Goal: Task Accomplishment & Management: Complete application form

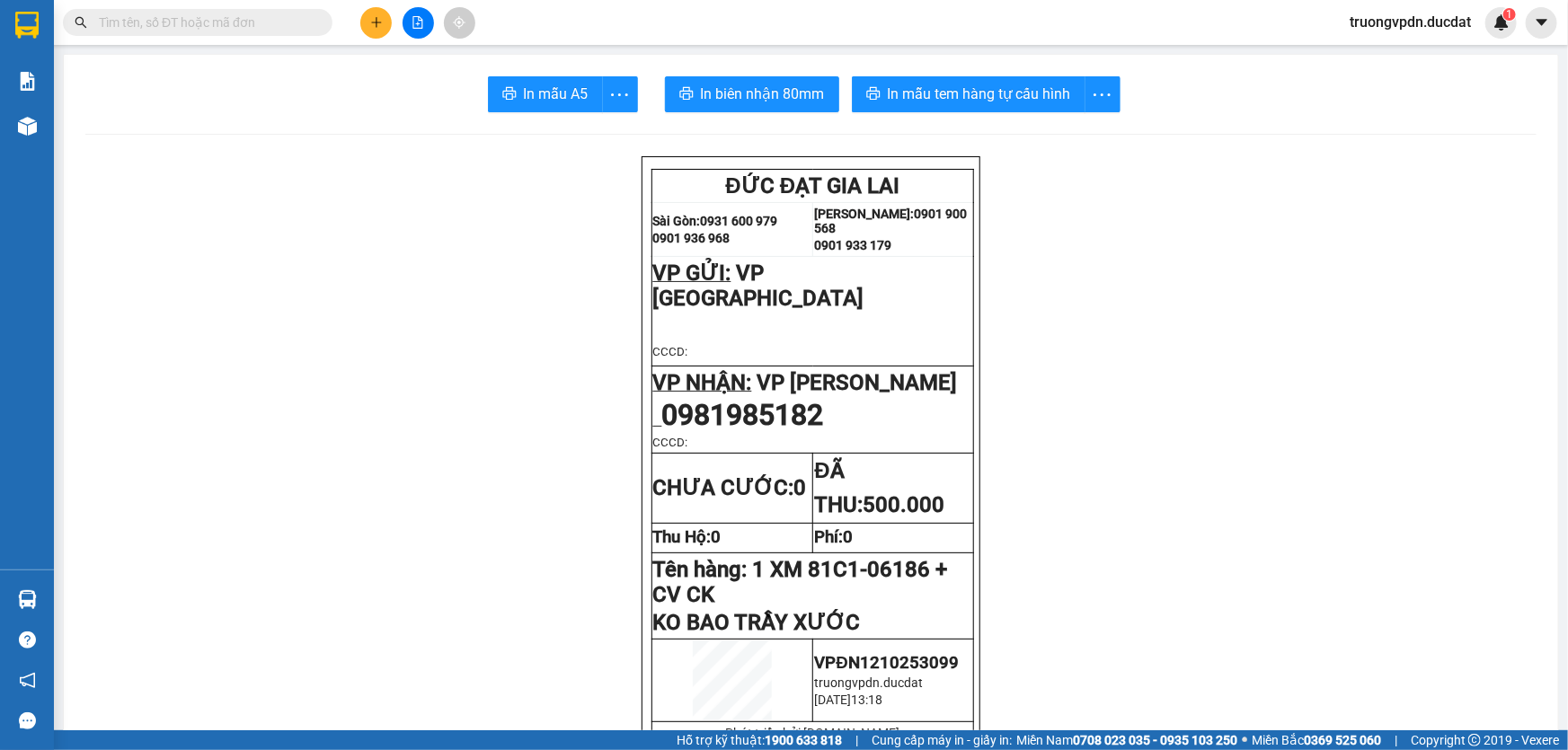
click at [386, 14] on button at bounding box center [376, 23] width 32 height 32
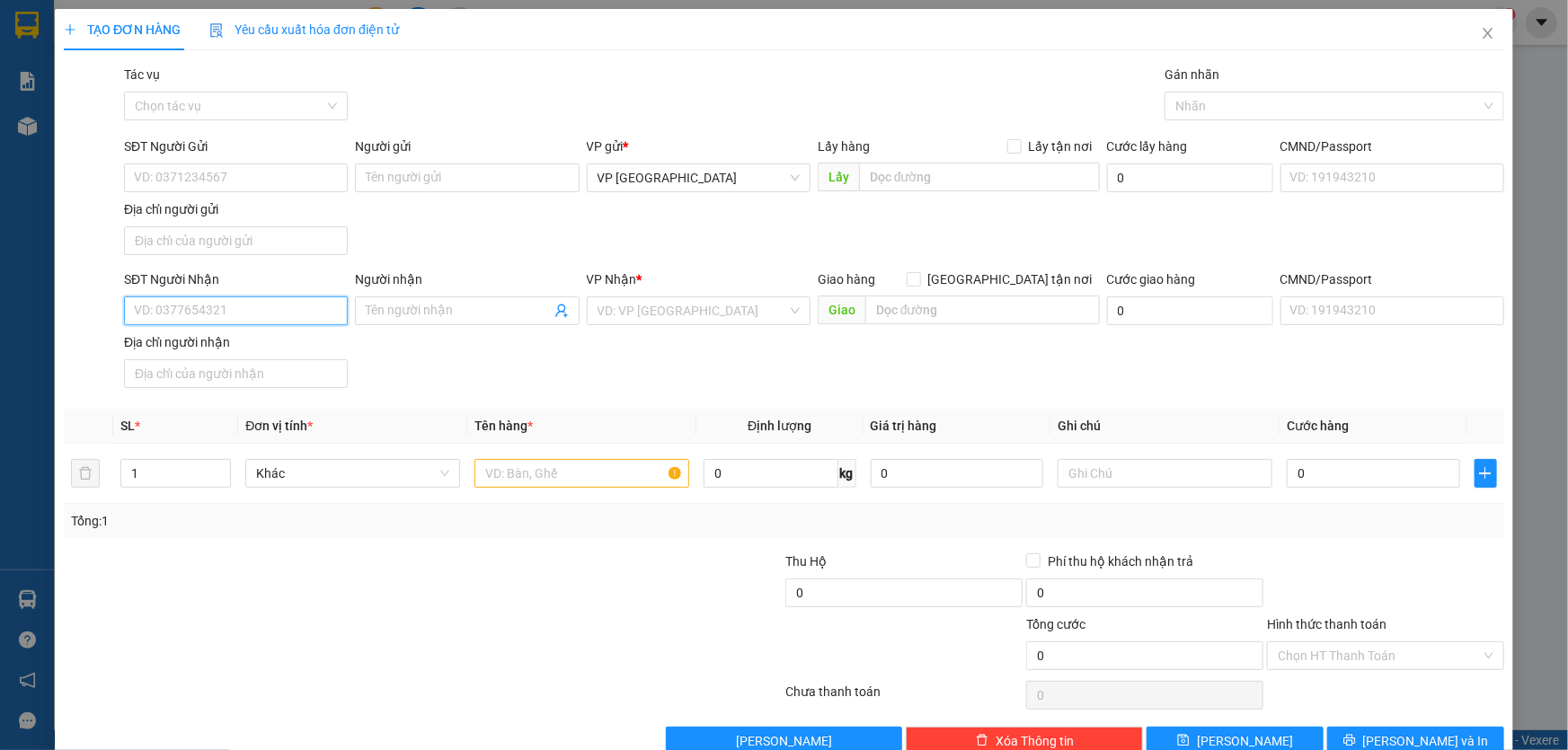
click at [228, 308] on input "SĐT Người Nhận" at bounding box center [236, 311] width 224 height 29
click at [212, 348] on div "0989486552" at bounding box center [234, 346] width 201 height 20
type input "0989486552"
click at [547, 467] on input "text" at bounding box center [582, 473] width 215 height 29
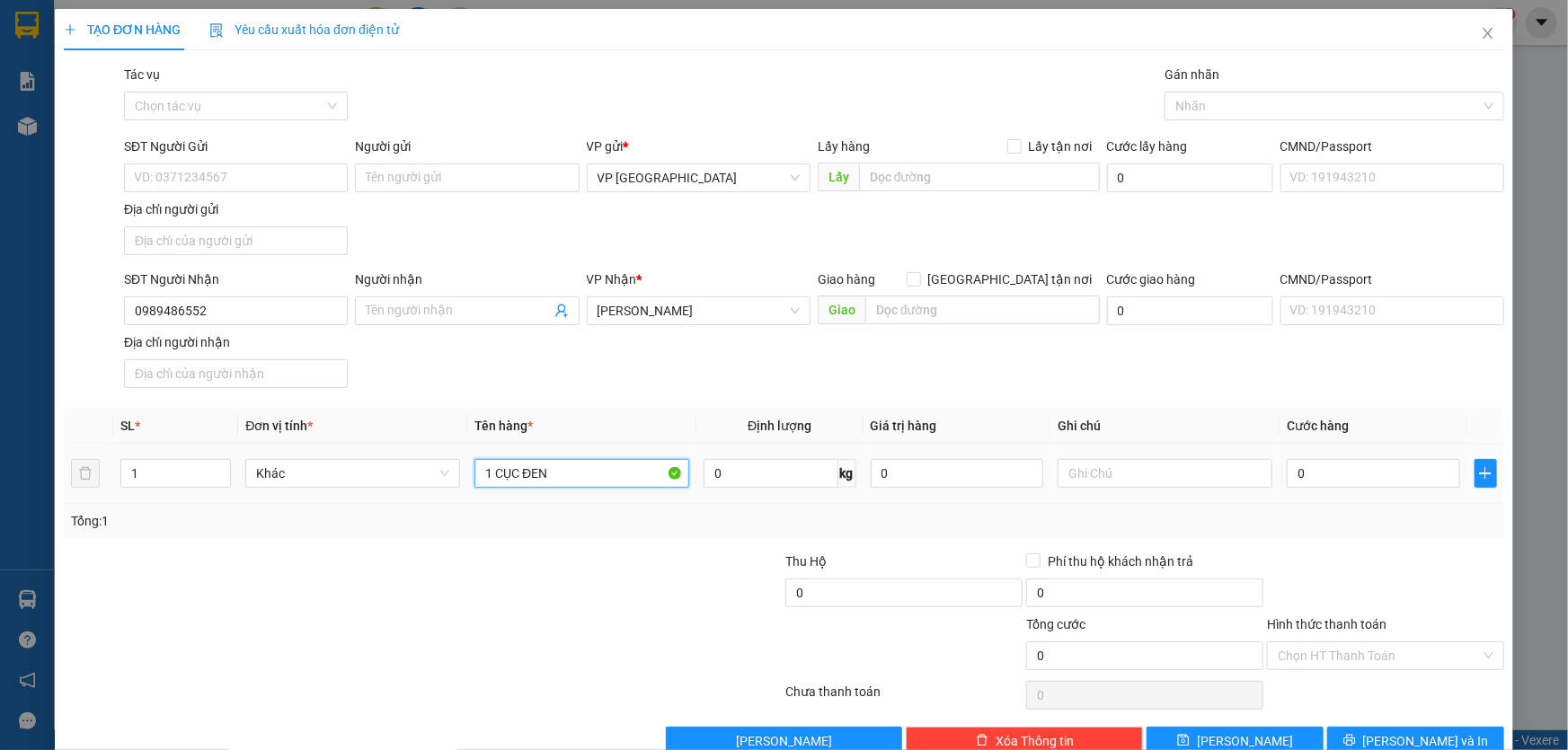
type input "1 CỤC ĐEN"
type input "CC"
type input "5"
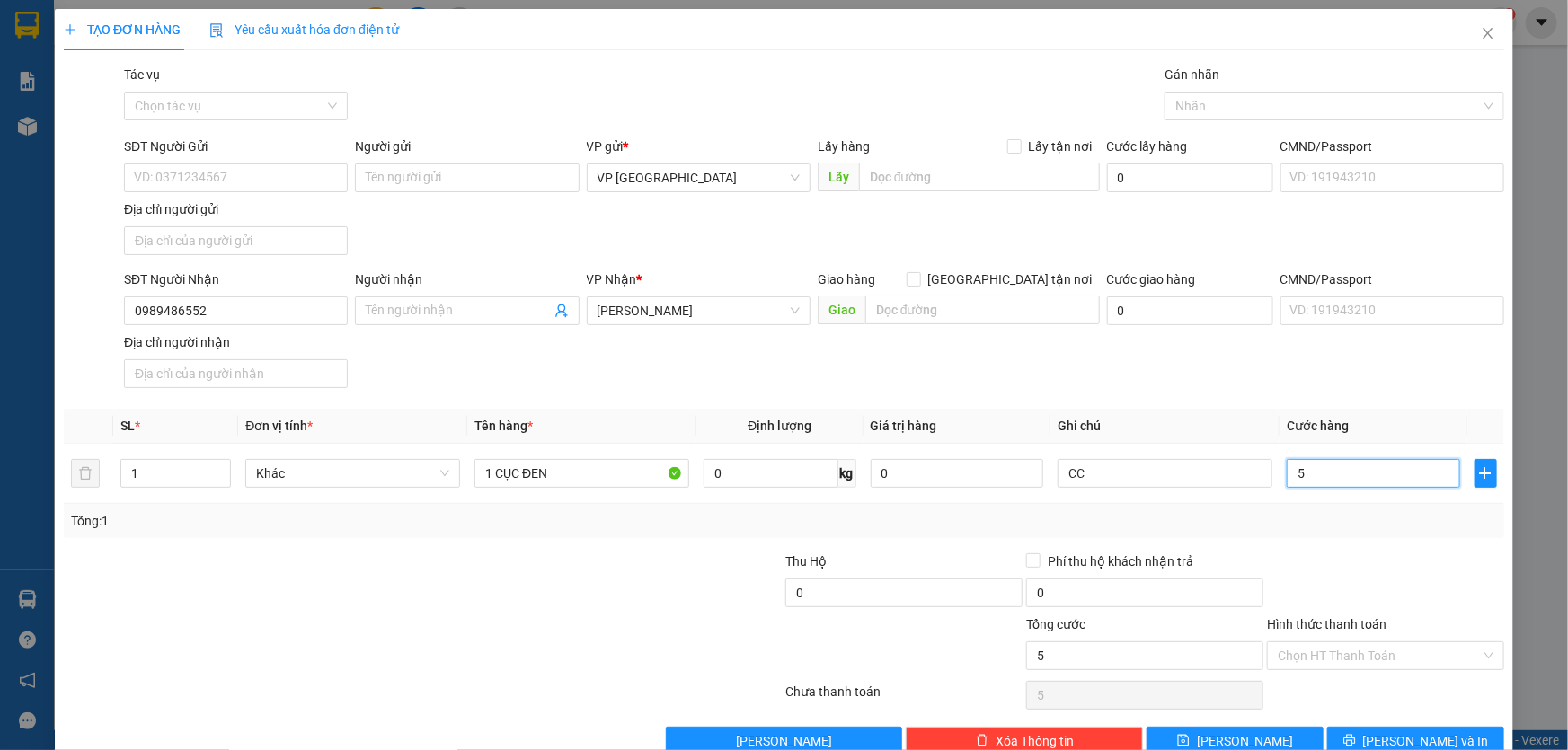
type input "50"
type input "500"
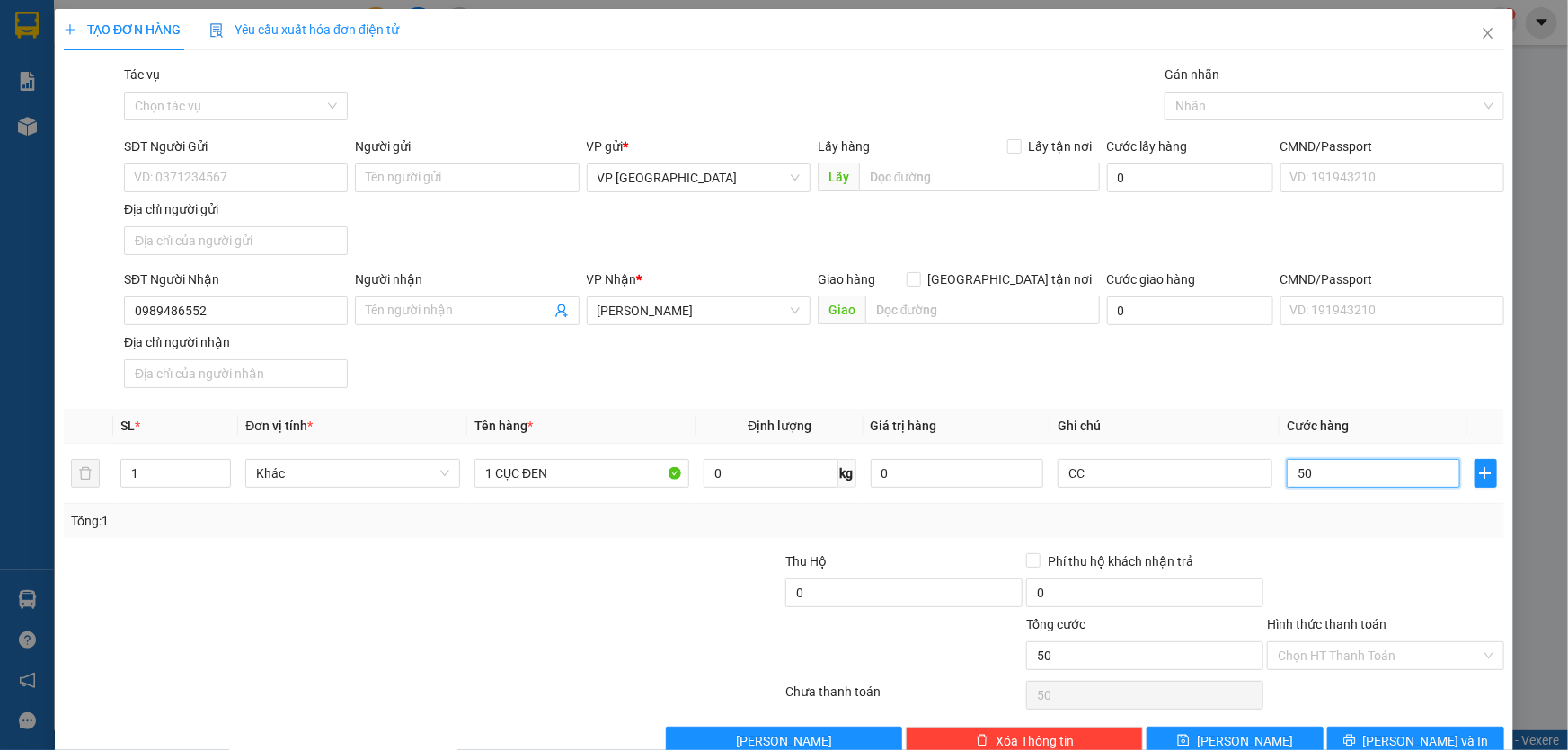
type input "500"
type input "5.000"
type input "50.000"
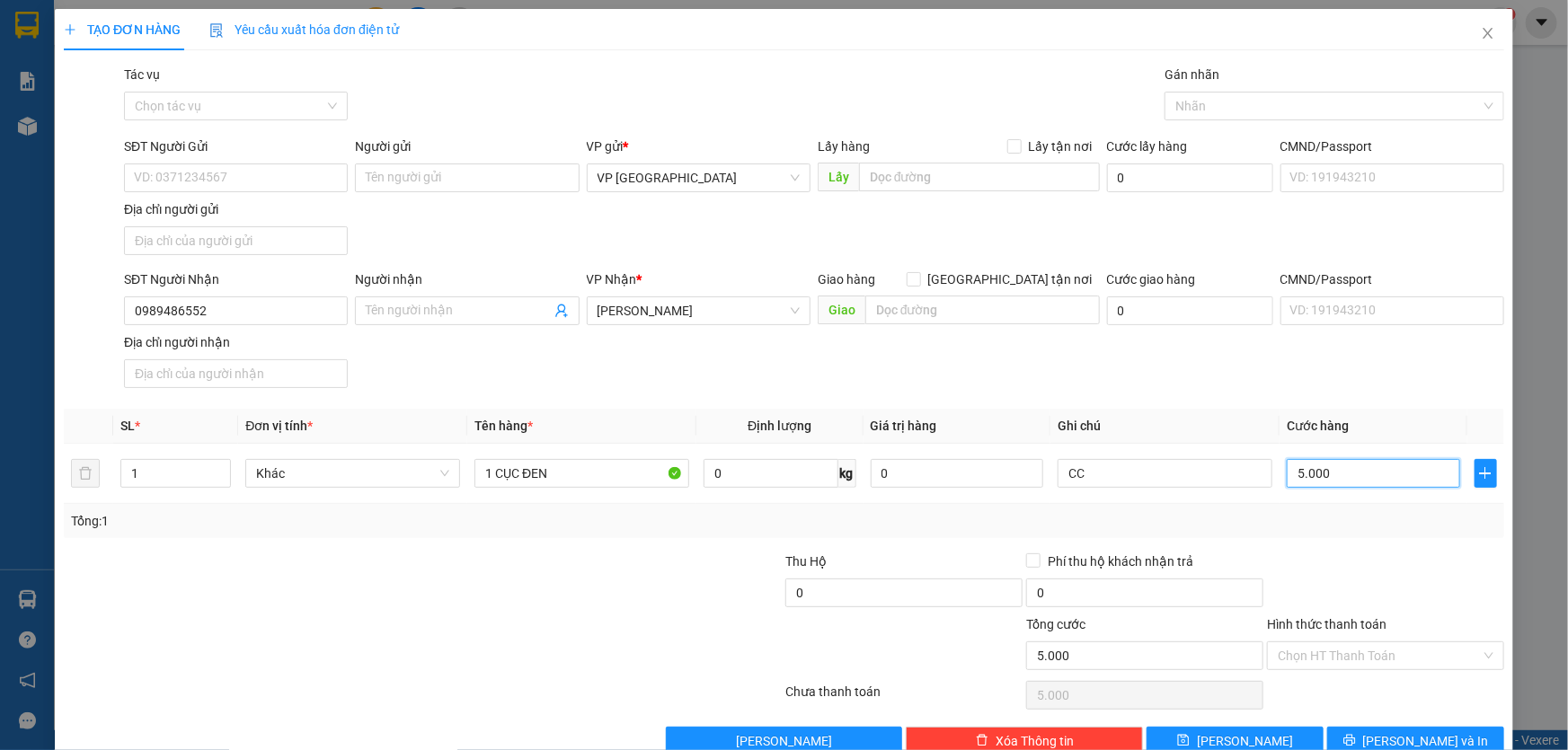
type input "50.000"
click at [1394, 735] on span "[PERSON_NAME] và In" at bounding box center [1426, 741] width 126 height 20
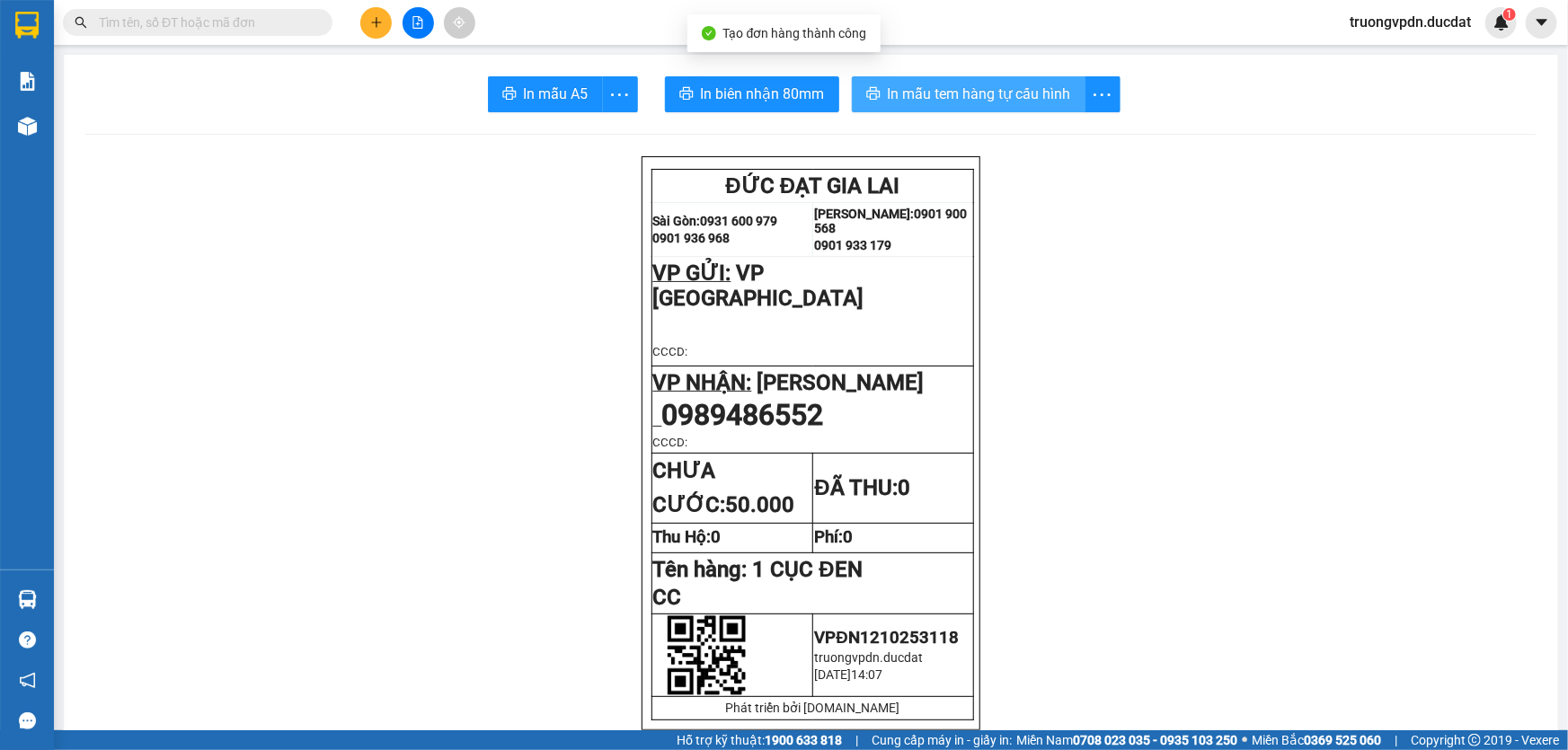
click at [988, 102] on span "In mẫu tem hàng tự cấu hình" at bounding box center [979, 93] width 183 height 23
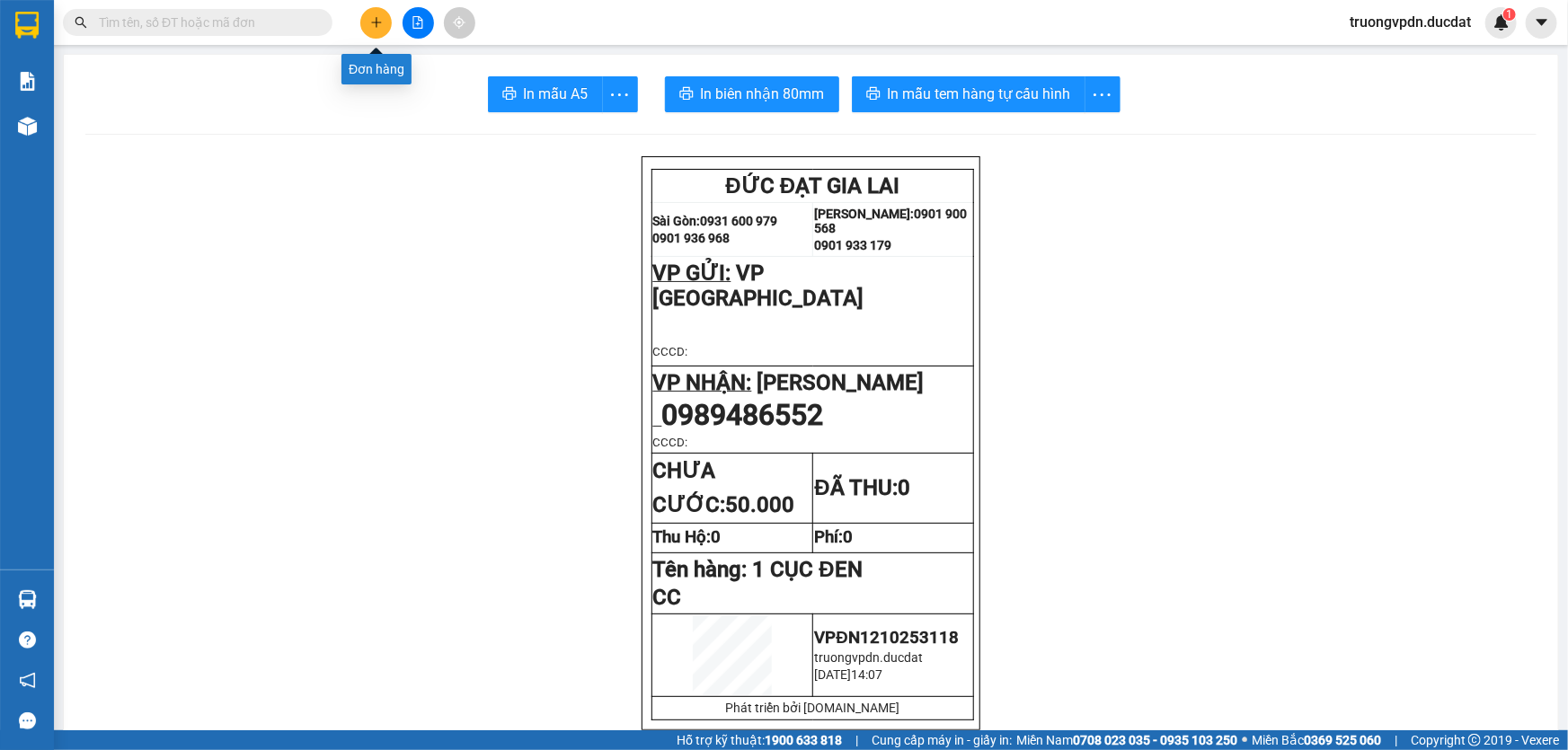
click at [368, 28] on button at bounding box center [376, 23] width 32 height 32
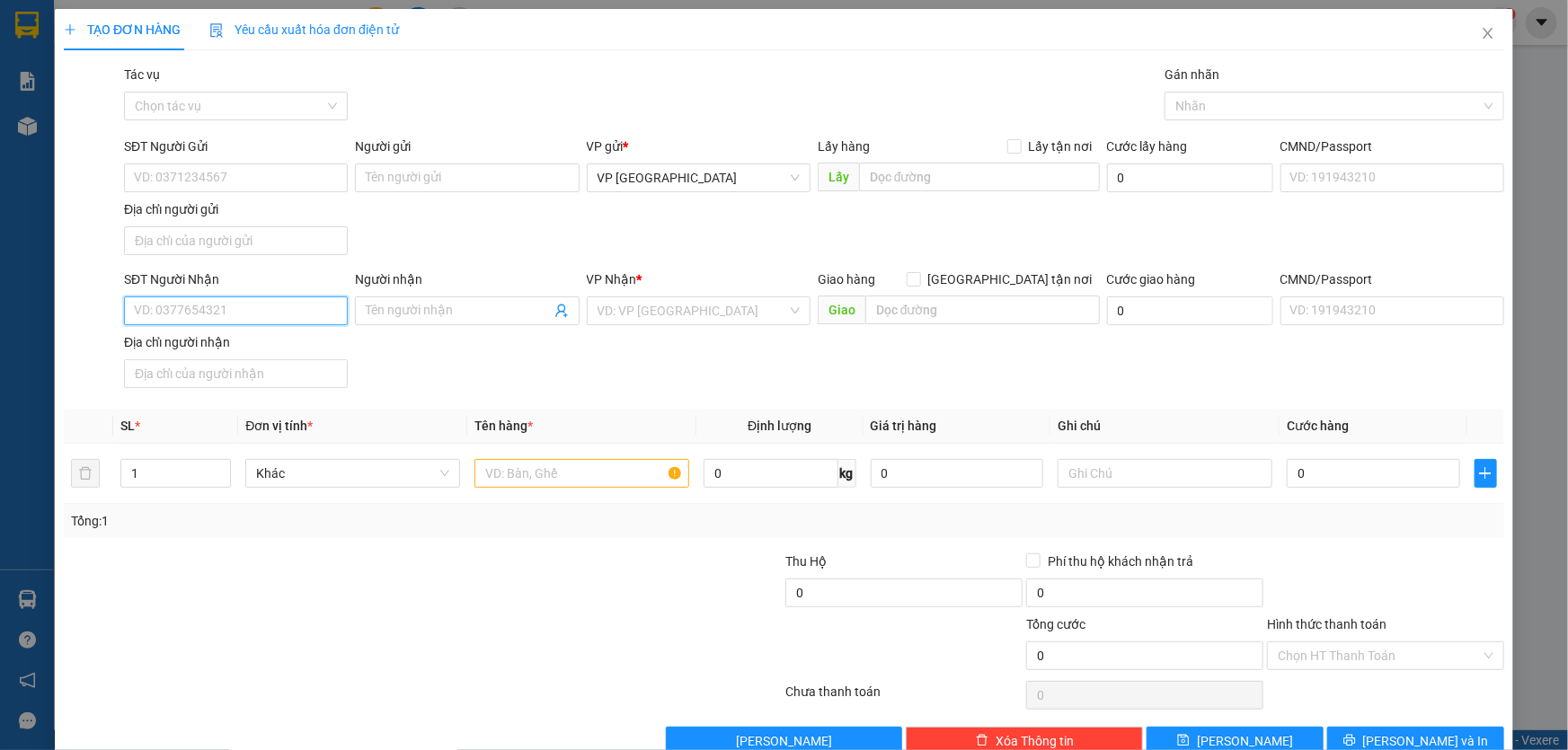
click at [228, 297] on input "SĐT Người Nhận" at bounding box center [236, 311] width 224 height 29
drag, startPoint x: 219, startPoint y: 318, endPoint x: 92, endPoint y: 318, distance: 127.0
click at [92, 318] on div "SĐT Người Nhận 039436649 039436649 Người nhận Tên người nhận VP Nhận * VD: VP […" at bounding box center [783, 332] width 1444 height 126
type input "0961408799"
click at [628, 307] on input "search" at bounding box center [691, 311] width 190 height 27
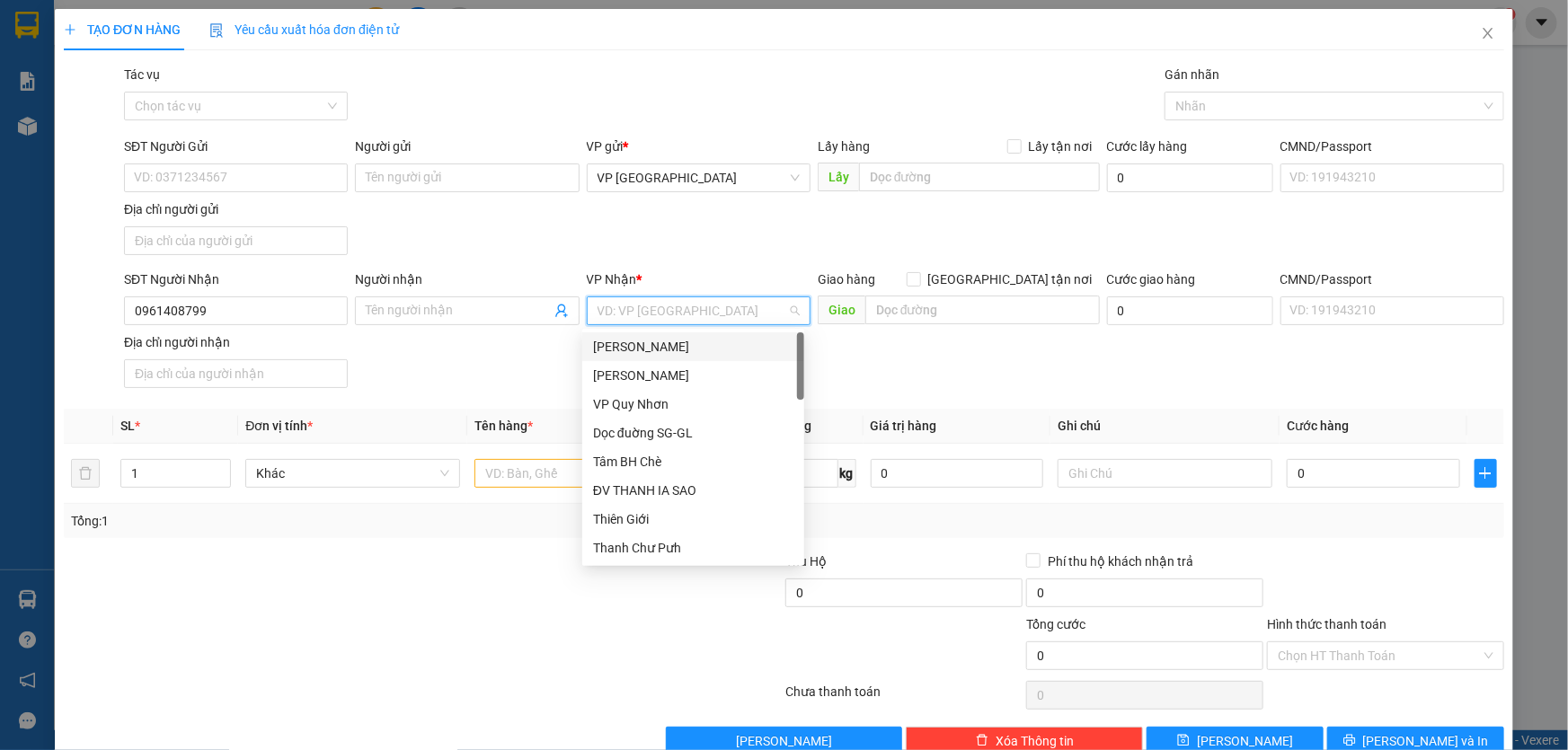
click at [650, 350] on div "[PERSON_NAME]" at bounding box center [693, 346] width 201 height 20
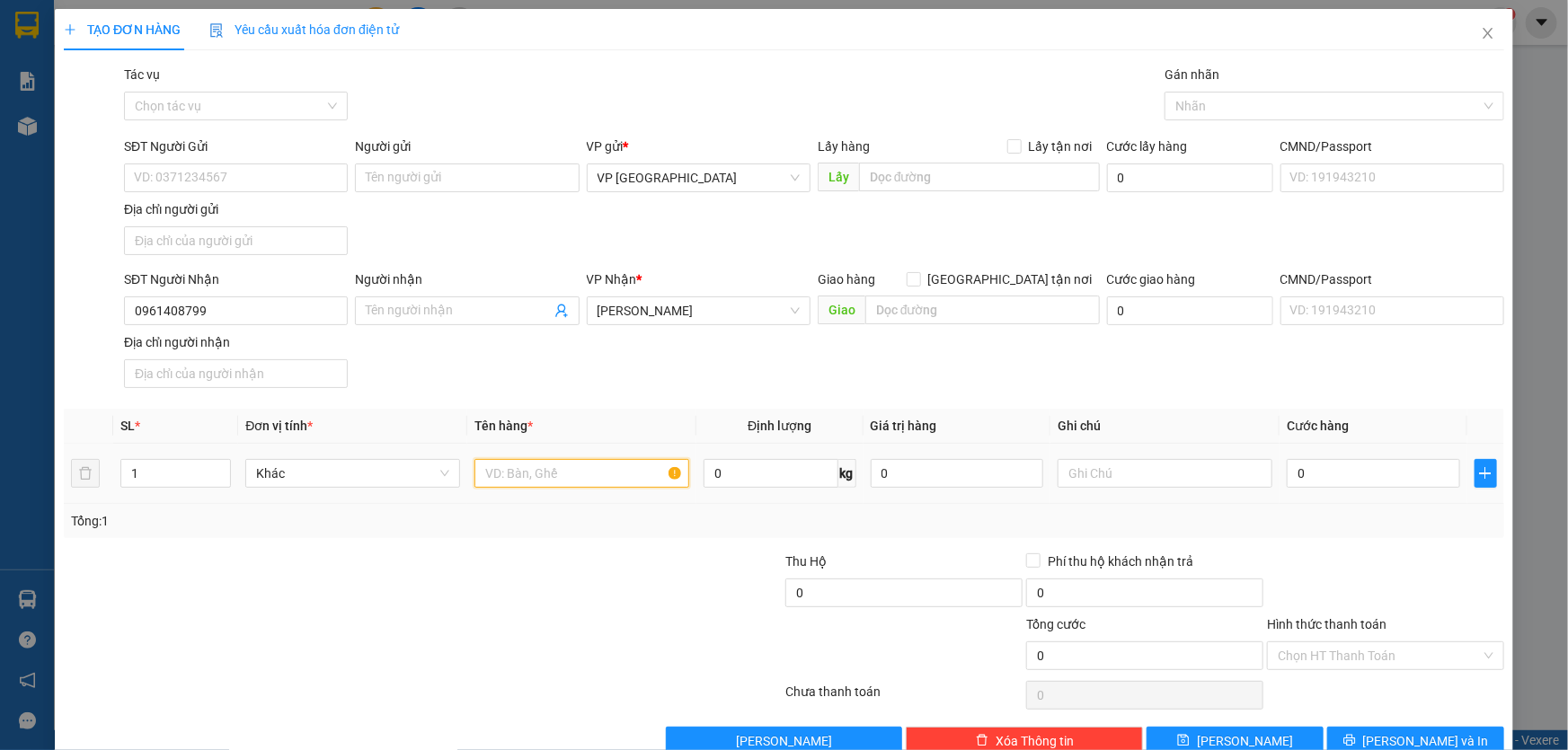
click at [548, 477] on input "text" at bounding box center [582, 473] width 215 height 29
type input "1 BỊCH XANH"
type input "CC"
type input "4"
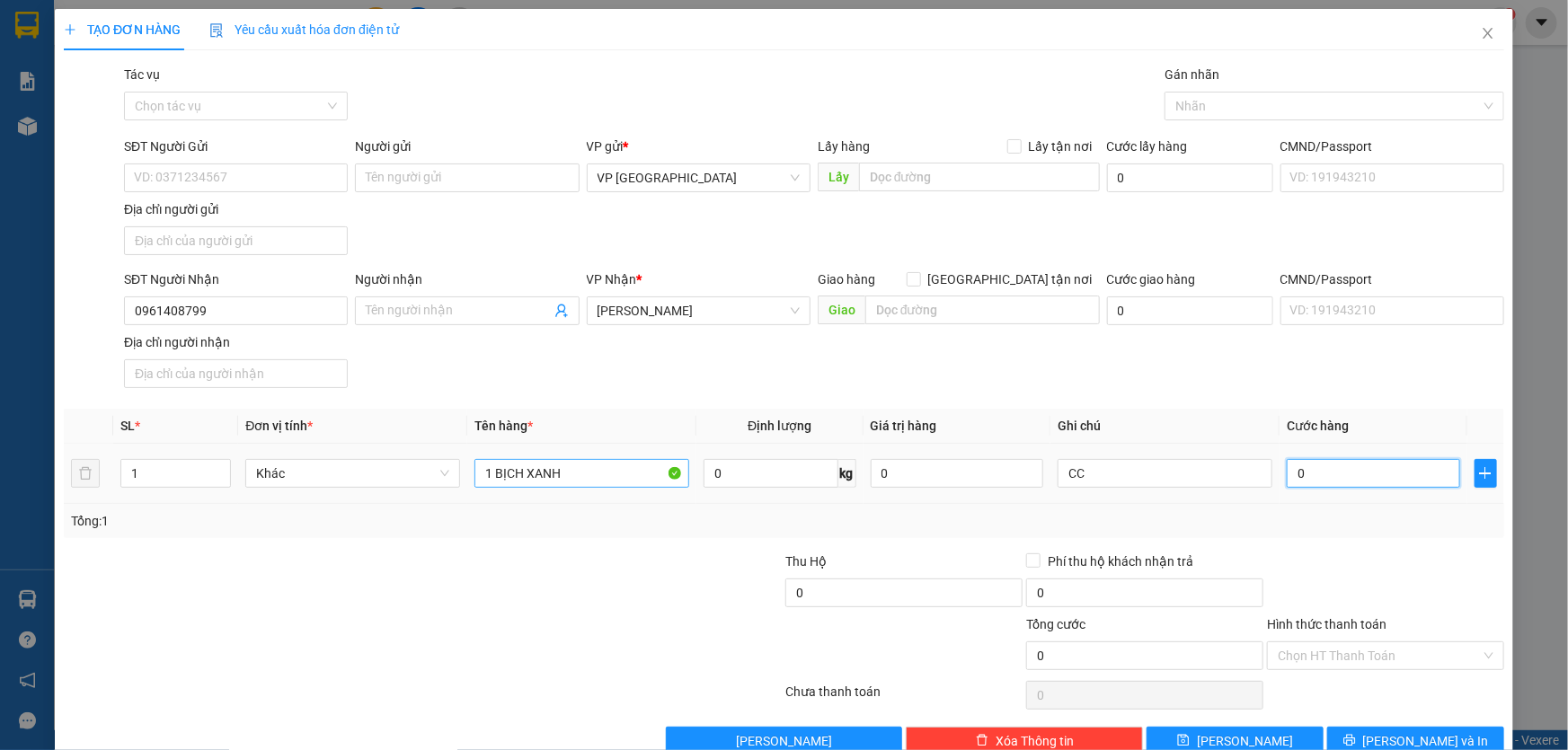
type input "4"
type input "40"
type input "400"
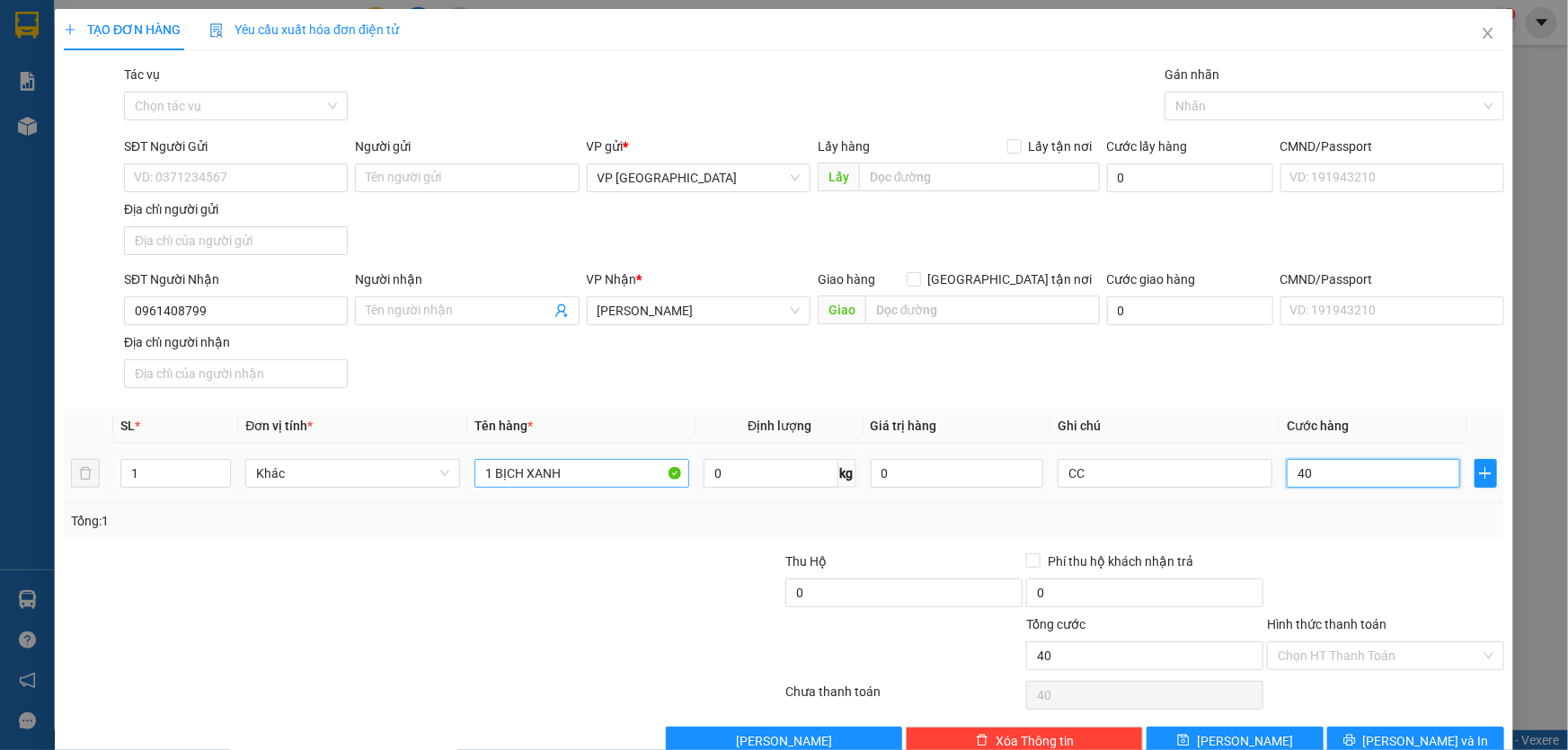
type input "400"
type input "4.000"
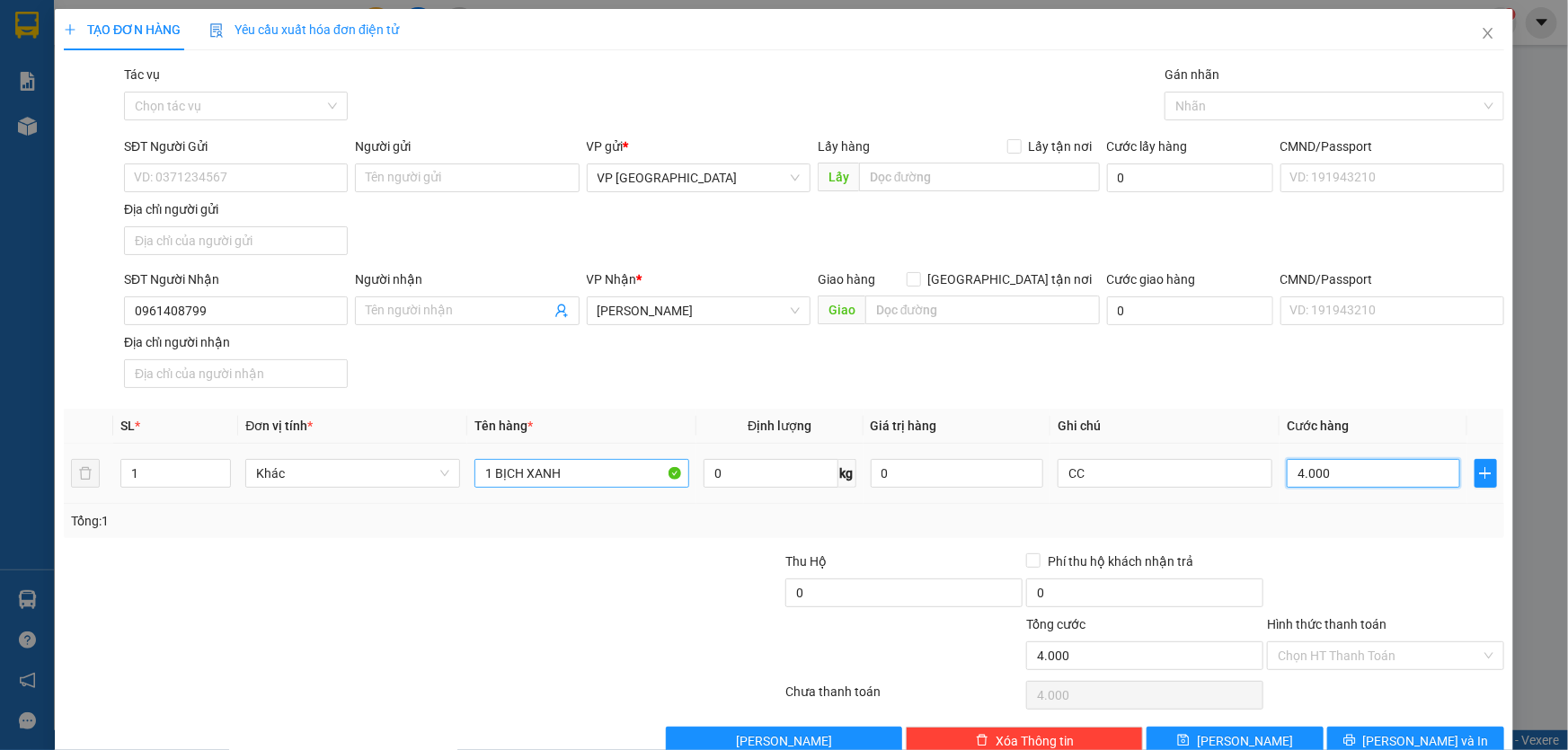
type input "40.000"
click at [1130, 468] on input "CC" at bounding box center [1164, 473] width 215 height 29
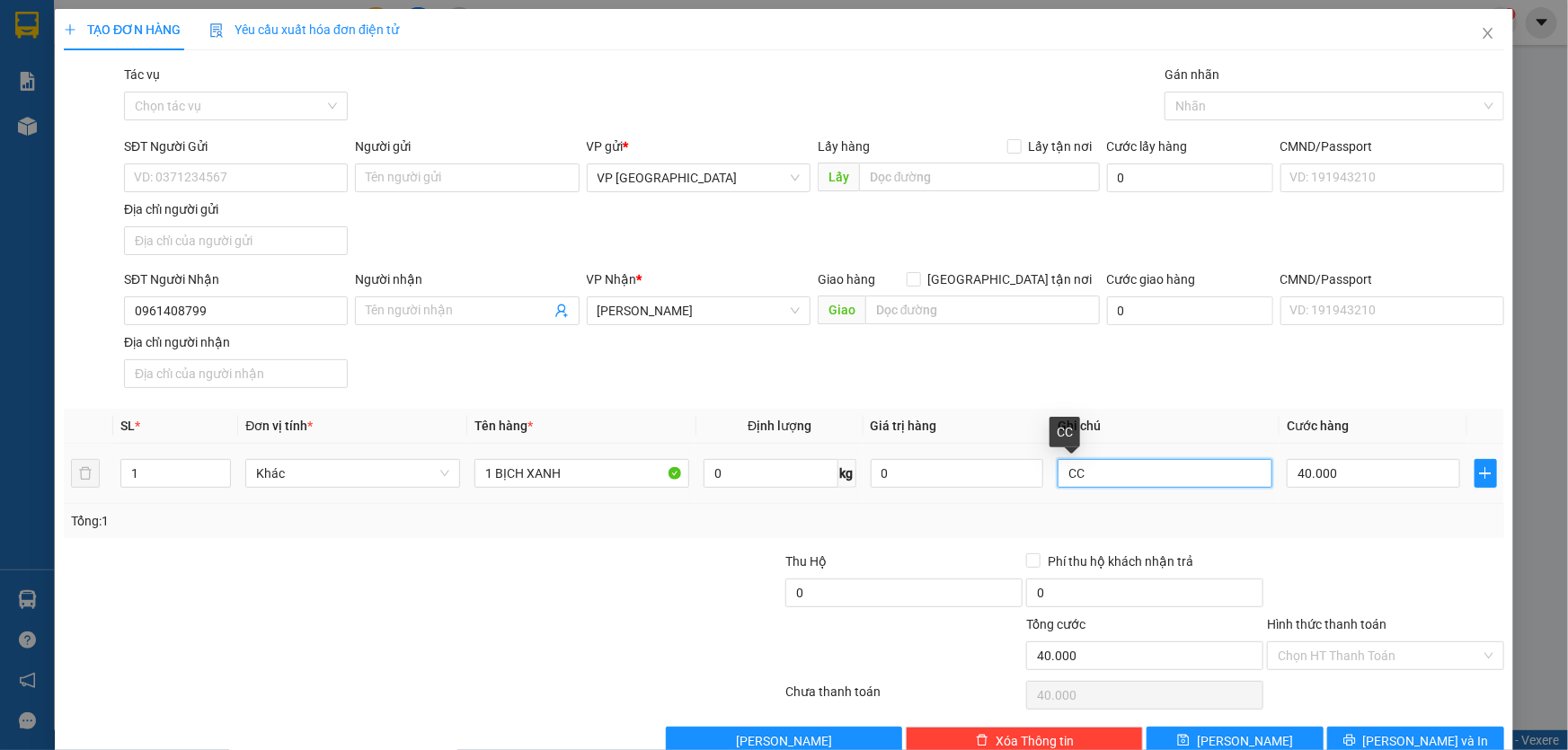
type input "C"
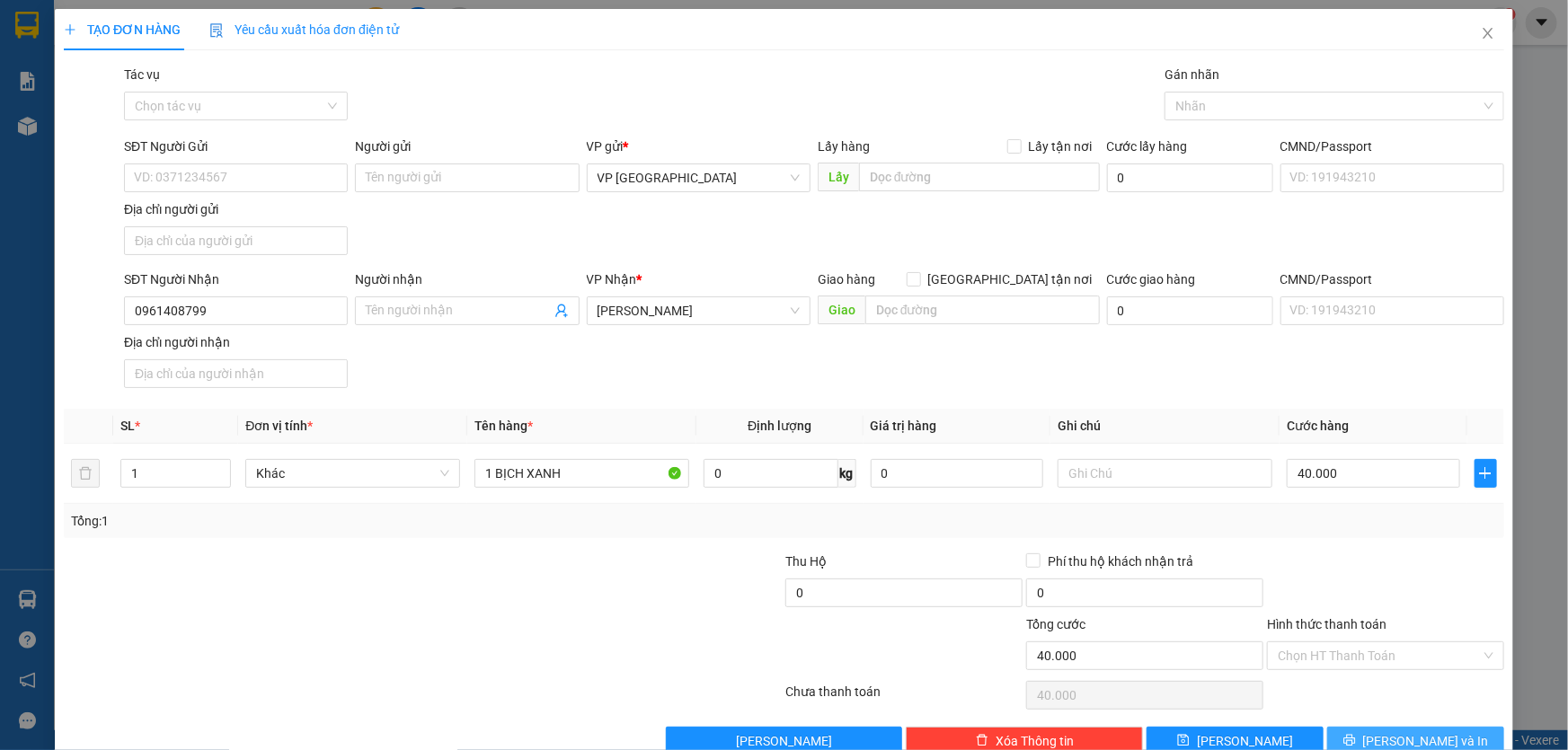
click at [1361, 735] on button "[PERSON_NAME] và In" at bounding box center [1416, 741] width 177 height 29
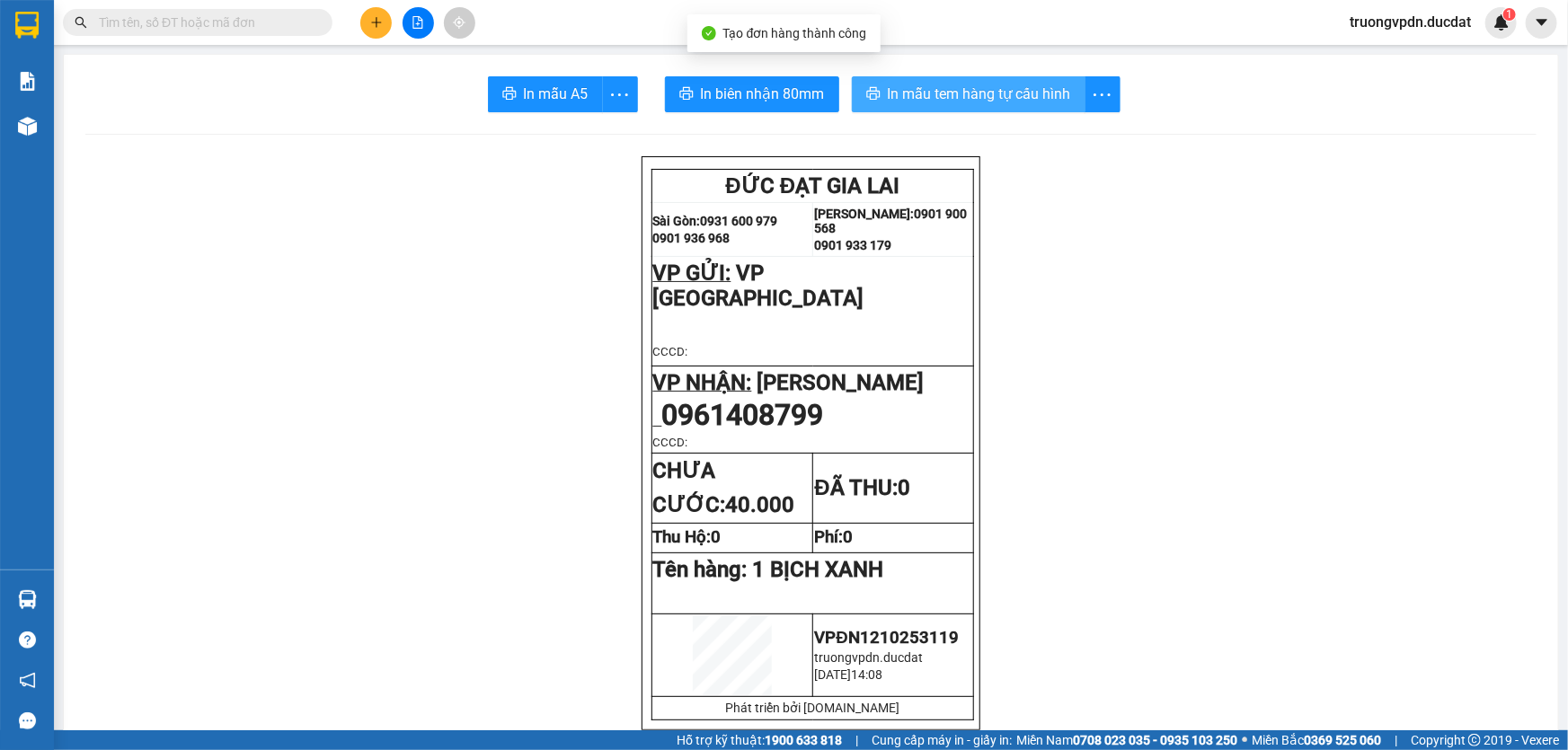
click at [938, 105] on span "In mẫu tem hàng tự cấu hình" at bounding box center [979, 93] width 183 height 23
click at [60, 135] on main "In mẫu A5 In biên nhận 80mm In mẫu tem hàng tự cấu hình ĐỨC ĐẠT GIA LAI [GEOG…" at bounding box center [784, 365] width 1568 height 730
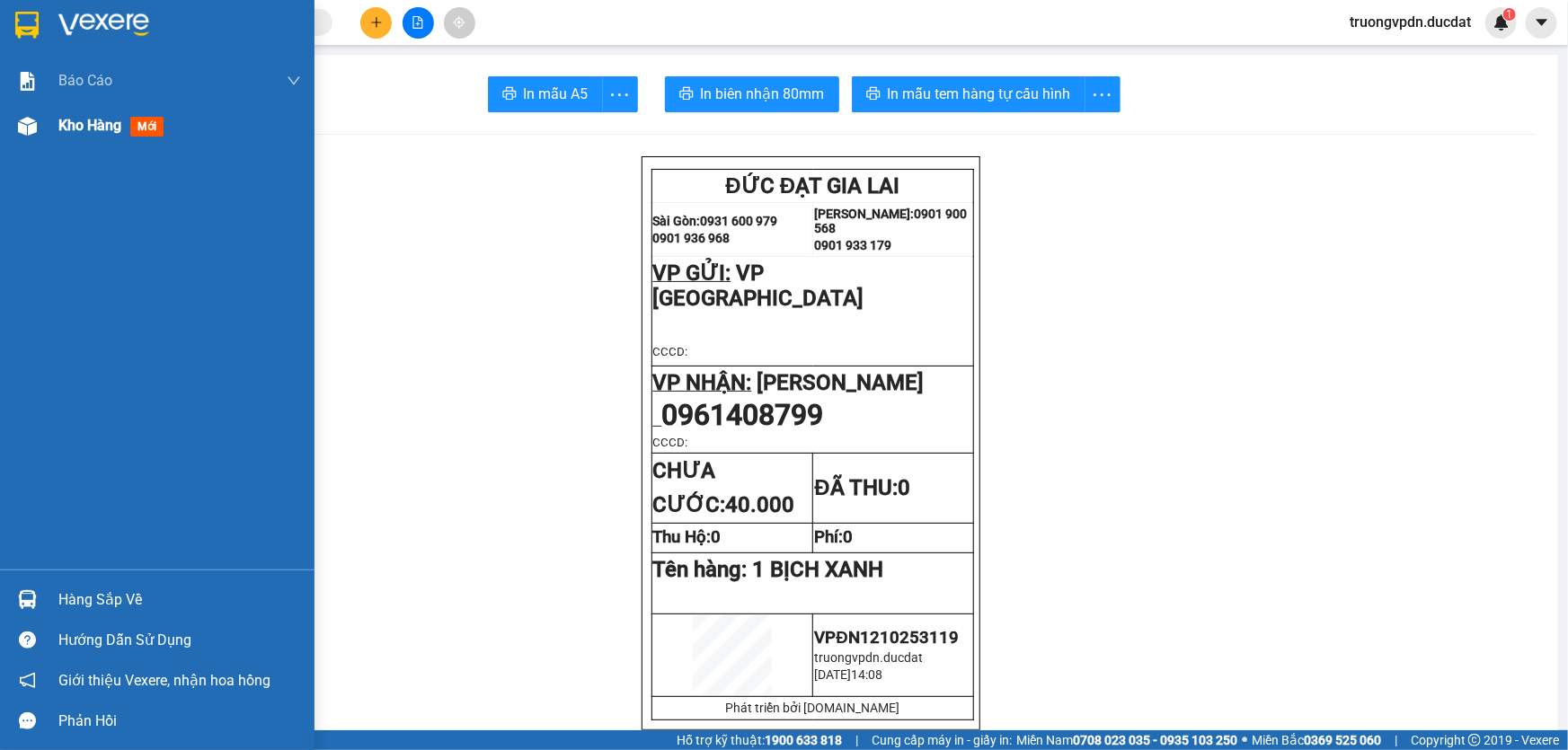
click at [33, 127] on img at bounding box center [27, 126] width 19 height 19
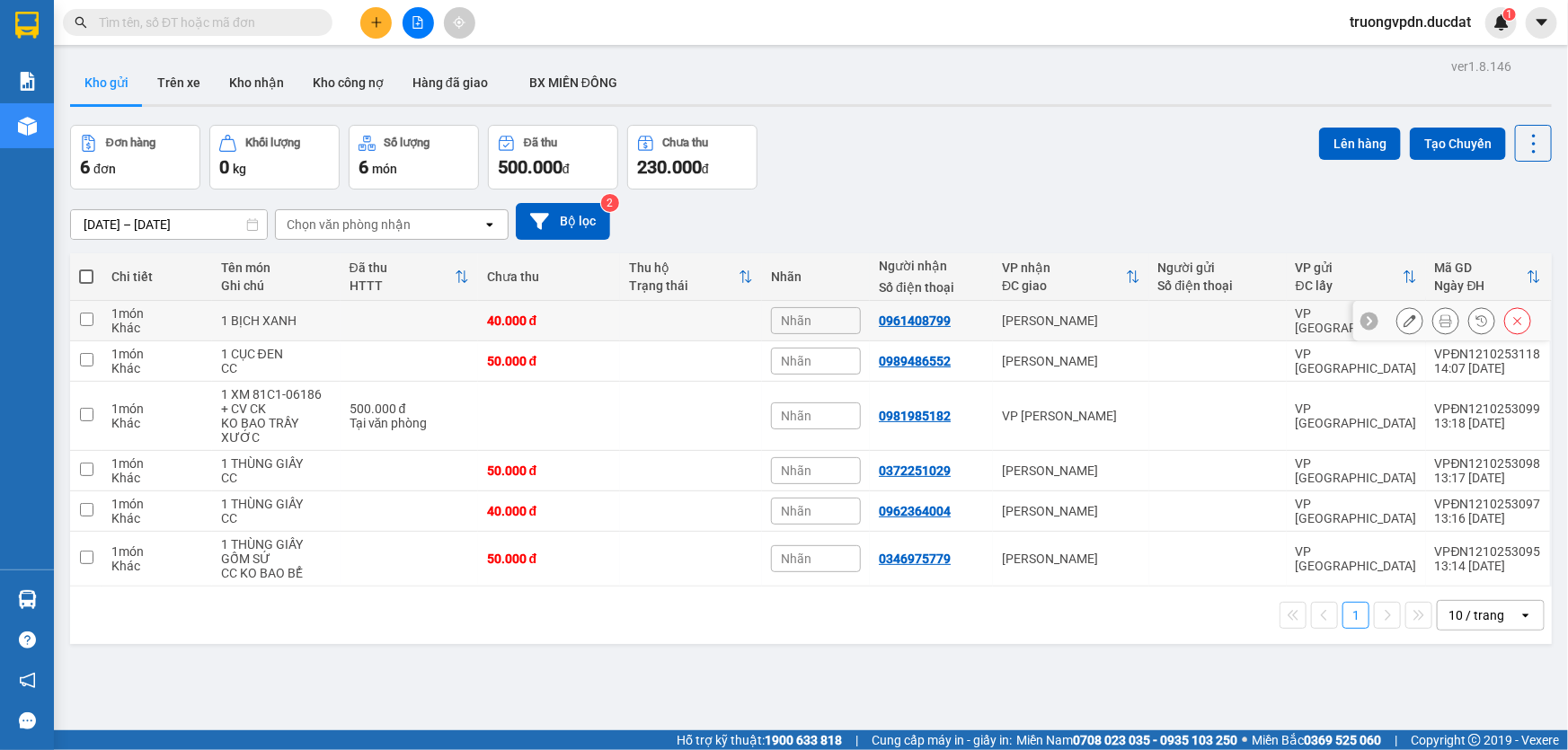
click at [1404, 319] on icon at bounding box center [1410, 321] width 13 height 13
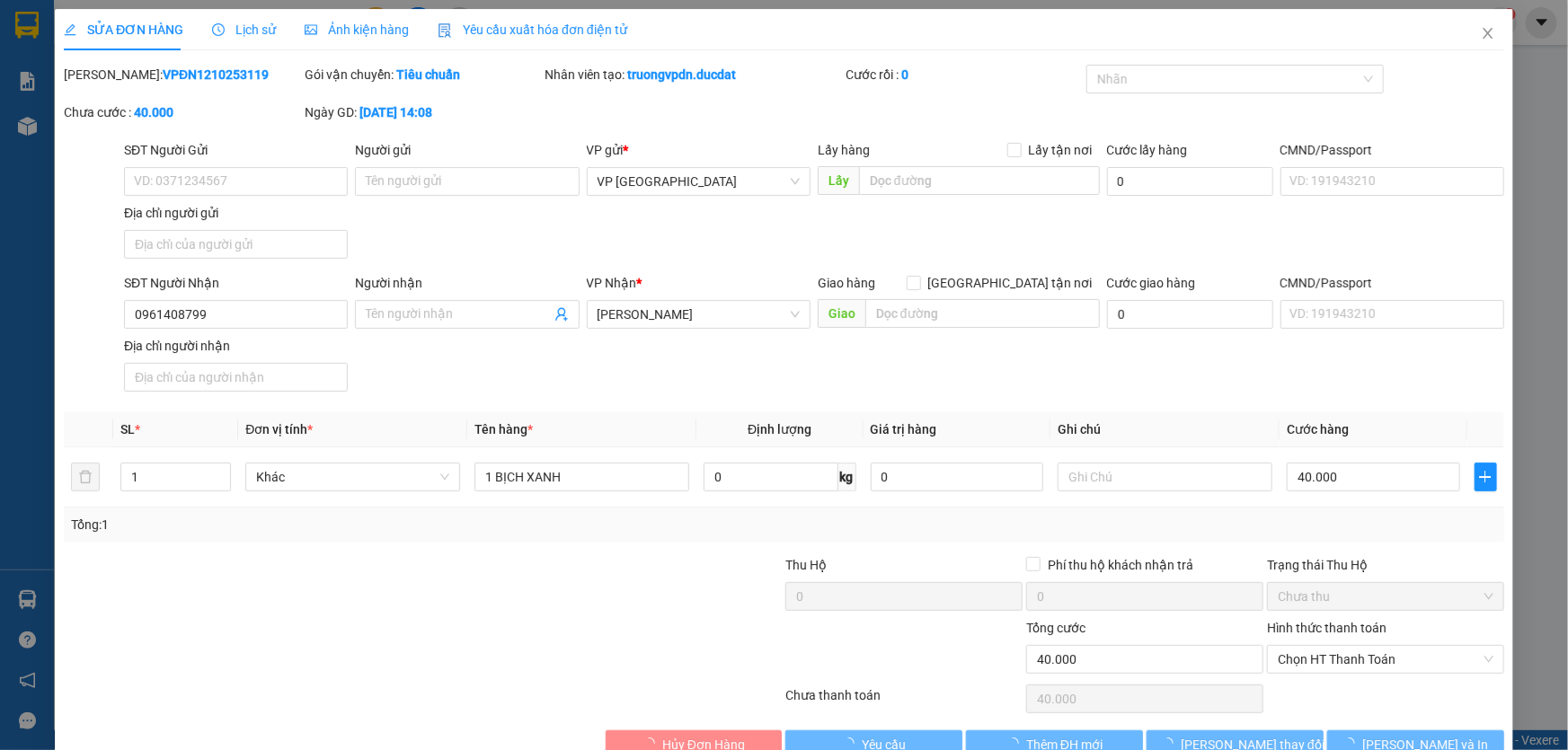
type input "0961408799"
type input "0"
type input "40.000"
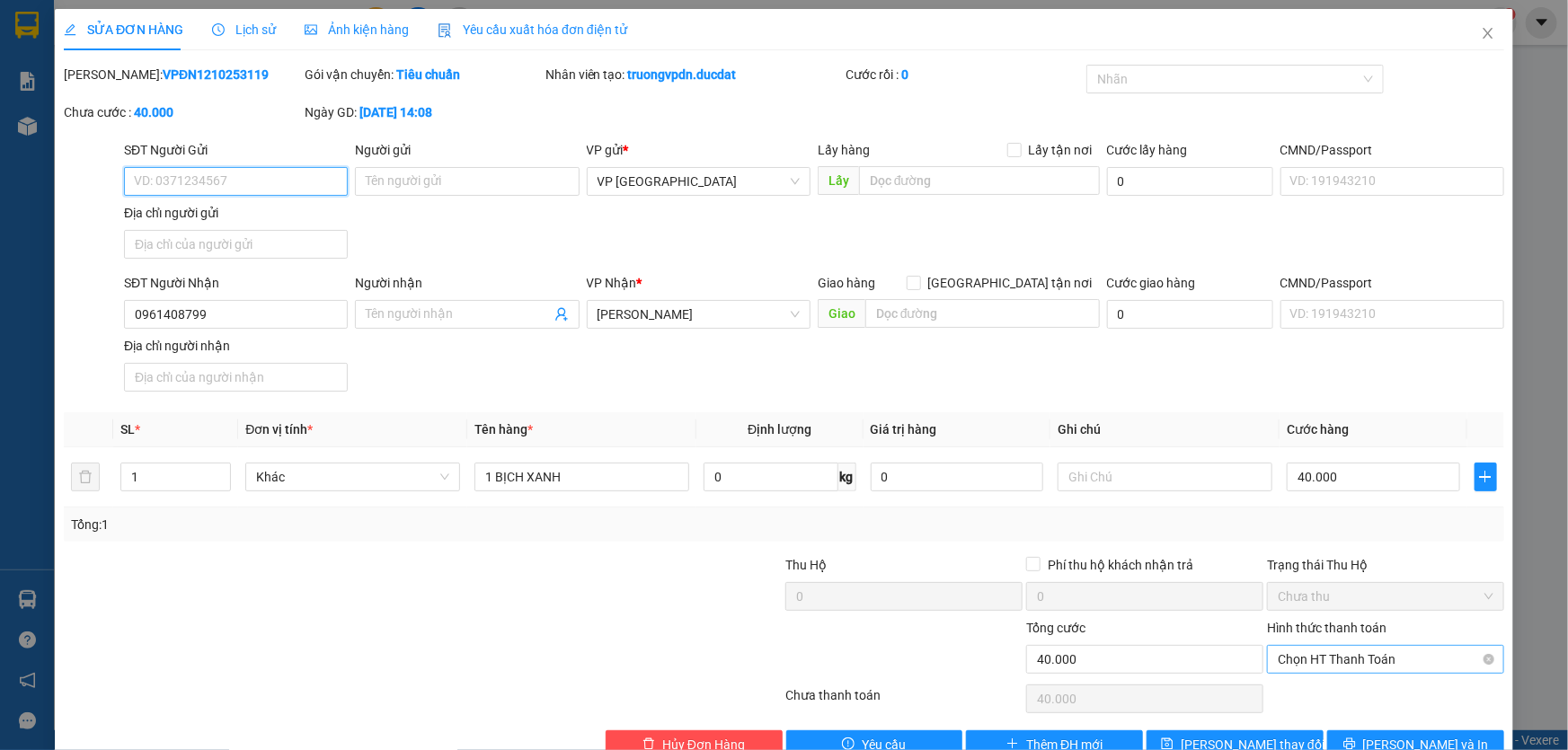
click at [1348, 660] on span "Chọn HT Thanh Toán" at bounding box center [1386, 659] width 216 height 27
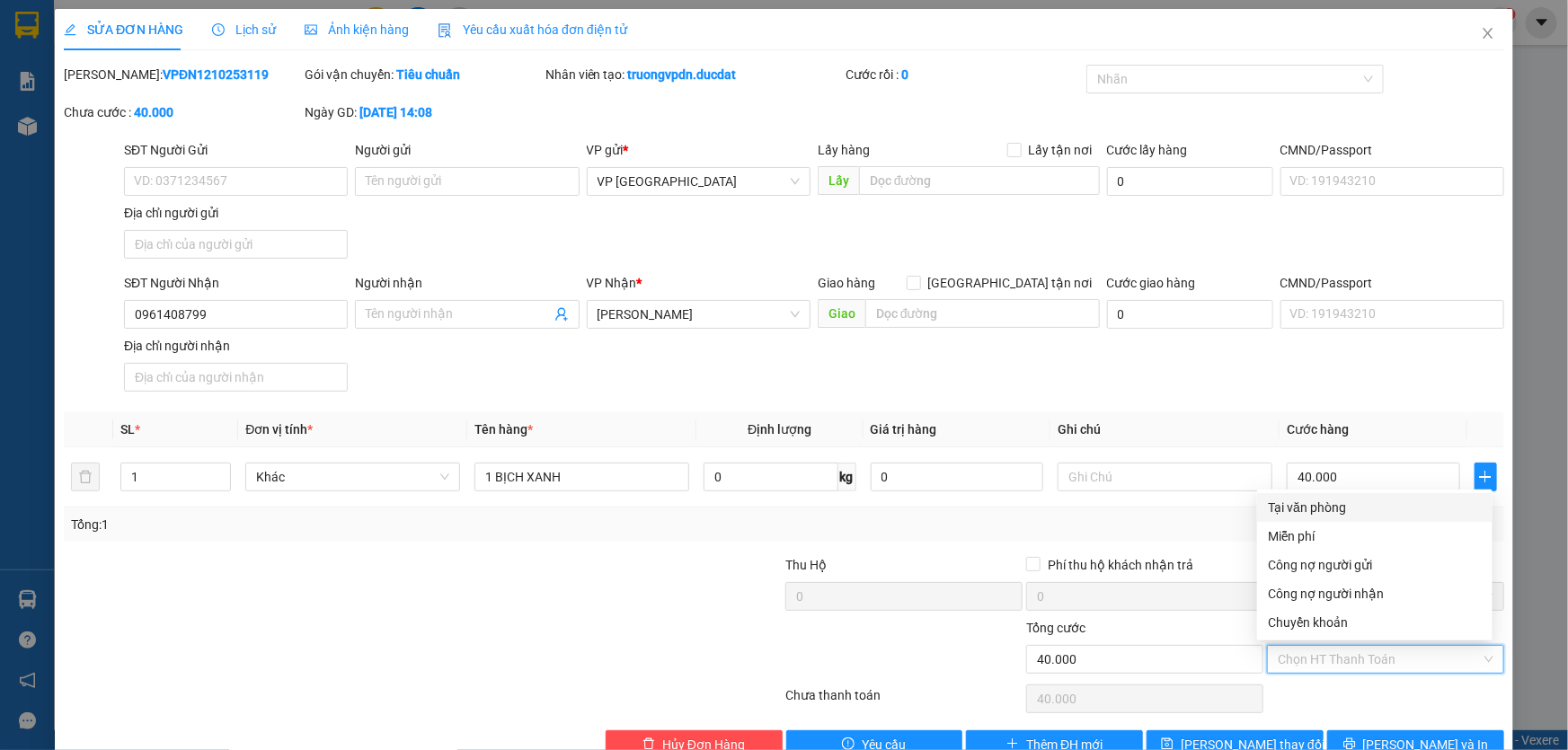
click at [1326, 506] on div "Tại văn phòng" at bounding box center [1375, 508] width 214 height 20
type input "0"
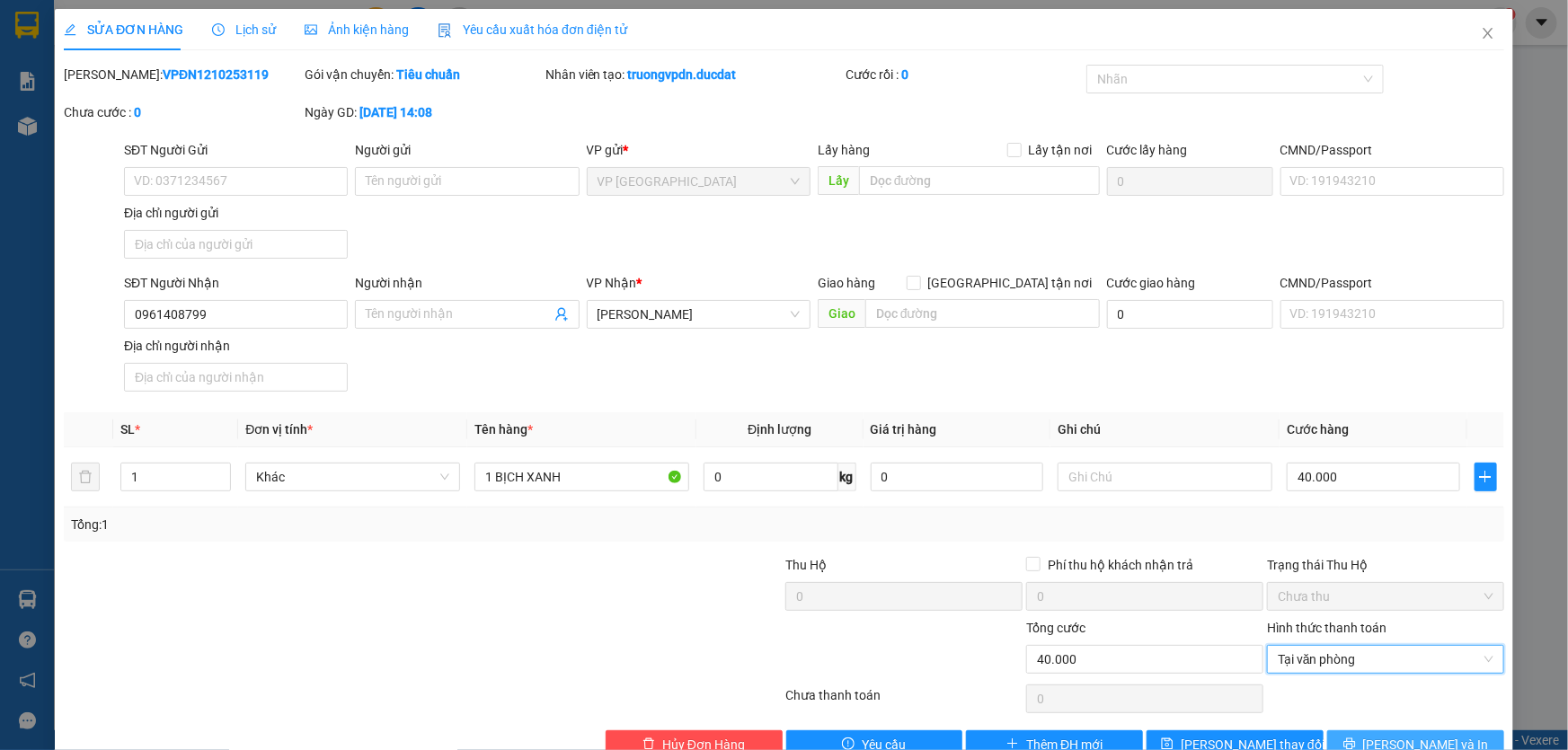
click at [1422, 732] on button "[PERSON_NAME] và In" at bounding box center [1416, 745] width 177 height 29
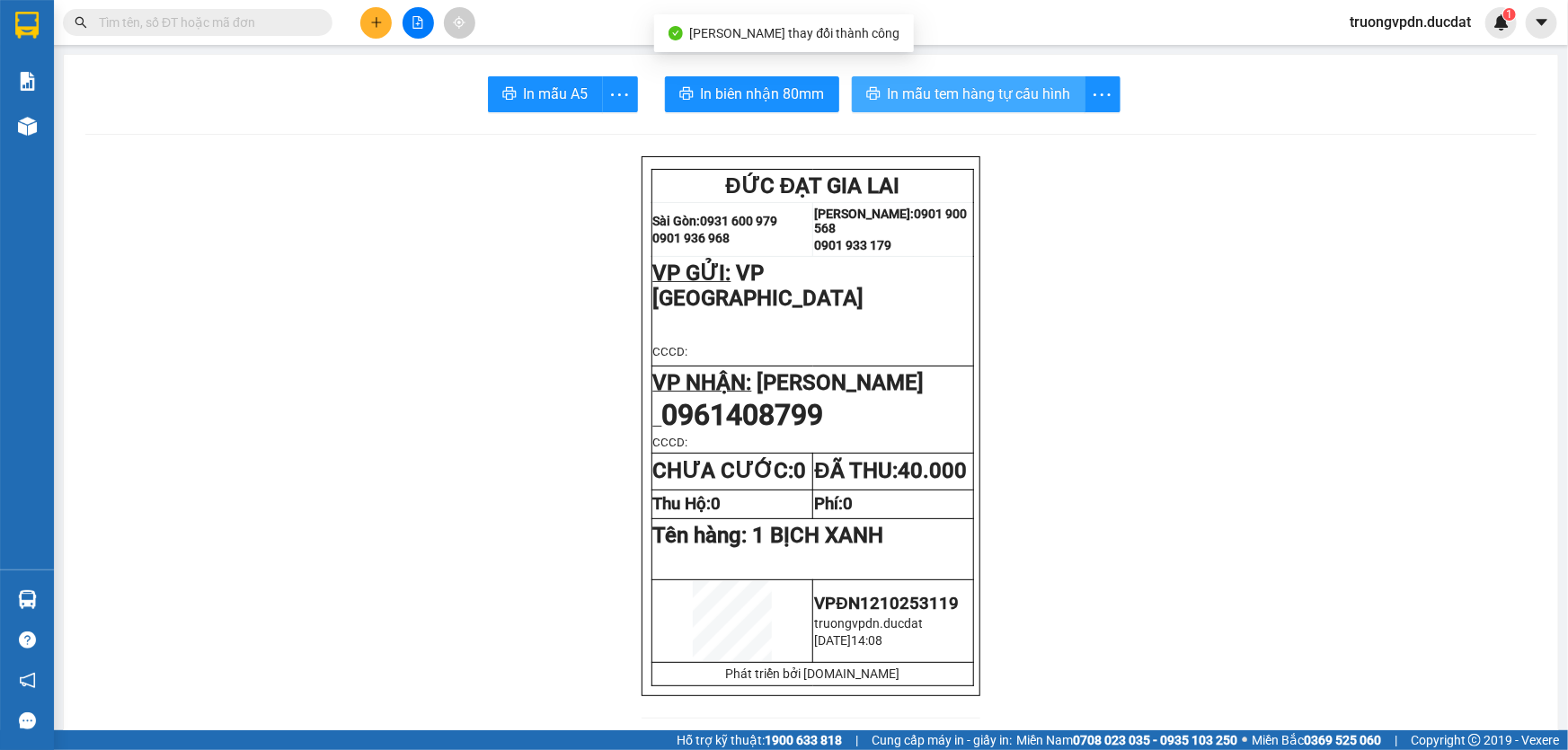
click at [992, 79] on button "In mẫu tem hàng tự cấu hình" at bounding box center [968, 94] width 233 height 36
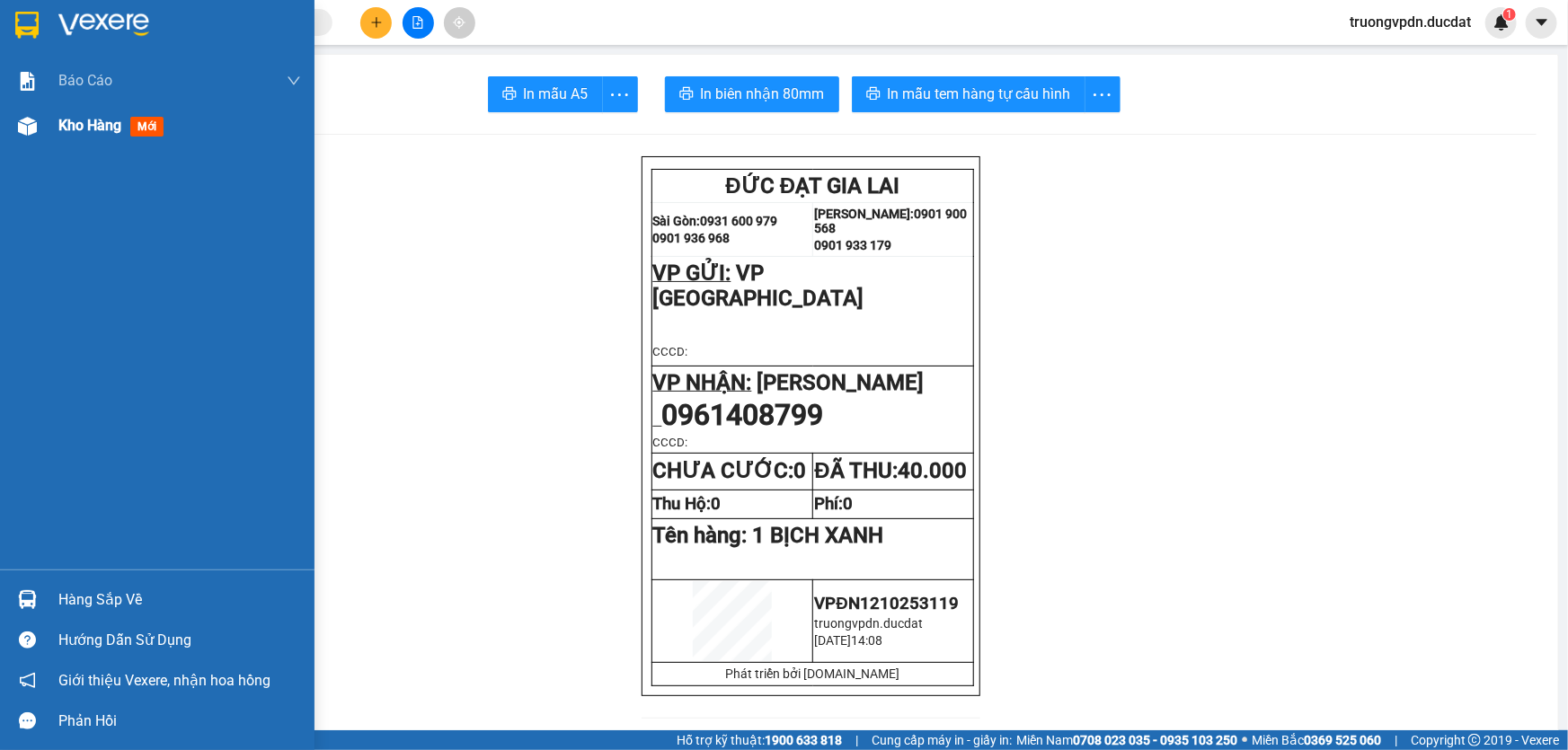
click at [87, 136] on div "Kho hàng mới" at bounding box center [114, 125] width 113 height 23
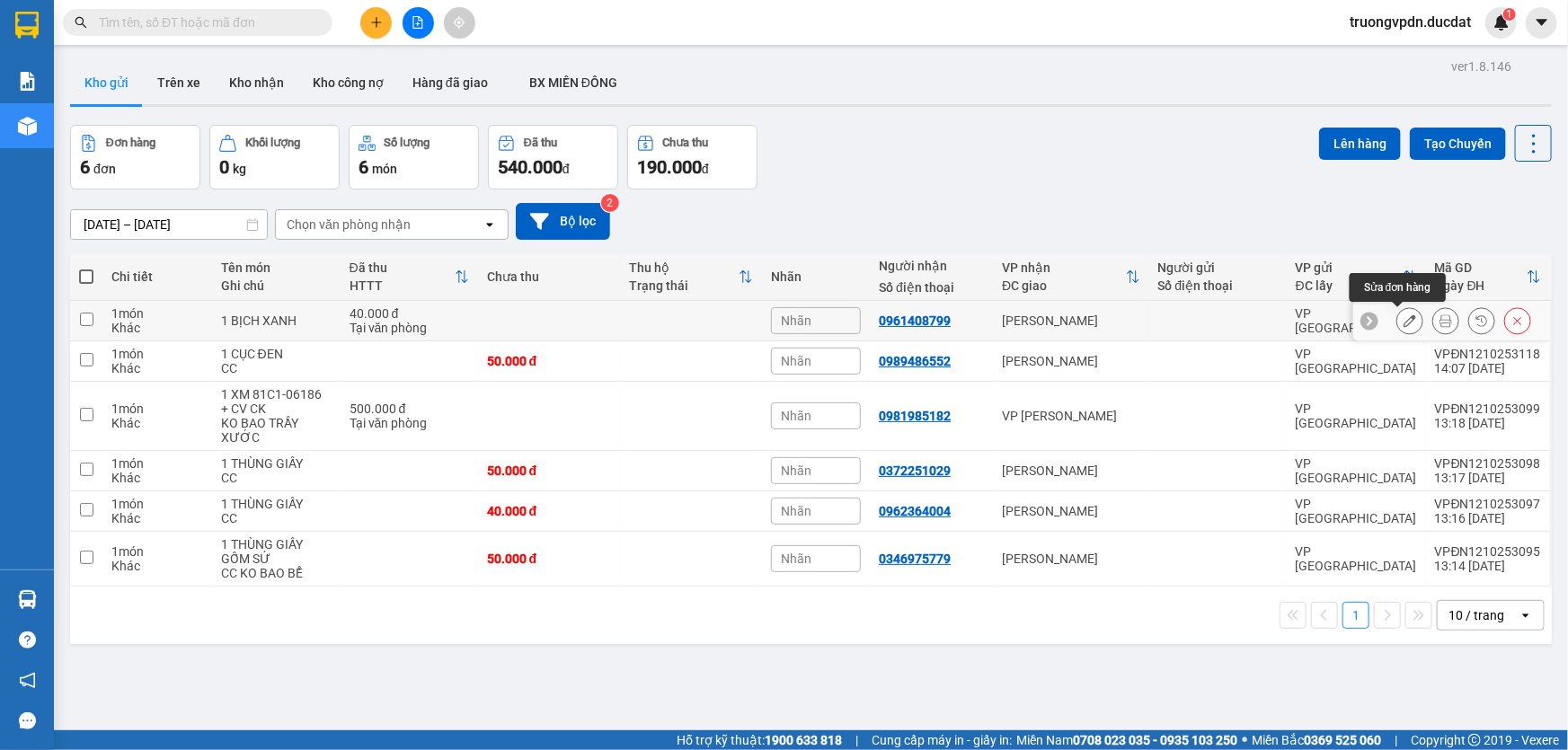
click at [1404, 322] on icon at bounding box center [1410, 321] width 13 height 13
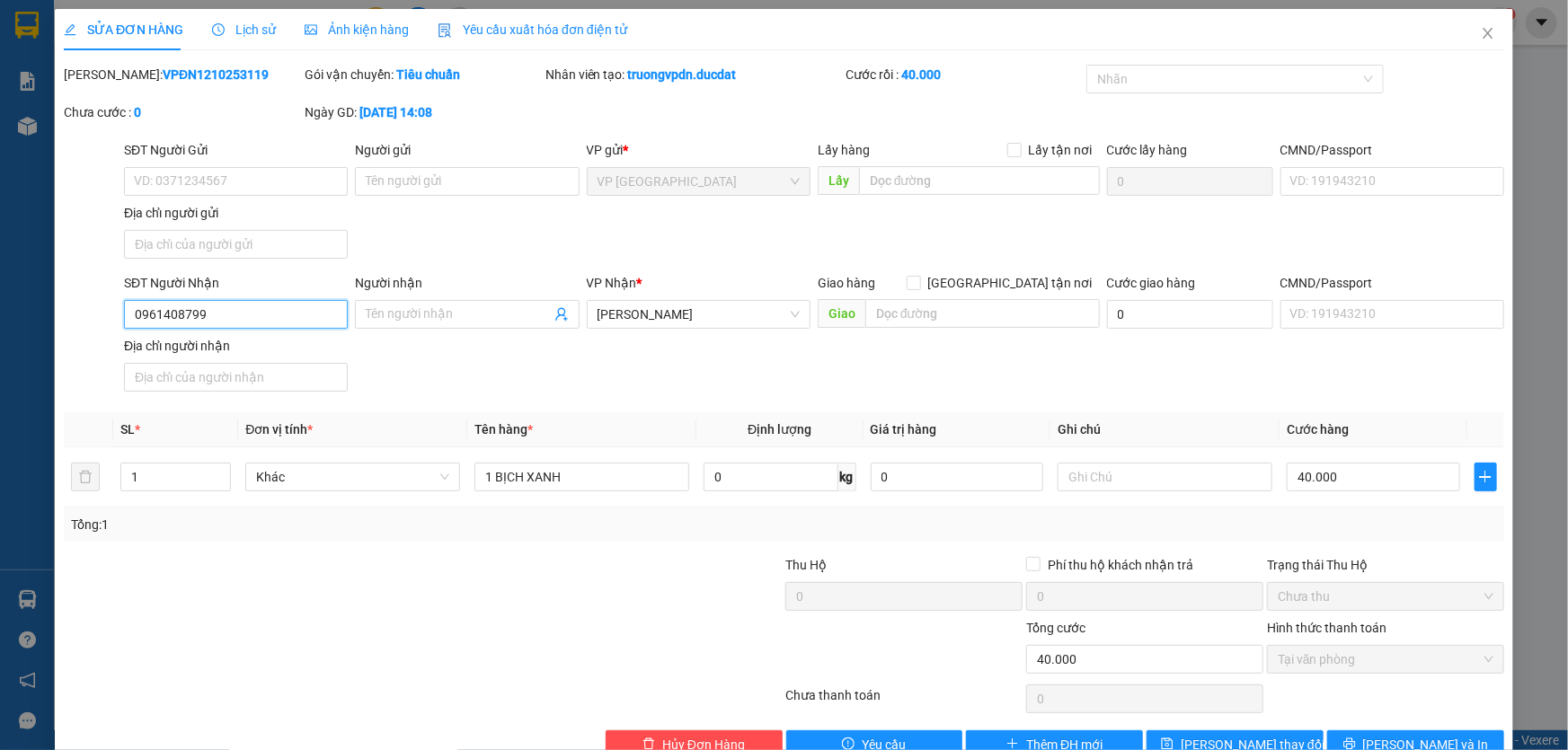
drag, startPoint x: 253, startPoint y: 315, endPoint x: 93, endPoint y: 319, distance: 160.0
click at [93, 319] on div "SĐT Người Nhận 0961408799 0961408799 Người nhận Tên người nhận VP Nhận * [PERSO…" at bounding box center [783, 336] width 1444 height 126
click at [209, 179] on input "SĐT Người Gửi" at bounding box center [236, 181] width 224 height 29
paste input "0961408799"
type input "0961408799"
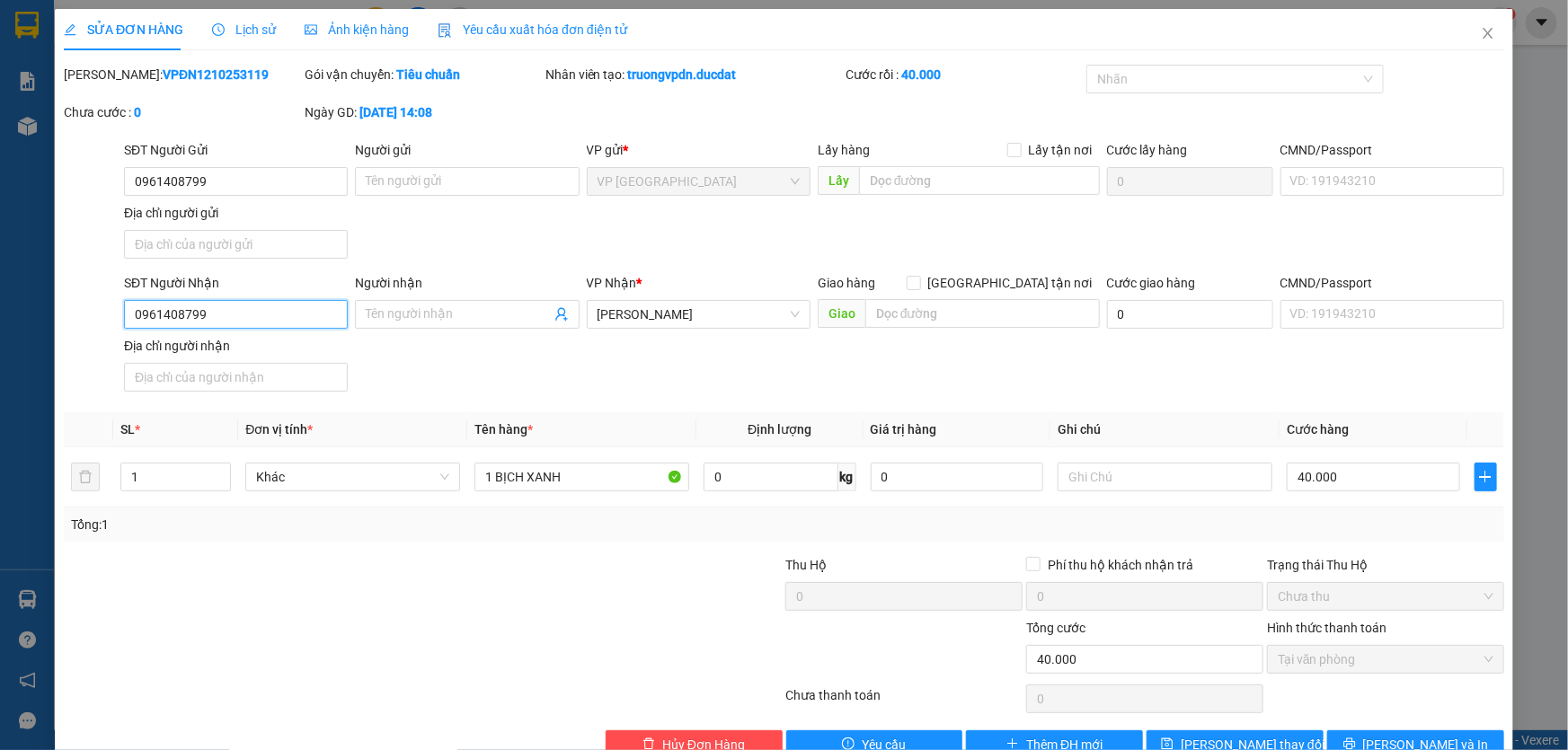
drag, startPoint x: 242, startPoint y: 306, endPoint x: 0, endPoint y: 336, distance: 243.9
click at [0, 336] on div "SỬA ĐƠN HÀNG Lịch sử Ảnh kiện hàng Yêu cầu xuất hóa đơn điện tử Total Paid Fee …" at bounding box center [784, 375] width 1568 height 750
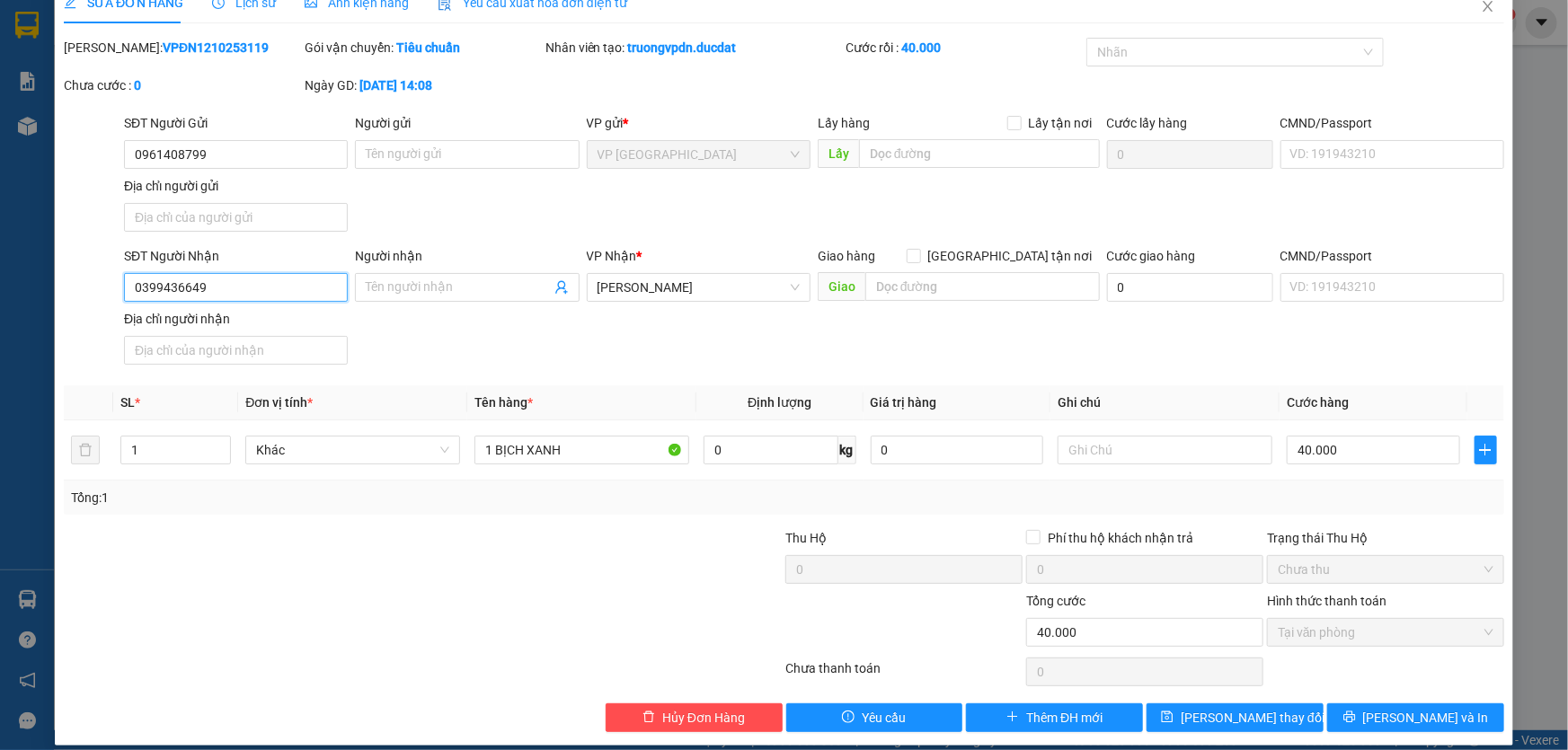
scroll to position [43, 0]
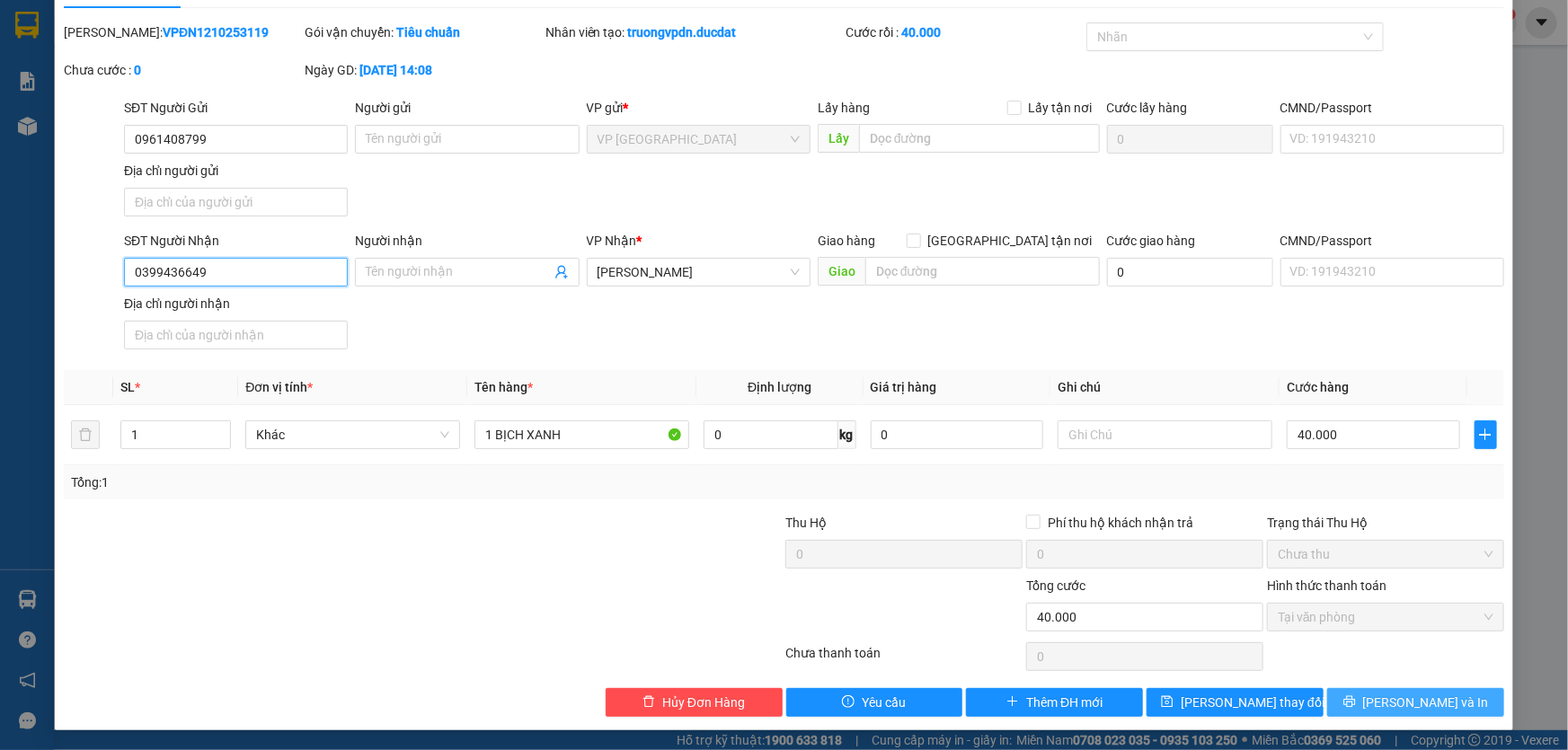
type input "0399436649"
click at [1356, 695] on icon "printer" at bounding box center [1349, 701] width 13 height 13
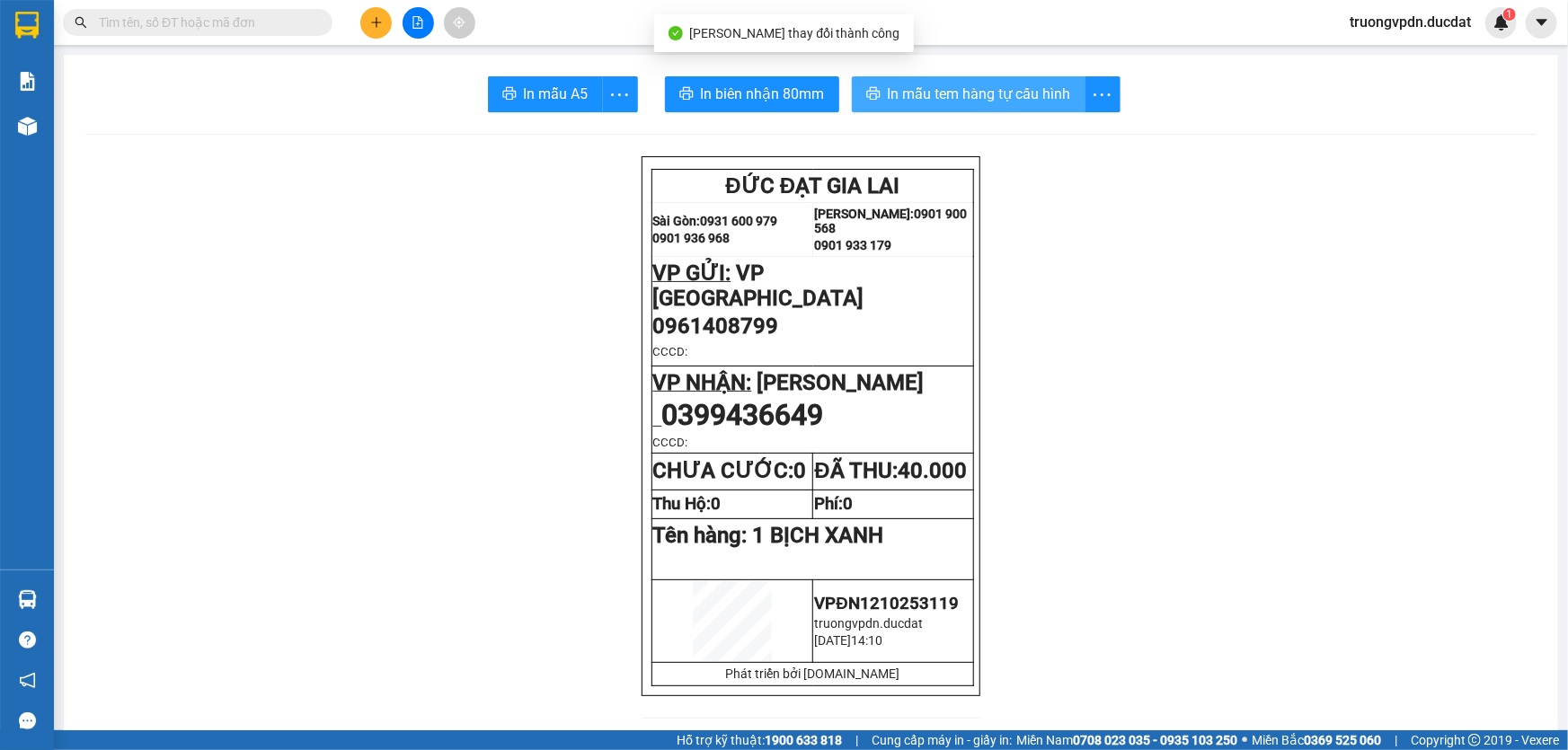
click at [910, 101] on span "In mẫu tem hàng tự cấu hình" at bounding box center [979, 93] width 183 height 23
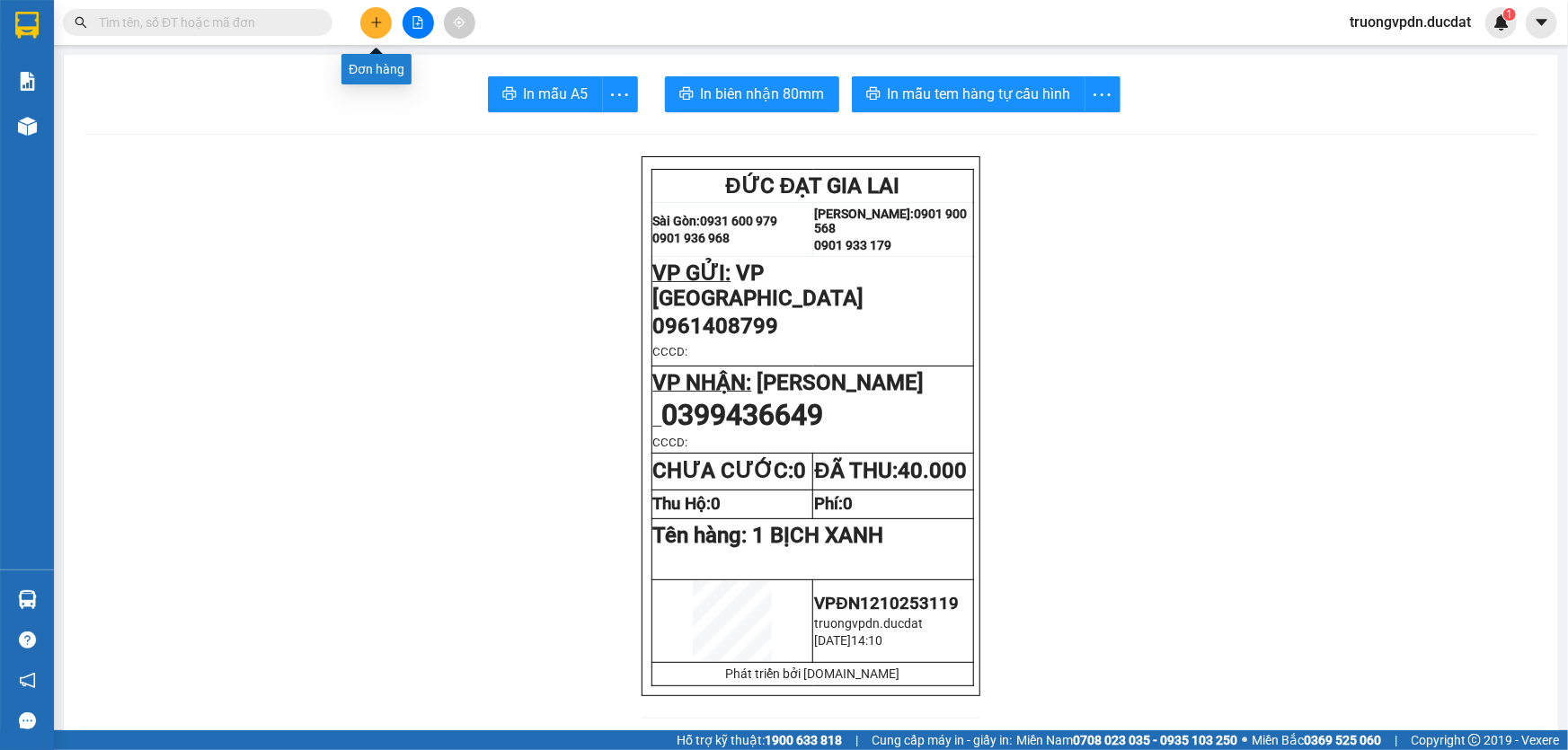
click at [390, 24] on button at bounding box center [376, 23] width 32 height 32
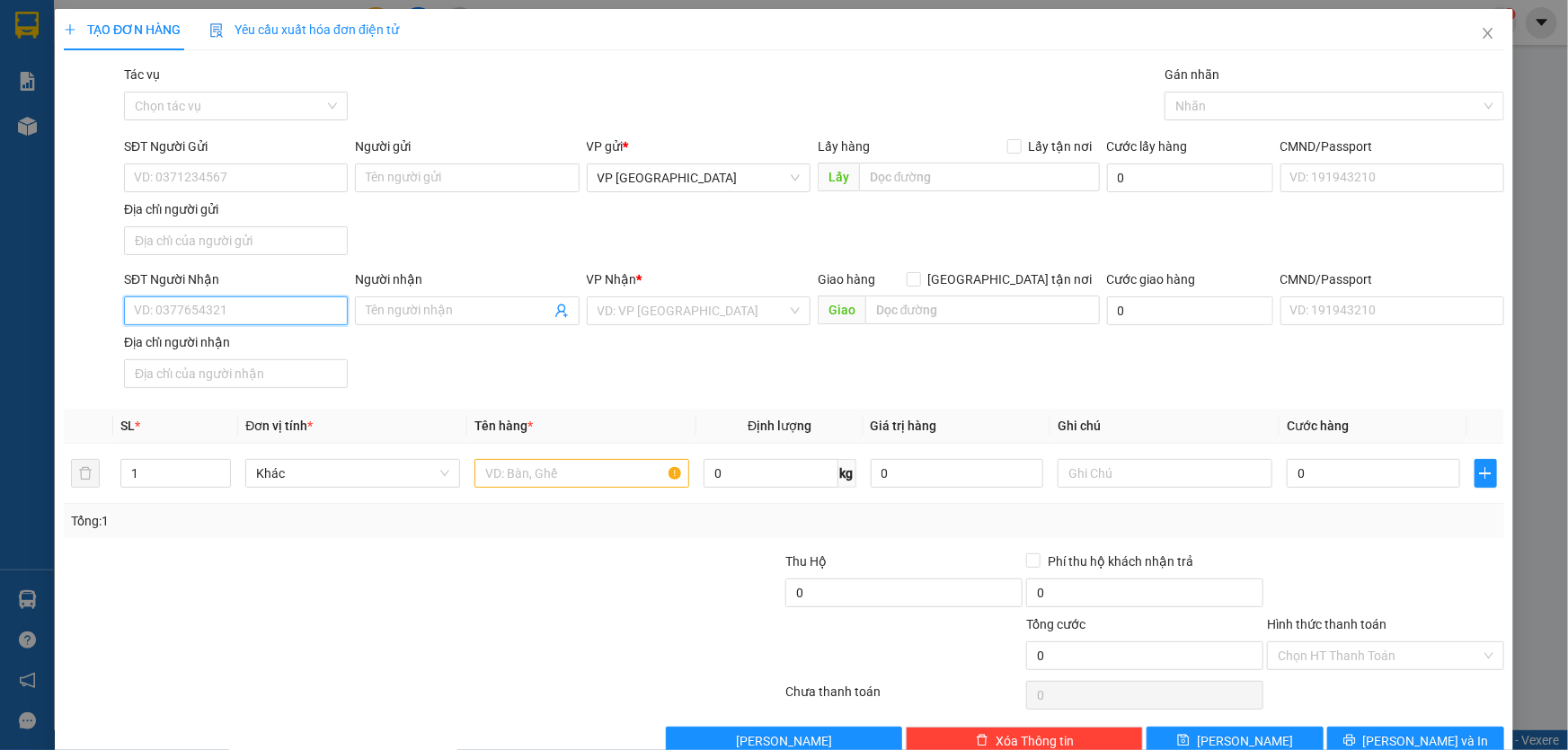
drag, startPoint x: 236, startPoint y: 319, endPoint x: 1567, endPoint y: 375, distance: 1332.2
click at [368, 325] on div "SĐT Người Nhận VD: 0377654321 Người nhận Tên người nhận VP Nhận * VD: VP [GEOGR…" at bounding box center [814, 332] width 1387 height 126
type input "0333044467"
click at [622, 303] on input "search" at bounding box center [691, 311] width 190 height 27
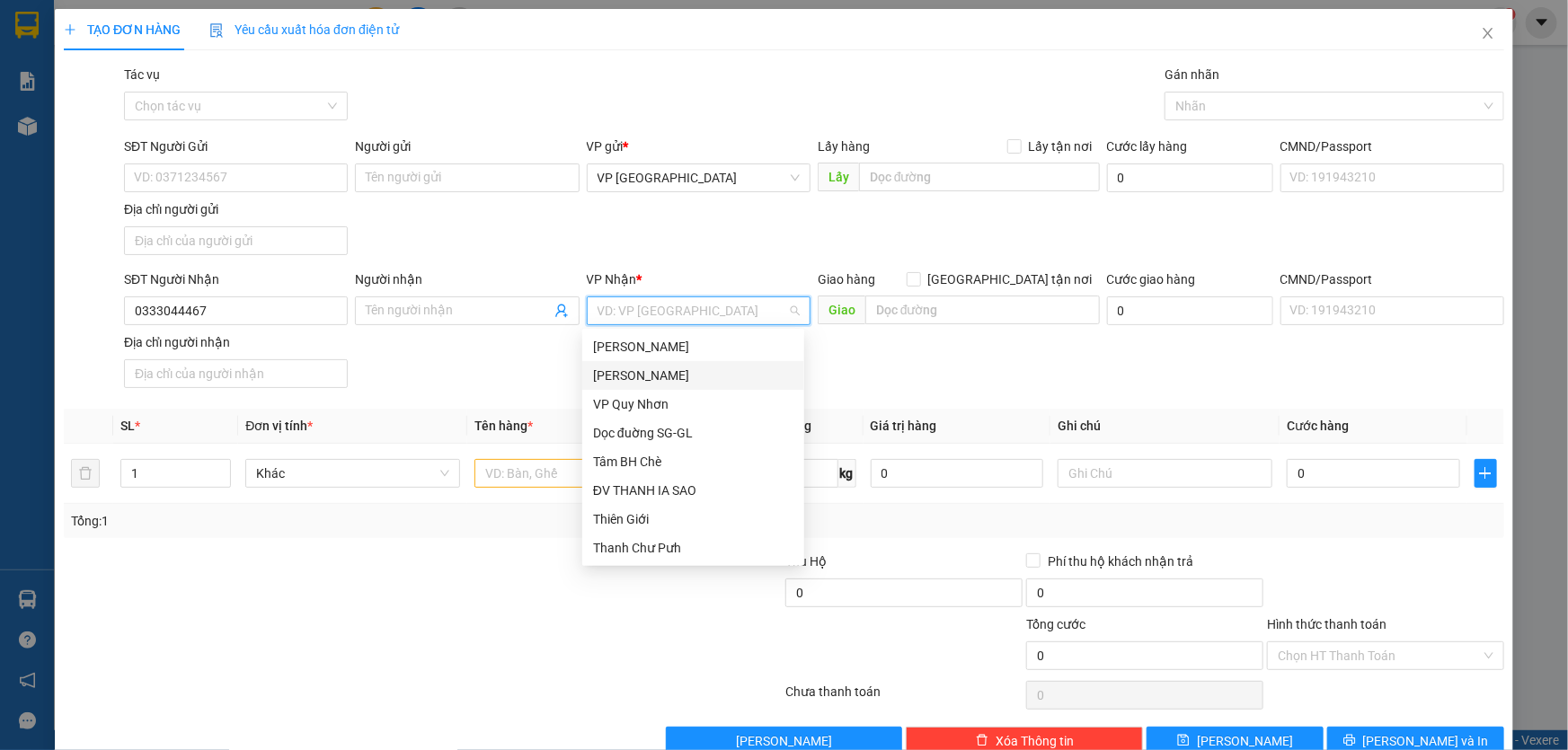
click at [623, 374] on div "[PERSON_NAME]" at bounding box center [693, 375] width 201 height 20
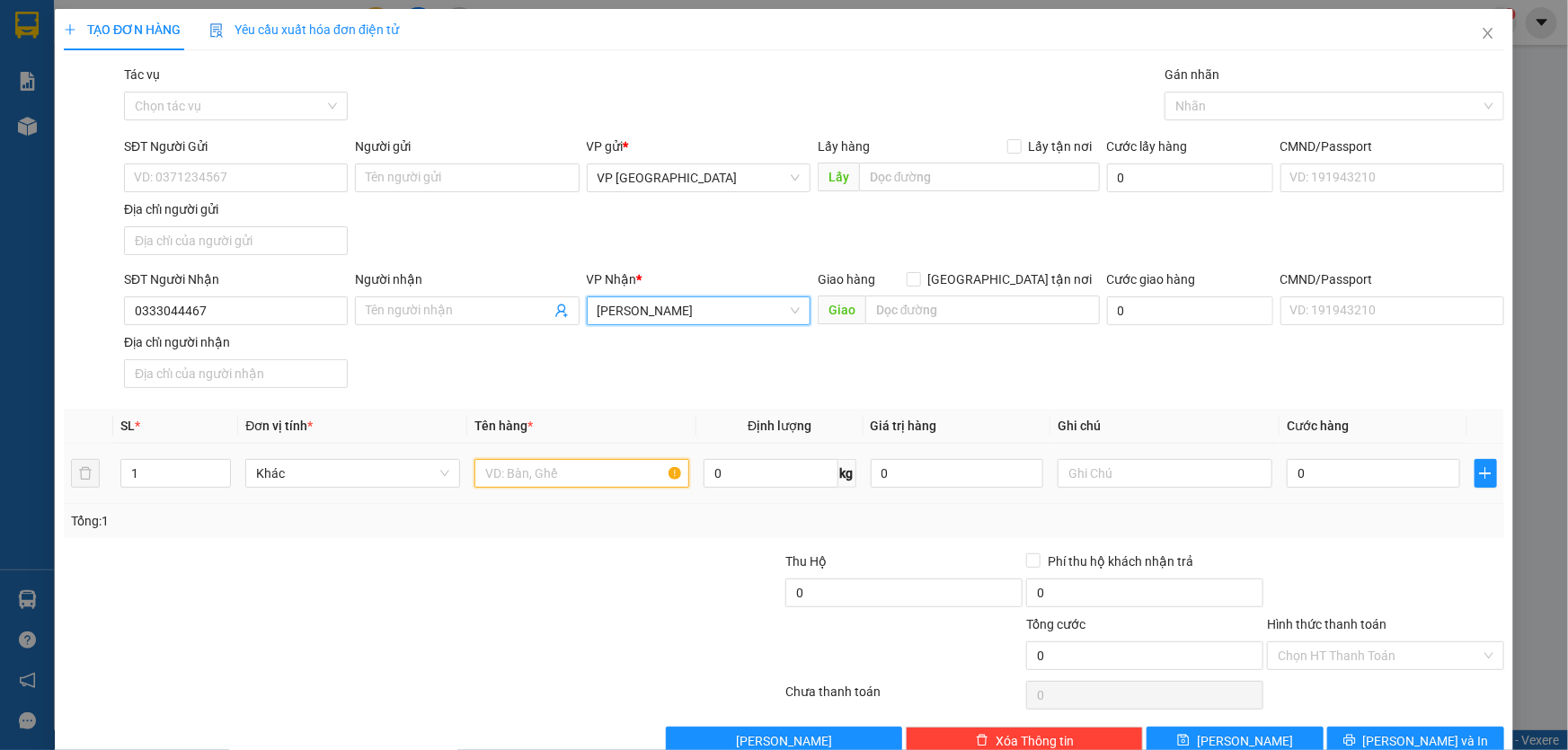
click at [569, 467] on input "text" at bounding box center [582, 473] width 215 height 29
type input "1 HỒ SƠ"
type input "3"
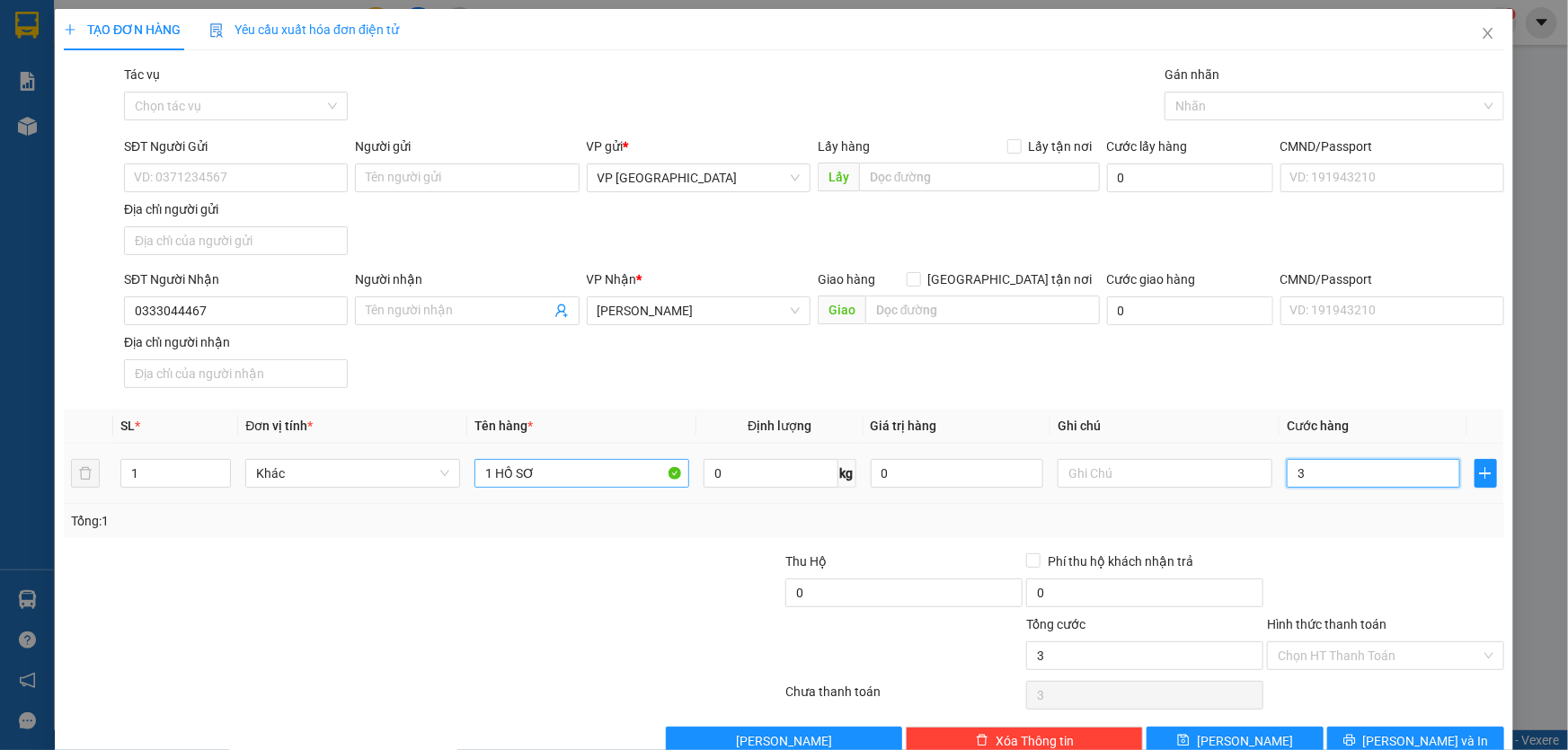
type input "30"
type input "300"
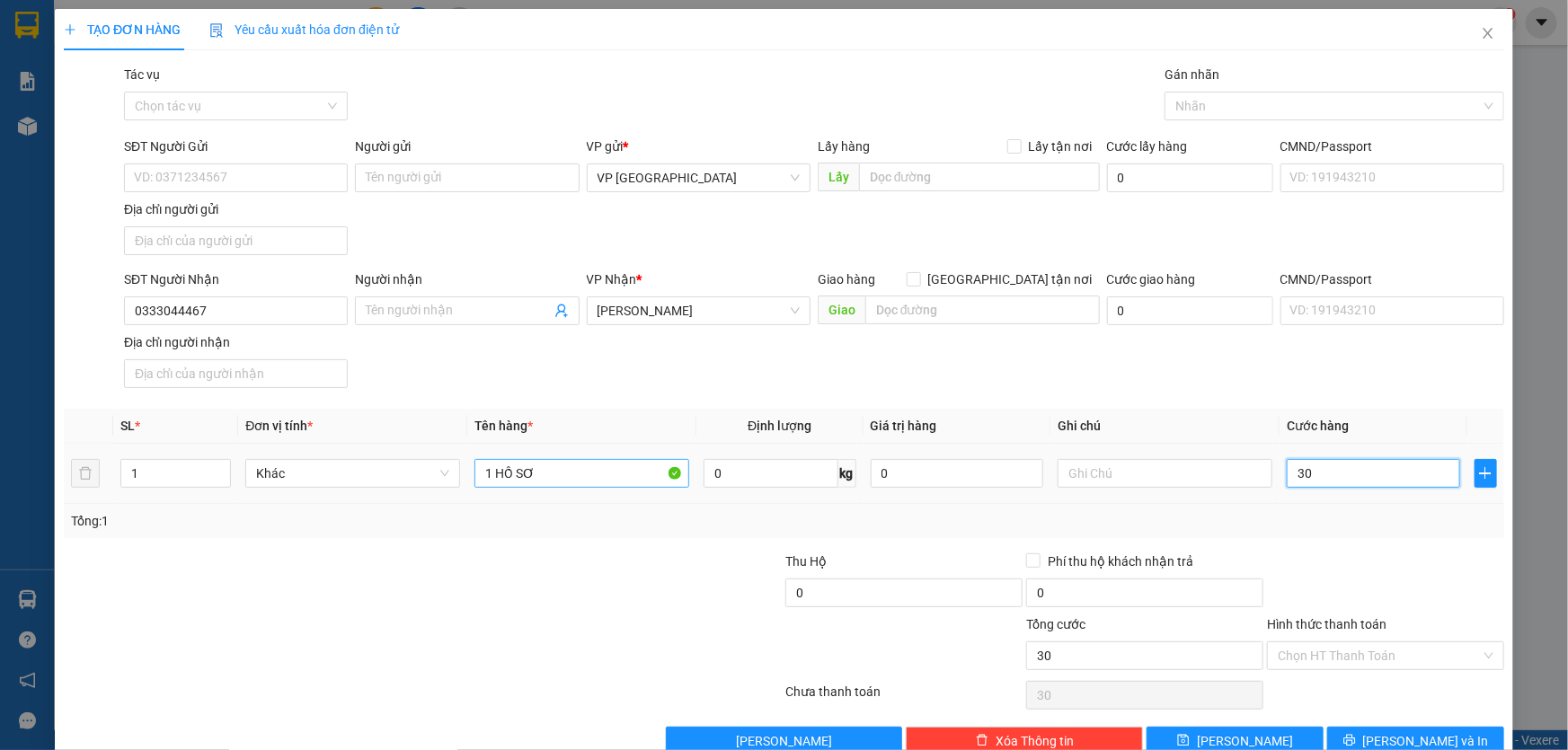
type input "300"
type input "3.000"
type input "30.000"
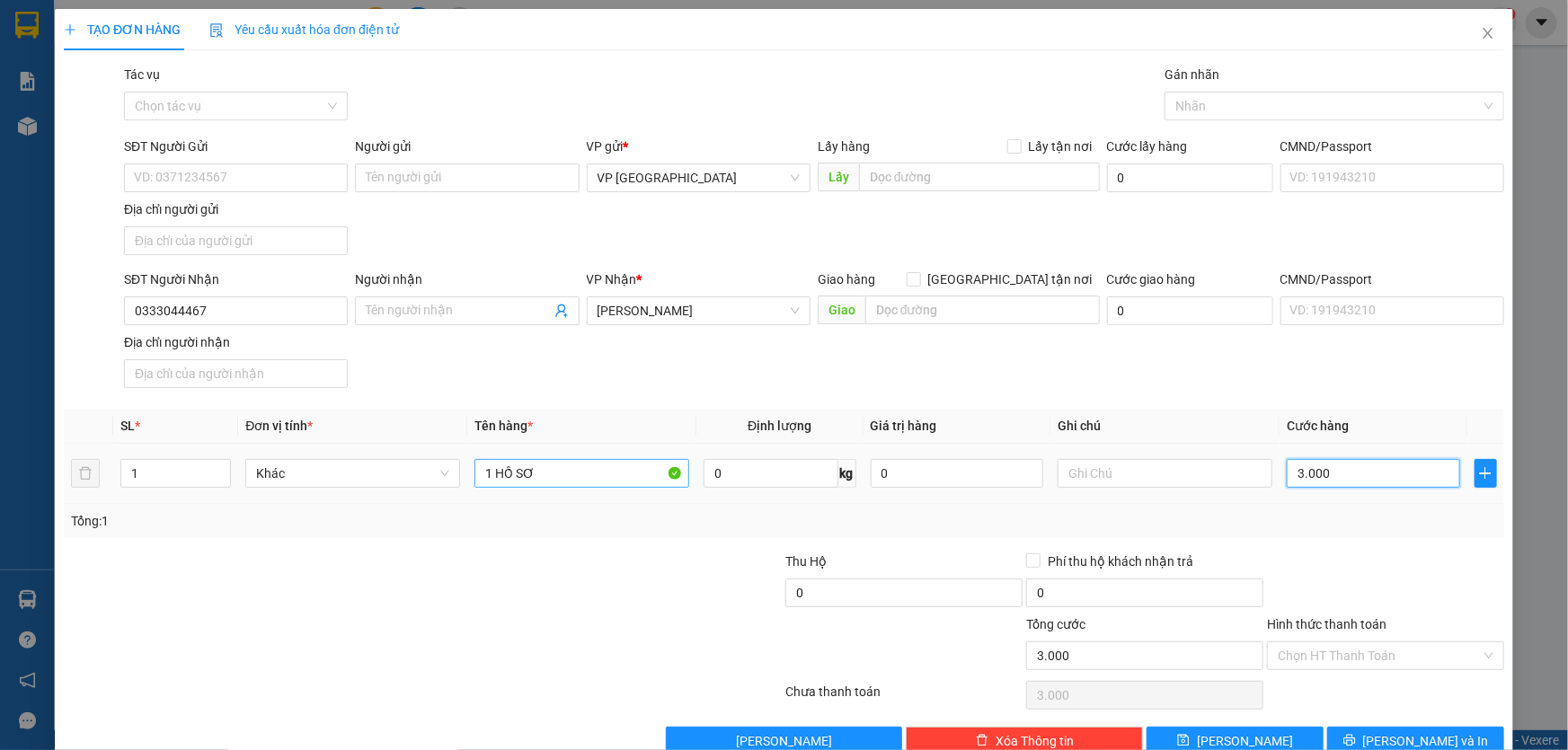
type input "30.000"
click at [1367, 657] on input "Hình thức thanh toán" at bounding box center [1379, 656] width 203 height 27
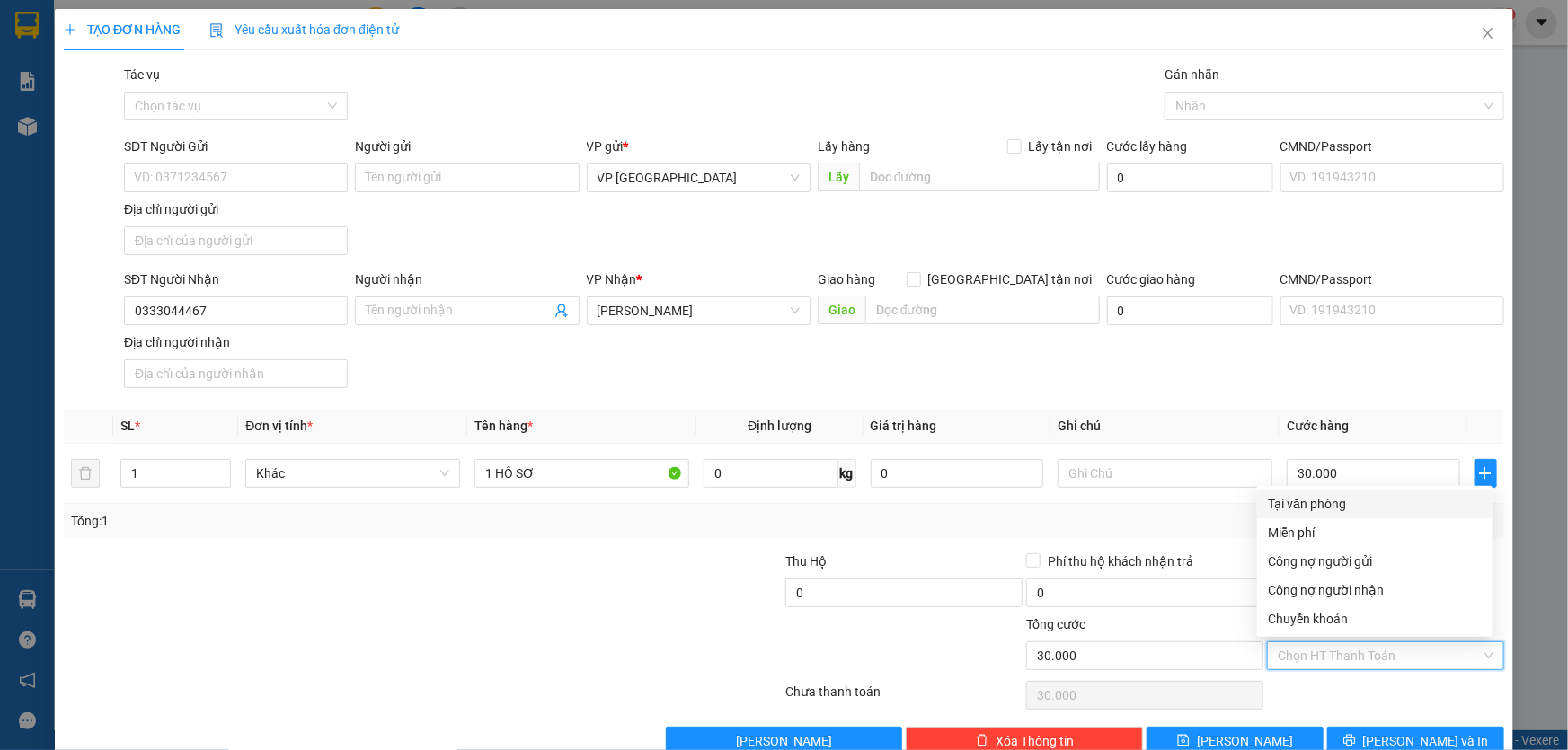
drag, startPoint x: 1335, startPoint y: 505, endPoint x: 1457, endPoint y: 615, distance: 164.3
click at [1335, 504] on div "Tại văn phòng" at bounding box center [1375, 504] width 214 height 20
type input "0"
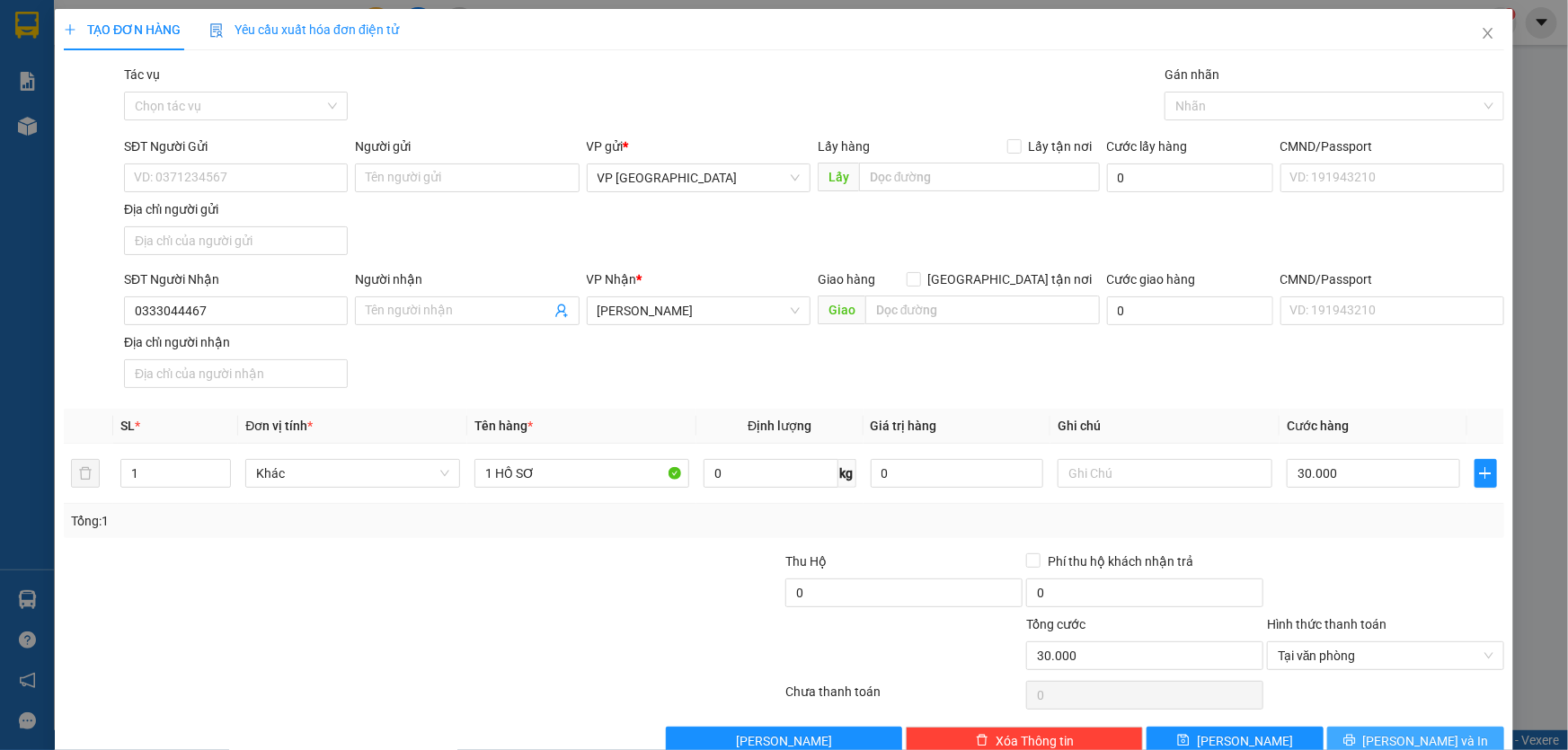
click at [1423, 739] on span "[PERSON_NAME] và In" at bounding box center [1426, 741] width 126 height 20
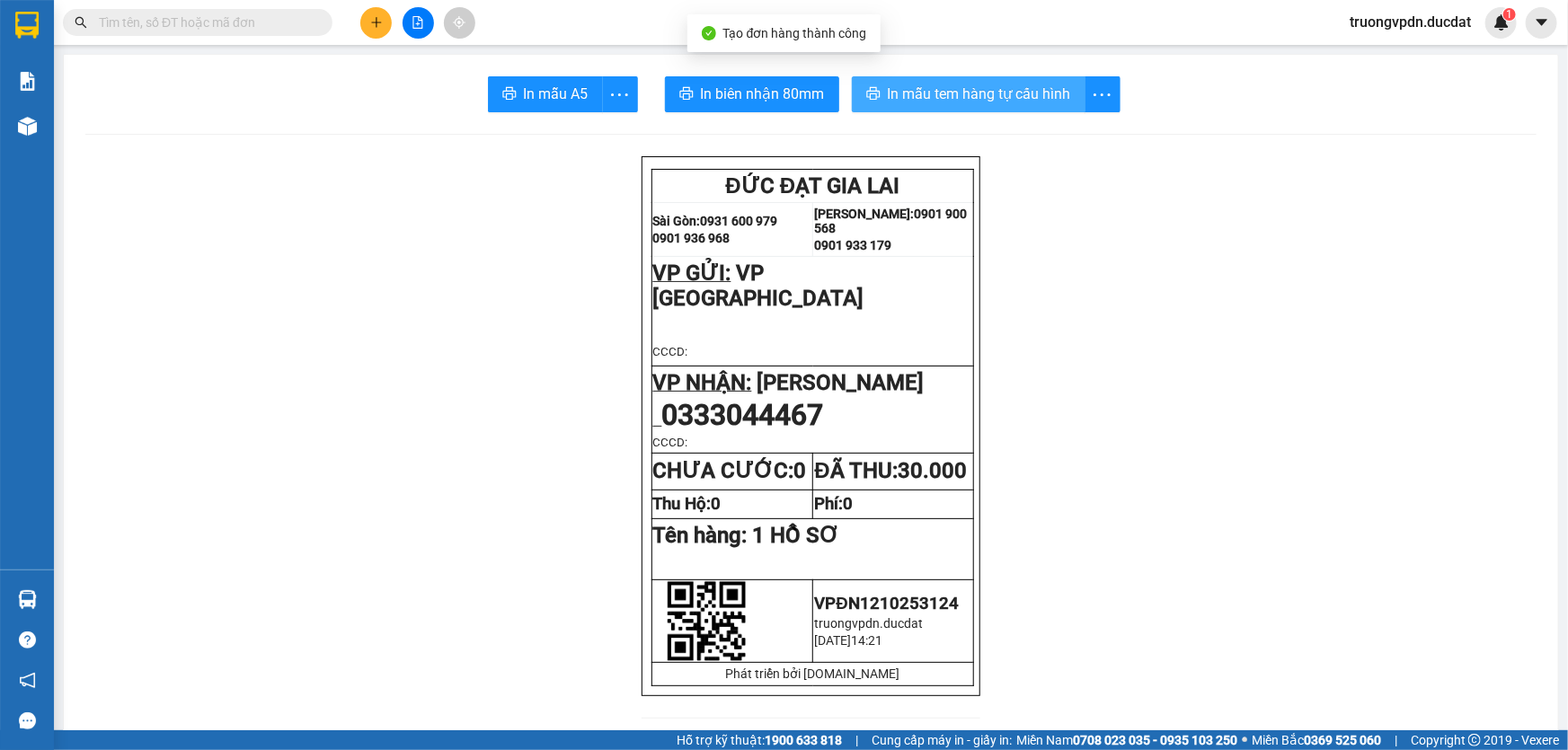
click at [1022, 104] on span "In mẫu tem hàng tự cấu hình" at bounding box center [979, 93] width 183 height 23
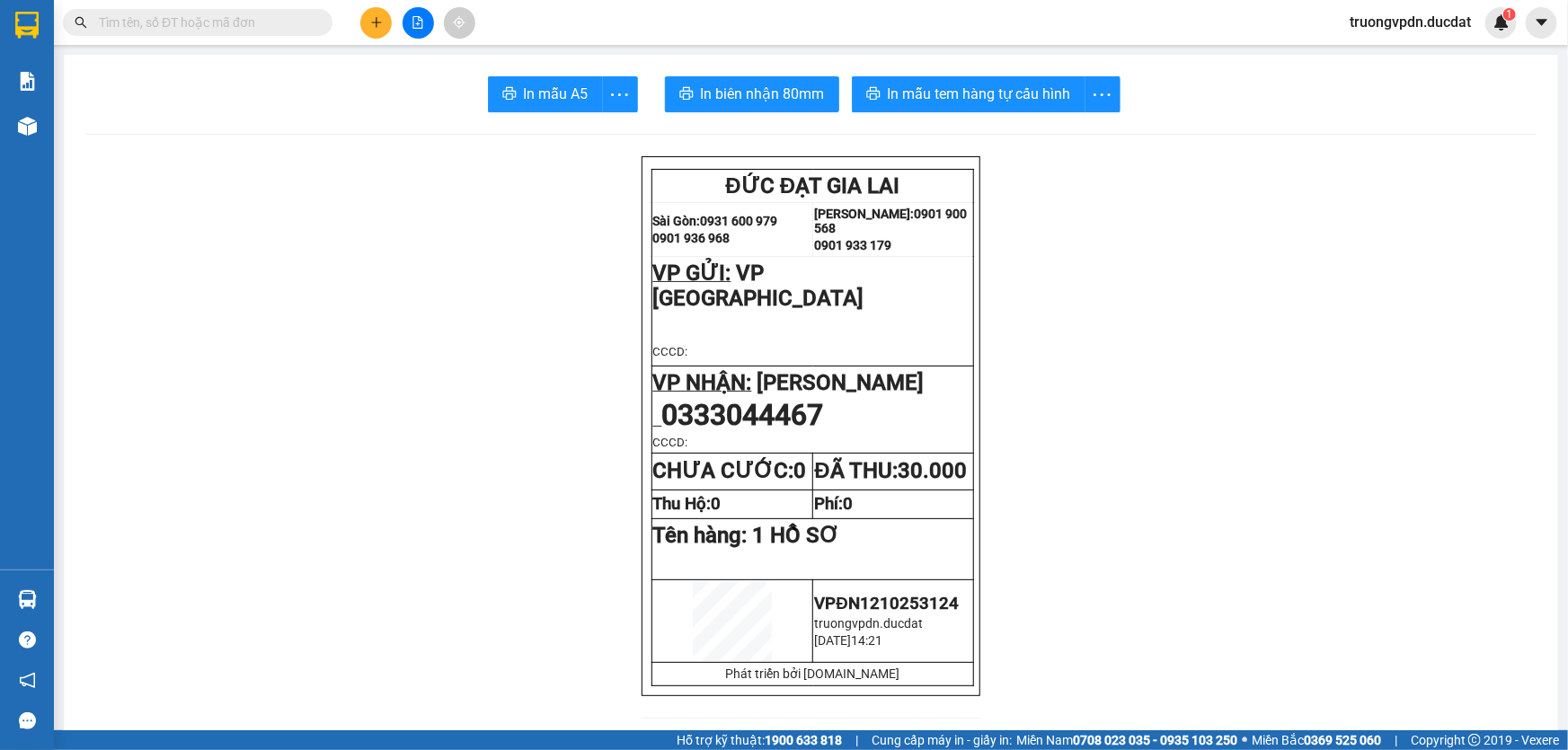
drag, startPoint x: 204, startPoint y: 27, endPoint x: 1375, endPoint y: 150, distance: 1177.4
click at [218, 27] on input "text" at bounding box center [205, 23] width 212 height 20
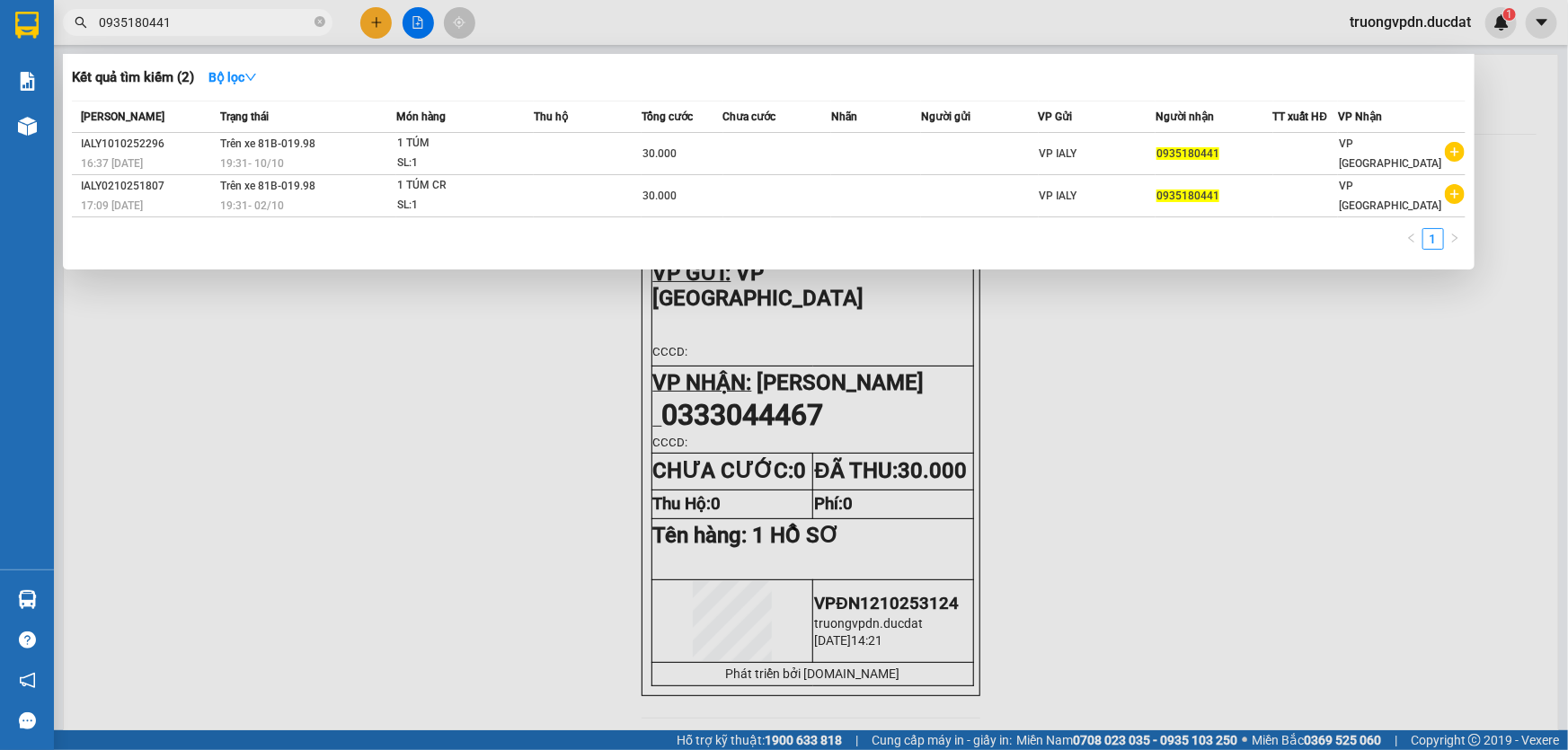
type input "0935180441"
click at [538, 535] on div at bounding box center [784, 375] width 1568 height 750
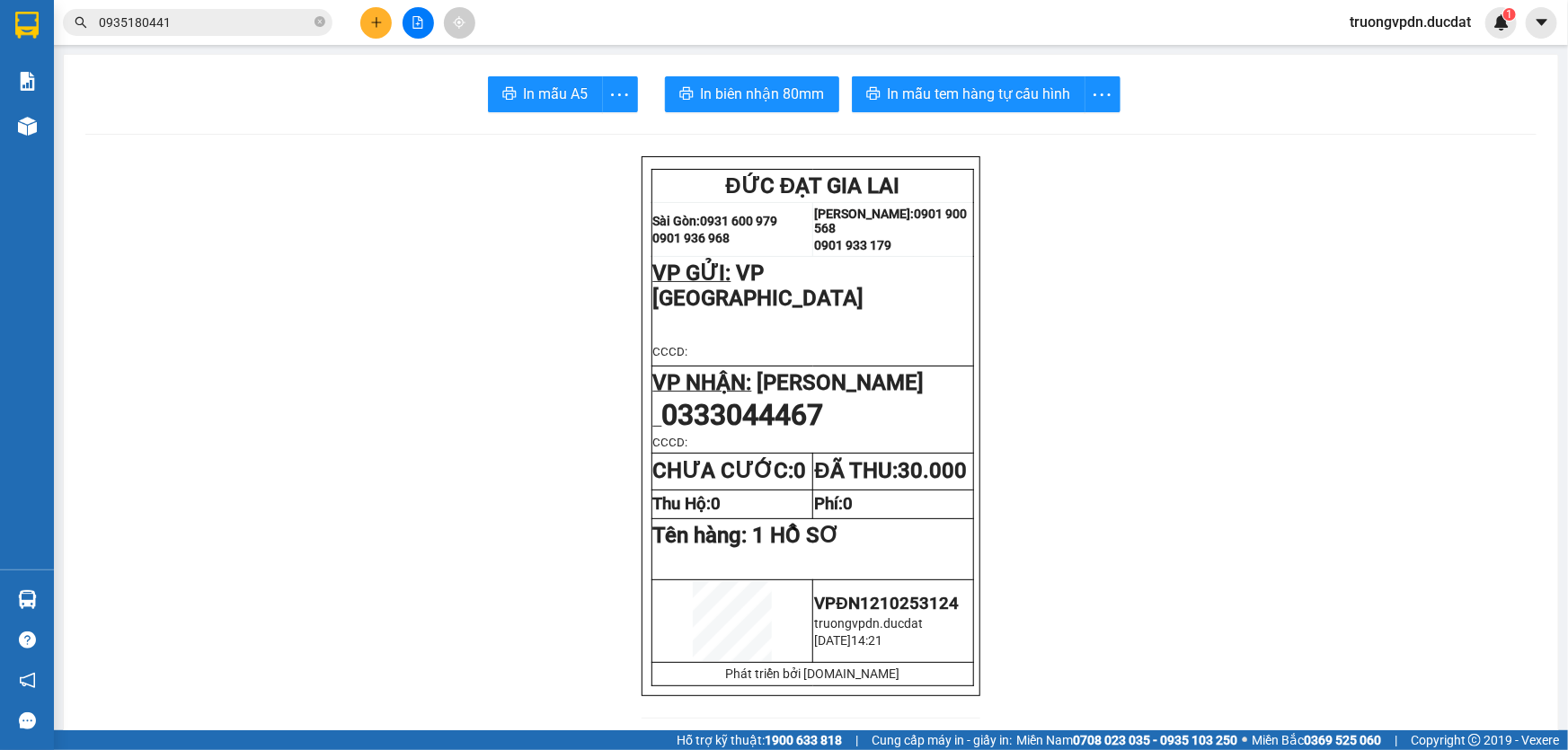
click at [372, 16] on icon "plus" at bounding box center [377, 23] width 13 height 13
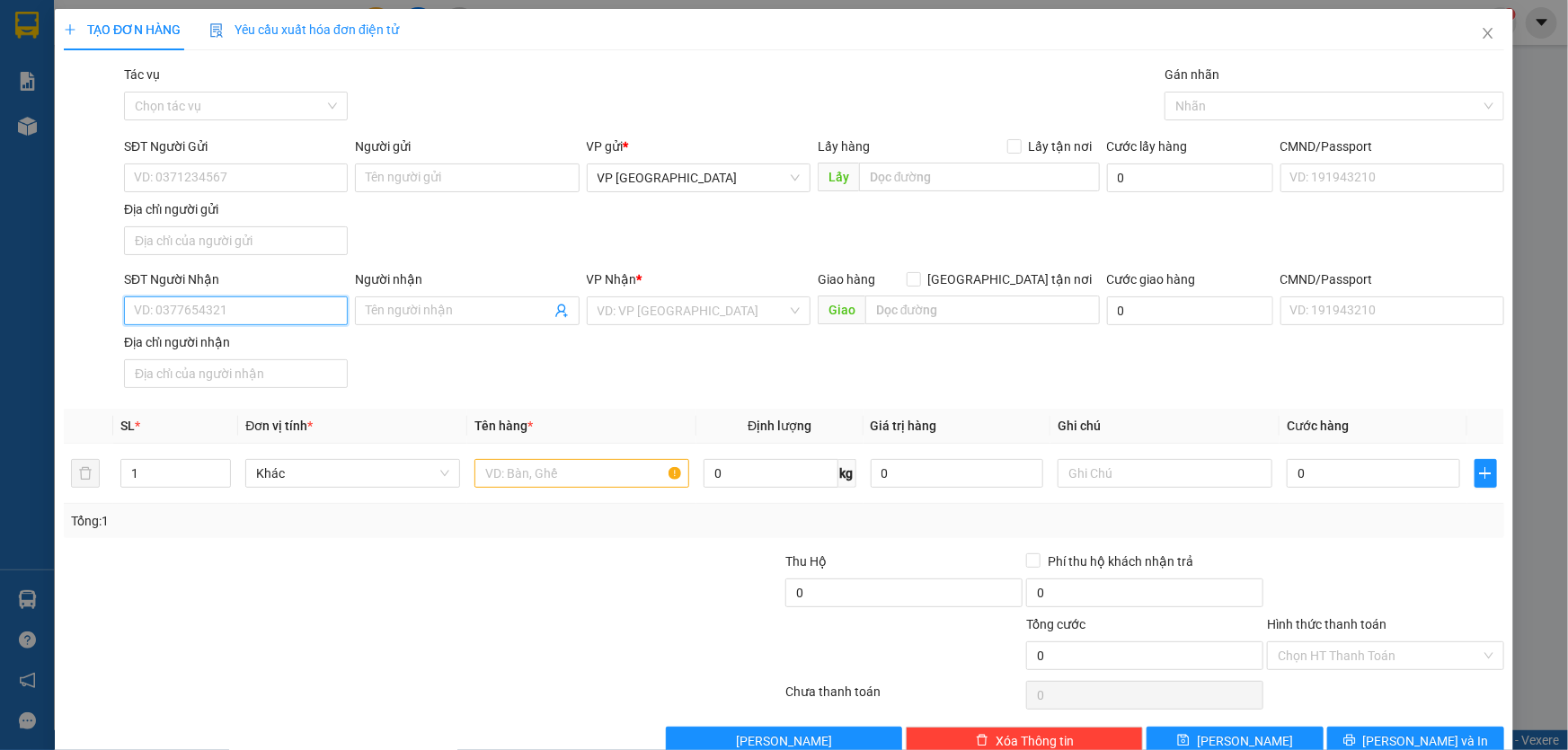
drag, startPoint x: 234, startPoint y: 299, endPoint x: 263, endPoint y: 304, distance: 29.4
click at [240, 301] on input "SĐT Người Nhận" at bounding box center [236, 311] width 224 height 29
type input "0374396356"
click at [690, 311] on input "search" at bounding box center [691, 311] width 190 height 27
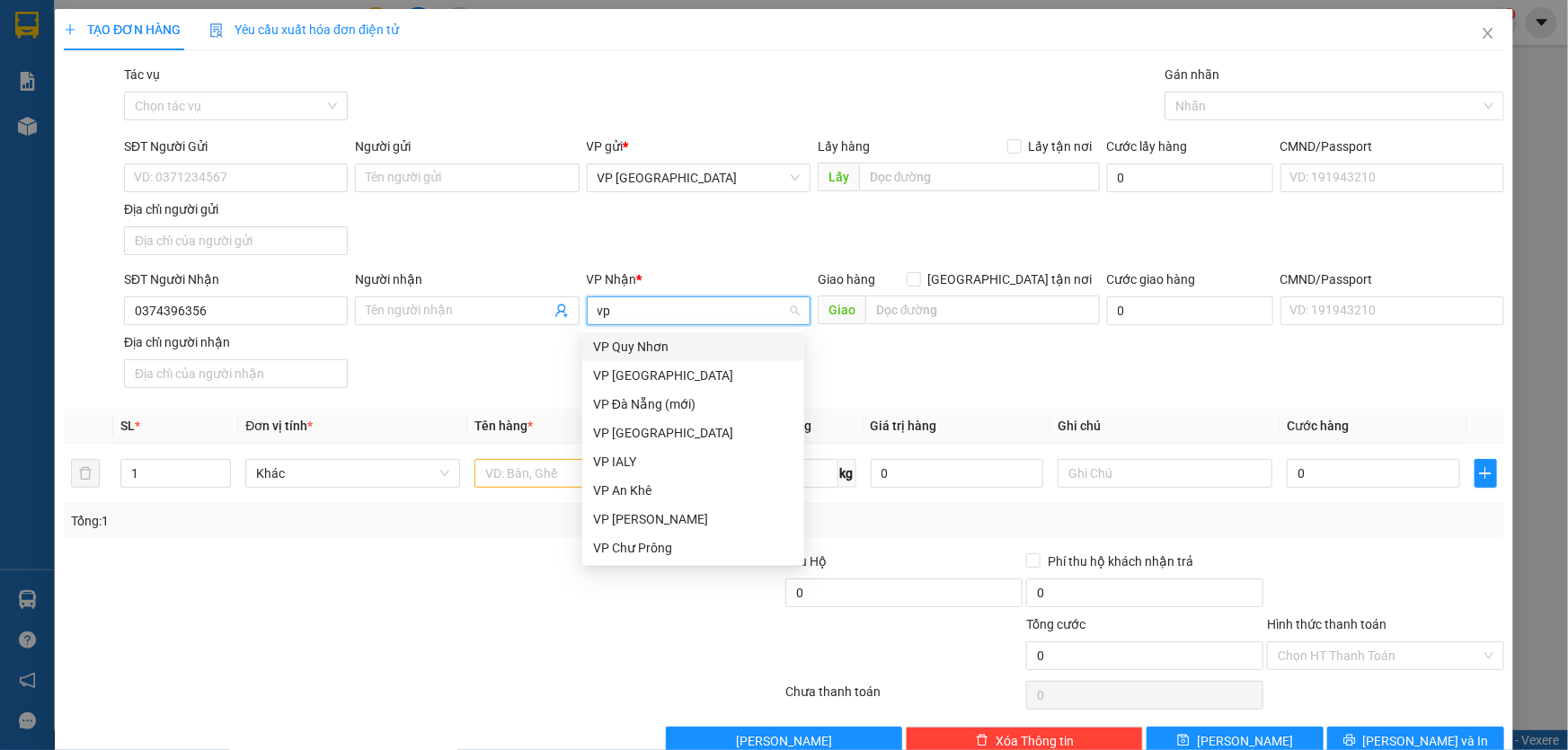
type input "vp a"
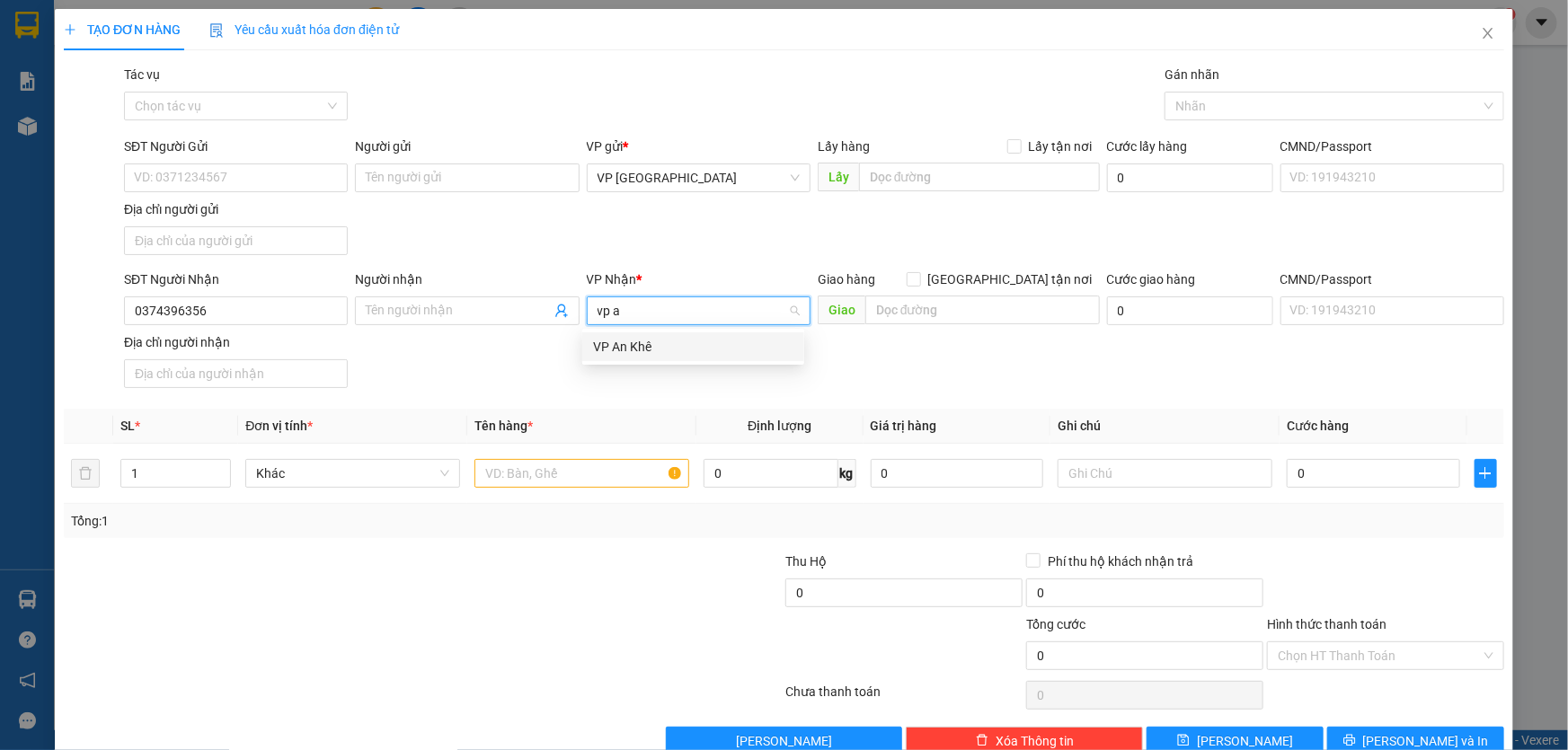
click at [631, 336] on div "VP An Khê" at bounding box center [693, 346] width 201 height 20
click at [609, 466] on input "text" at bounding box center [582, 473] width 215 height 29
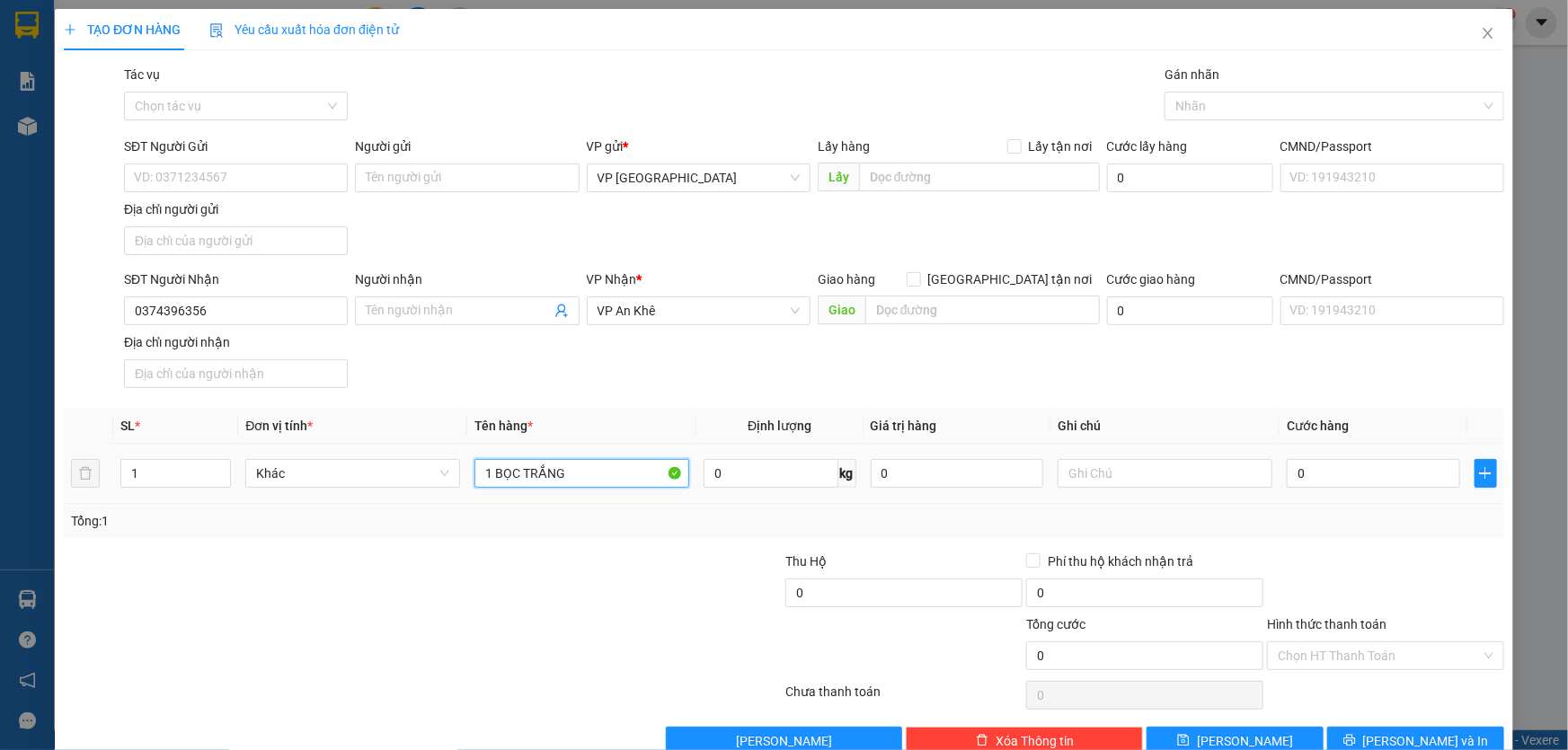
type input "1 BỌC TRẮNG"
type input "3"
type input "30"
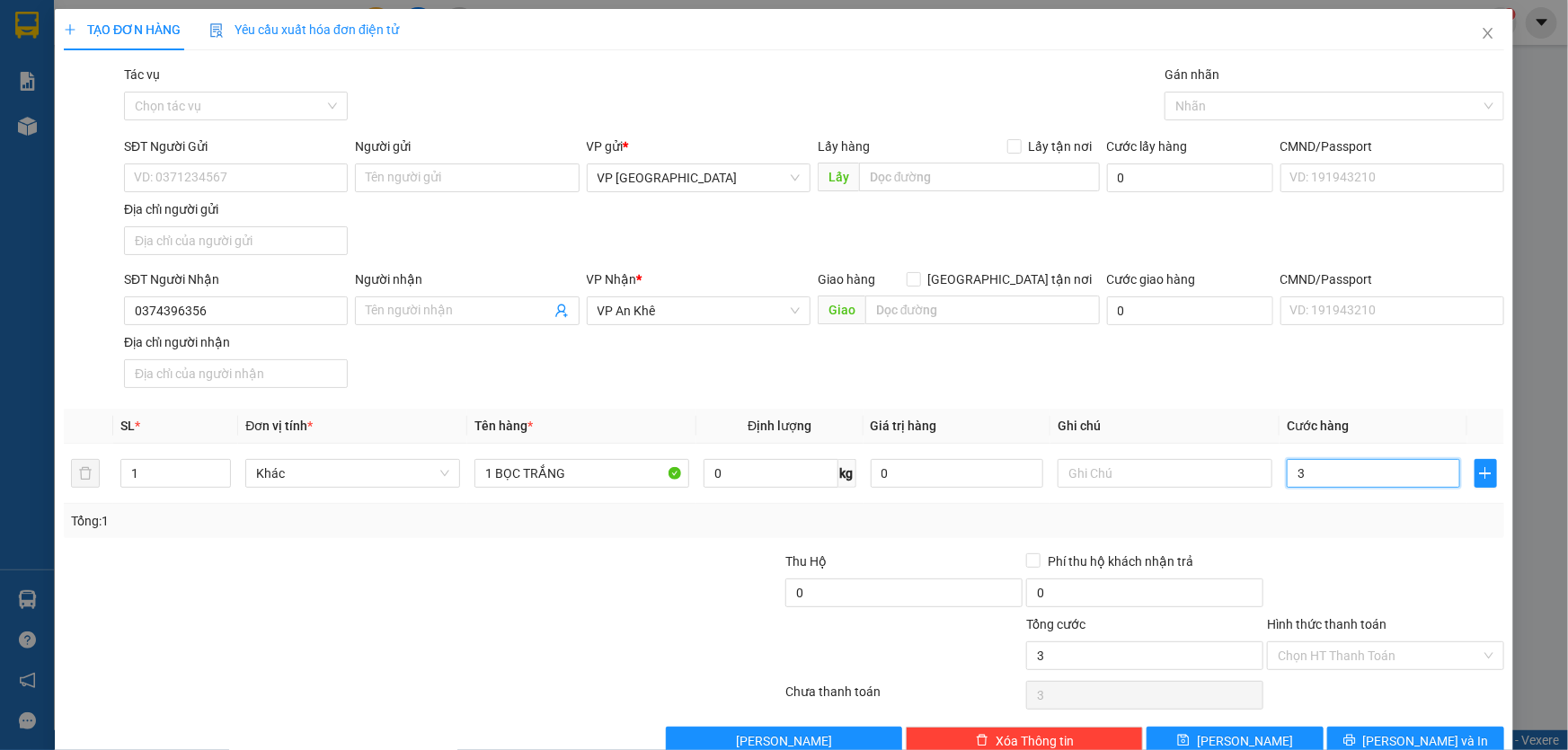
type input "30"
type input "300"
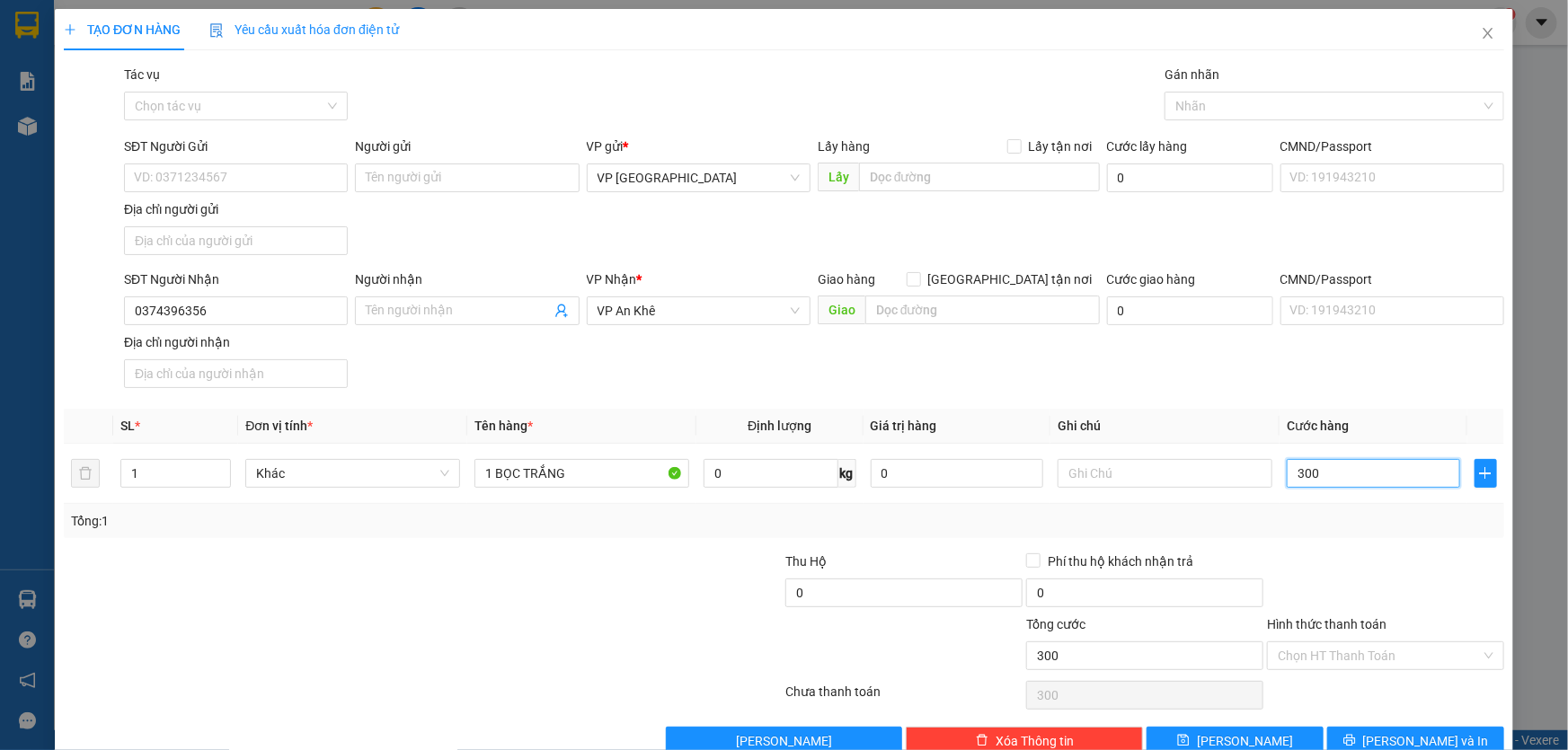
type input "3.000"
type input "30.000"
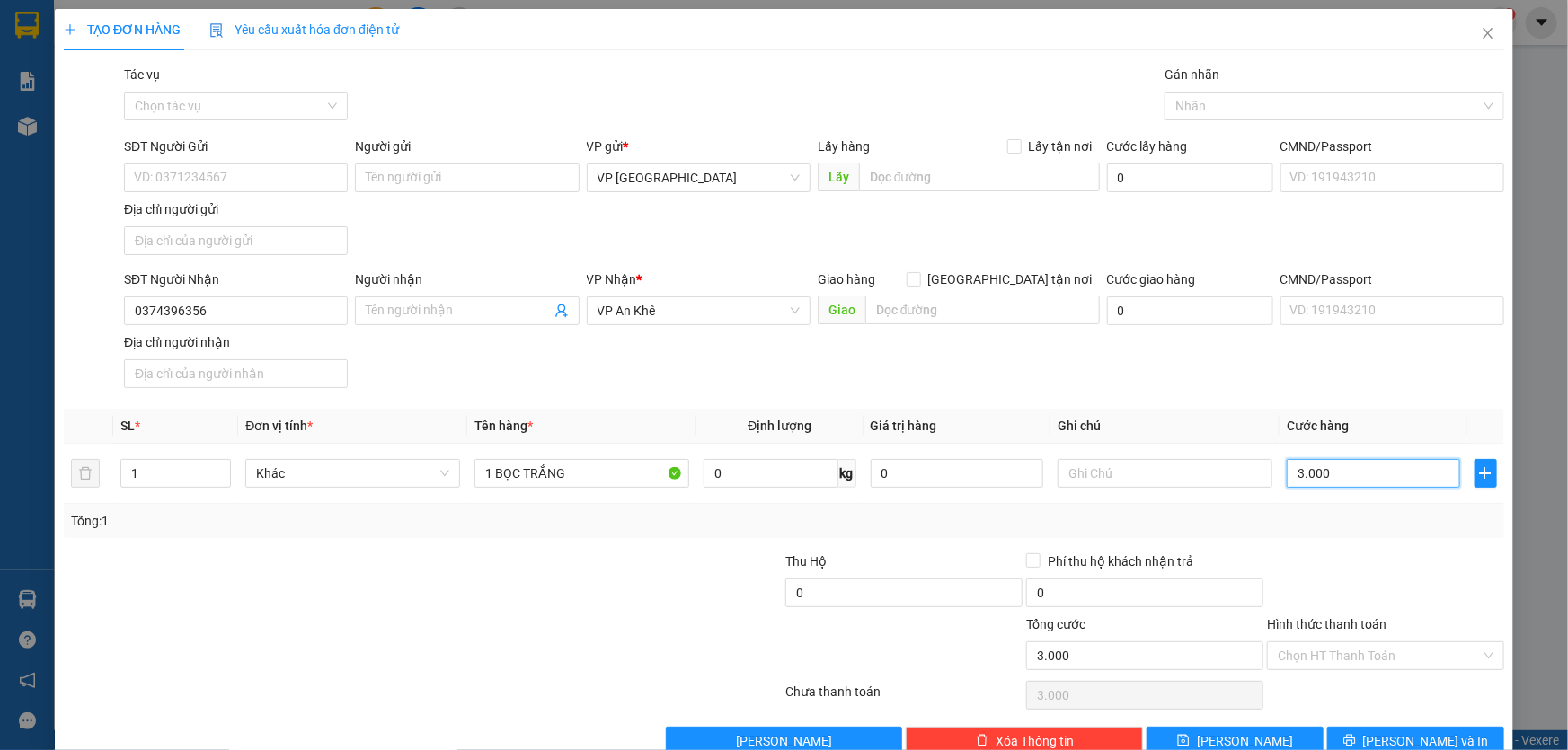
type input "30.000"
click at [1369, 657] on input "Hình thức thanh toán" at bounding box center [1379, 656] width 203 height 27
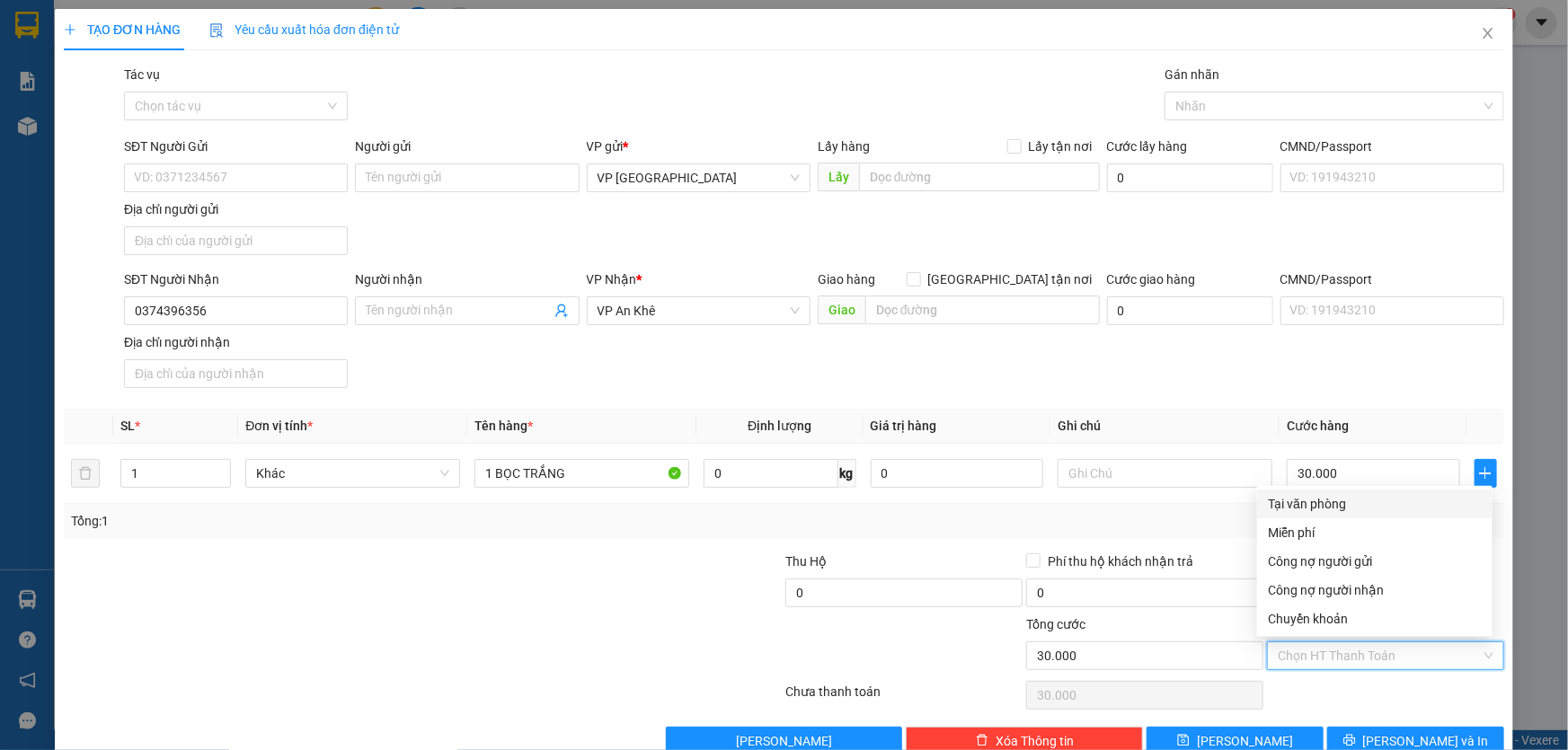
click at [1307, 506] on div "Tại văn phòng" at bounding box center [1375, 504] width 214 height 20
type input "0"
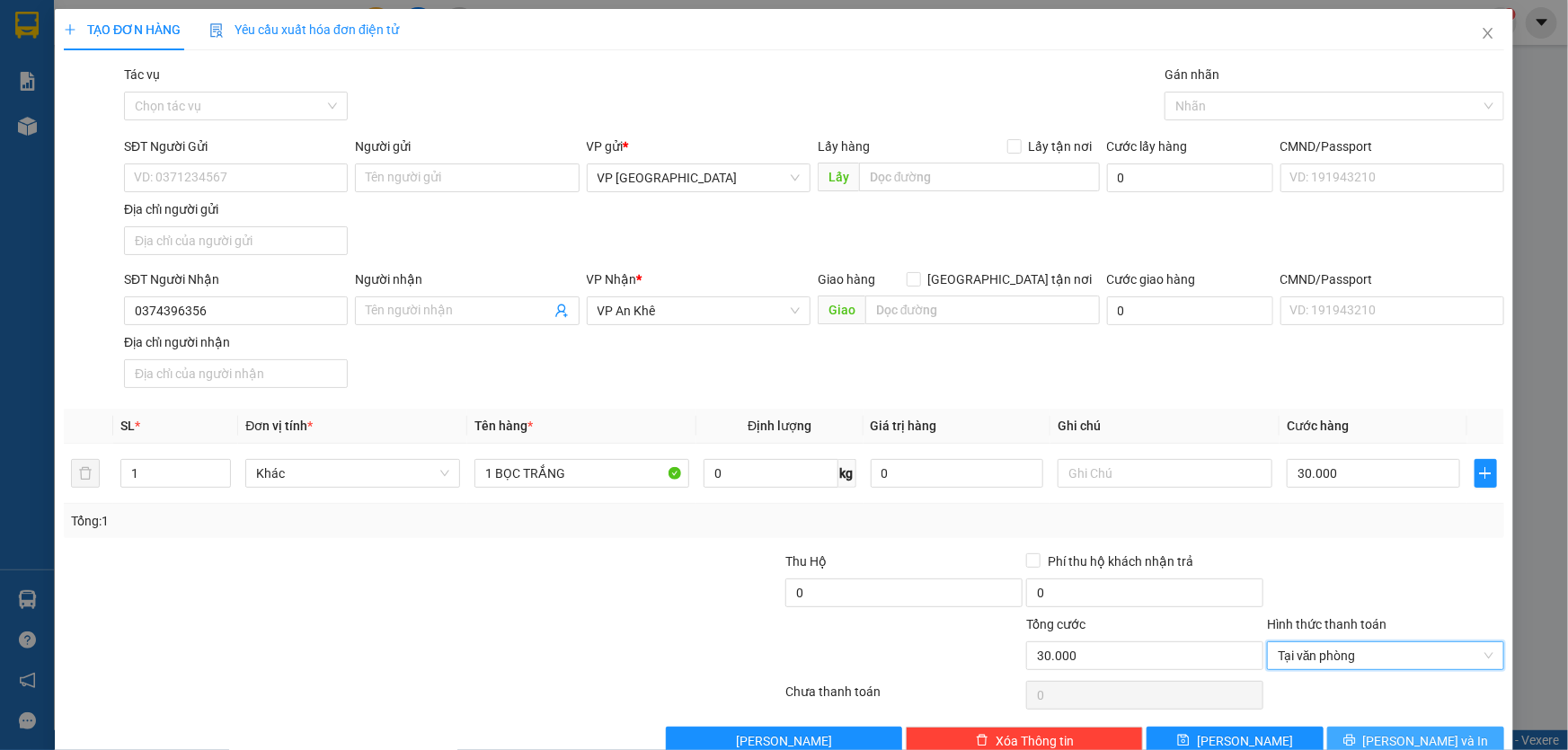
click at [1371, 728] on button "[PERSON_NAME] và In" at bounding box center [1416, 741] width 177 height 29
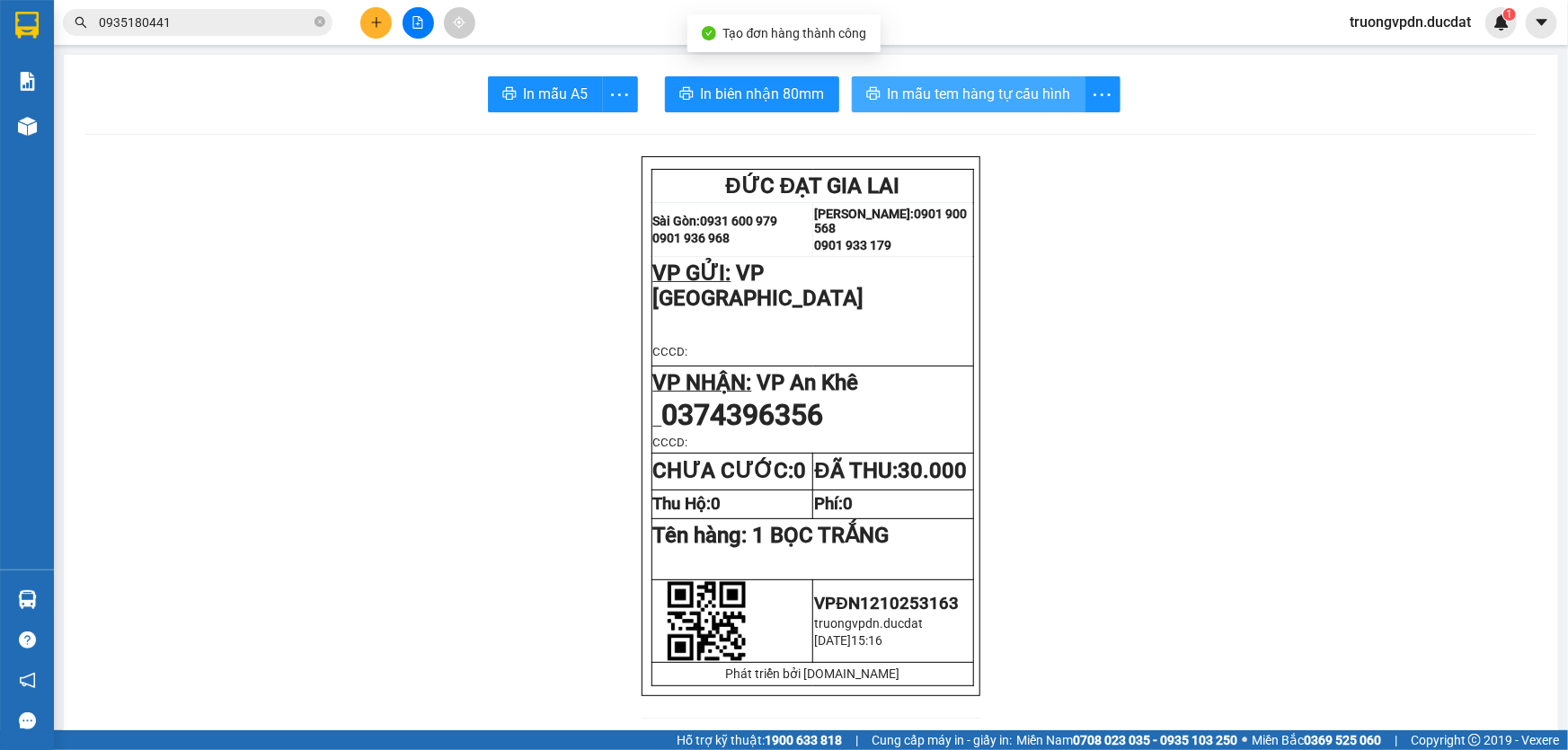
click at [939, 90] on span "In mẫu tem hàng tự cấu hình" at bounding box center [979, 93] width 183 height 23
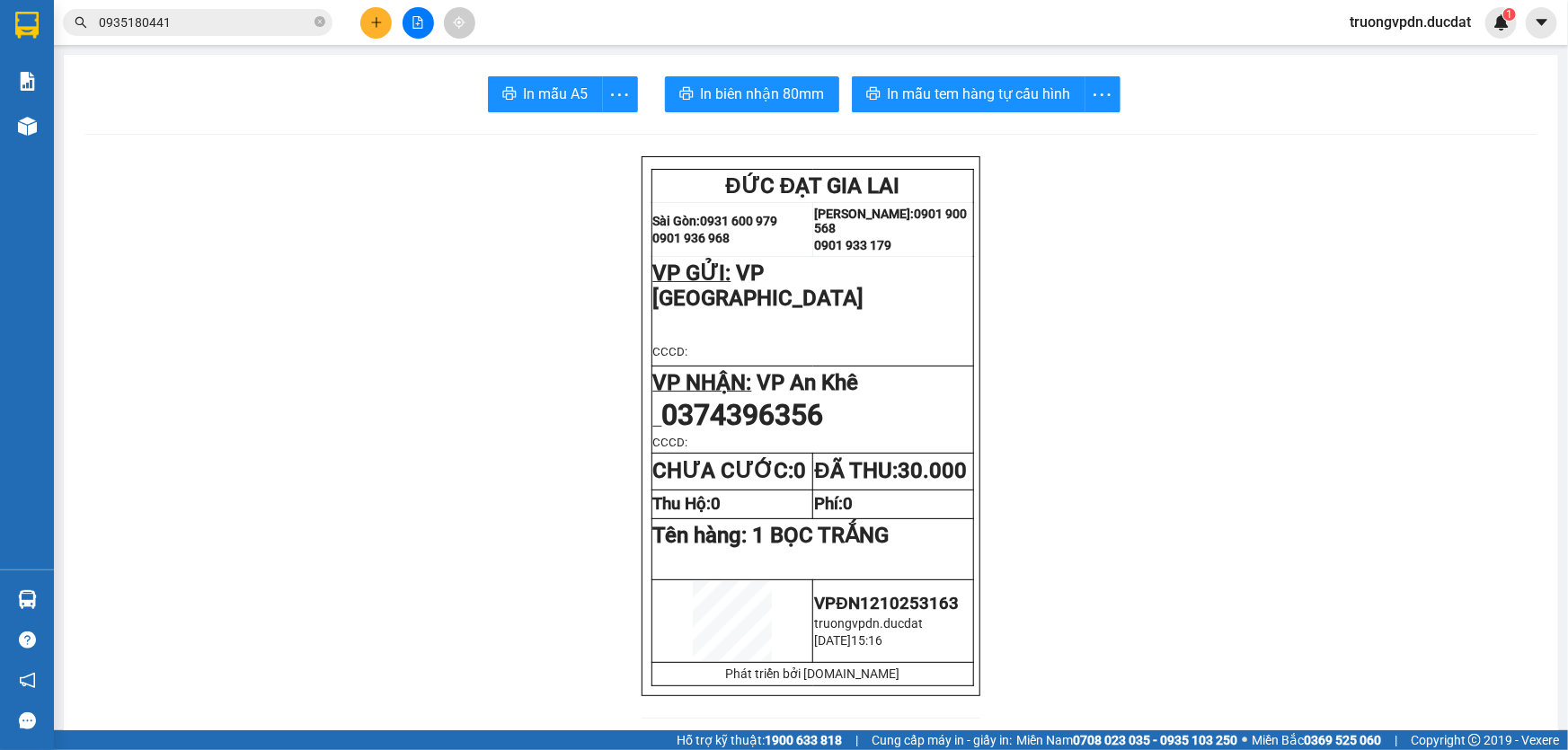
click at [380, 14] on button at bounding box center [376, 23] width 32 height 32
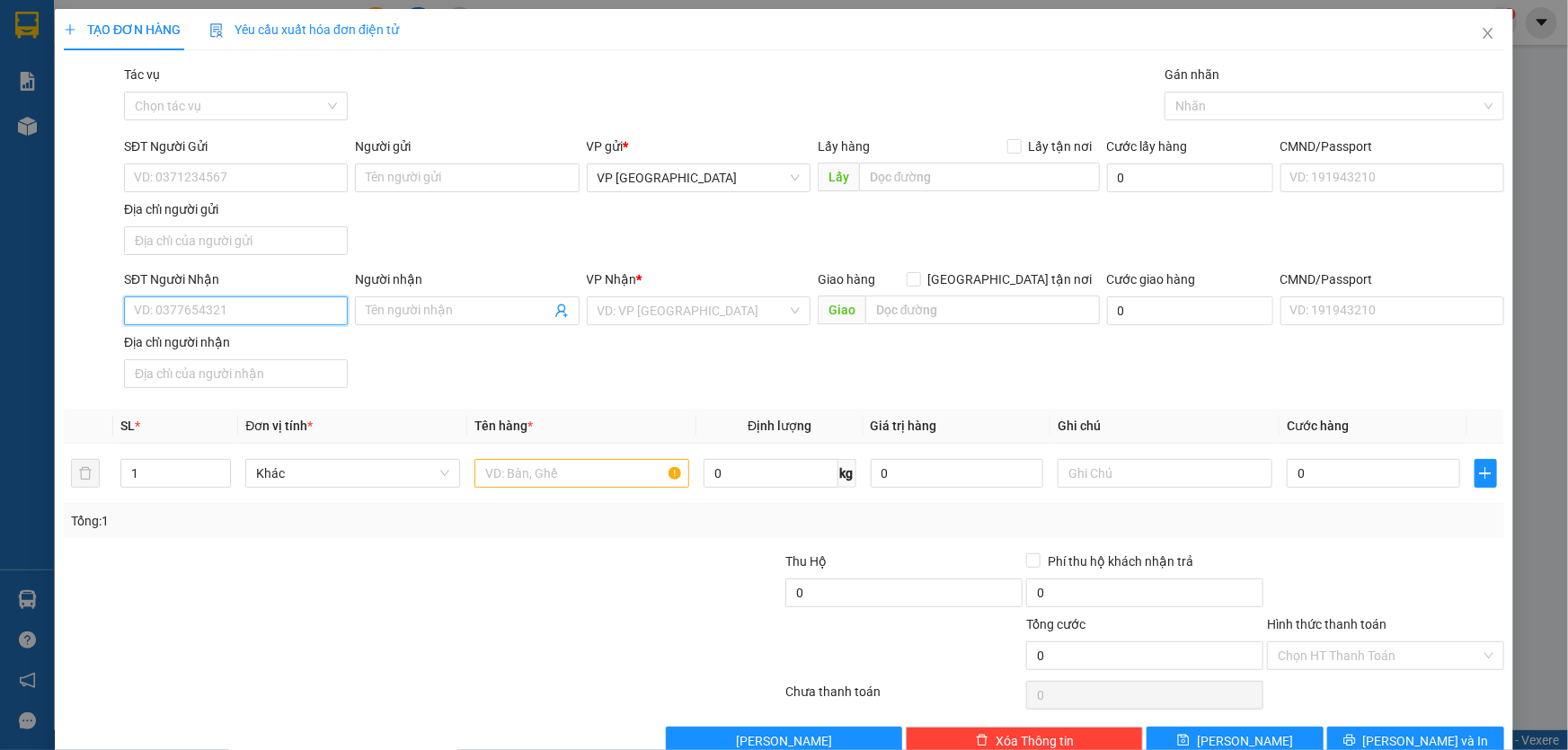
click at [291, 319] on input "SĐT Người Nhận" at bounding box center [236, 311] width 224 height 29
drag, startPoint x: 247, startPoint y: 341, endPoint x: 700, endPoint y: 334, distance: 453.1
click at [247, 340] on div "0976680002 - LOAN" at bounding box center [234, 346] width 201 height 20
type input "0976680002"
type input "LOAN"
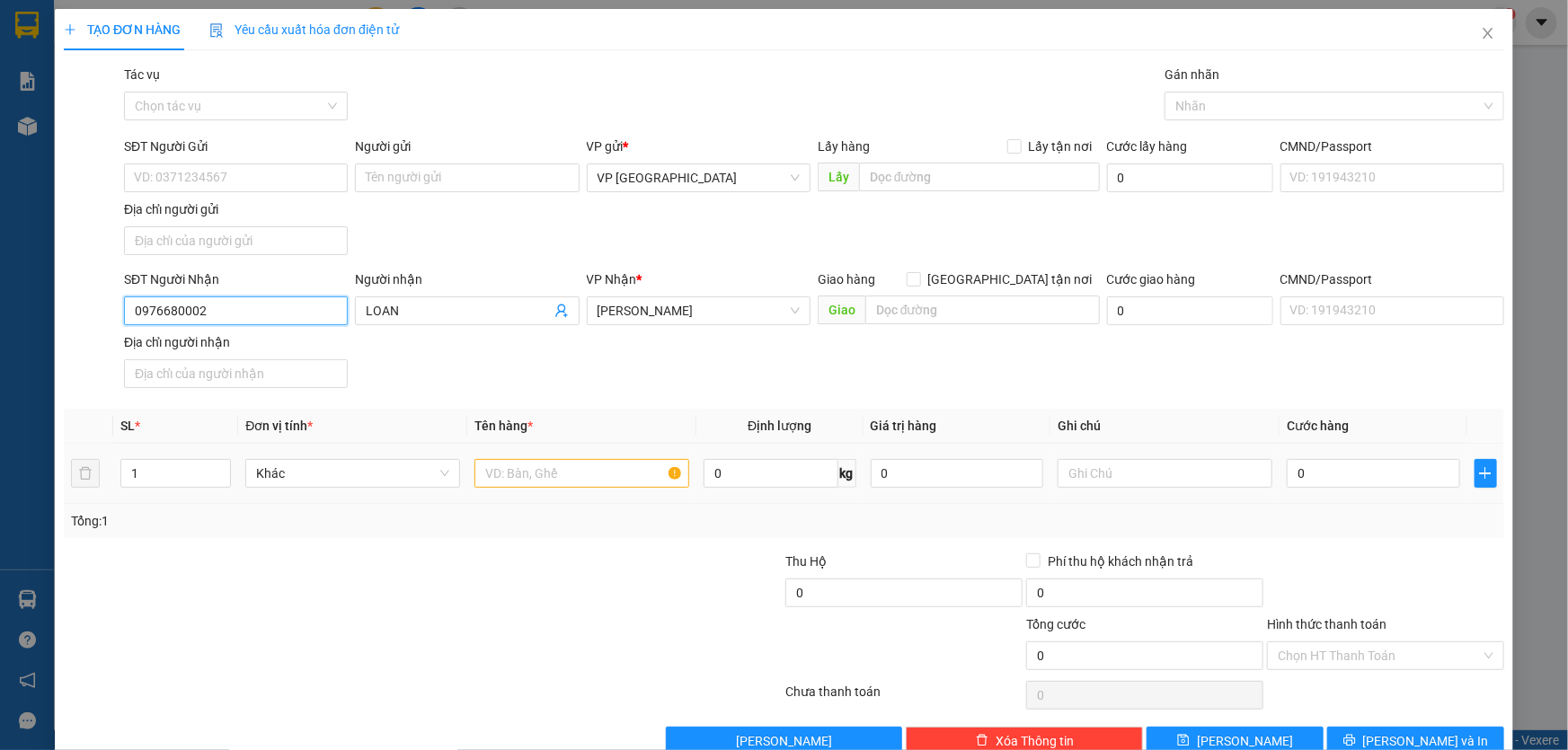
type input "0976680002"
click at [608, 470] on input "text" at bounding box center [582, 473] width 215 height 29
type input "2 THÙNG GIẤY BẾP"
type input "CC"
type input "1"
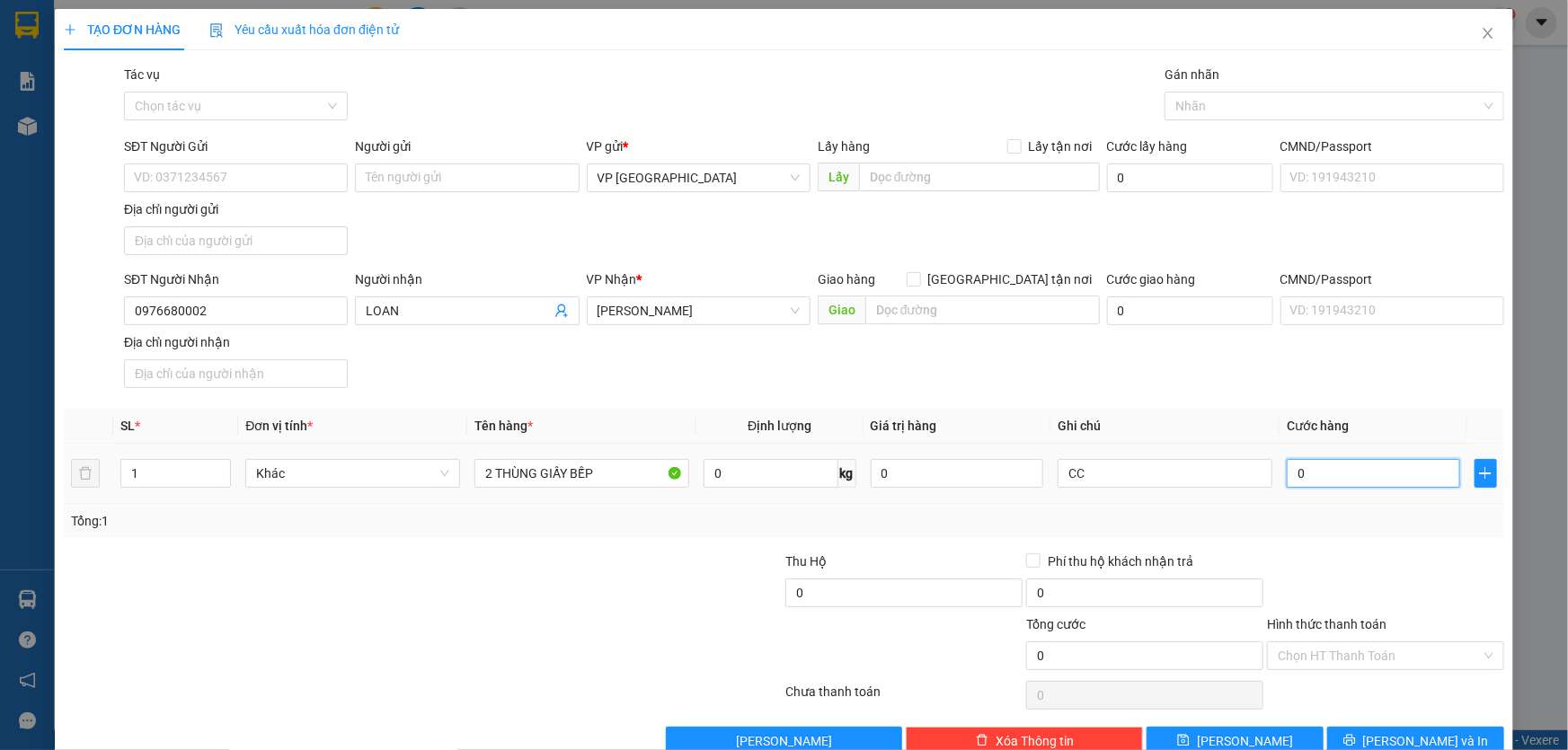
type input "1"
type input "12"
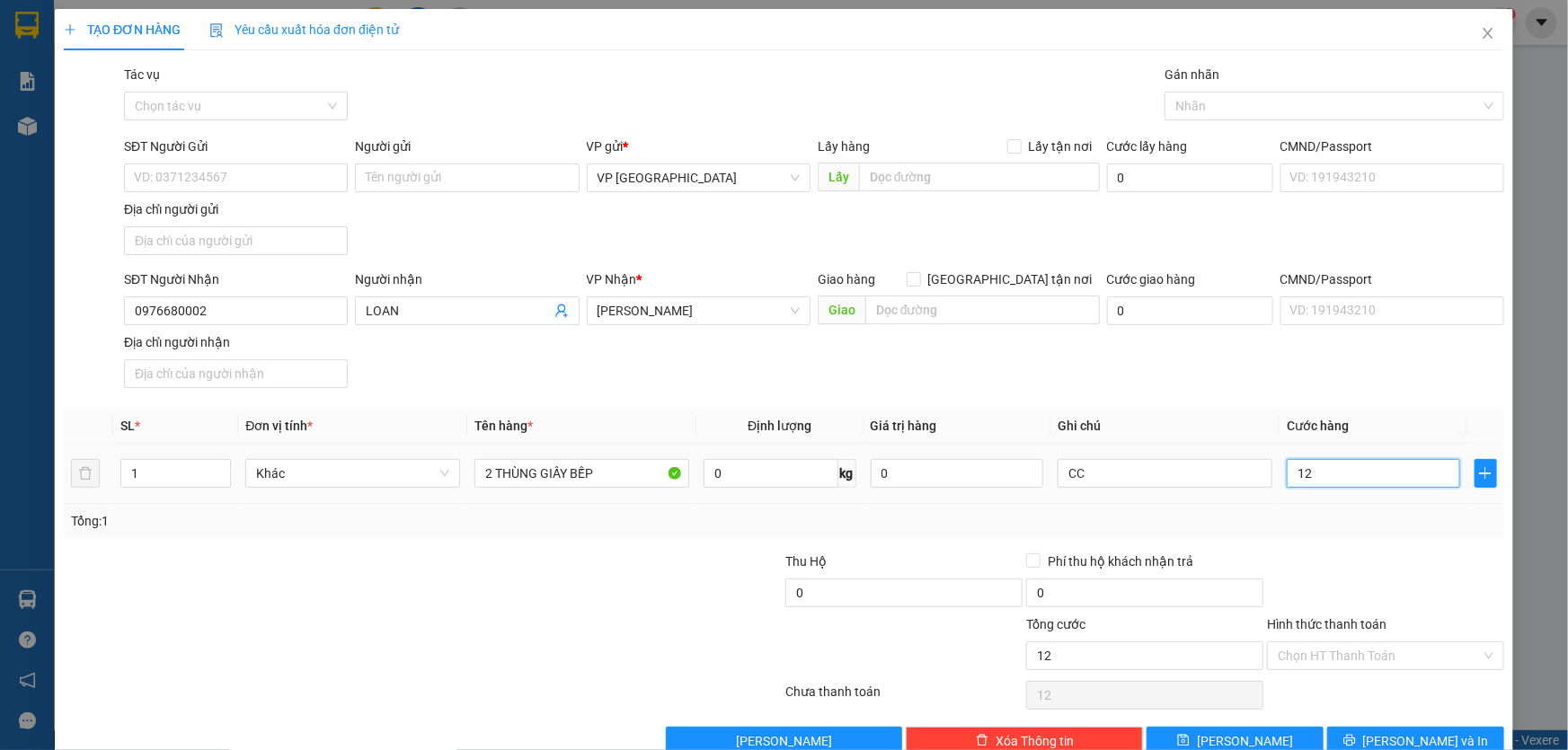
type input "120"
type input "1.200"
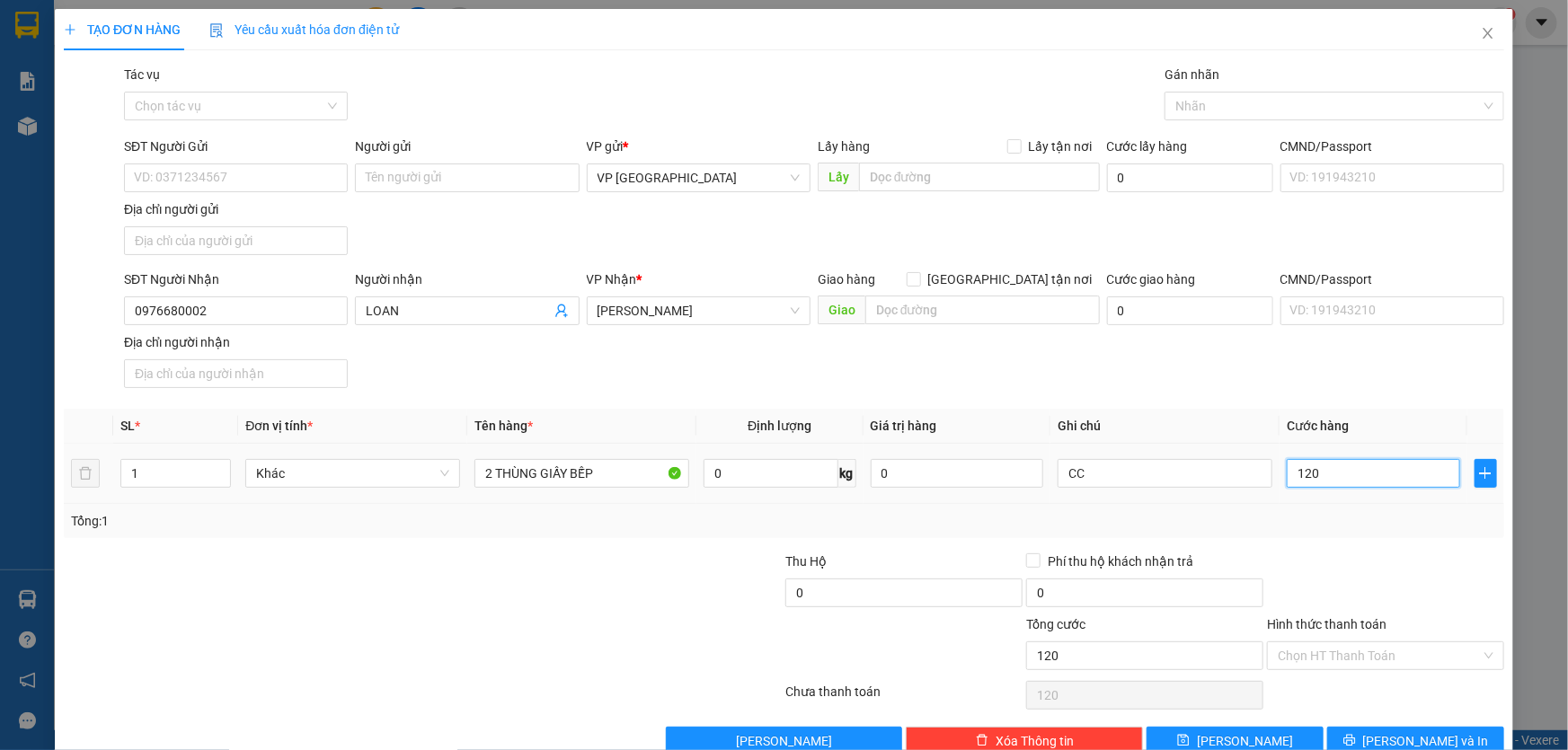
type input "1.200"
type input "12.000"
type input "120.000"
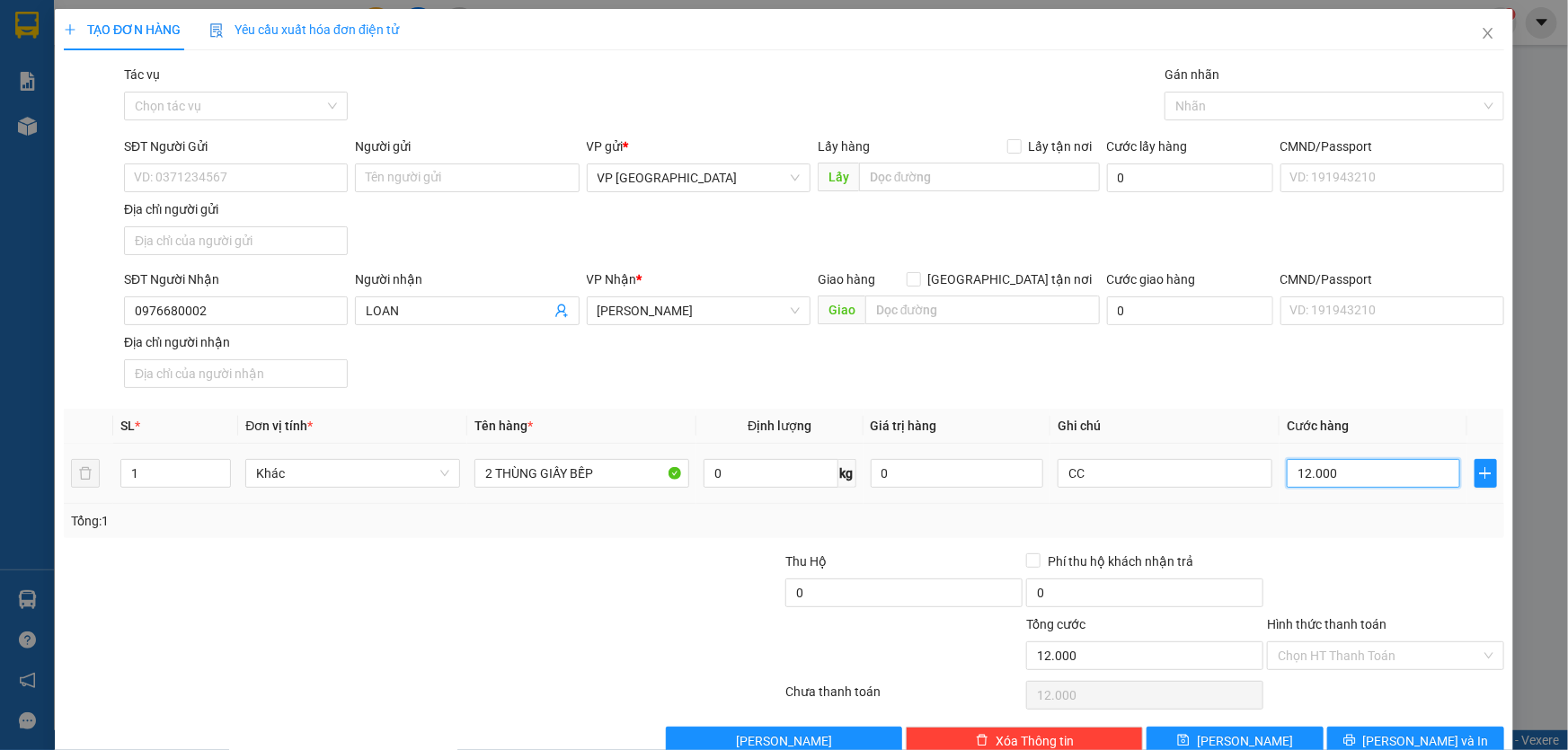
type input "120.000"
click at [1409, 727] on button "[PERSON_NAME] và In" at bounding box center [1416, 741] width 177 height 29
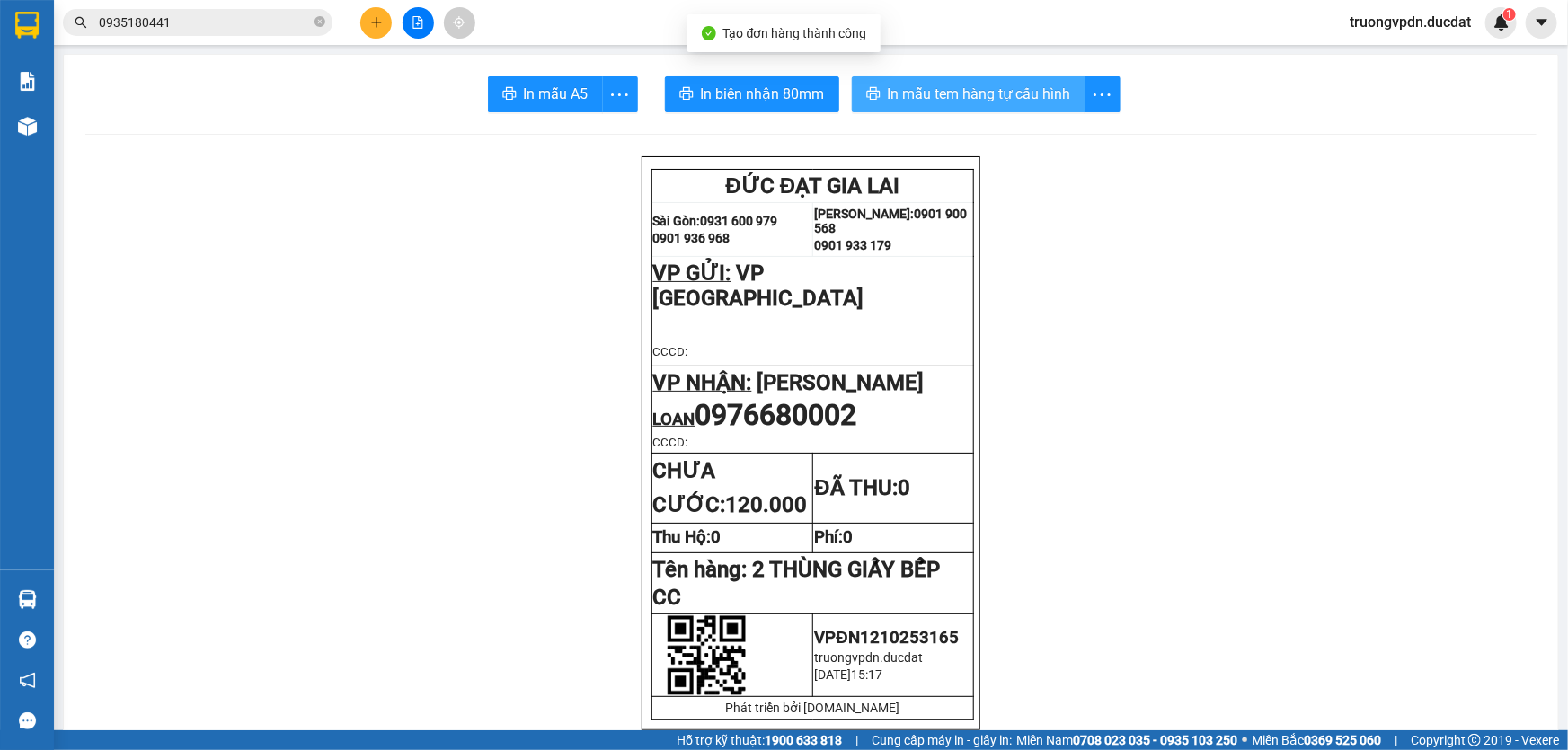
click at [974, 93] on span "In mẫu tem hàng tự cấu hình" at bounding box center [979, 93] width 183 height 23
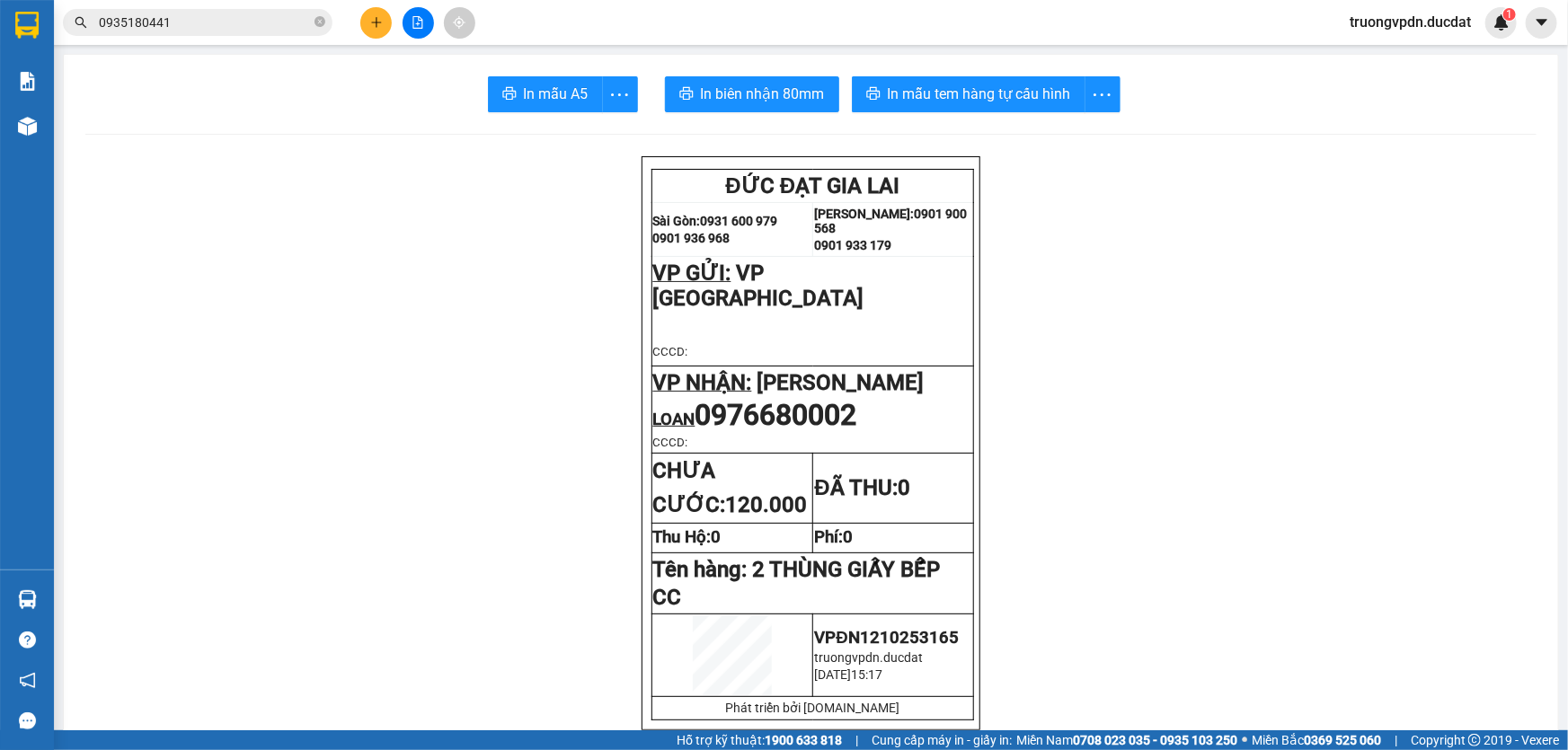
click at [379, 21] on icon "plus" at bounding box center [377, 23] width 13 height 13
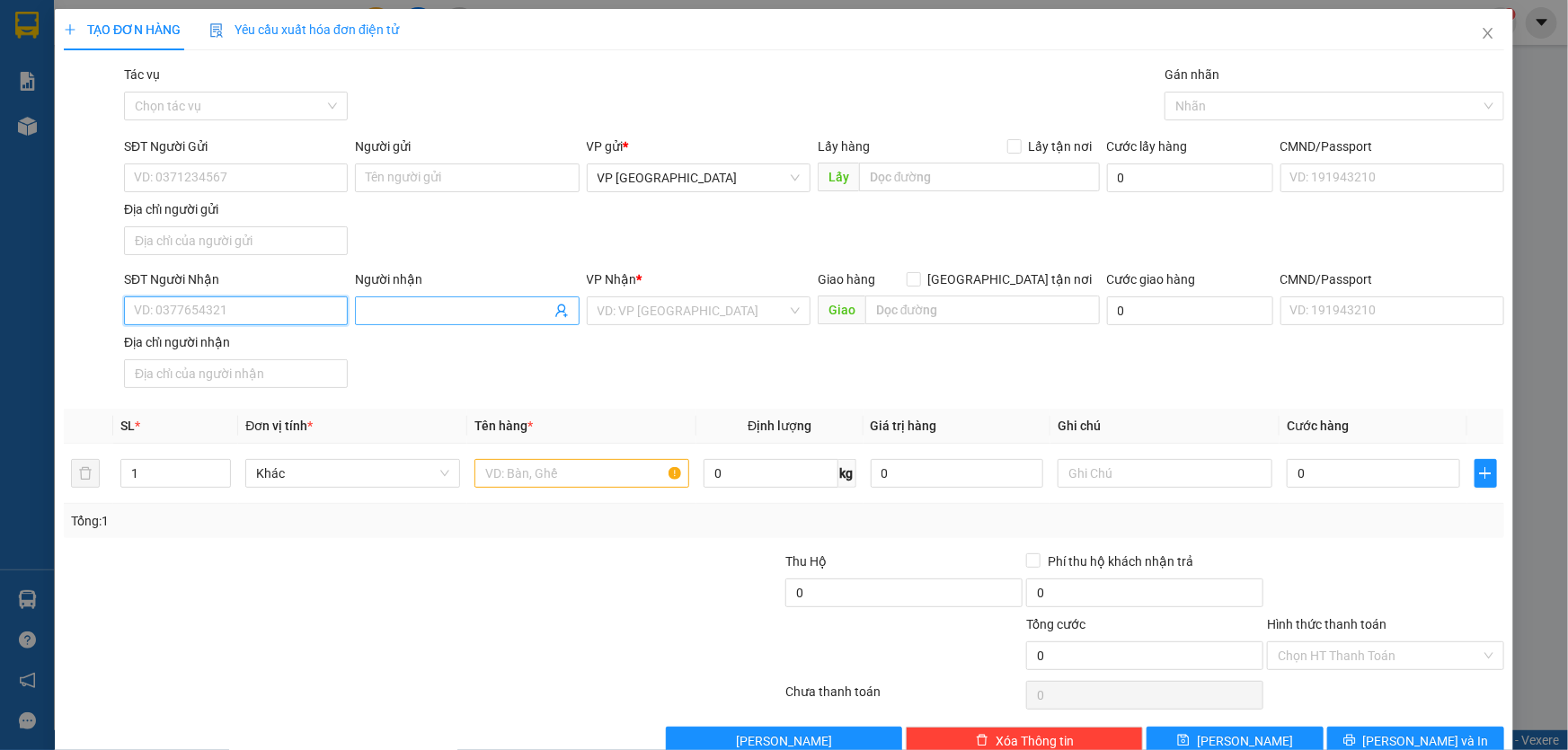
drag, startPoint x: 214, startPoint y: 317, endPoint x: 367, endPoint y: 306, distance: 153.4
click at [249, 317] on input "SĐT Người Nhận" at bounding box center [236, 311] width 224 height 29
drag, startPoint x: 198, startPoint y: 375, endPoint x: 495, endPoint y: 404, distance: 298.4
click at [198, 375] on div "0936530567" at bounding box center [234, 375] width 201 height 20
type input "0936530567"
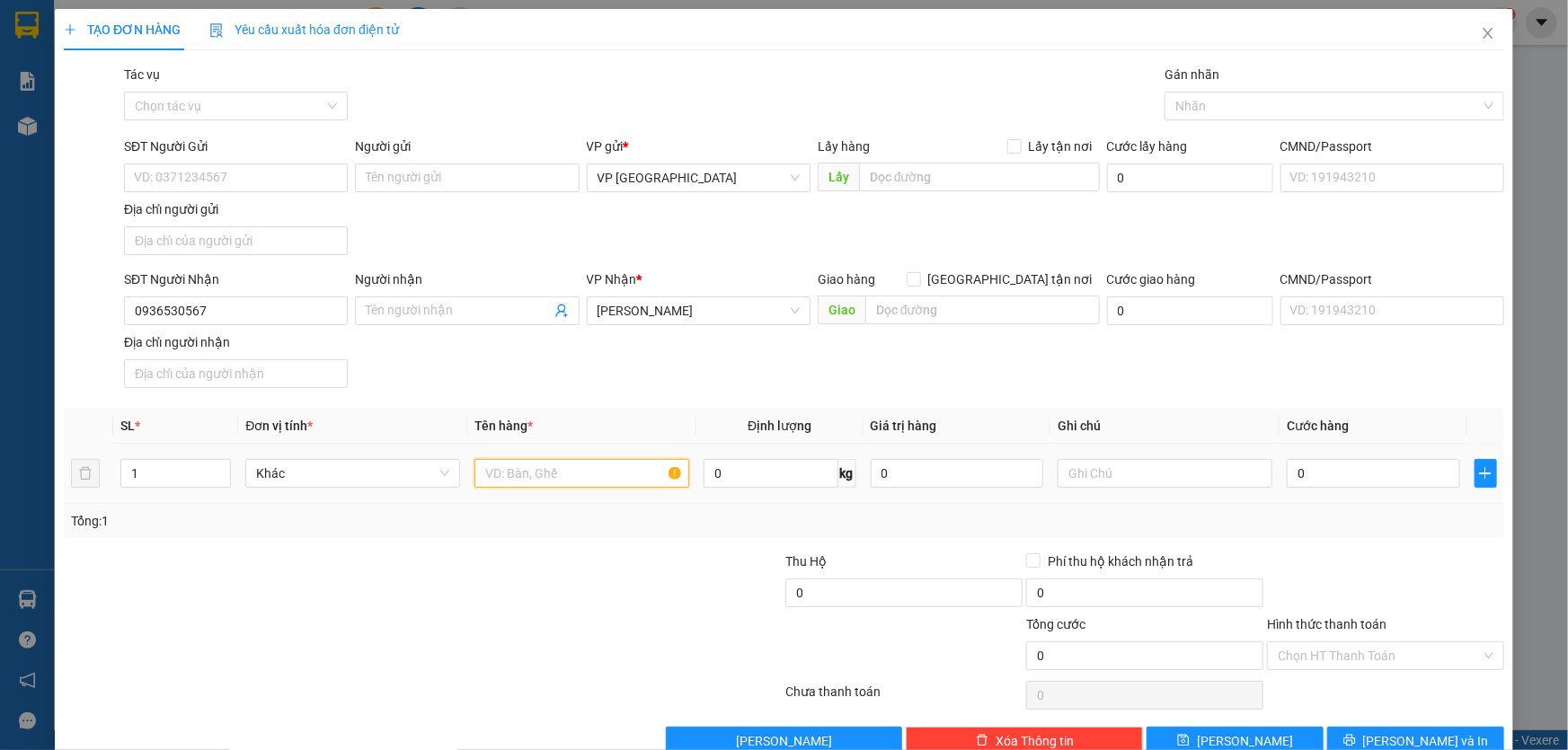
click at [573, 471] on input "text" at bounding box center [582, 473] width 215 height 29
type input "1 XỐP"
type input "CC"
type input "5"
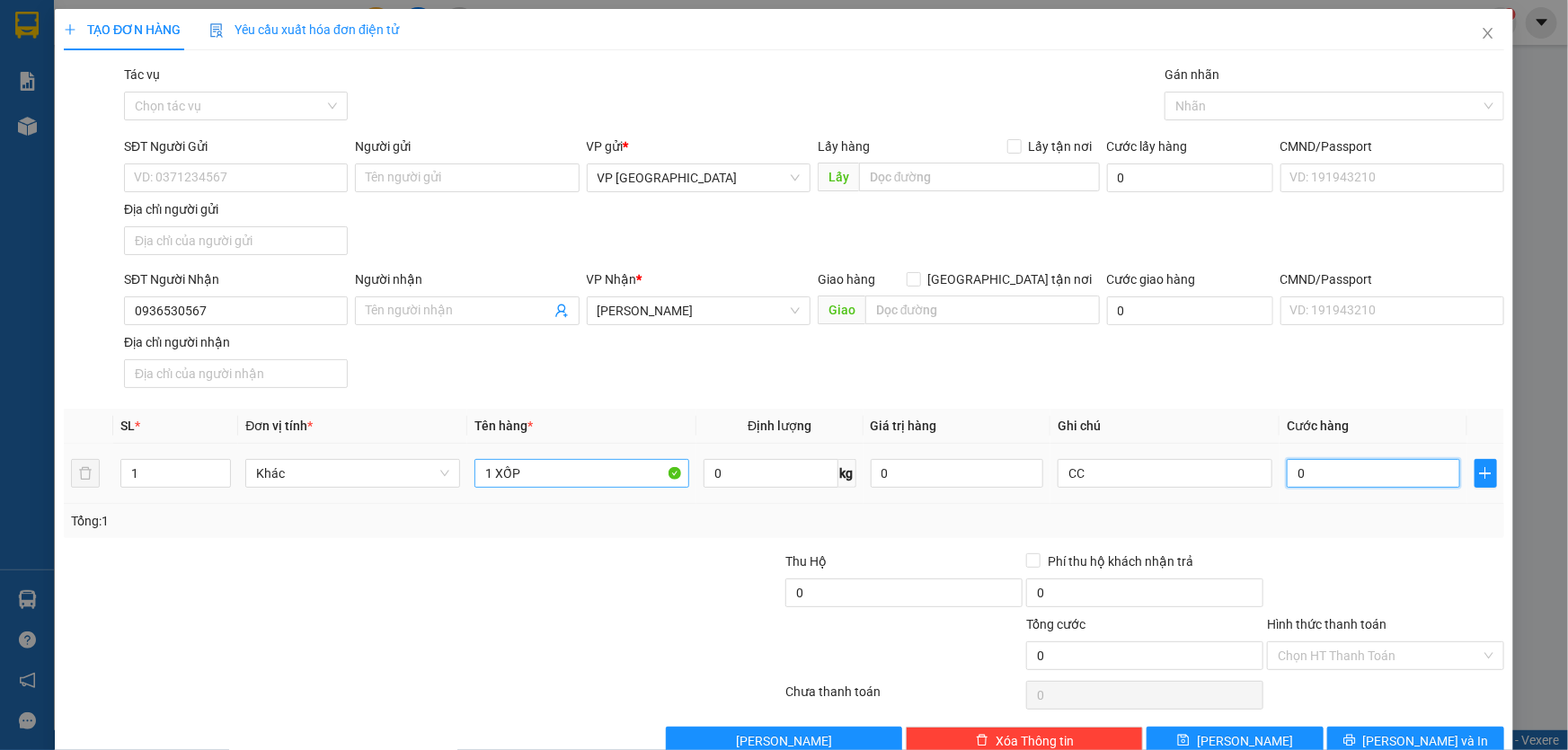
type input "5"
type input "50"
type input "500"
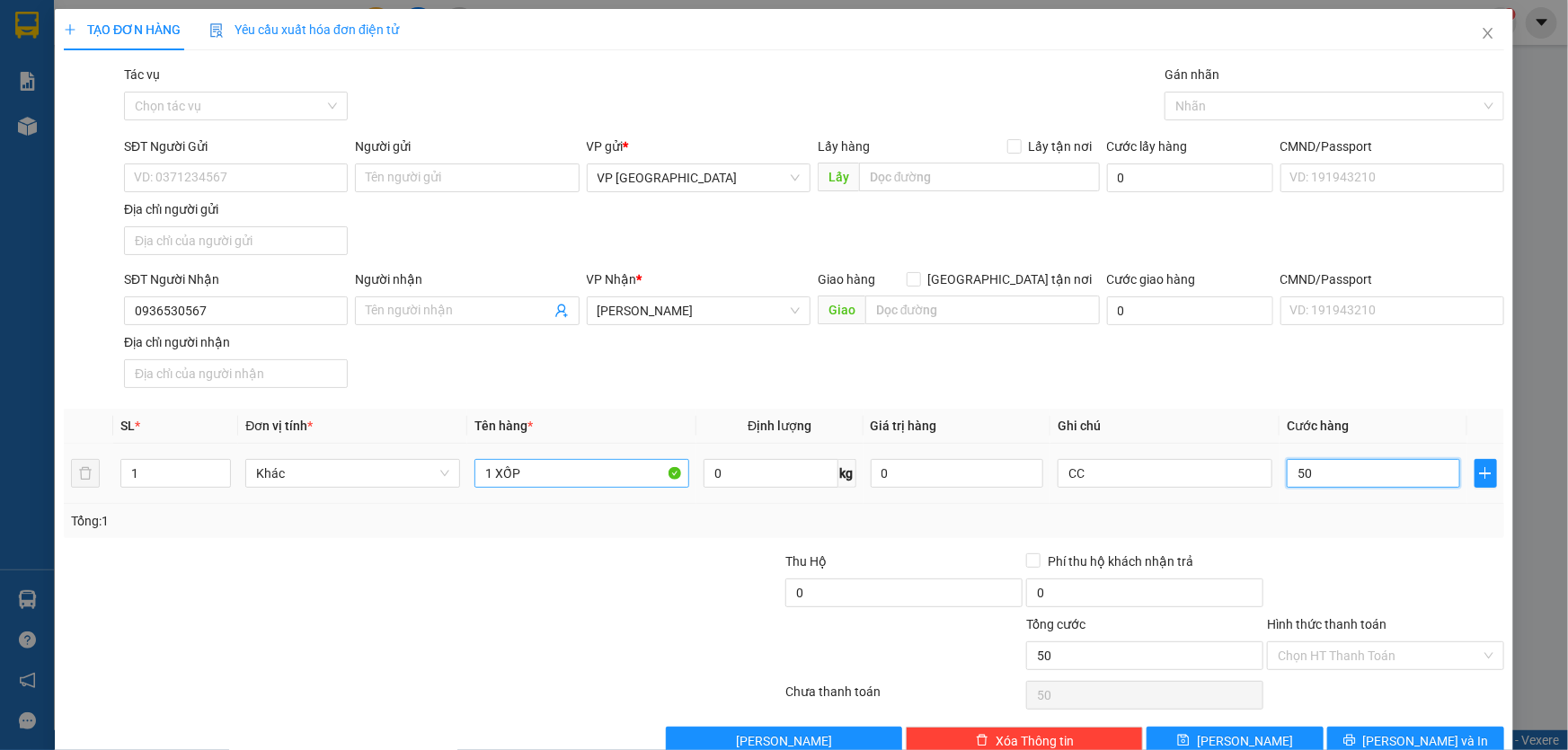
type input "500"
type input "5.000"
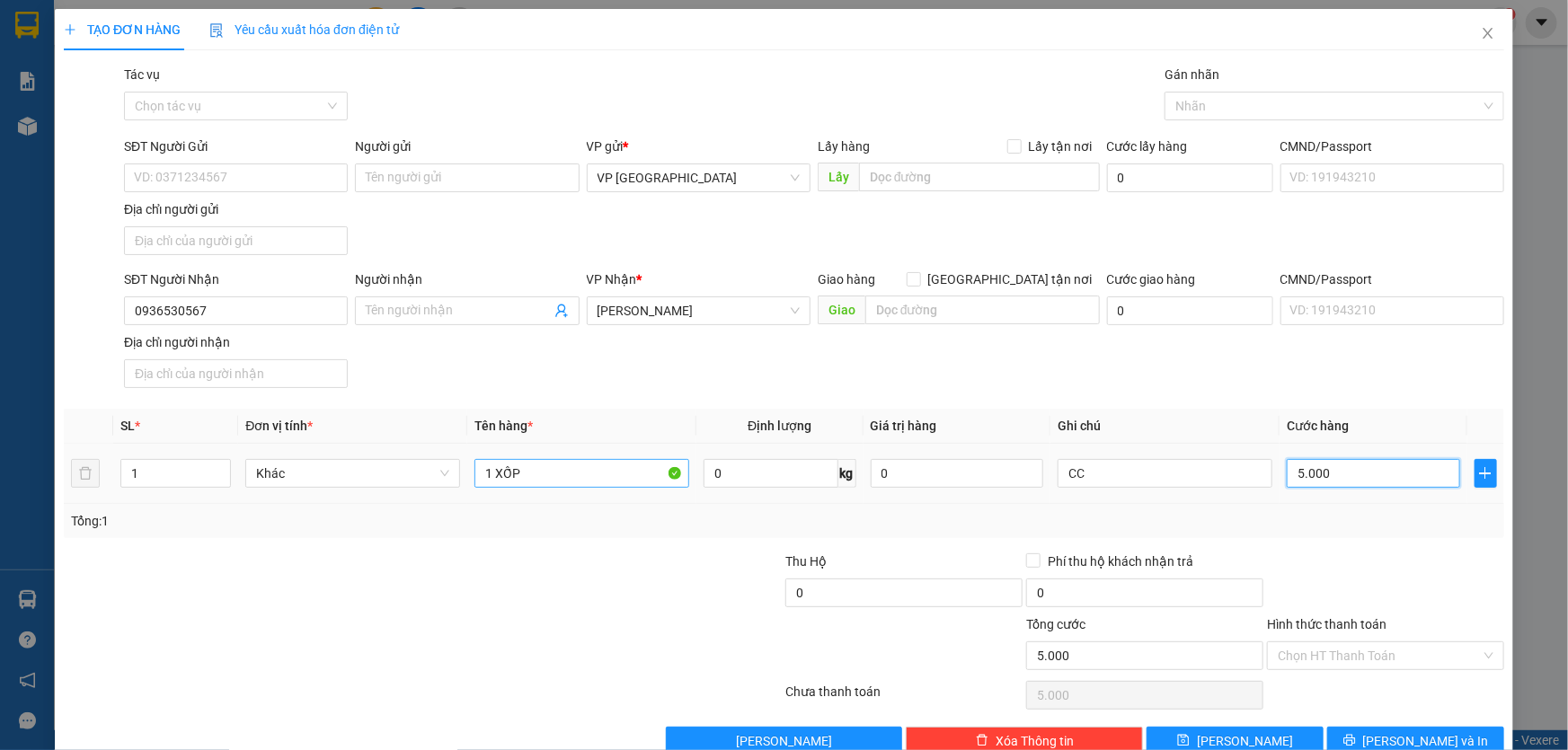
type input "50.000"
click at [1341, 743] on button "[PERSON_NAME] và In" at bounding box center [1416, 741] width 177 height 29
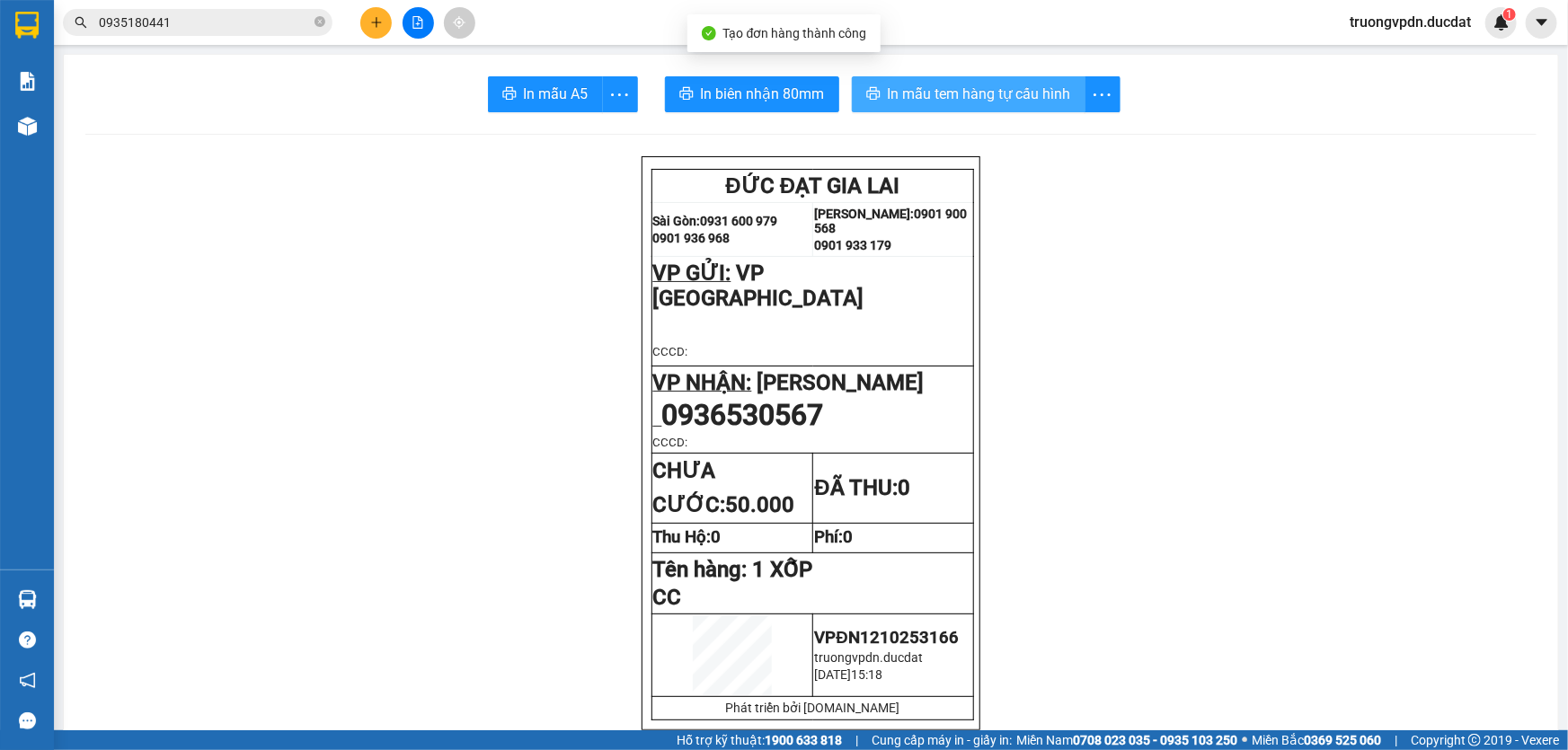
click at [934, 93] on span "In mẫu tem hàng tự cấu hình" at bounding box center [979, 93] width 183 height 23
click at [318, 22] on icon "close-circle" at bounding box center [320, 22] width 11 height 11
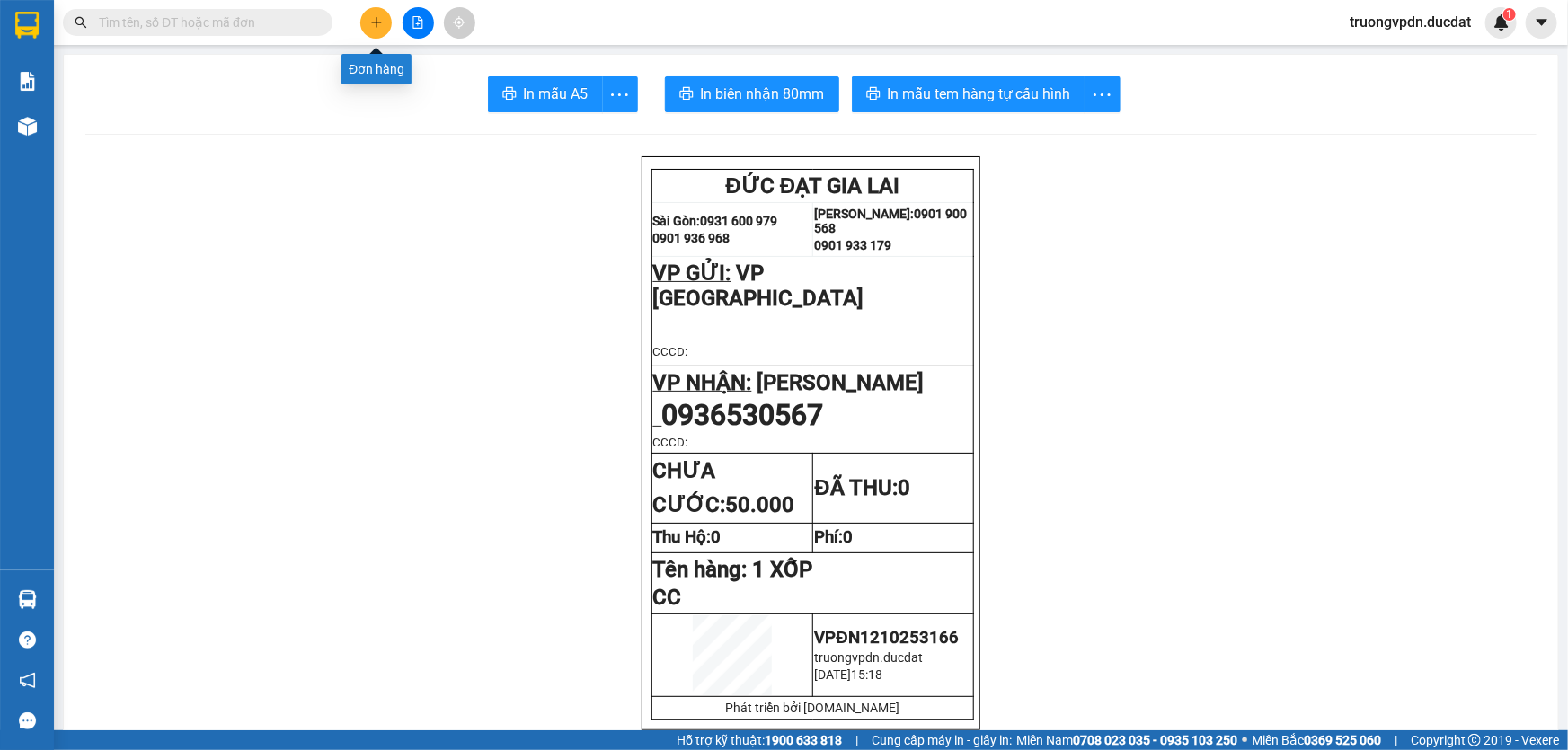
click at [386, 22] on button at bounding box center [376, 23] width 32 height 32
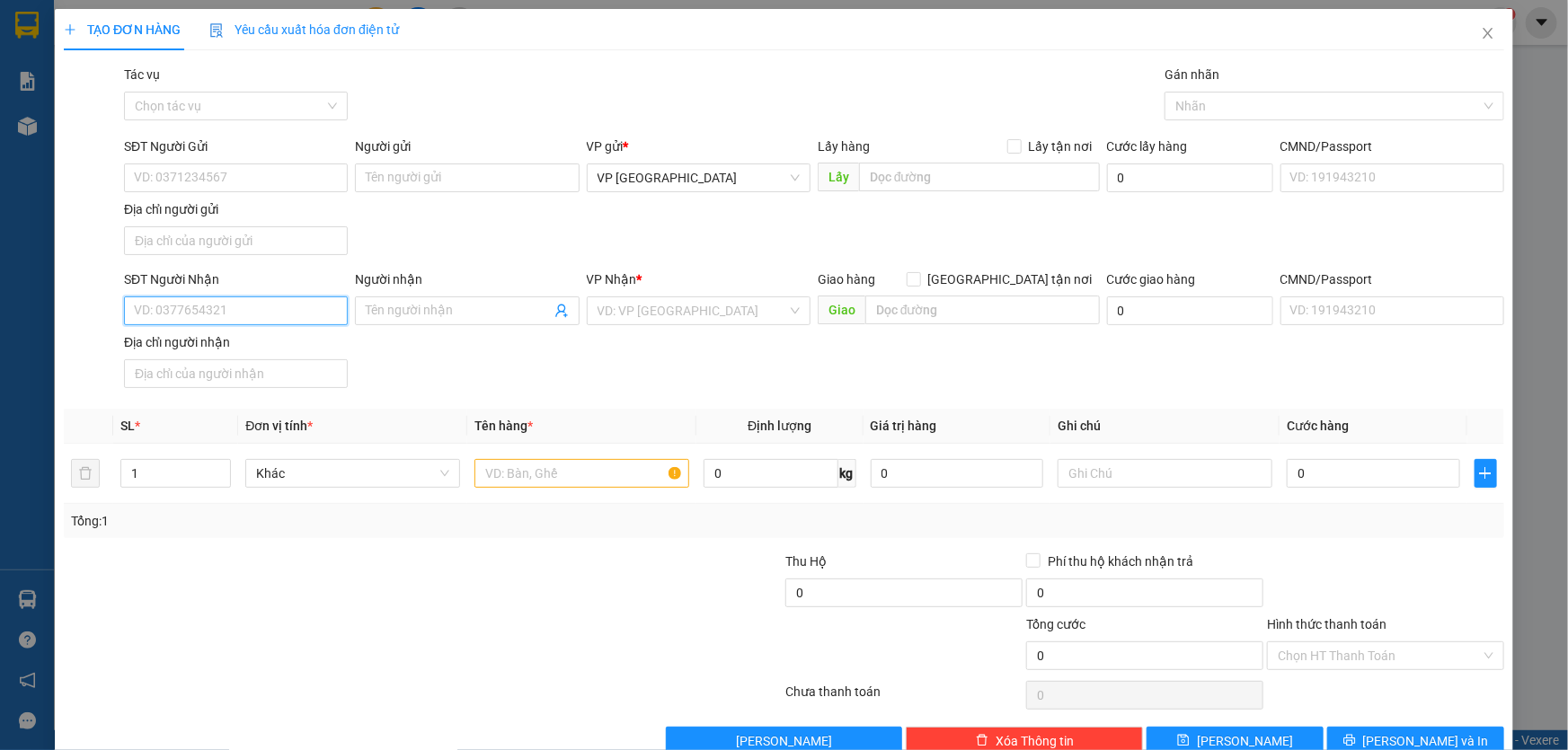
drag, startPoint x: 250, startPoint y: 301, endPoint x: 1303, endPoint y: 276, distance: 1053.3
click at [274, 301] on input "SĐT Người Nhận" at bounding box center [236, 311] width 224 height 29
type input "0348377857"
click at [660, 297] on input "search" at bounding box center [691, 311] width 190 height 27
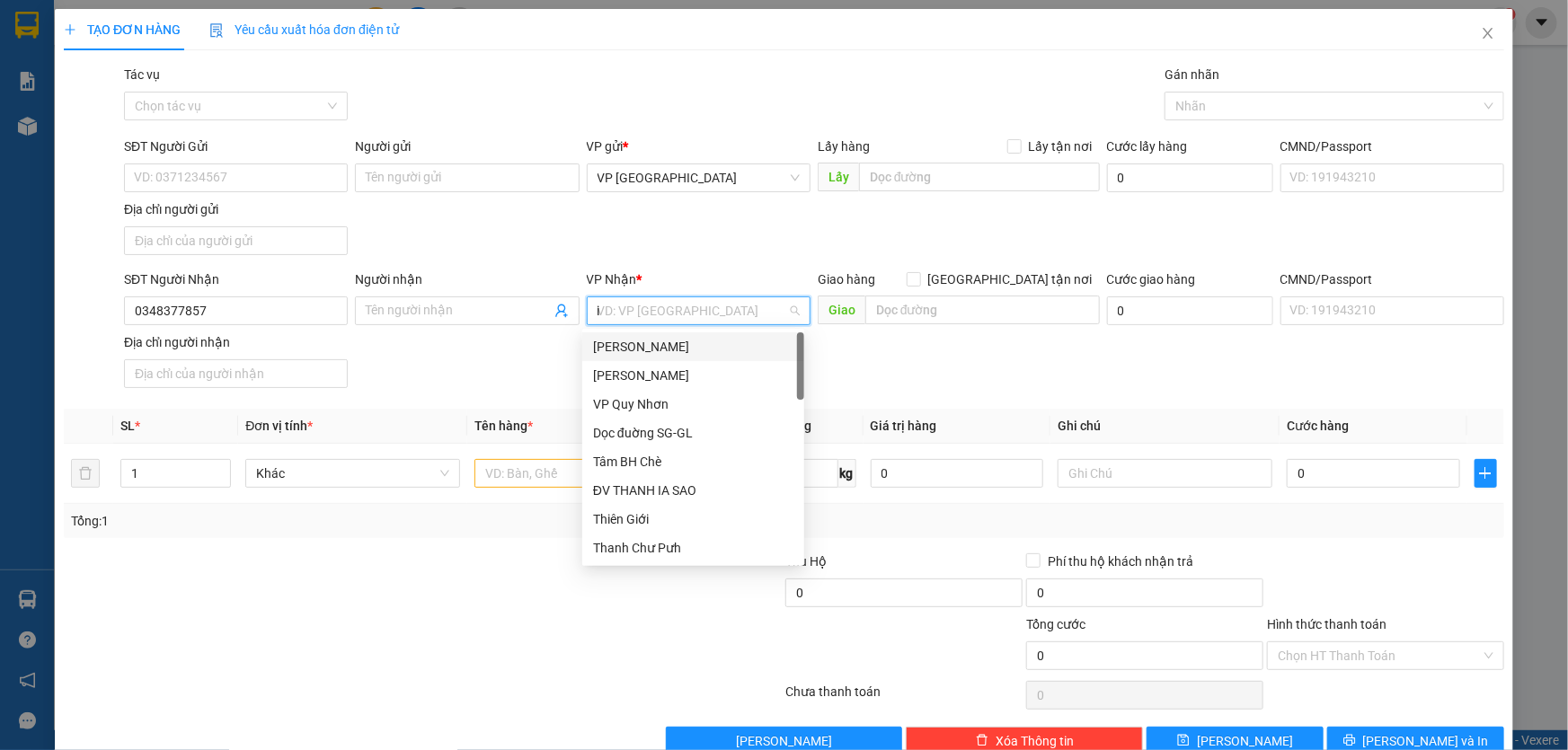
type input "ia"
click at [631, 542] on div "VP IALY" at bounding box center [693, 548] width 201 height 20
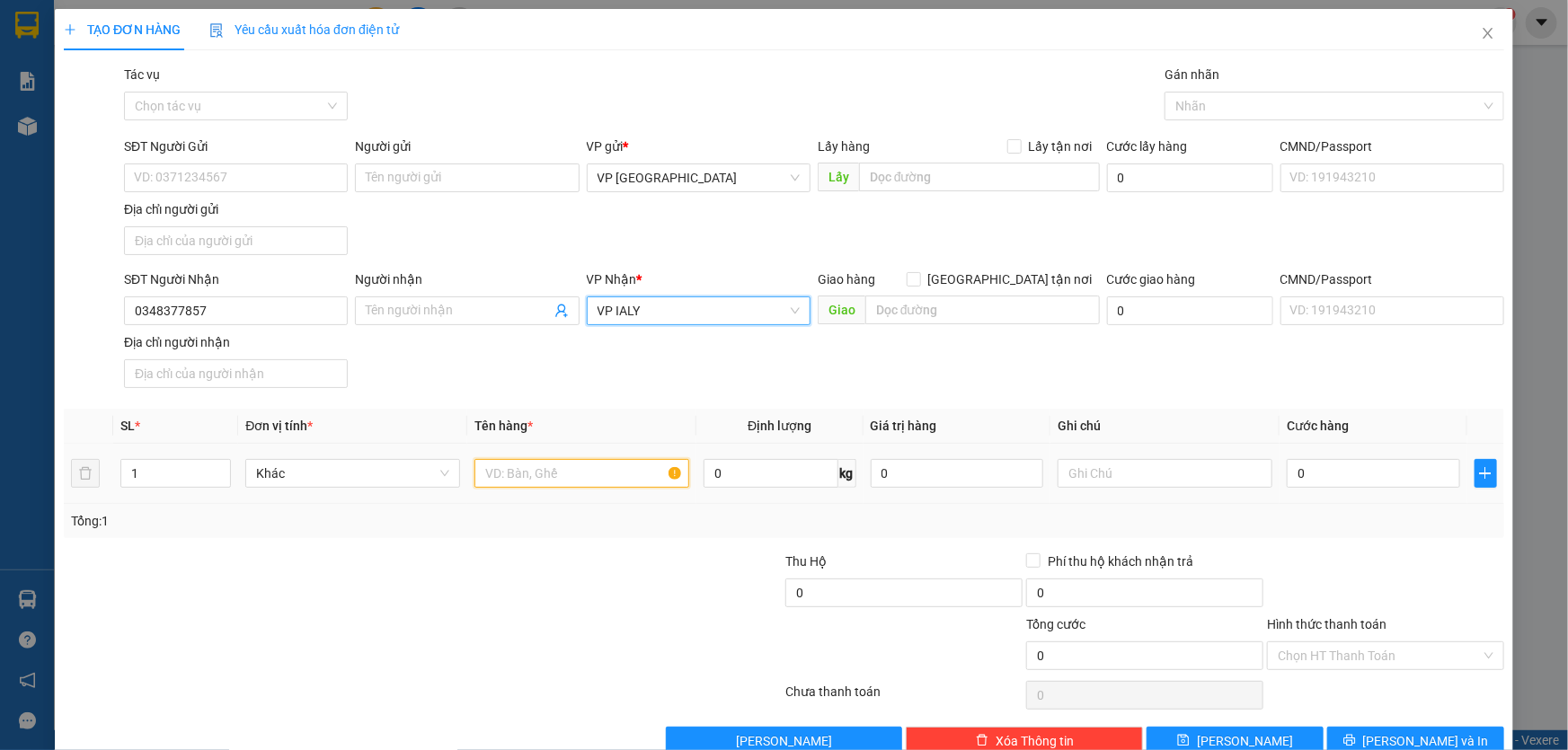
click at [598, 472] on input "text" at bounding box center [582, 473] width 215 height 29
click at [944, 314] on input "text" at bounding box center [983, 310] width 234 height 29
click at [553, 480] on input "text" at bounding box center [582, 473] width 215 height 29
type input "1 KIỆN THÙNG XỐP"
type input "5"
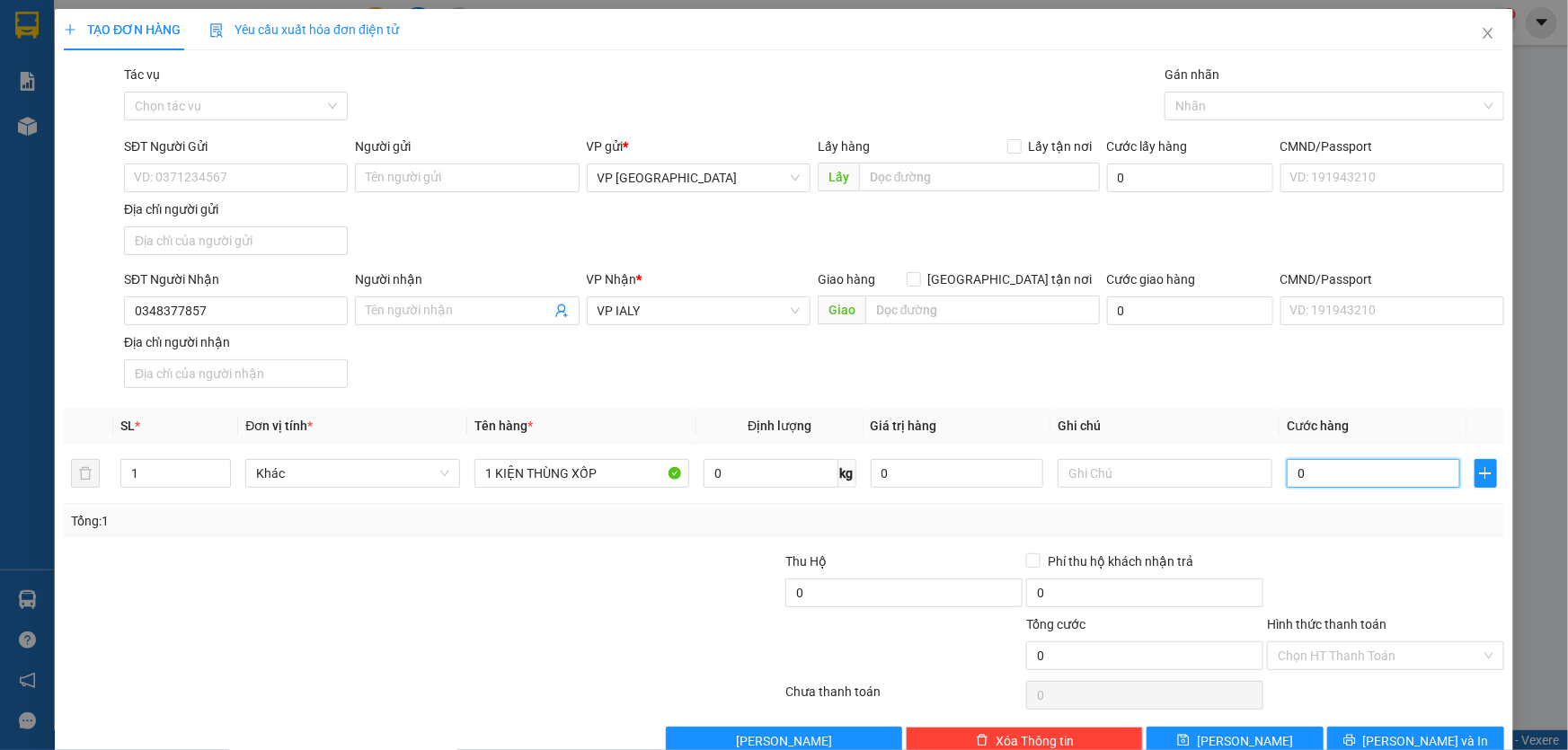
type input "5"
type input "50"
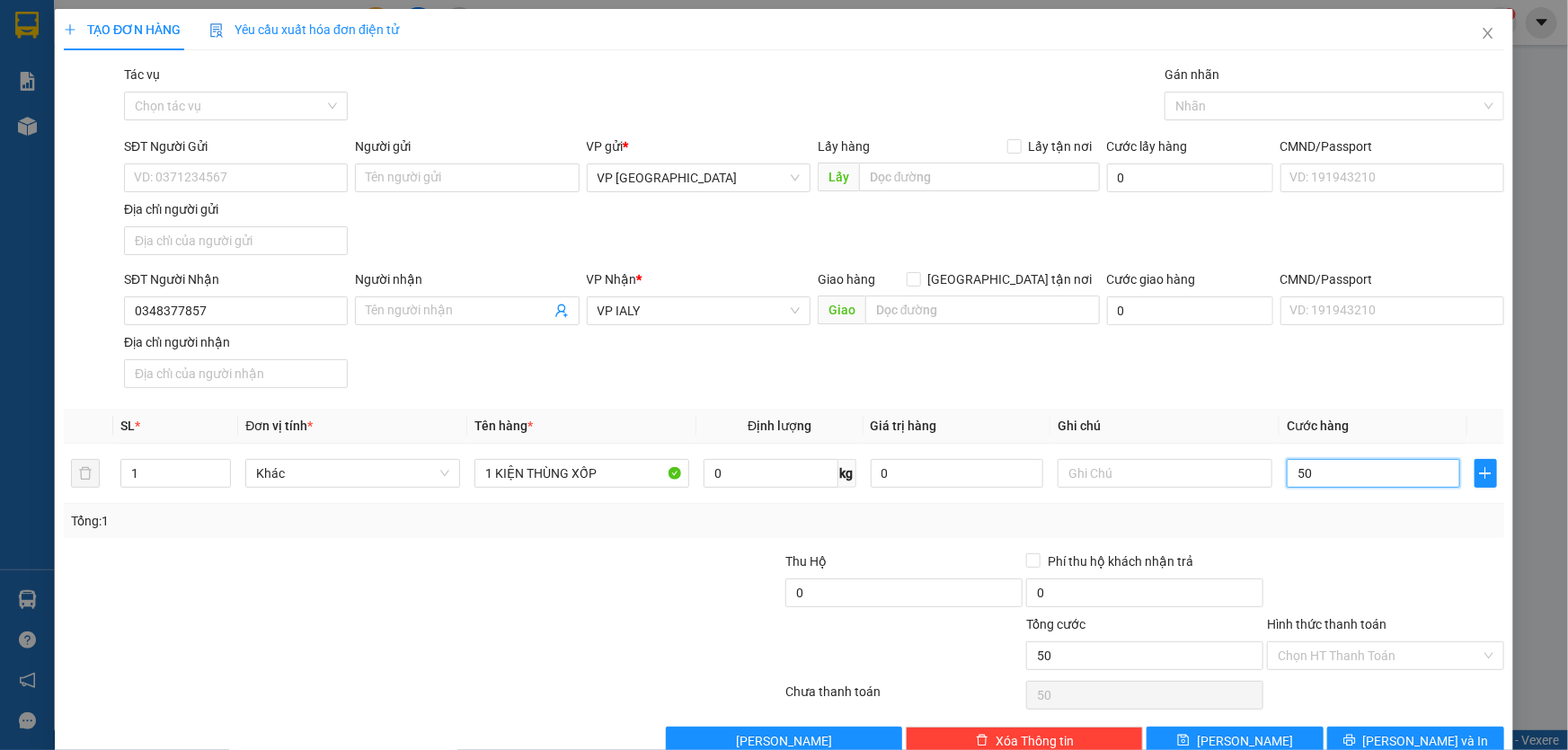
type input "500"
type input "5.000"
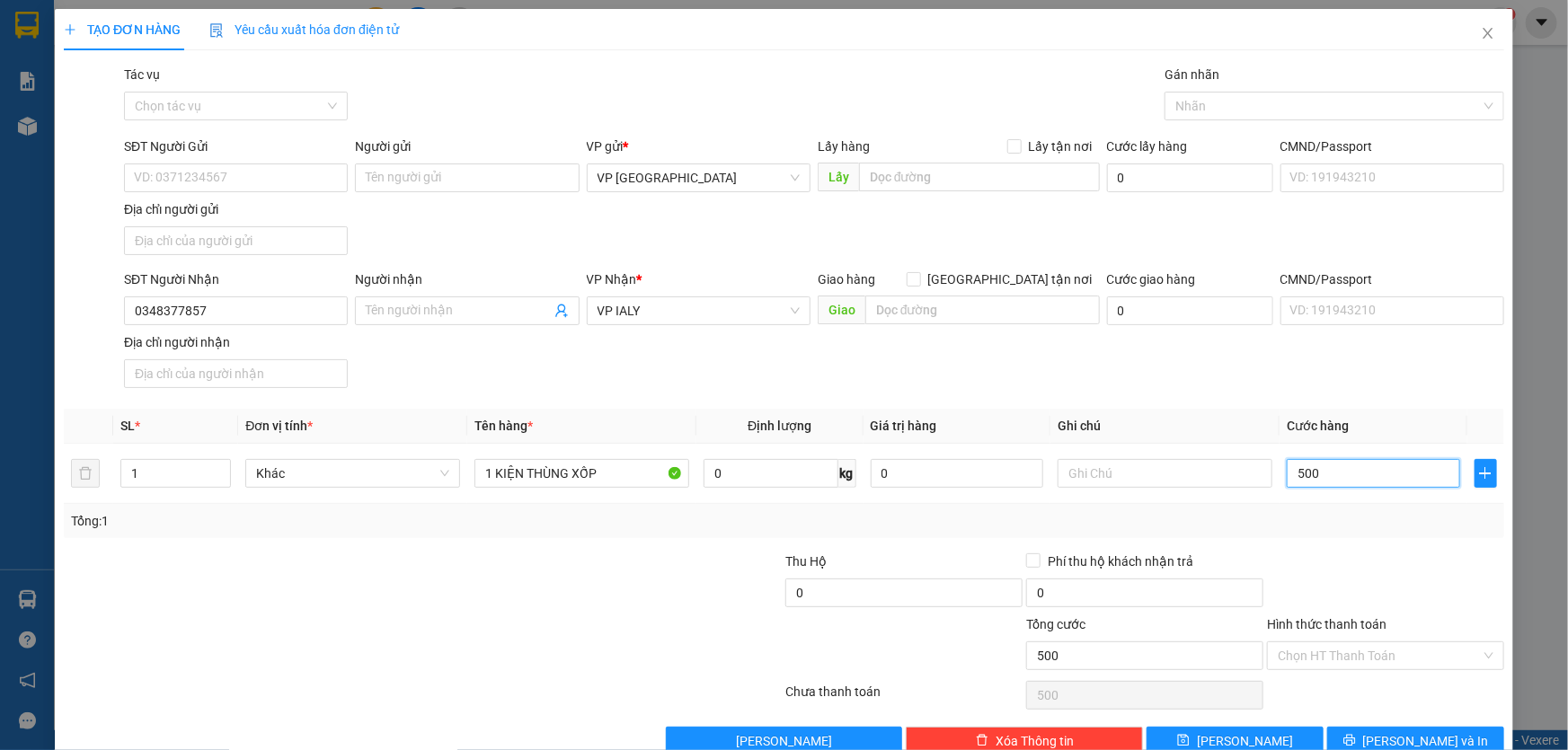
type input "5.000"
type input "50.000"
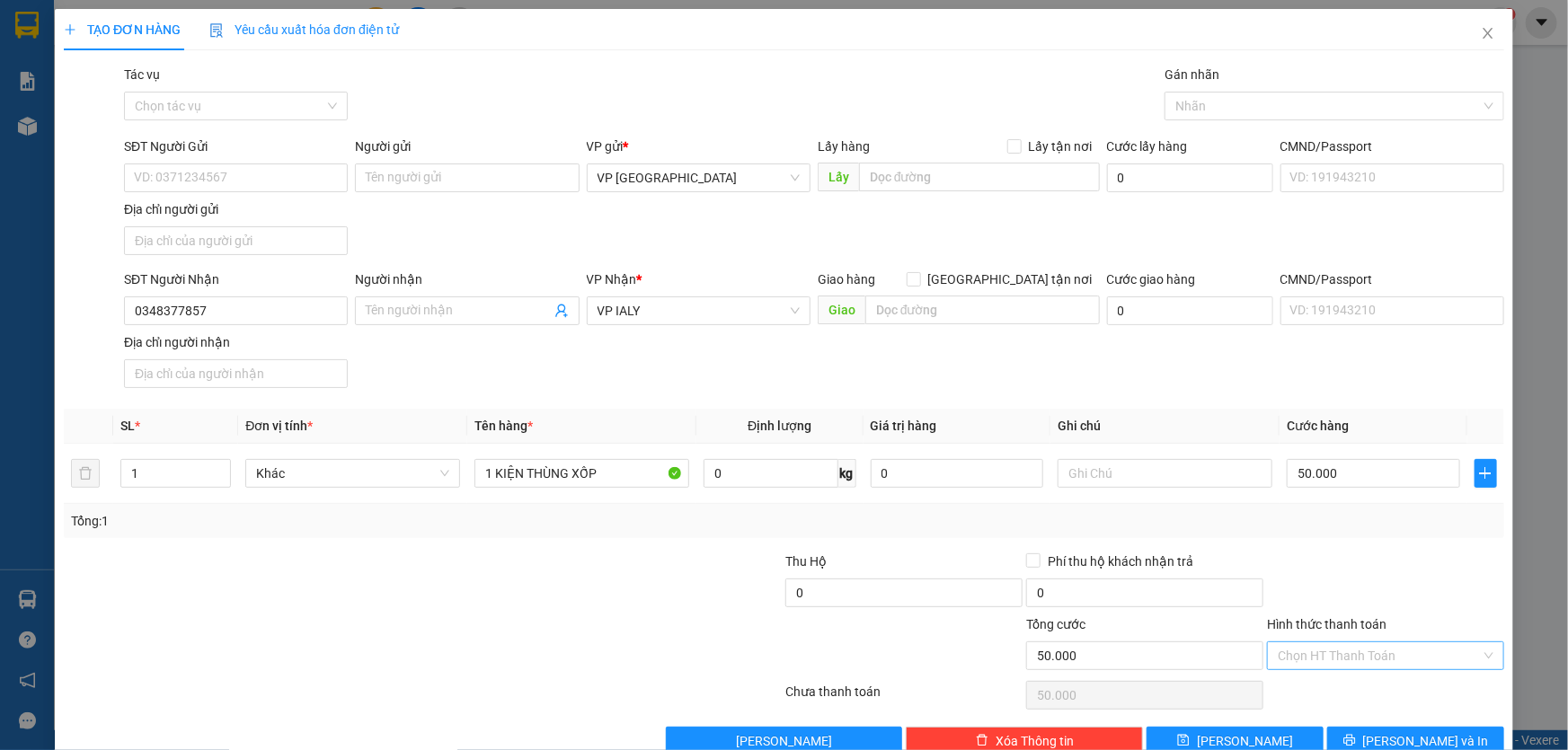
click at [1430, 663] on input "Hình thức thanh toán" at bounding box center [1379, 656] width 203 height 27
drag, startPoint x: 1353, startPoint y: 503, endPoint x: 1367, endPoint y: 503, distance: 14.0
click at [1352, 503] on div "Tại văn phòng" at bounding box center [1375, 504] width 214 height 20
type input "0"
drag, startPoint x: 1398, startPoint y: 730, endPoint x: 1104, endPoint y: 311, distance: 511.9
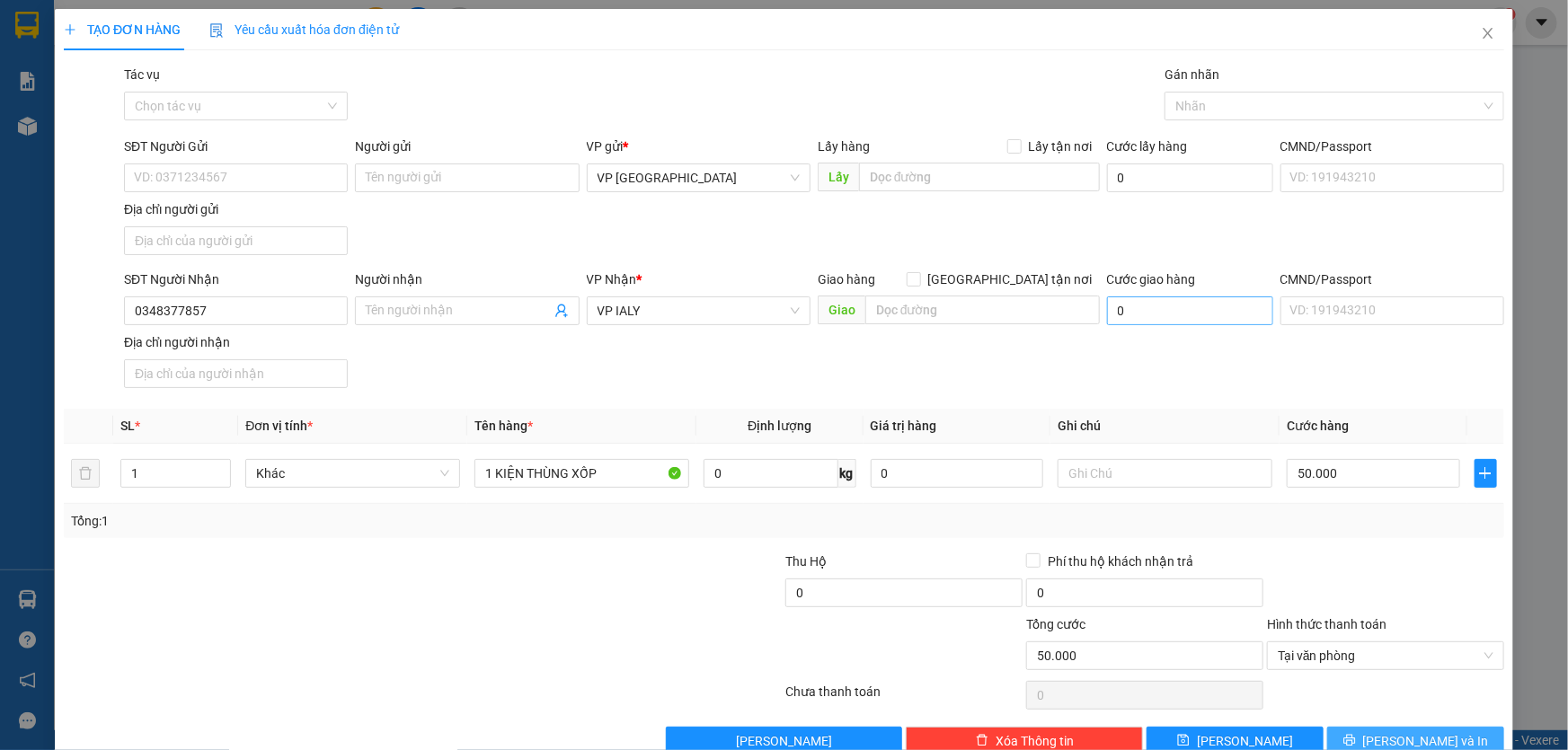
click at [1396, 731] on span "[PERSON_NAME] và In" at bounding box center [1426, 741] width 126 height 20
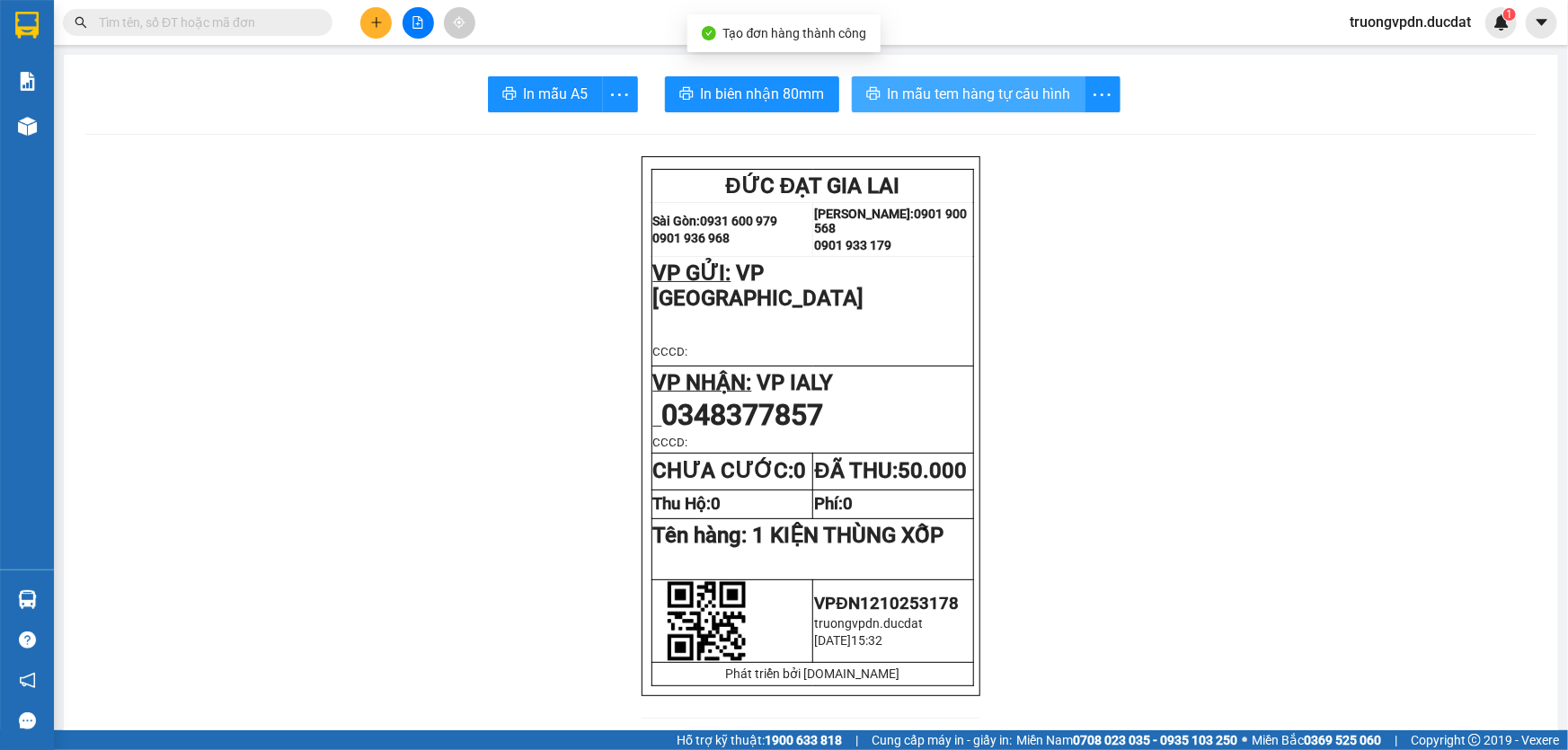
click at [983, 102] on span "In mẫu tem hàng tự cấu hình" at bounding box center [979, 93] width 183 height 23
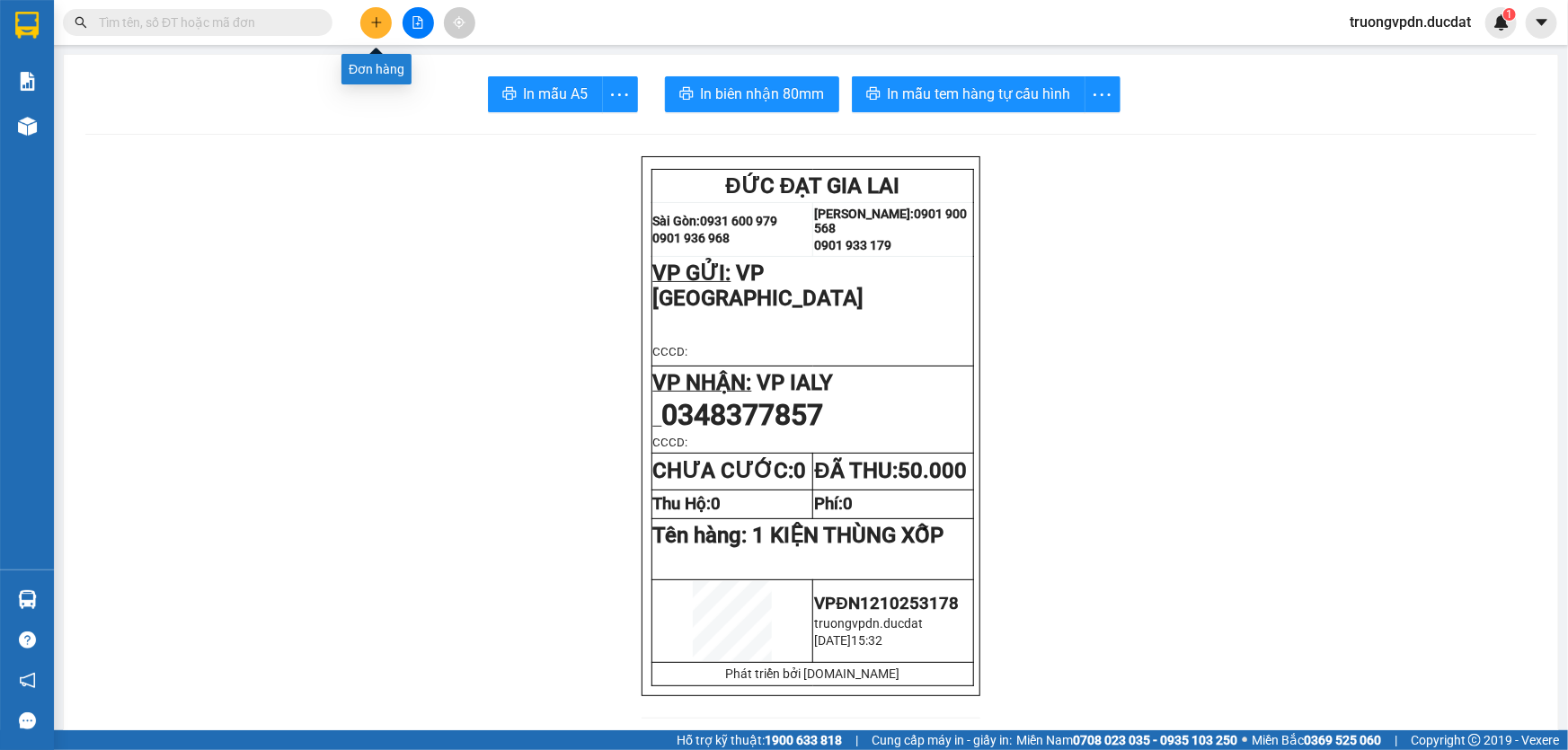
click at [370, 23] on icon "plus" at bounding box center [377, 23] width 13 height 13
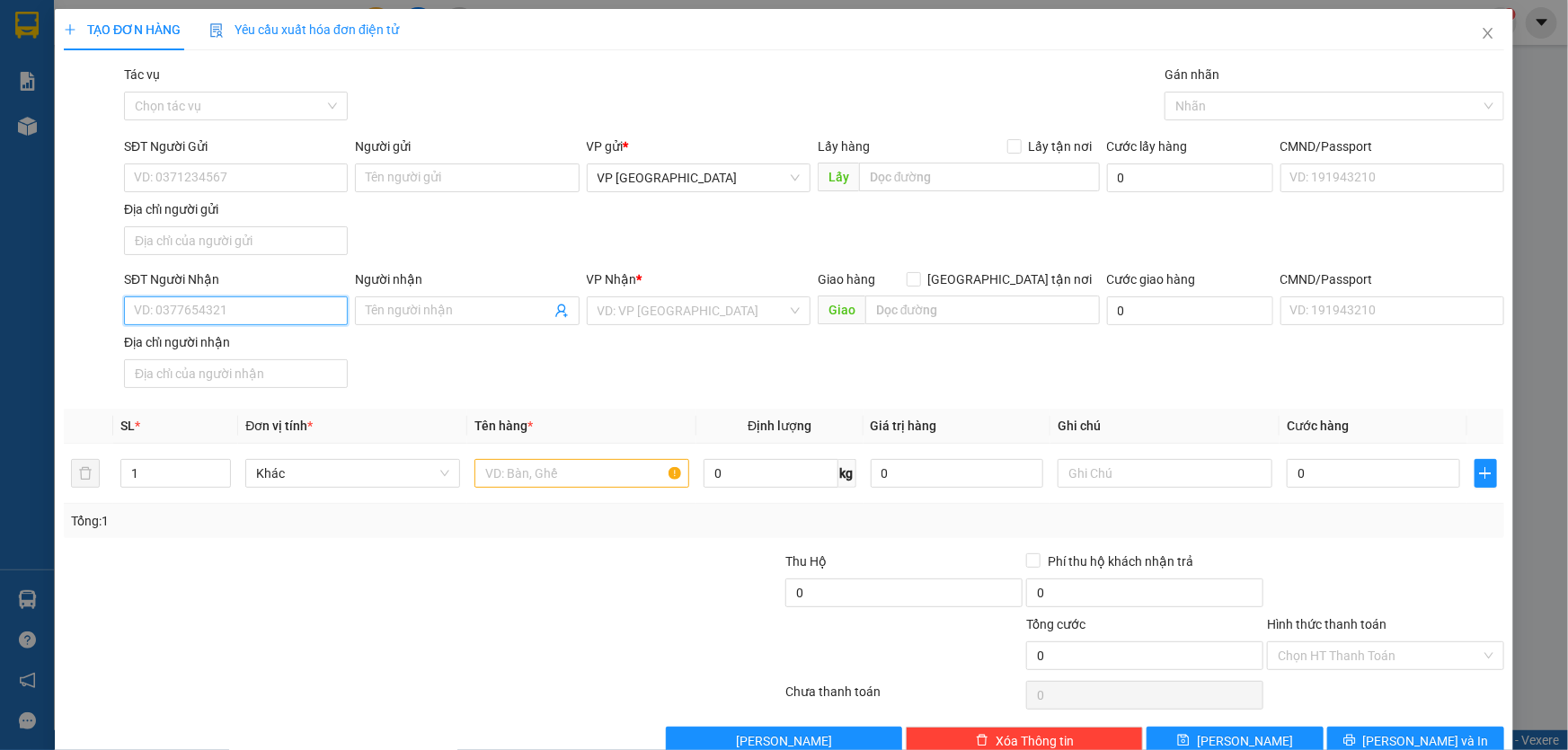
click at [297, 299] on input "SĐT Người Nhận" at bounding box center [236, 311] width 224 height 29
type input "960"
drag, startPoint x: 191, startPoint y: 306, endPoint x: 0, endPoint y: 350, distance: 196.0
click at [0, 342] on div "TẠO ĐƠN HÀNG Yêu cầu xuất hóa đơn điện tử Transit Pickup Surcharge Ids Transit …" at bounding box center [784, 375] width 1568 height 750
click at [429, 306] on input "Người nhận" at bounding box center [457, 311] width 184 height 20
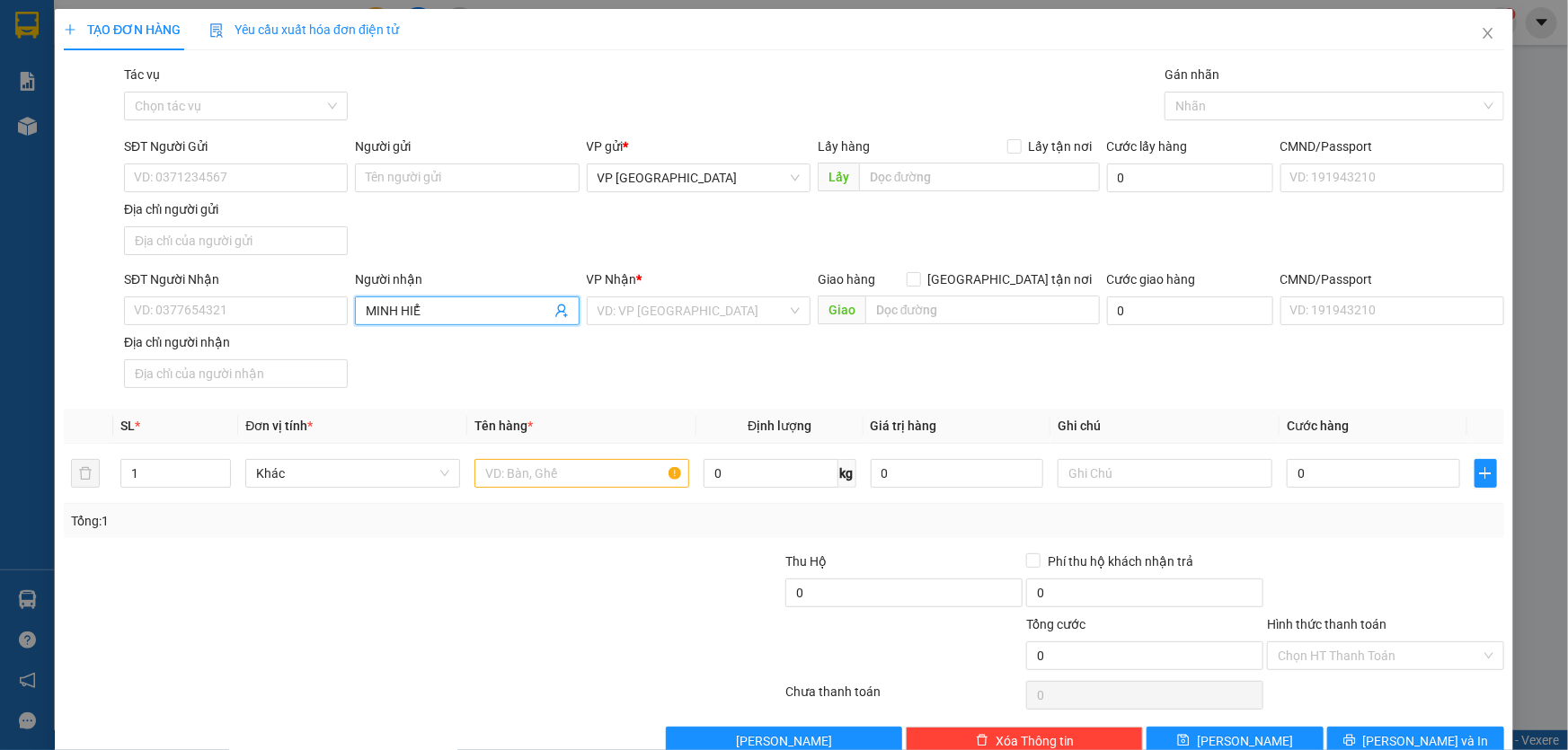
type input "[PERSON_NAME]"
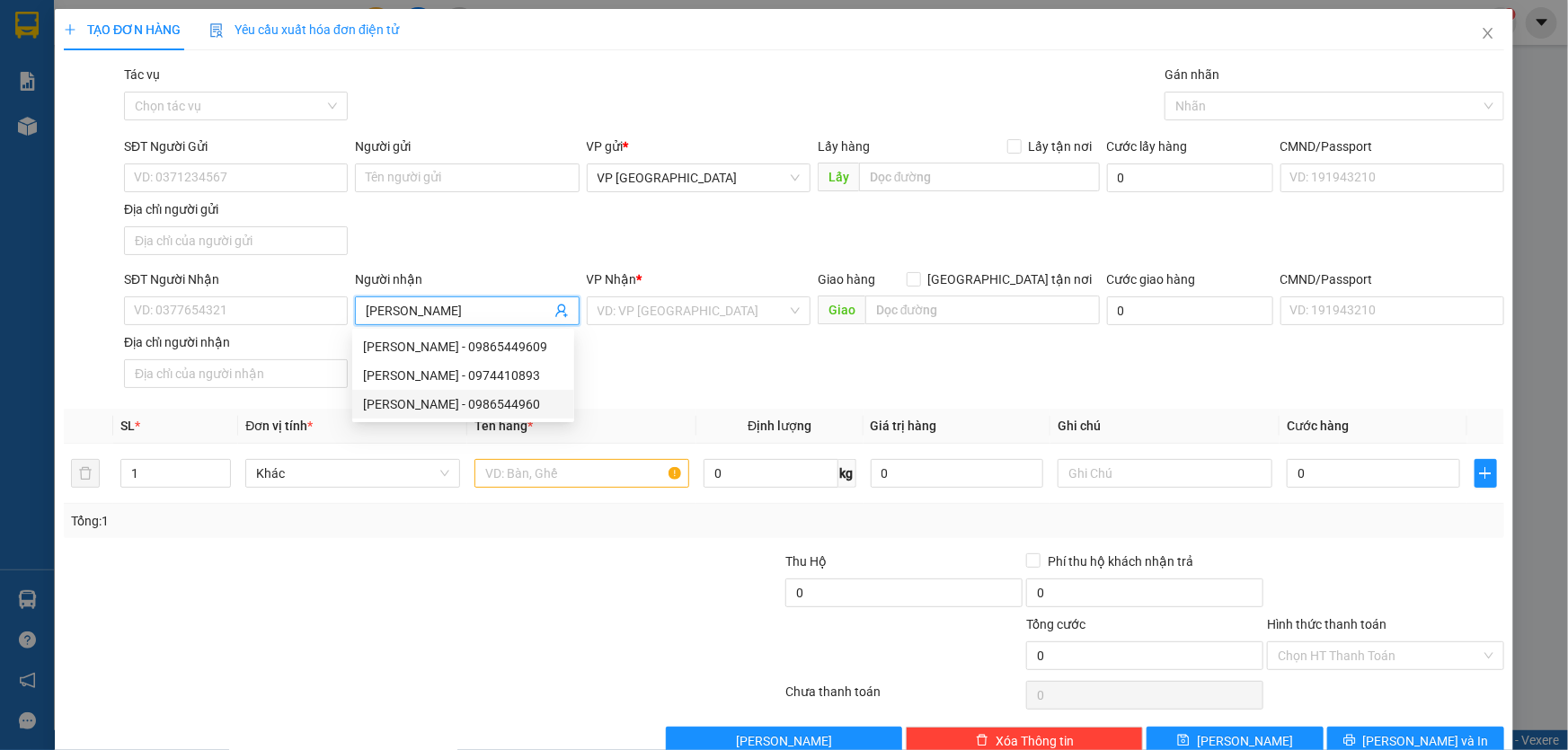
click at [522, 398] on div "[PERSON_NAME] - 0986544960" at bounding box center [463, 404] width 201 height 20
type input "0986544960"
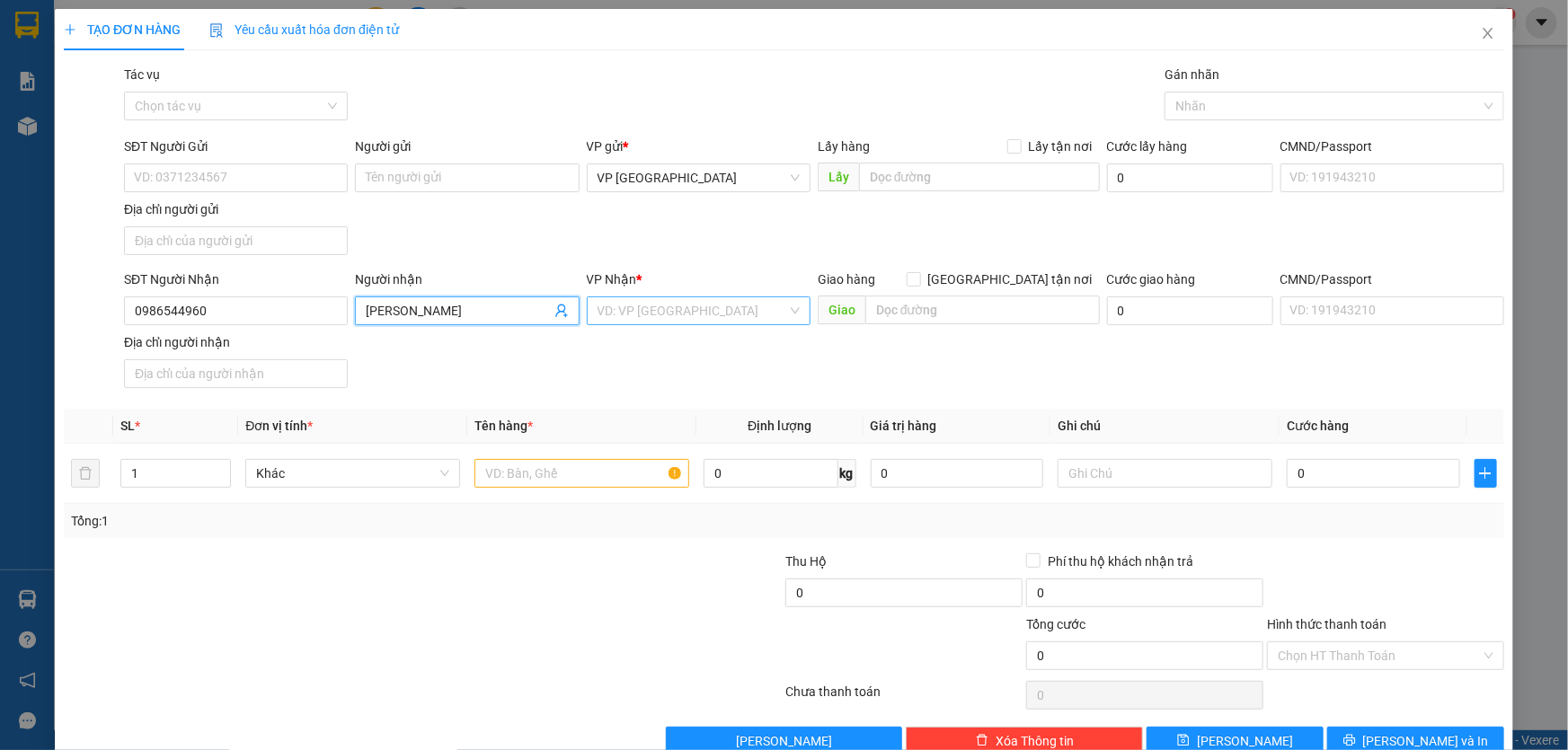
type input "[PERSON_NAME]"
click at [701, 305] on input "search" at bounding box center [691, 311] width 190 height 27
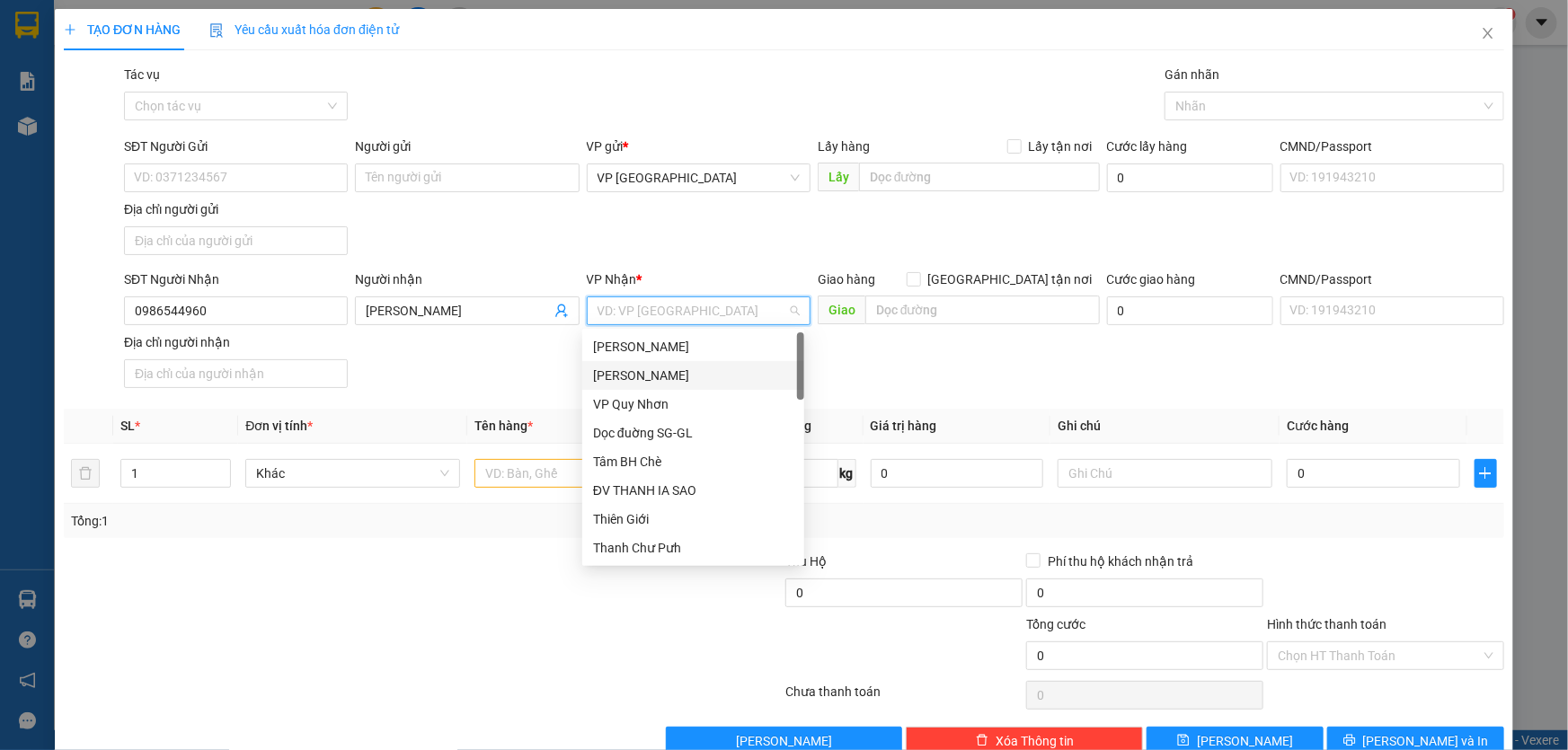
click at [687, 370] on div "[PERSON_NAME]" at bounding box center [693, 375] width 201 height 20
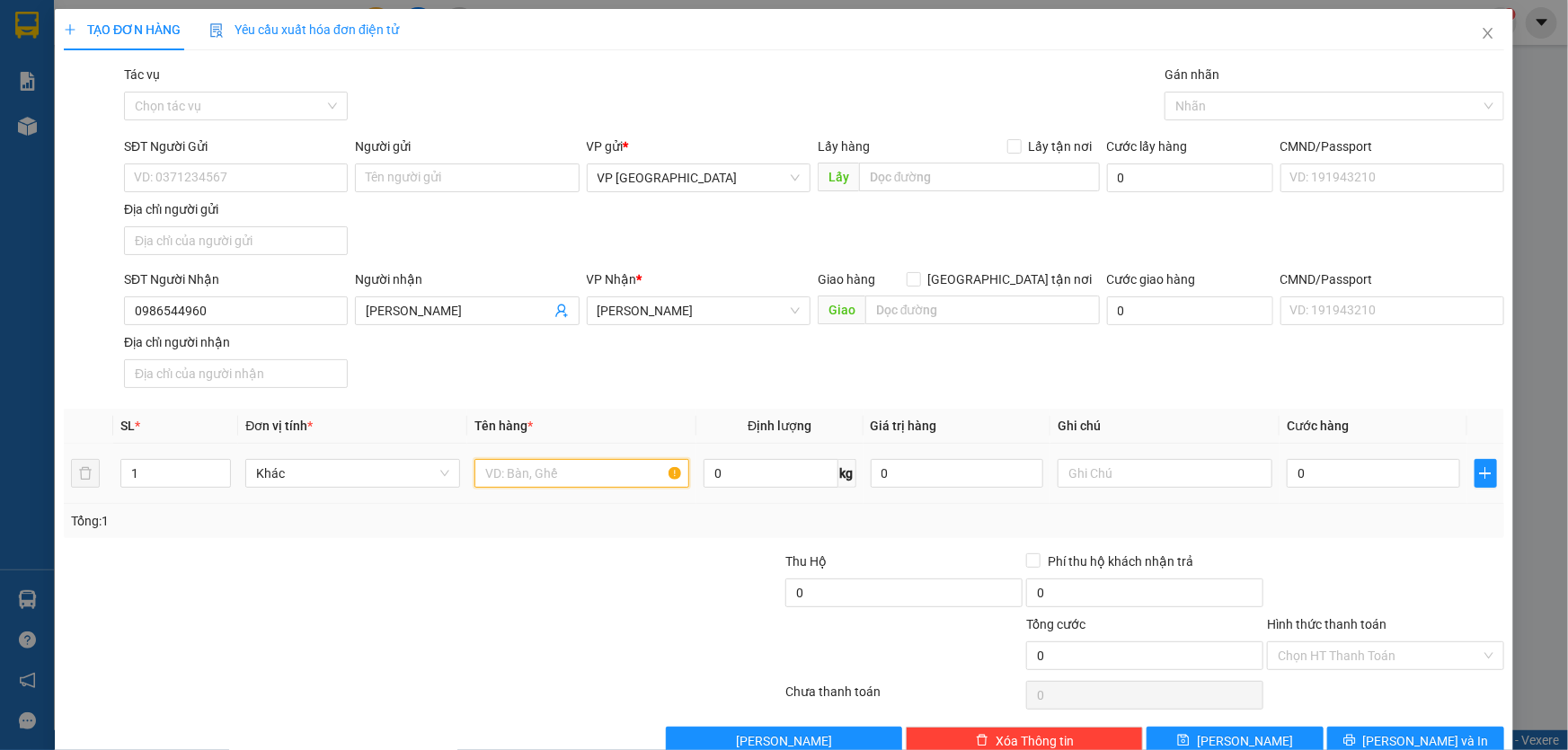
click at [532, 477] on input "text" at bounding box center [582, 473] width 215 height 29
type input "9 KIỆN"
type input "CC"
type input "3"
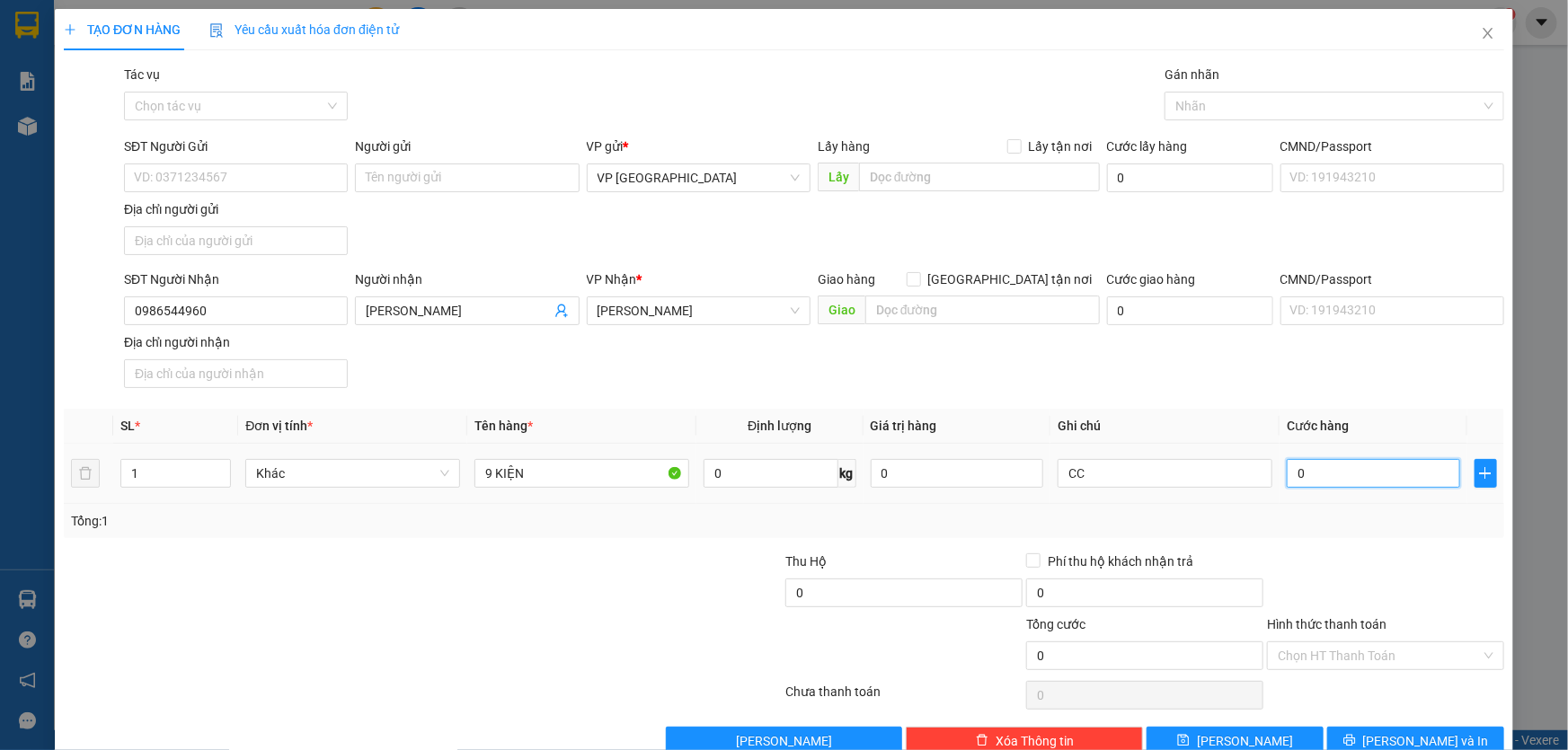
type input "3"
type input "36"
type input "360"
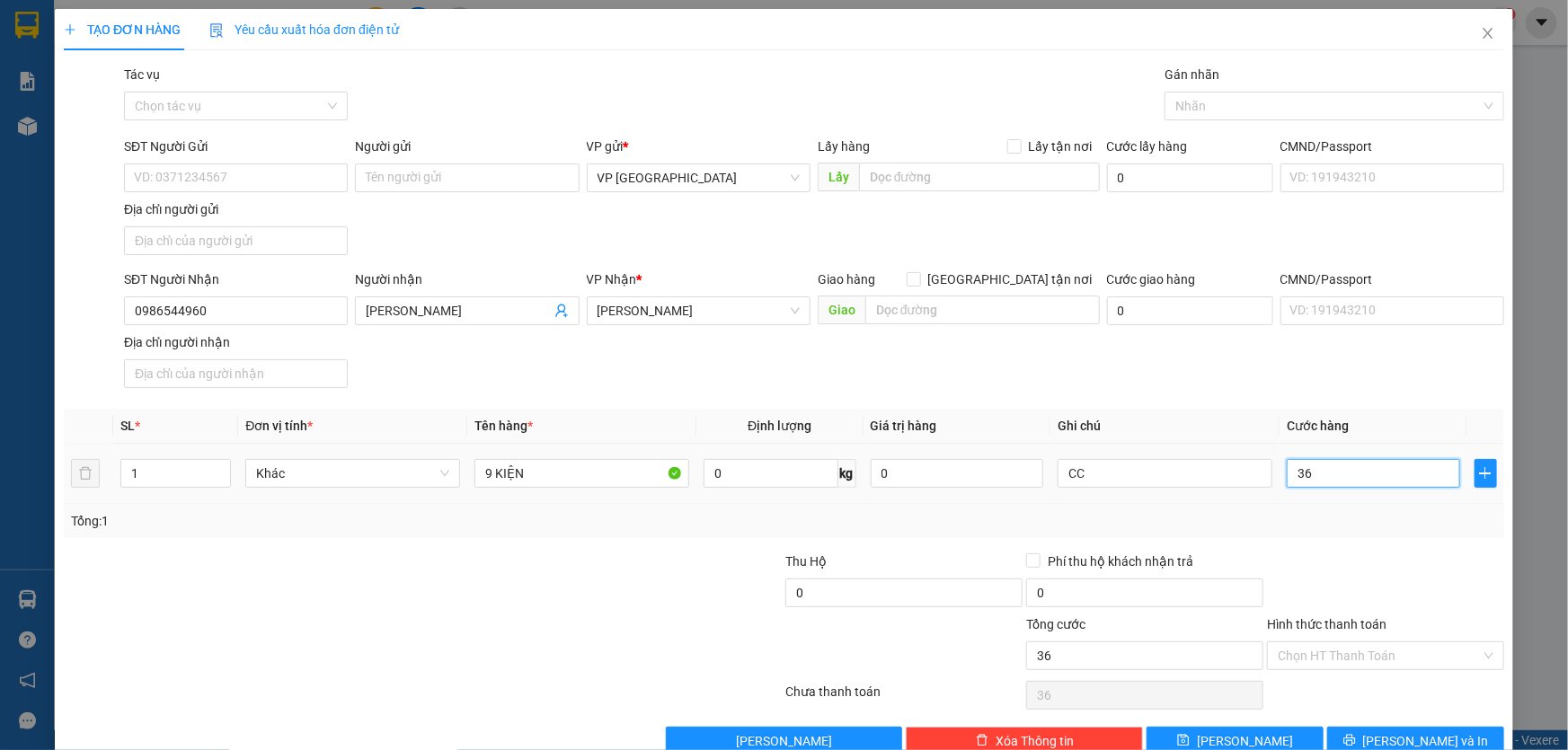
type input "360"
type input "3.600"
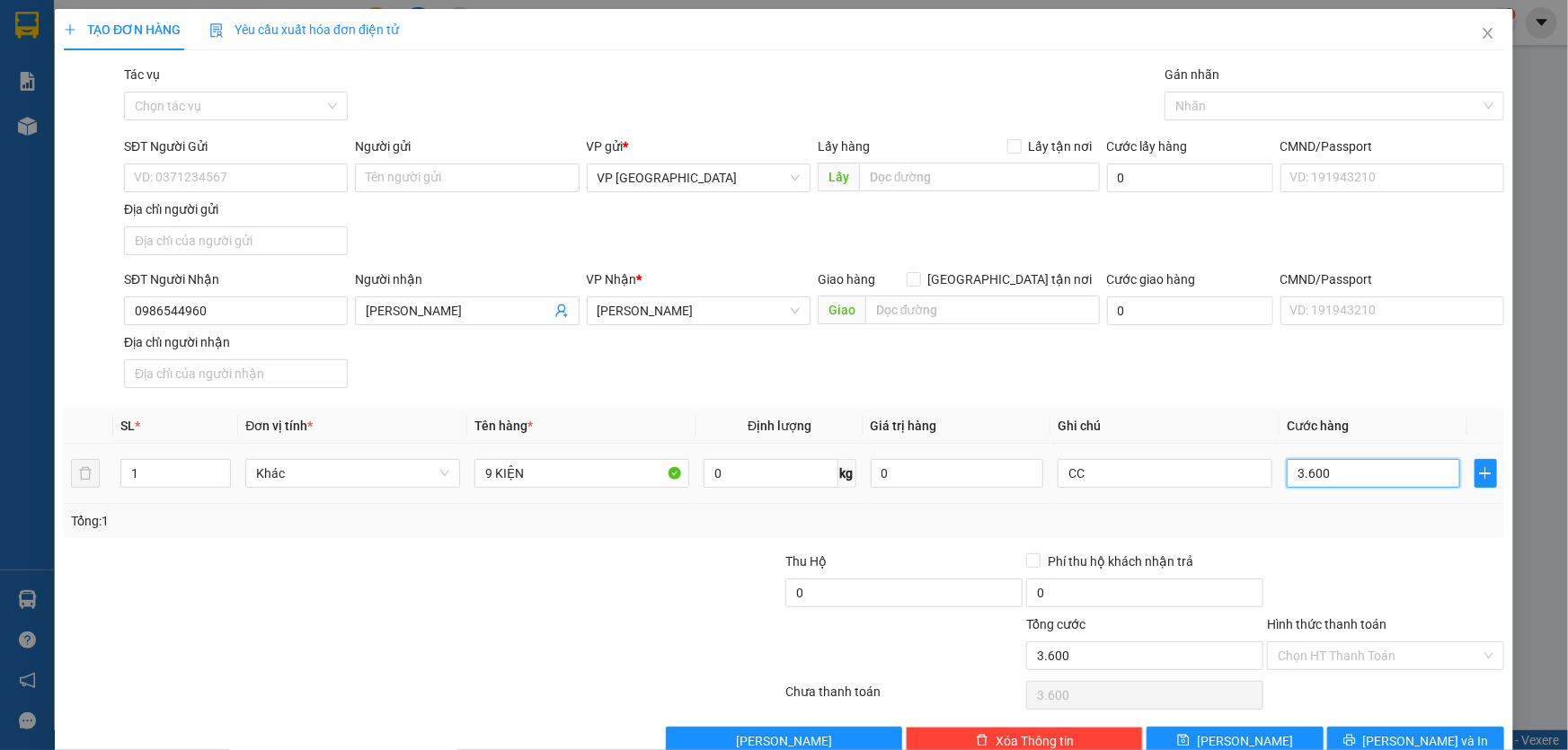
type input "36.000"
type input "360.000"
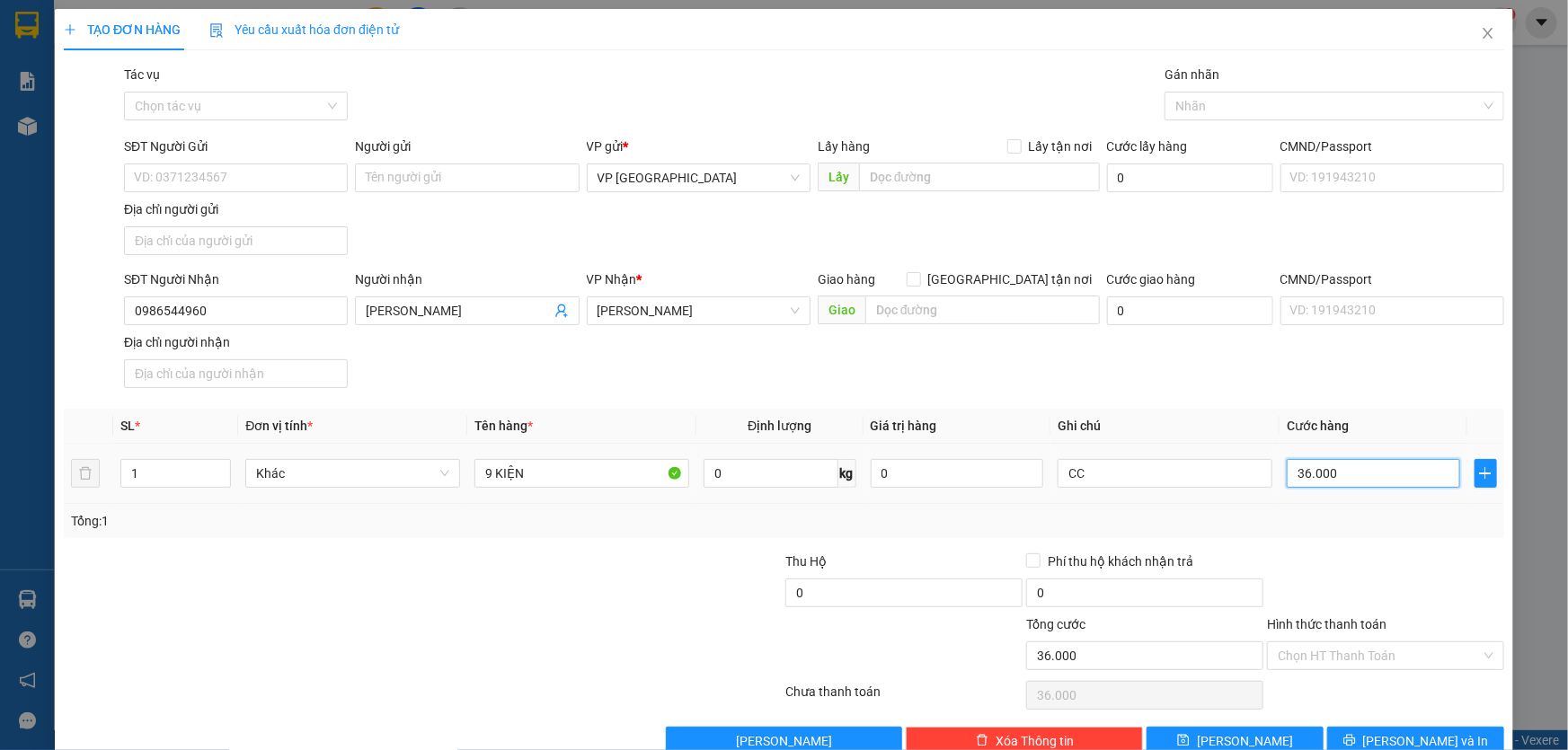
type input "360.000"
click at [1385, 731] on button "[PERSON_NAME] và In" at bounding box center [1416, 741] width 177 height 29
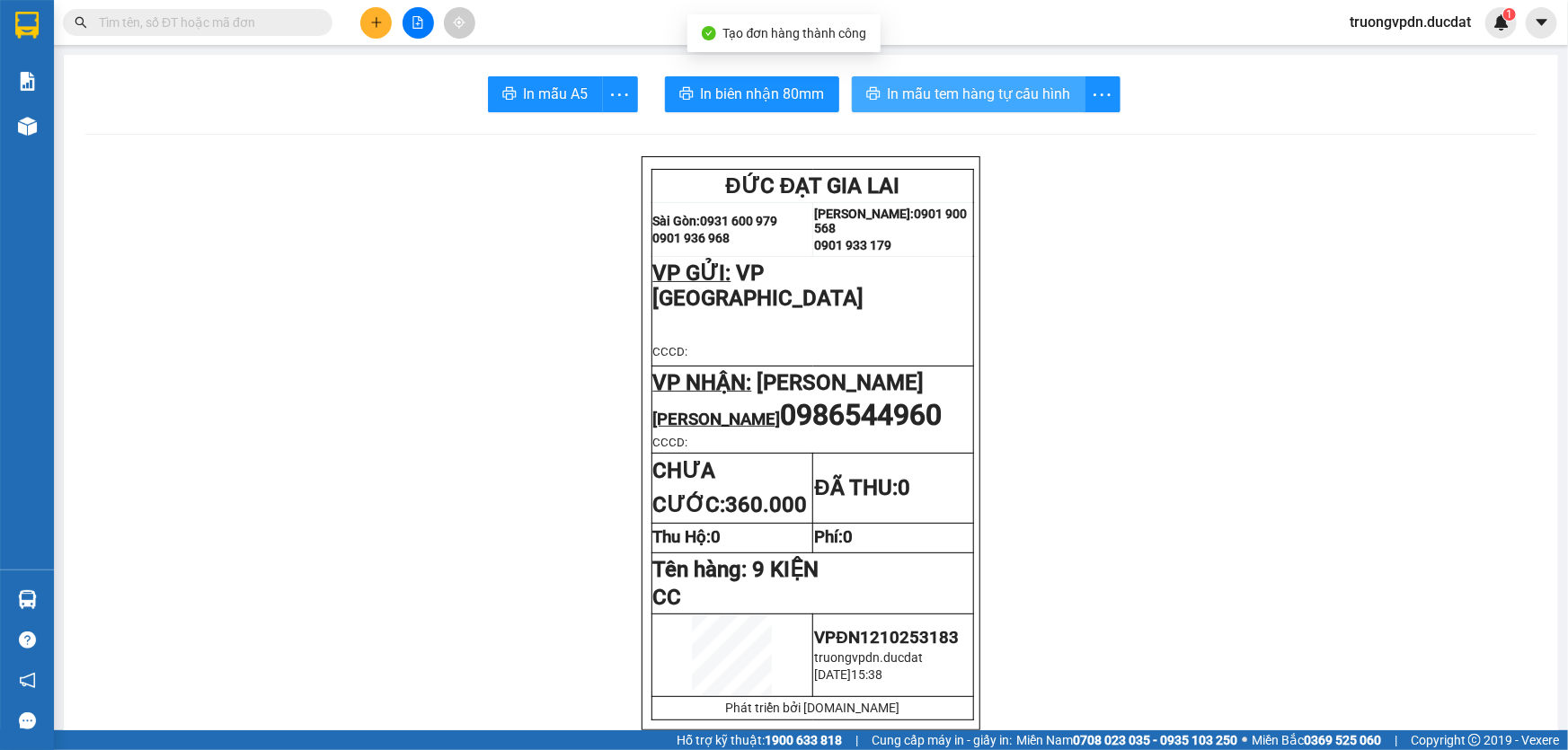
click at [935, 98] on span "In mẫu tem hàng tự cấu hình" at bounding box center [979, 93] width 183 height 23
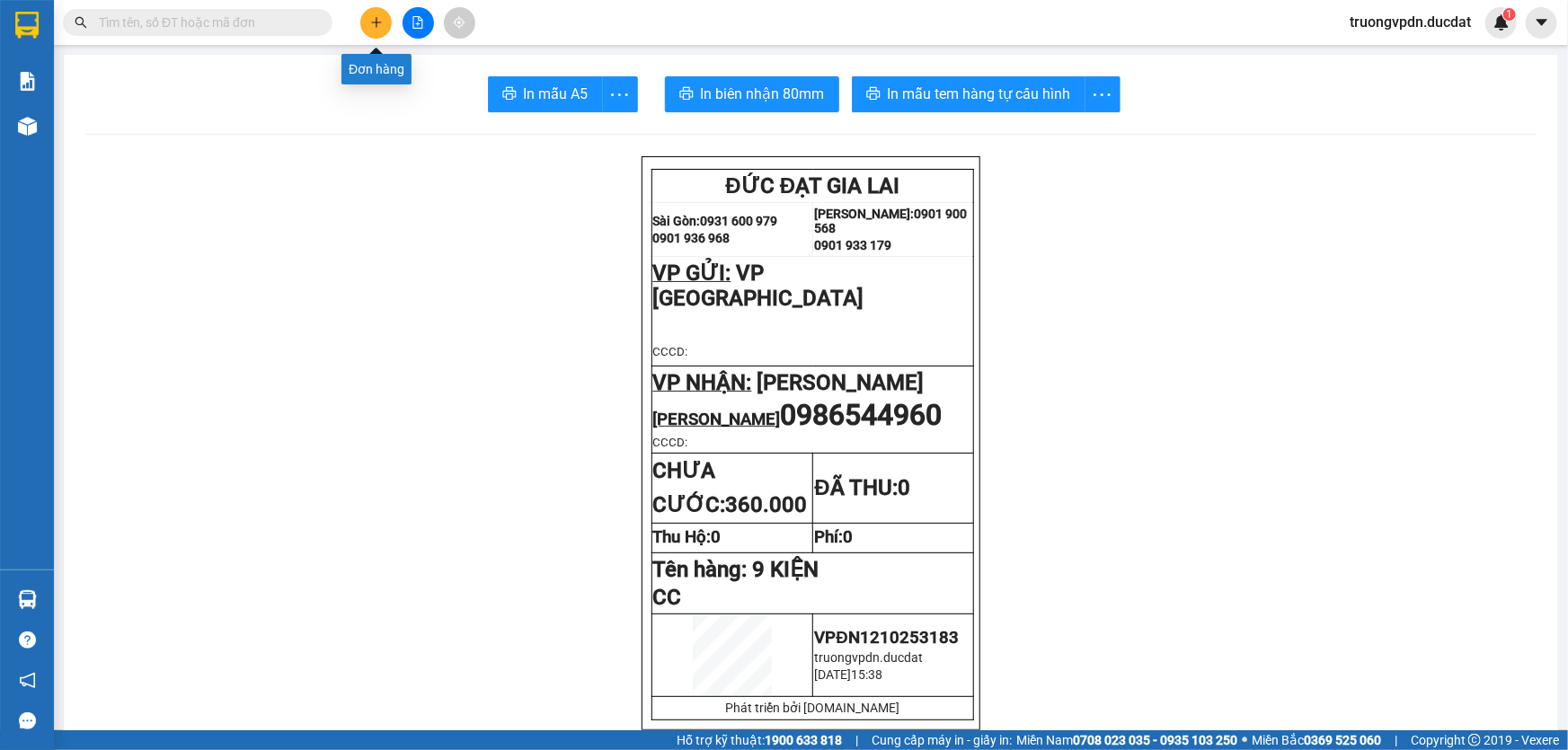
click at [370, 17] on icon "plus" at bounding box center [377, 23] width 13 height 13
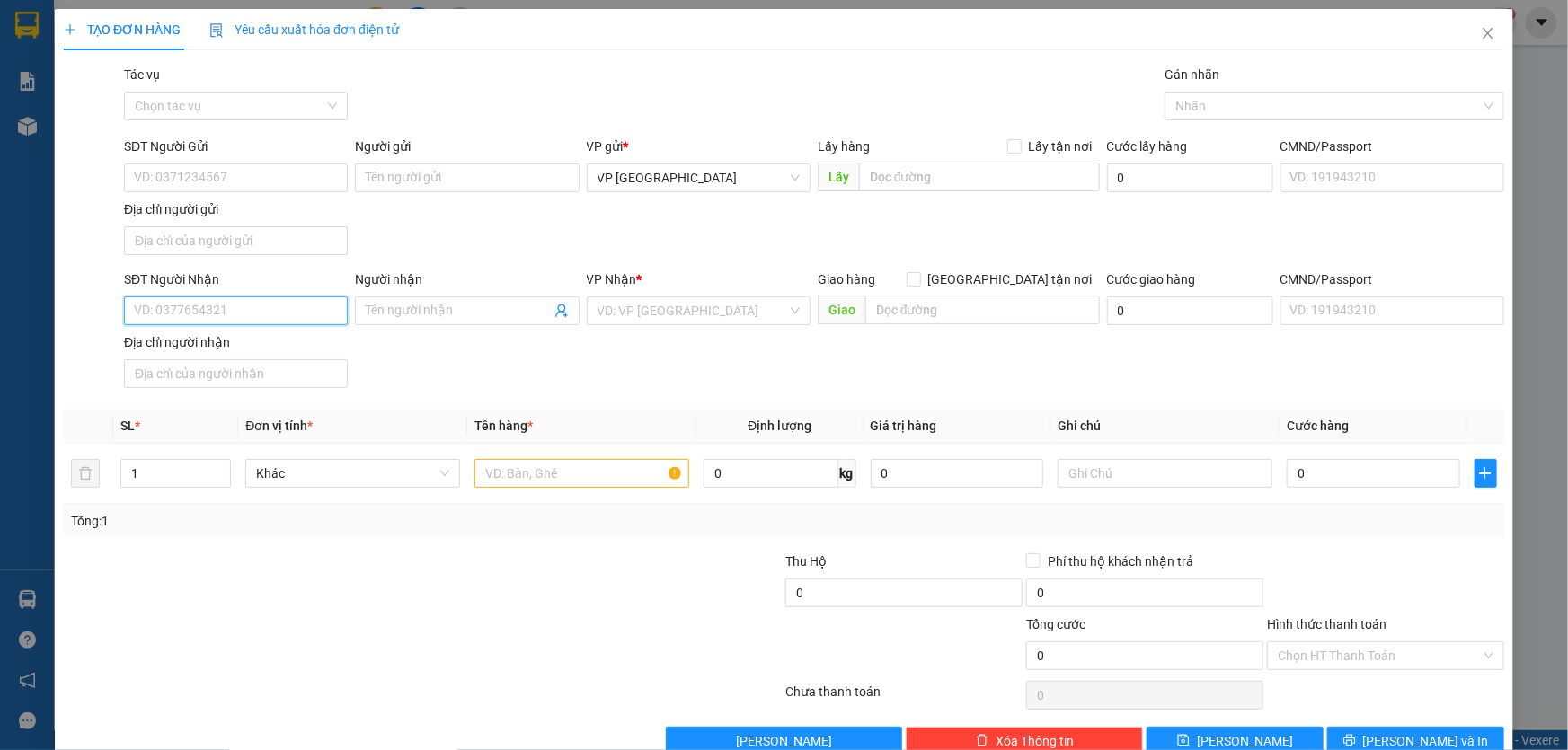
click at [198, 312] on input "SĐT Người Nhận" at bounding box center [236, 311] width 224 height 29
click at [241, 377] on div "0983225735 - PHƯƠNG CÔ KỶ" at bounding box center [234, 375] width 201 height 20
type input "0983225735"
type input "PHƯƠNG CÔ KỶ"
type input "0983225735"
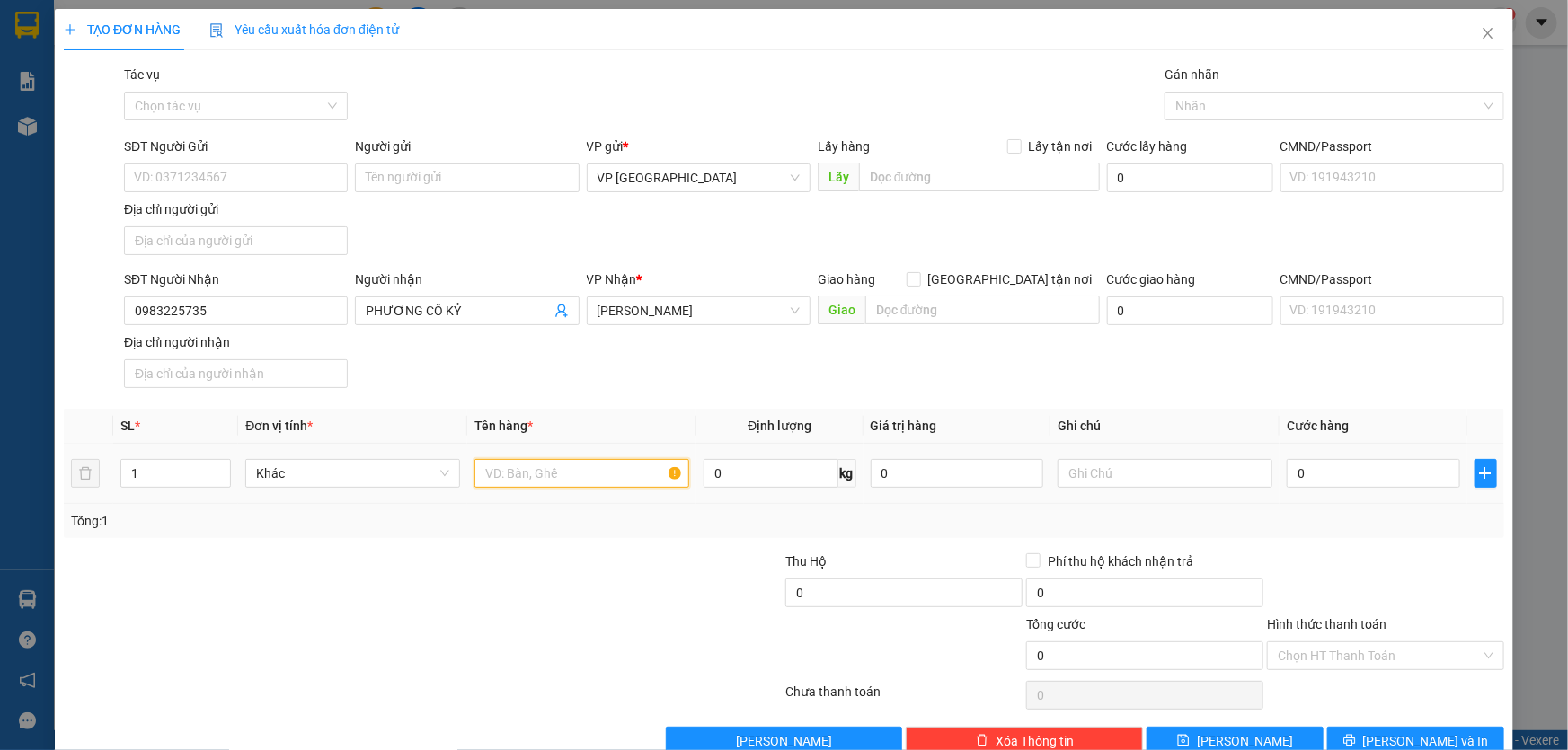
click at [583, 470] on input "text" at bounding box center [582, 473] width 215 height 29
type input "1 BAO"
type input "CC"
type input "5"
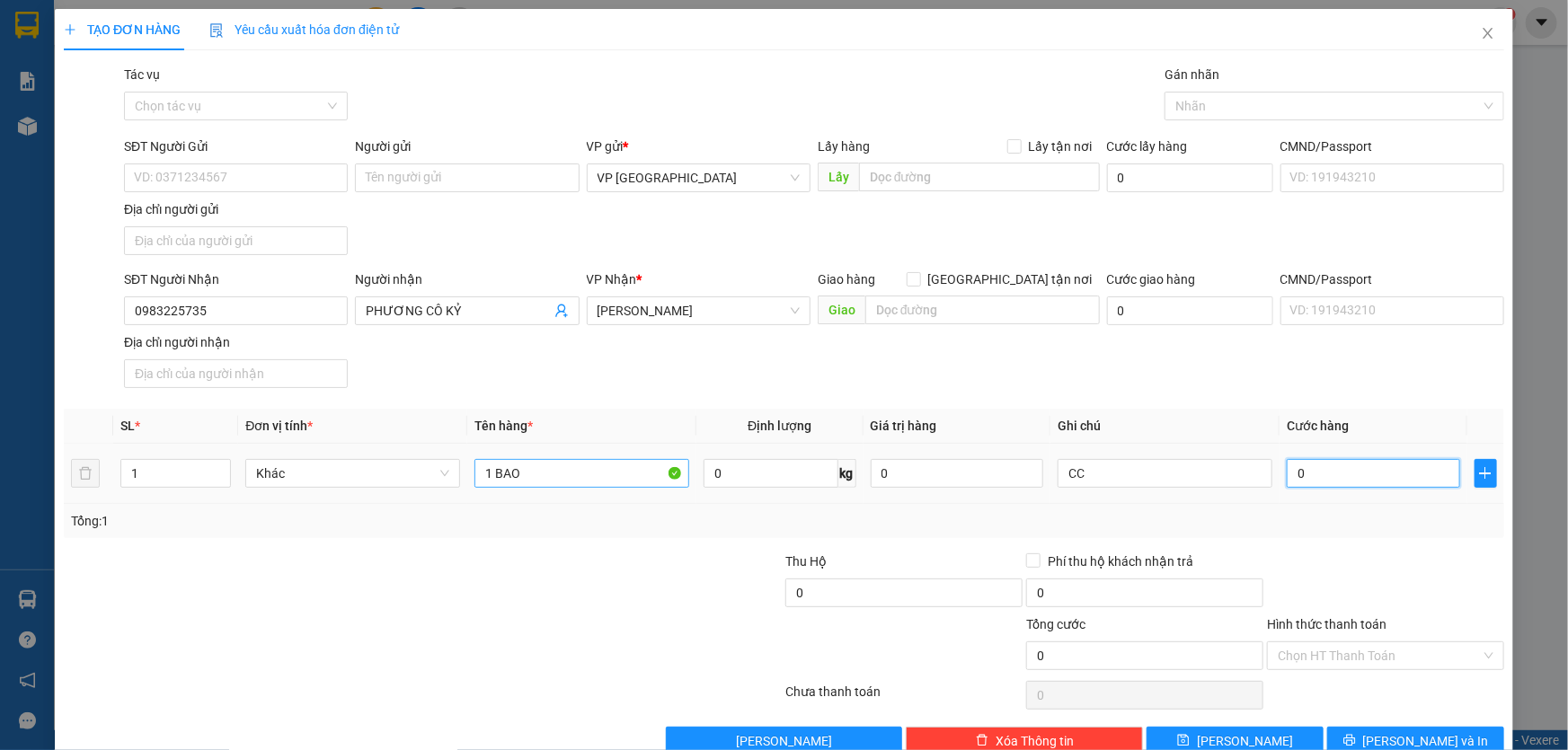
type input "5"
type input "50"
type input "500"
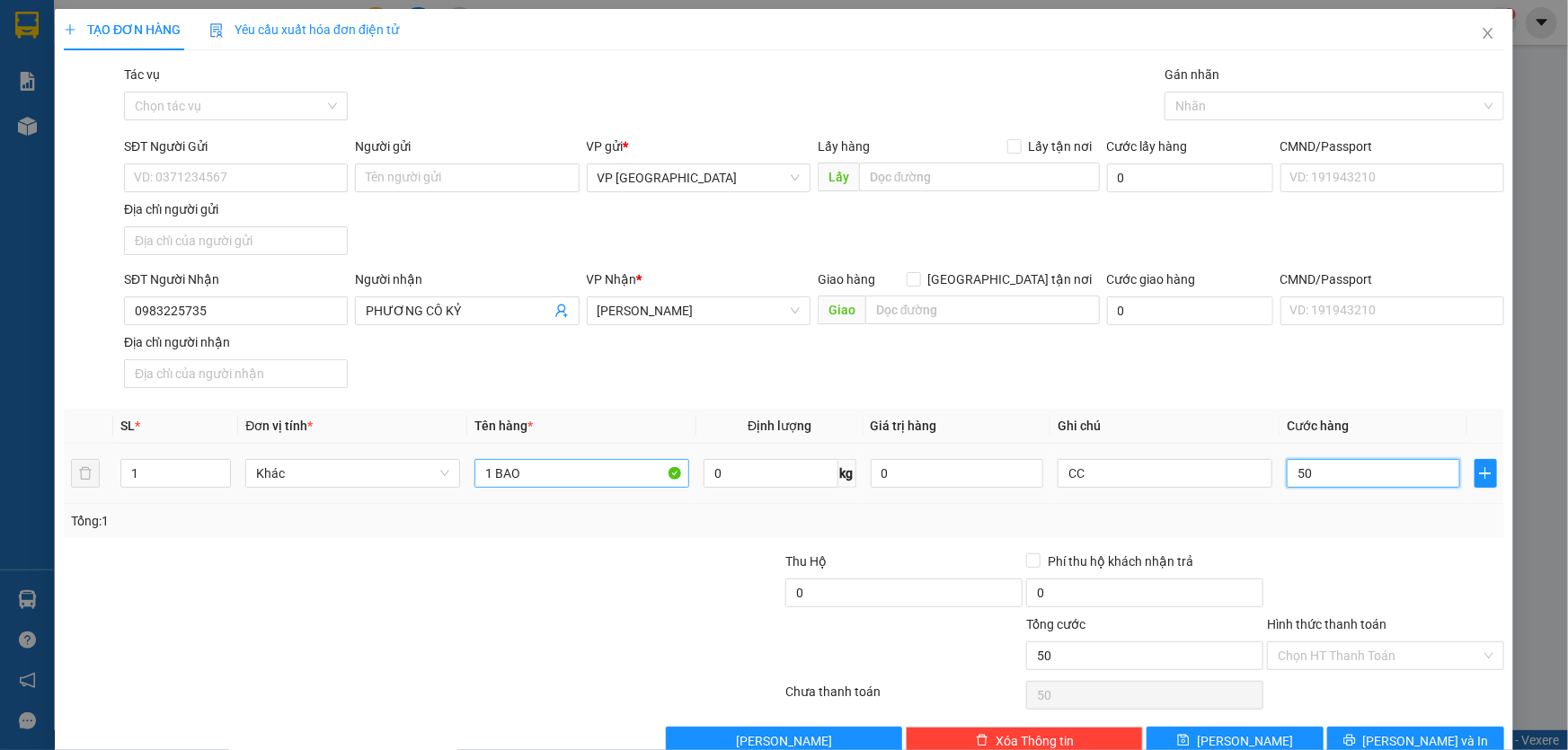
type input "500"
type input "5.000"
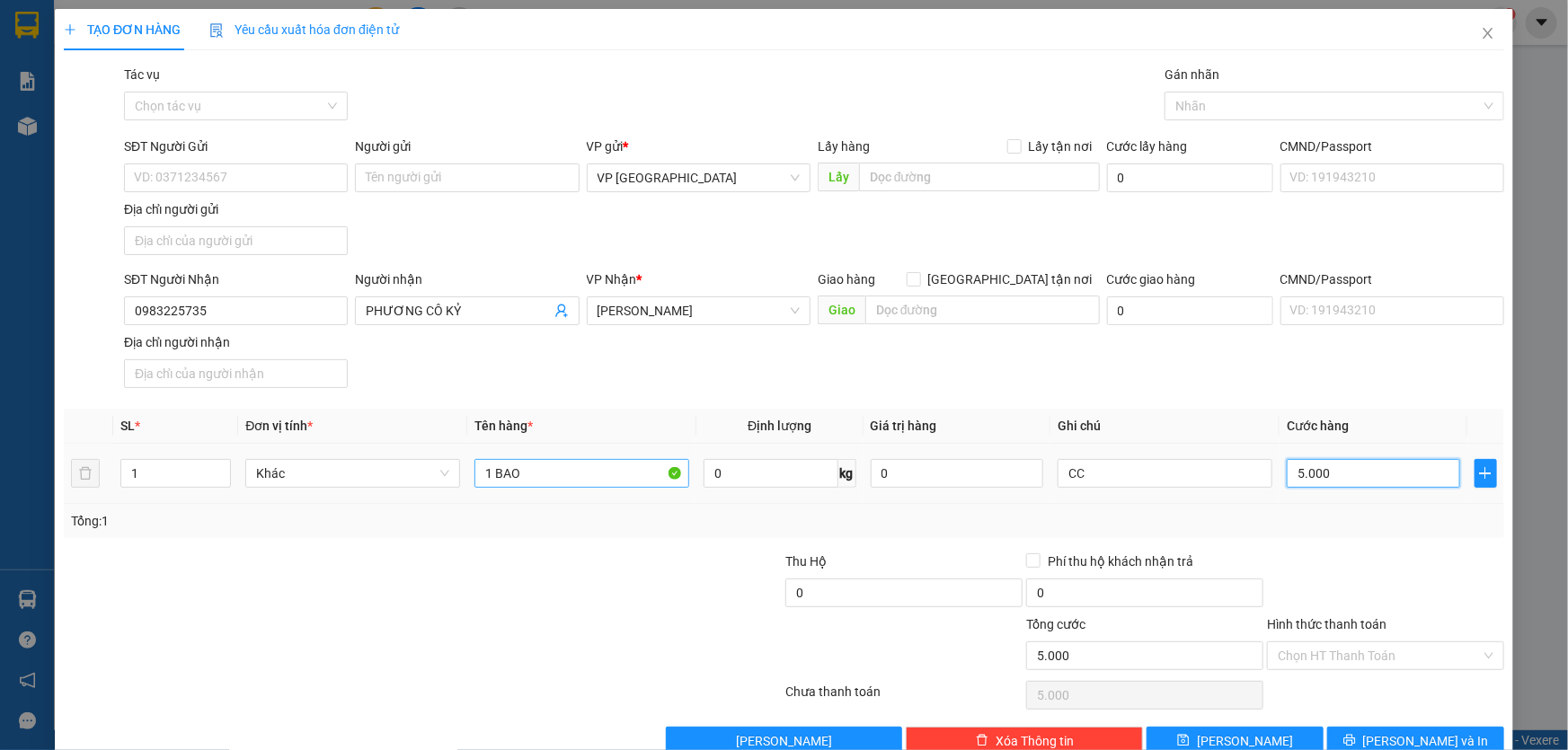
type input "50.000"
click at [1406, 737] on span "[PERSON_NAME] và In" at bounding box center [1426, 741] width 126 height 20
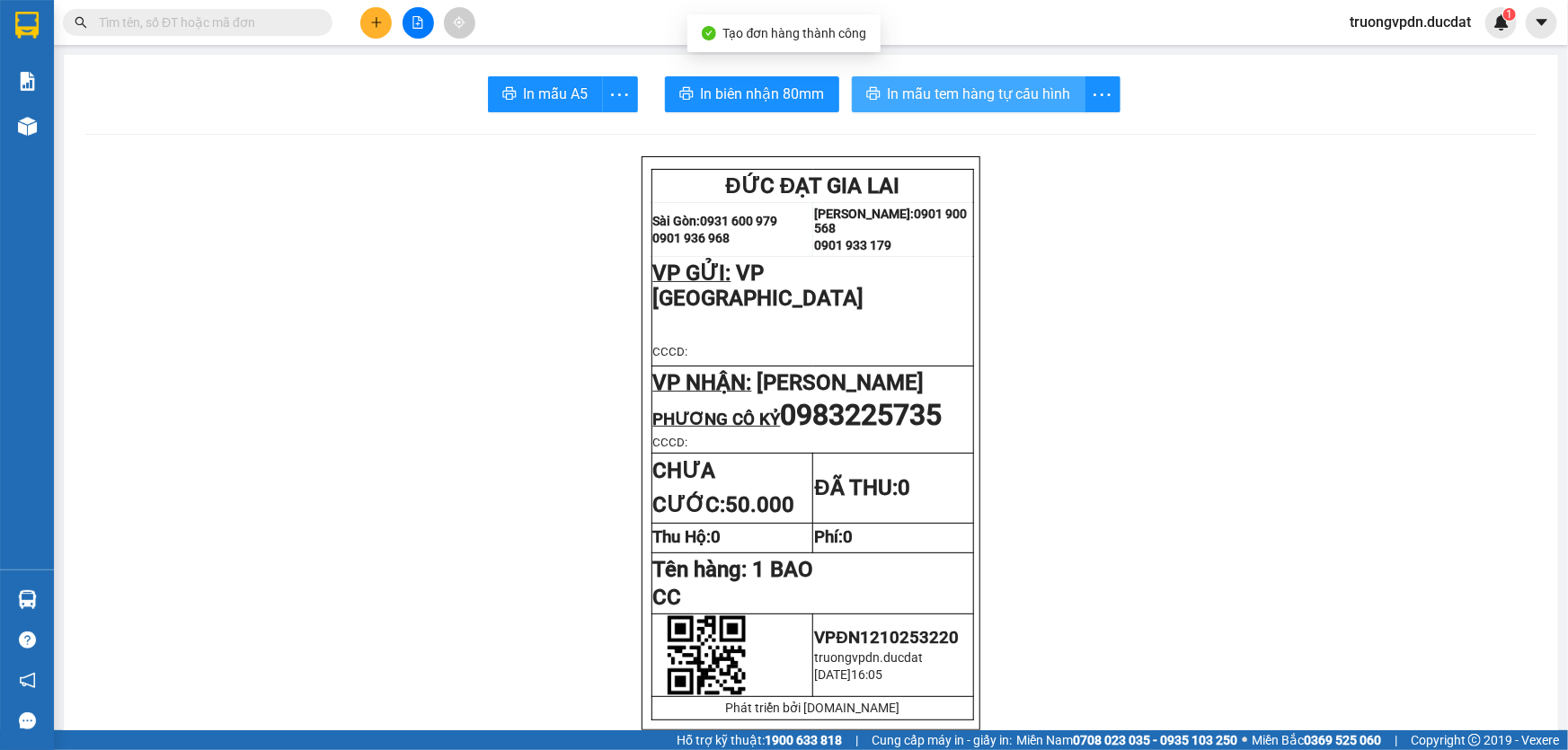
click at [951, 88] on span "In mẫu tem hàng tự cấu hình" at bounding box center [979, 93] width 183 height 23
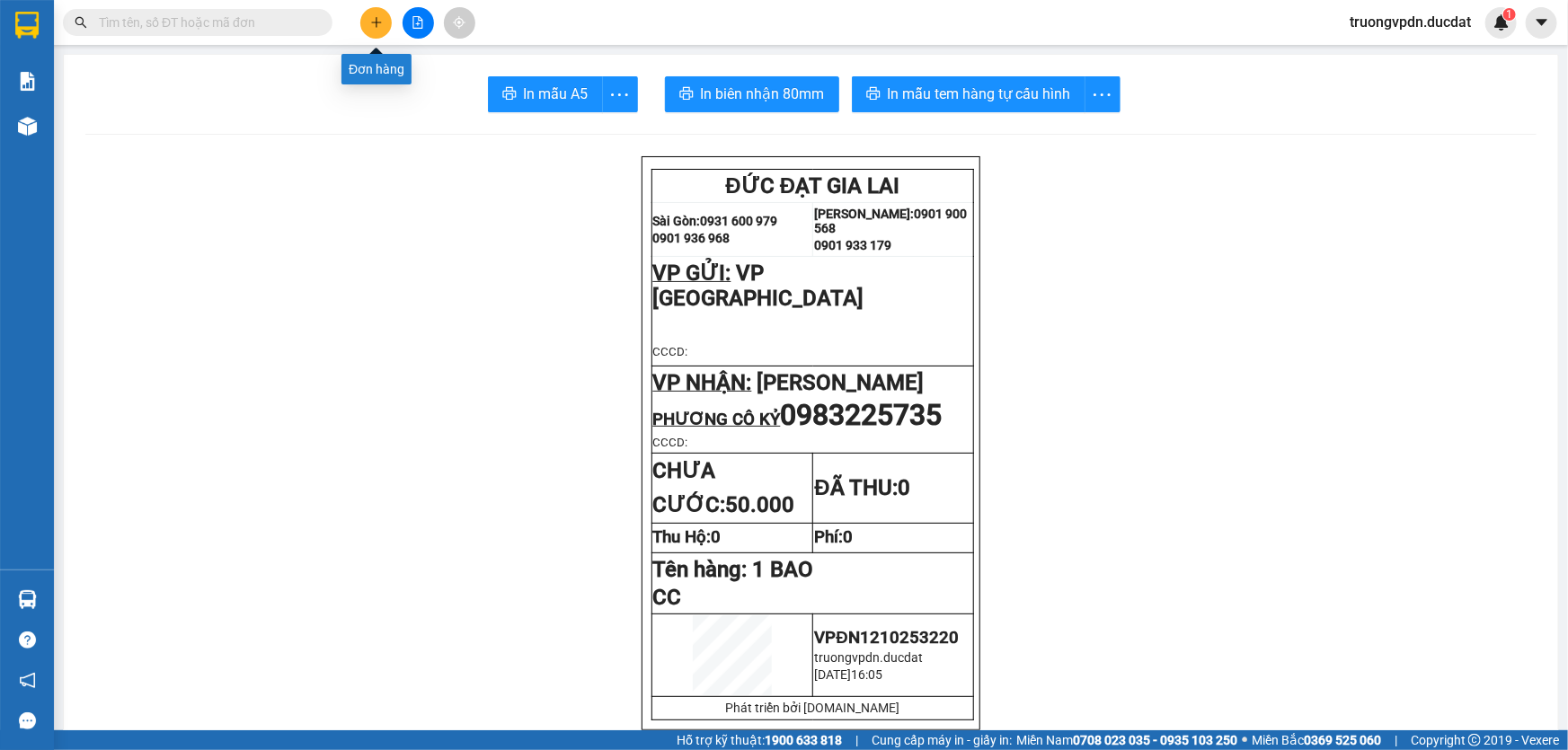
click at [374, 15] on button at bounding box center [376, 23] width 32 height 32
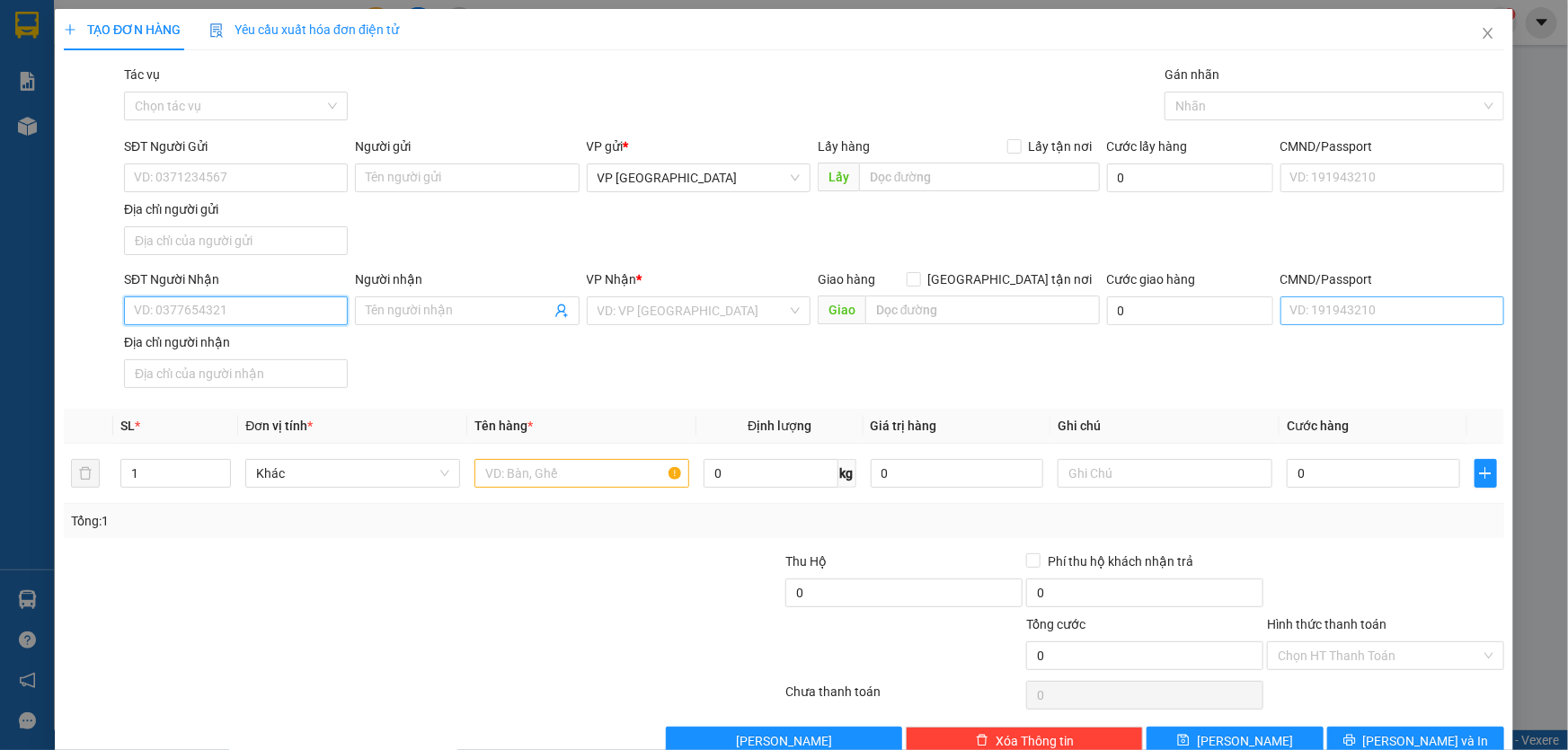
drag, startPoint x: 219, startPoint y: 316, endPoint x: 1459, endPoint y: 309, distance: 1240.0
click at [252, 316] on input "SĐT Người Nhận" at bounding box center [236, 311] width 224 height 29
click at [275, 338] on div "0366692275" at bounding box center [234, 346] width 201 height 20
type input "0366692275"
click at [630, 480] on input "text" at bounding box center [582, 473] width 215 height 29
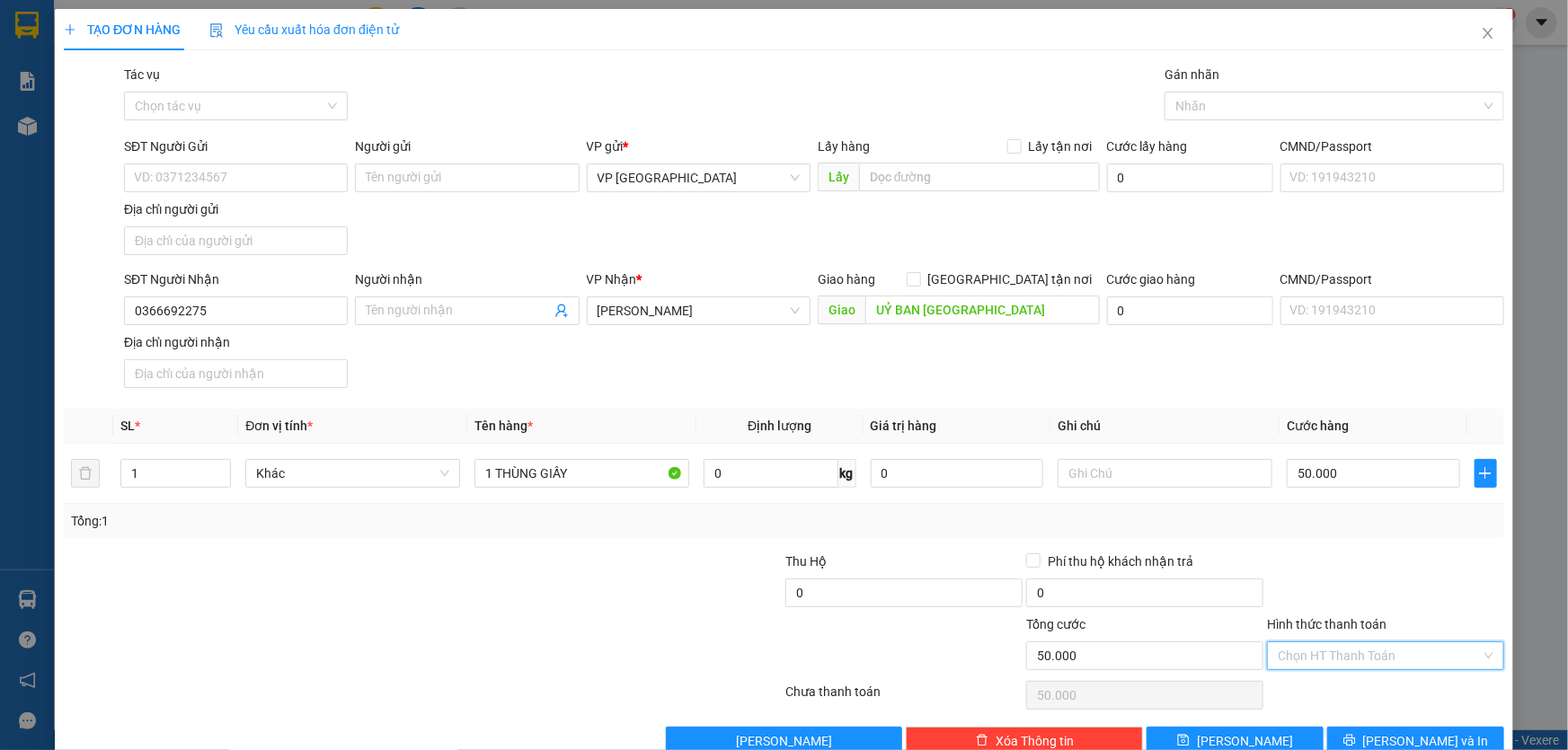
click at [1379, 648] on input "Hình thức thanh toán" at bounding box center [1379, 656] width 203 height 27
drag, startPoint x: 1344, startPoint y: 501, endPoint x: 1342, endPoint y: 484, distance: 17.1
click at [1342, 500] on div "Tại văn phòng" at bounding box center [1375, 504] width 214 height 20
click at [1385, 743] on button "[PERSON_NAME] và In" at bounding box center [1416, 741] width 177 height 29
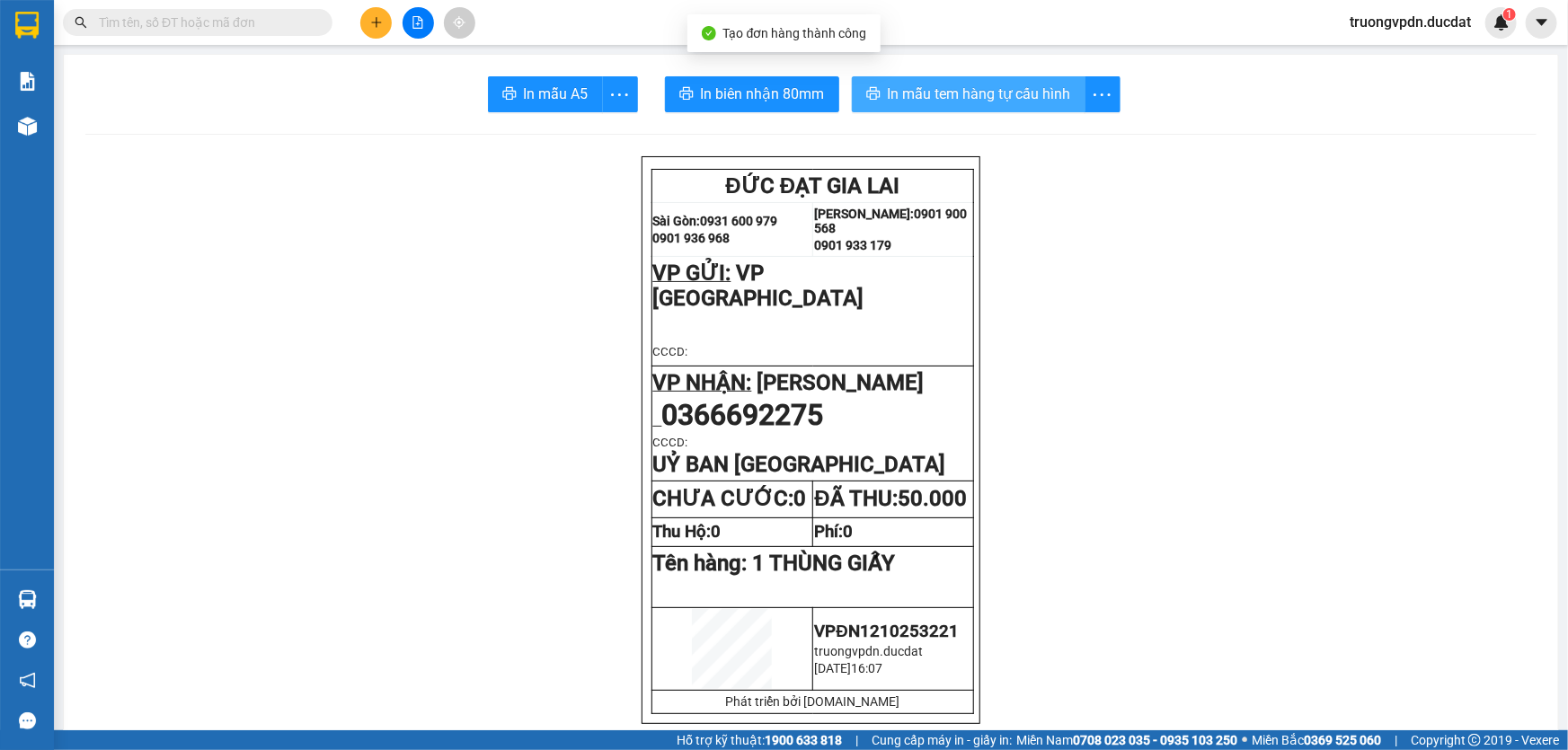
click at [963, 107] on button "In mẫu tem hàng tự cấu hình" at bounding box center [968, 94] width 233 height 36
click at [385, 18] on button at bounding box center [376, 23] width 32 height 32
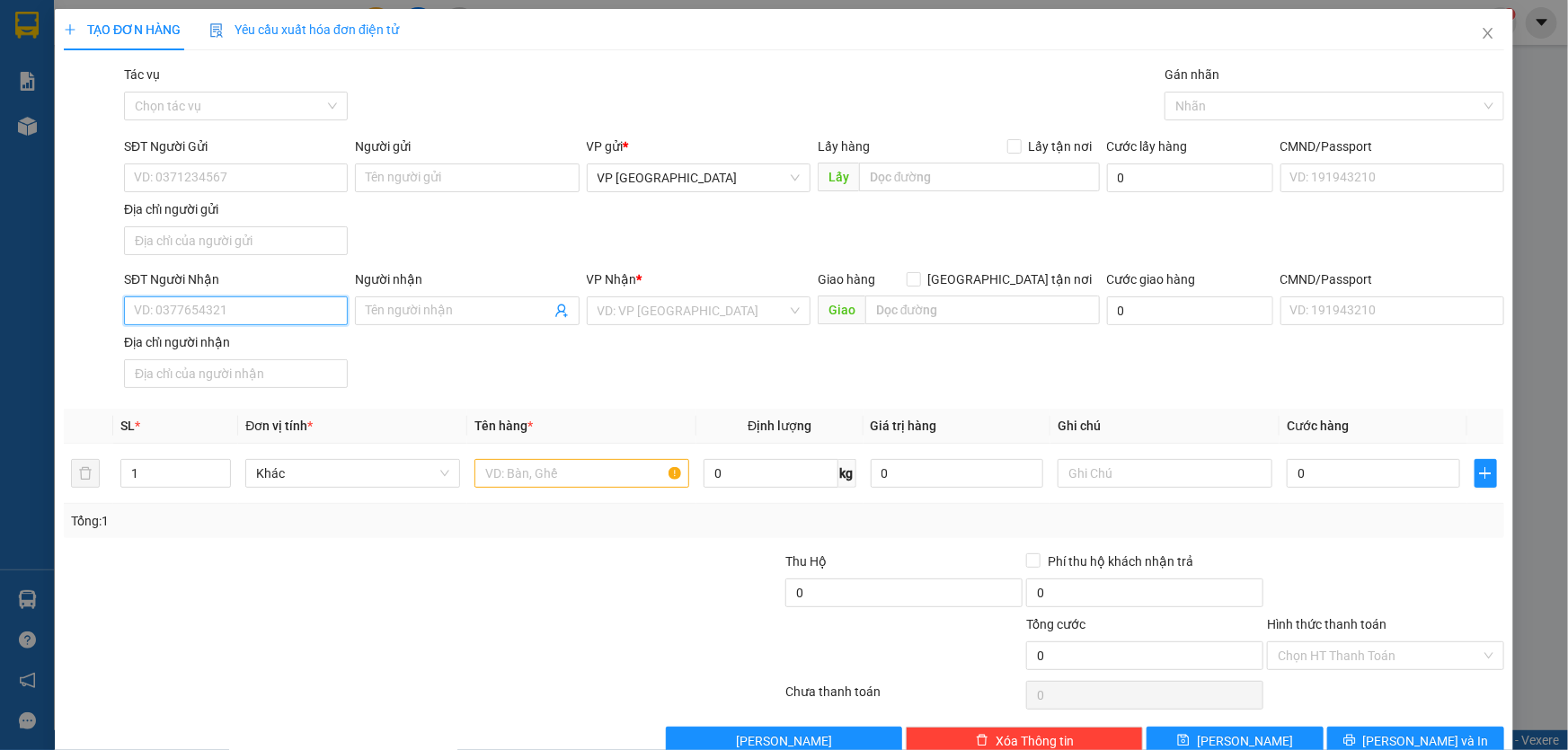
click at [258, 323] on input "SĐT Người Nhận" at bounding box center [236, 311] width 224 height 29
drag, startPoint x: 257, startPoint y: 322, endPoint x: 223, endPoint y: 315, distance: 34.7
click at [223, 315] on input "SĐT Người Nhận" at bounding box center [236, 311] width 224 height 29
click at [603, 309] on input "search" at bounding box center [691, 311] width 190 height 27
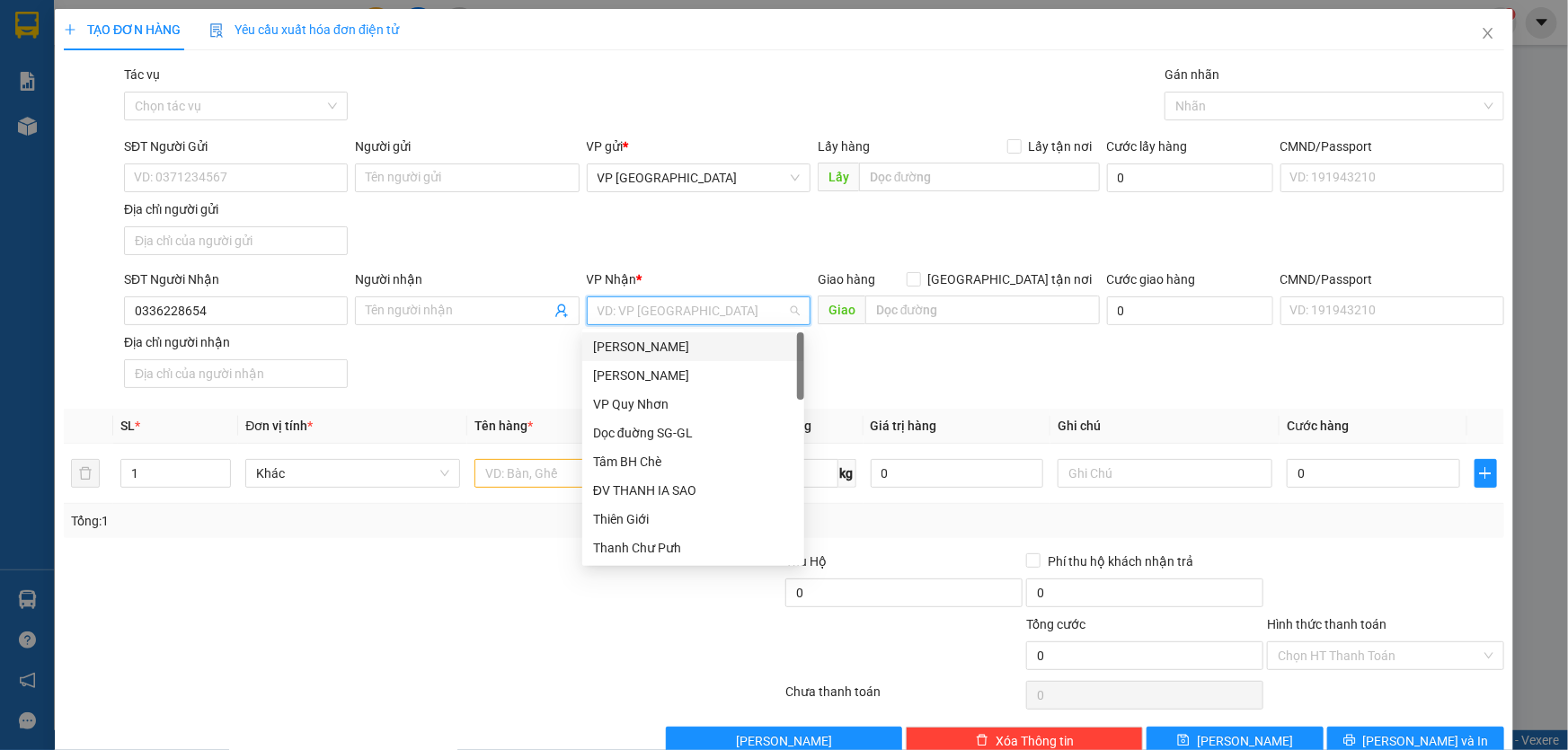
click at [633, 341] on div "[PERSON_NAME]" at bounding box center [693, 346] width 201 height 20
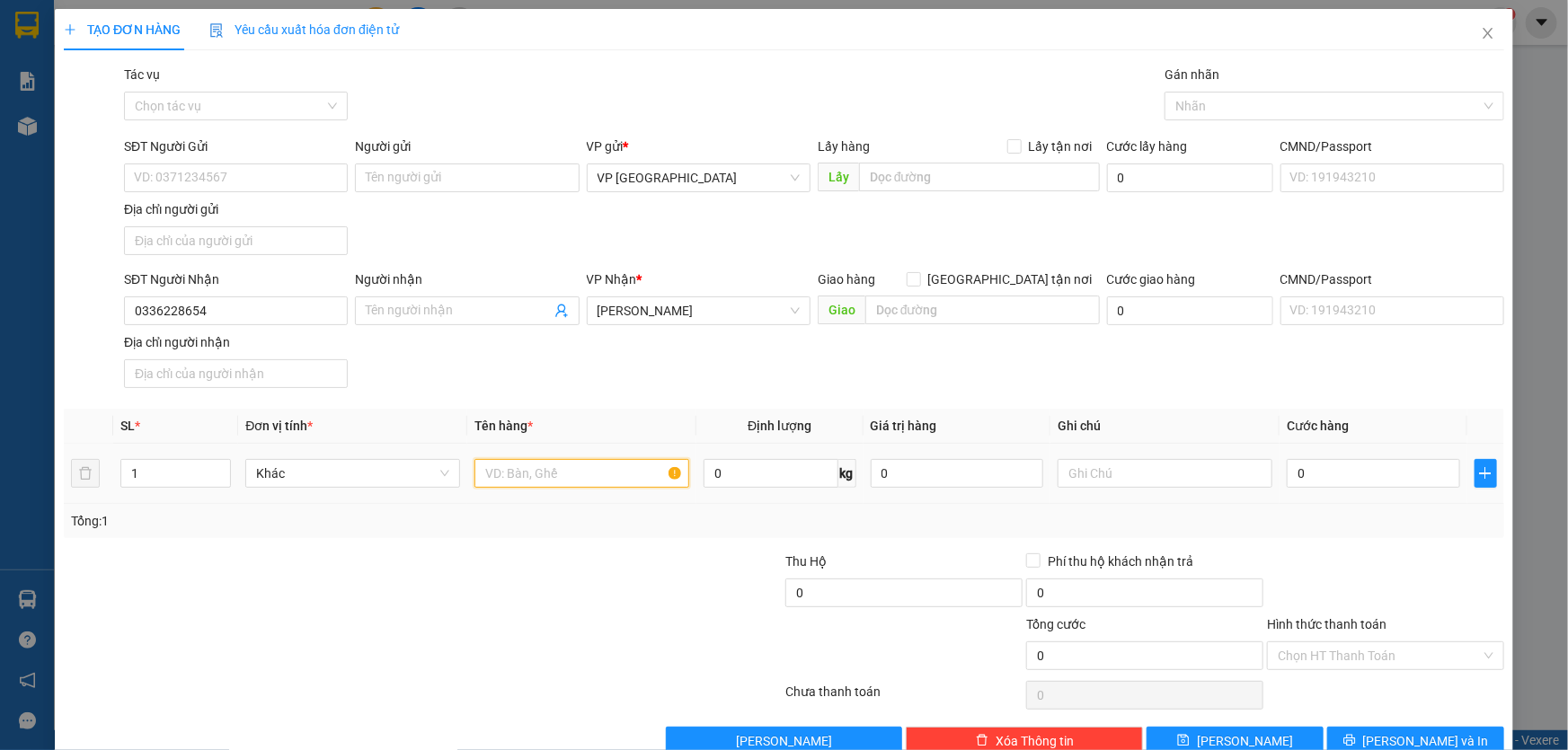
click at [505, 483] on input "text" at bounding box center [582, 473] width 215 height 29
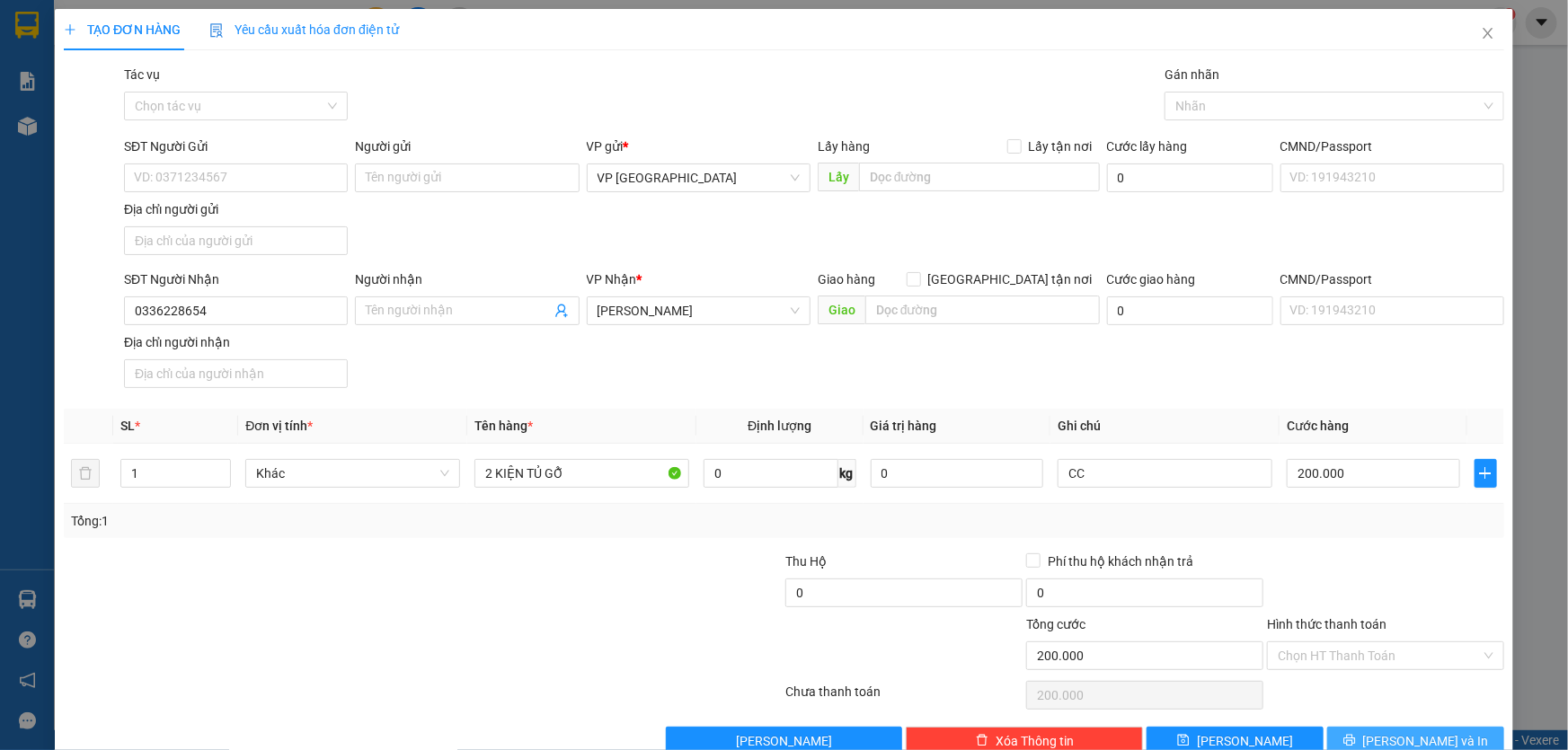
click at [1418, 727] on button "[PERSON_NAME] và In" at bounding box center [1416, 741] width 177 height 29
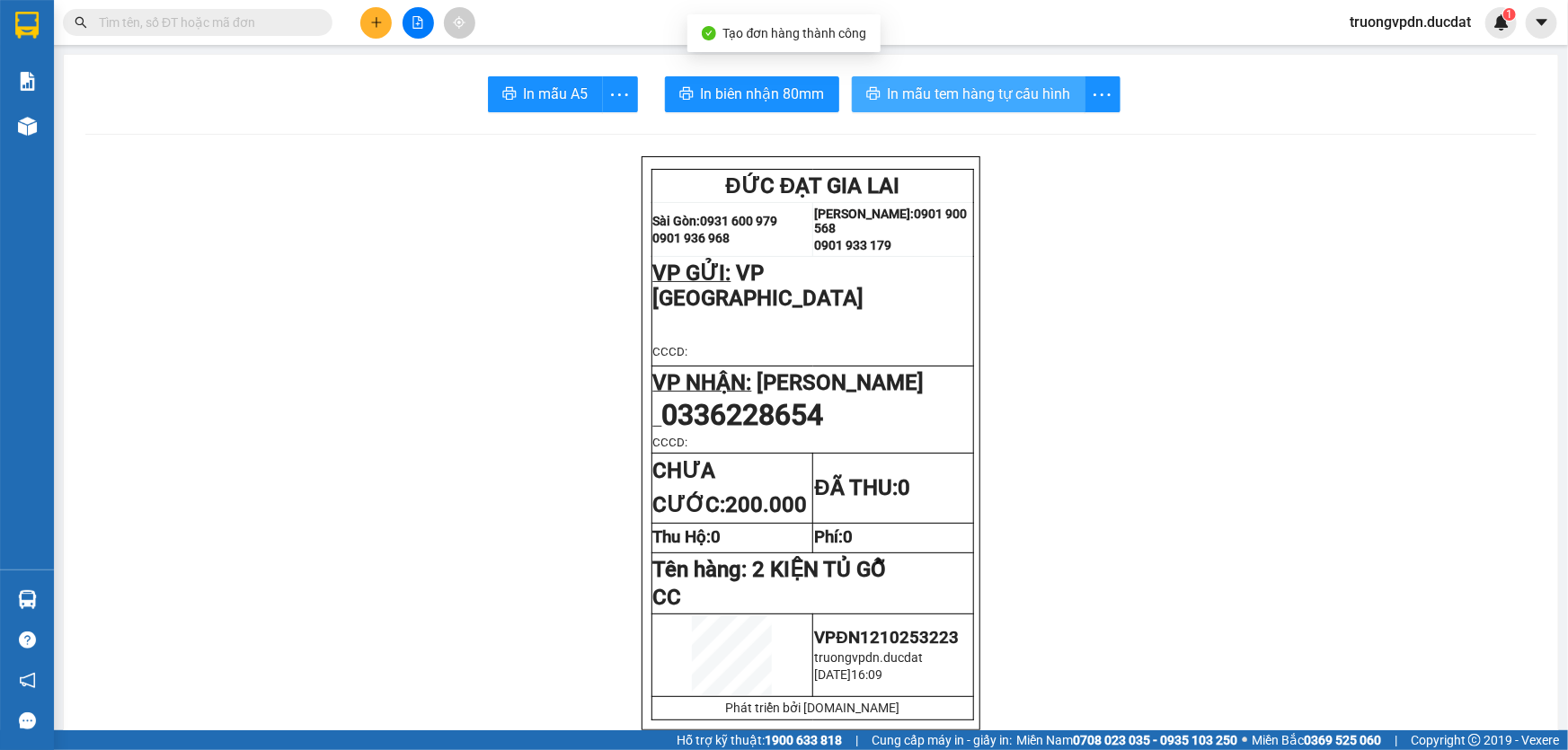
click at [962, 92] on span "In mẫu tem hàng tự cấu hình" at bounding box center [979, 93] width 183 height 23
click at [371, 26] on icon "plus" at bounding box center [377, 23] width 13 height 13
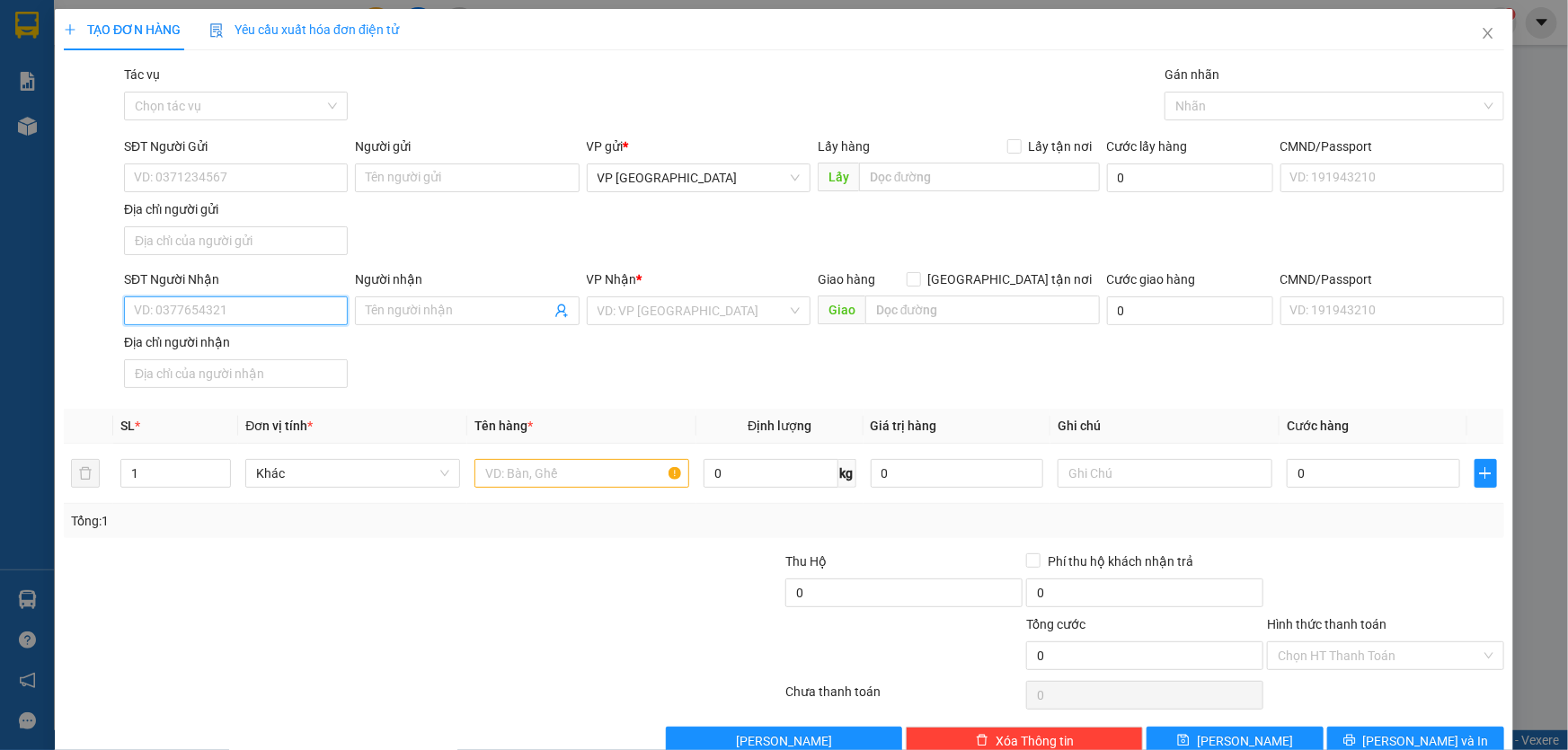
click at [242, 312] on input "SĐT Người Nhận" at bounding box center [236, 311] width 224 height 29
click at [258, 345] on div "0986063360" at bounding box center [234, 346] width 201 height 20
click at [573, 475] on input "text" at bounding box center [582, 473] width 215 height 29
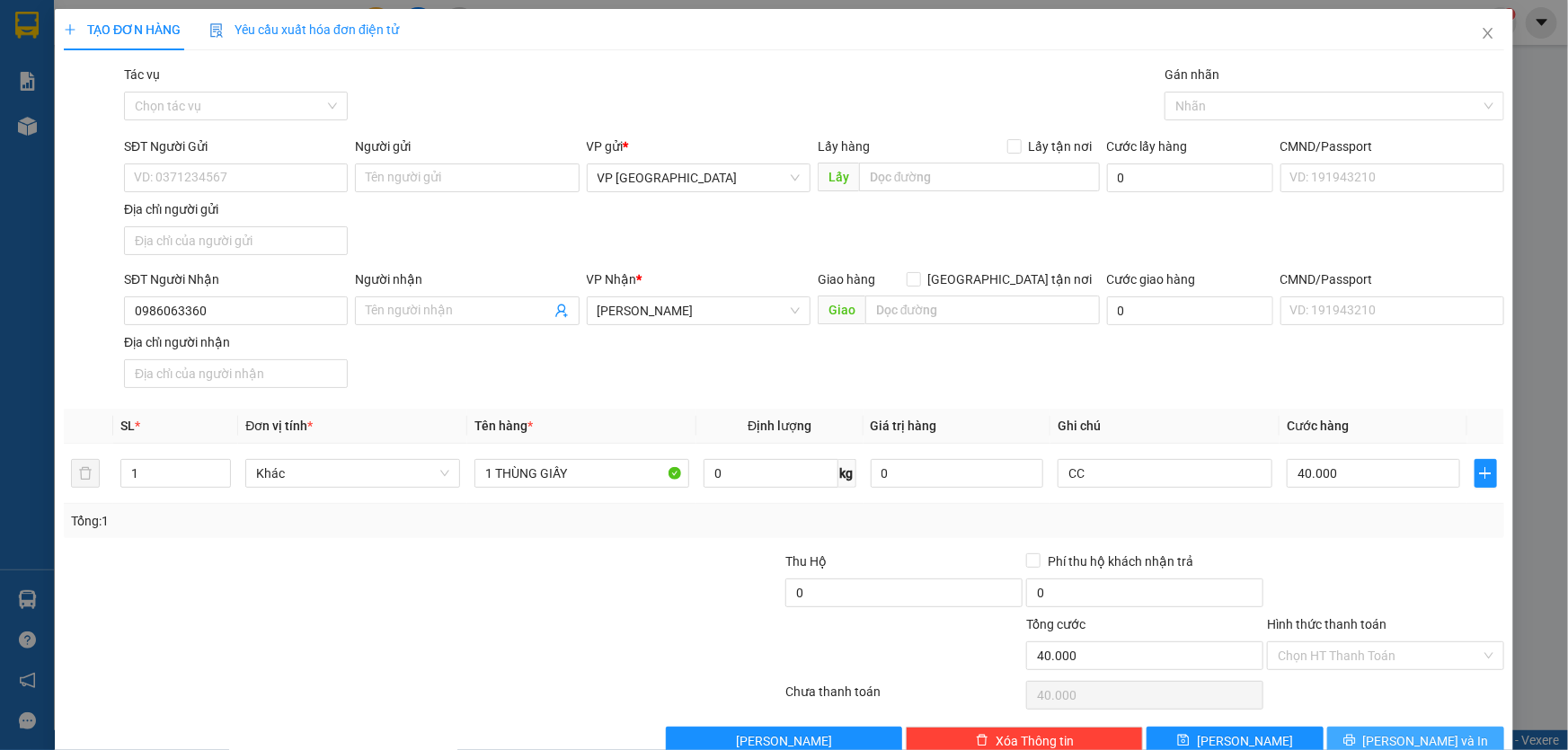
click at [1415, 743] on span "[PERSON_NAME] và In" at bounding box center [1426, 741] width 126 height 20
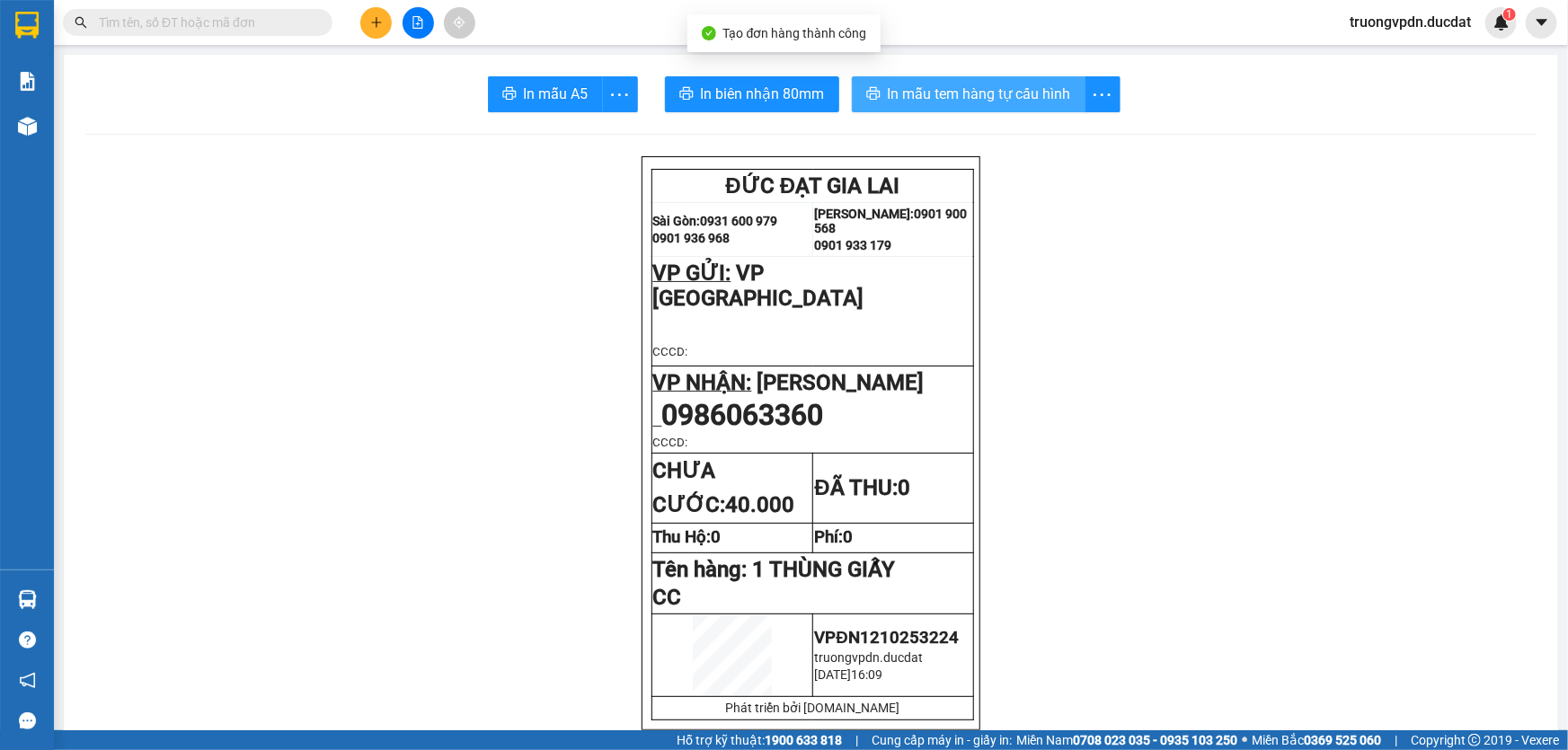
click at [989, 102] on span "In mẫu tem hàng tự cấu hình" at bounding box center [979, 93] width 183 height 23
click at [271, 32] on input "text" at bounding box center [205, 23] width 212 height 20
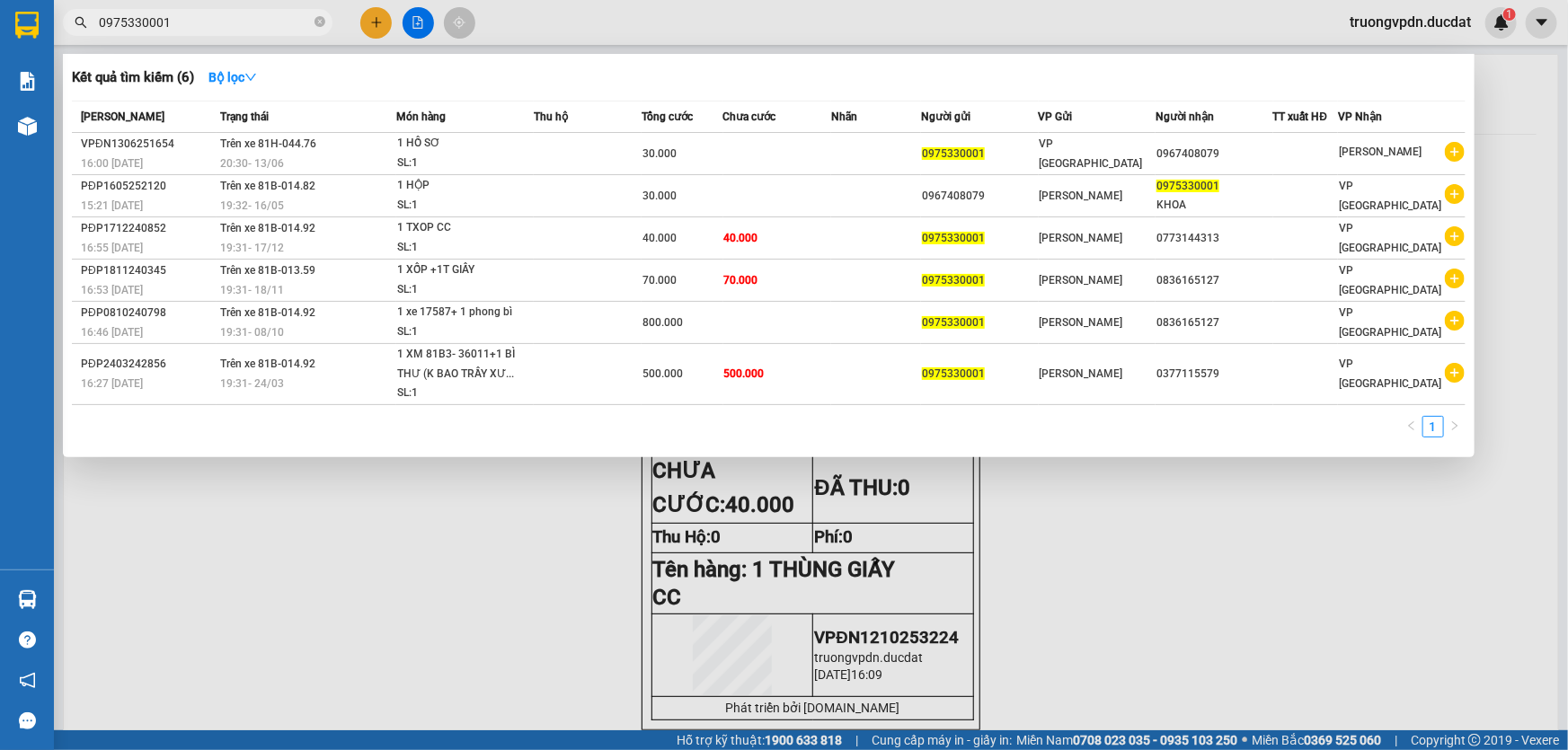
click at [575, 614] on div at bounding box center [784, 375] width 1568 height 750
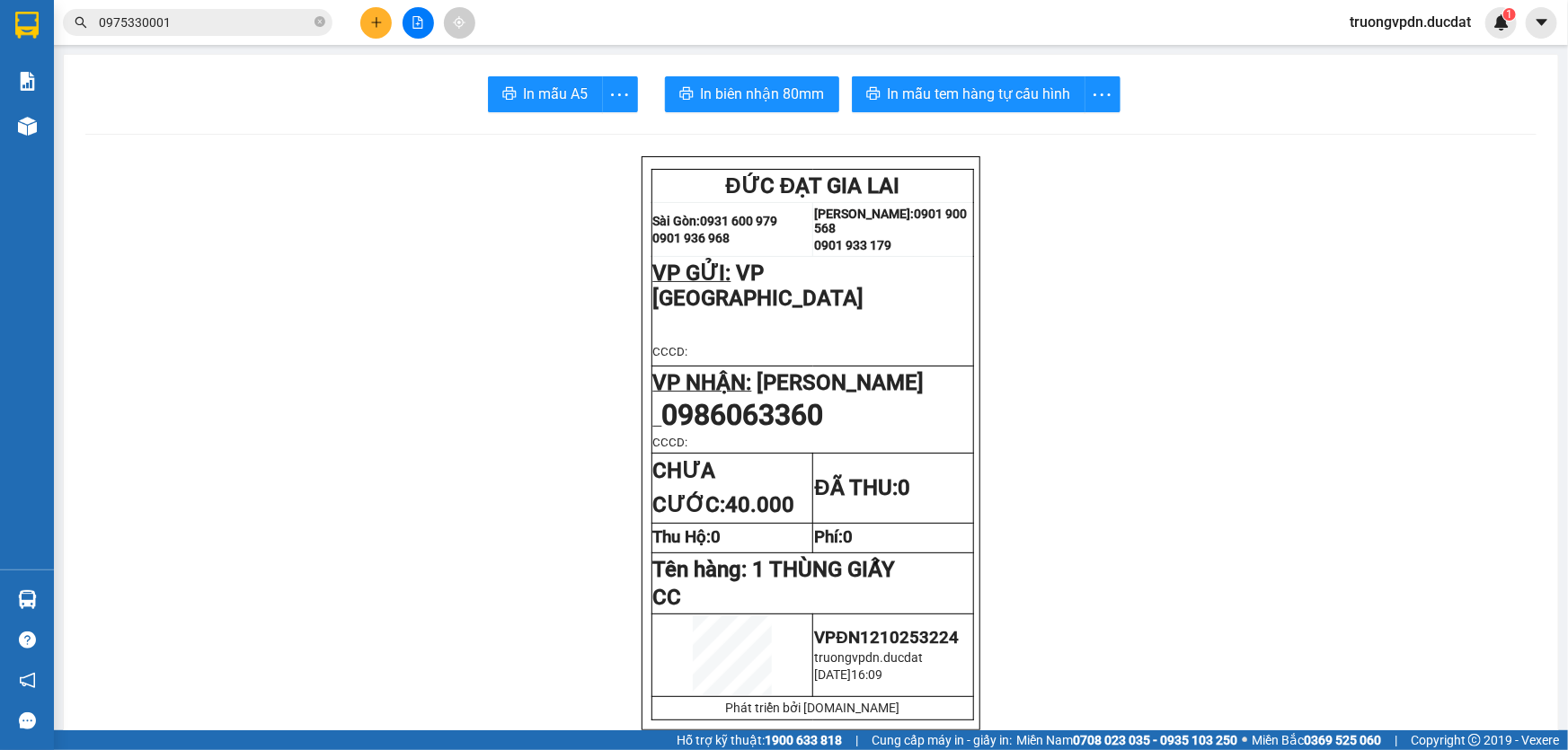
click at [371, 34] on button at bounding box center [376, 23] width 32 height 32
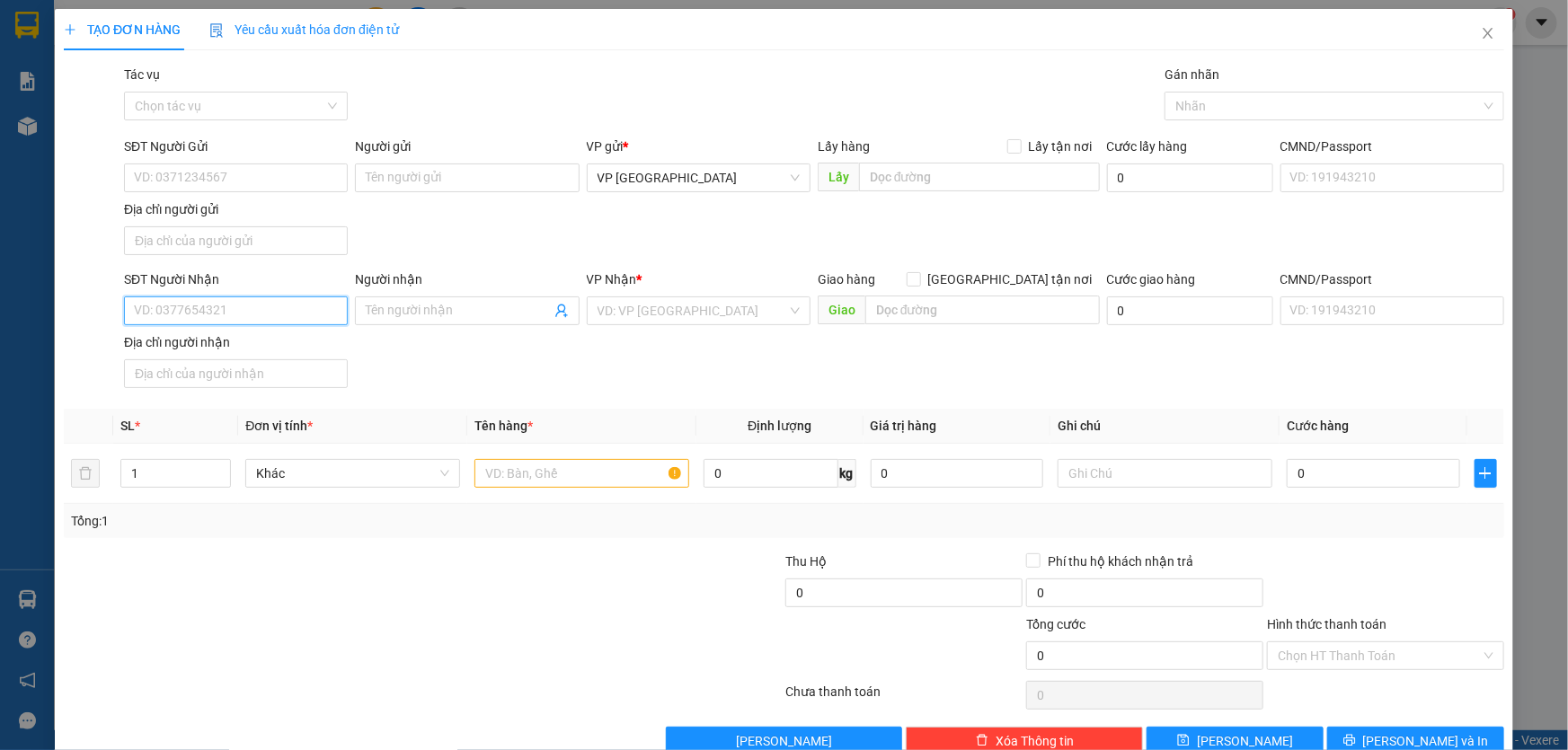
click at [284, 315] on input "SĐT Người Nhận" at bounding box center [236, 311] width 224 height 29
click at [652, 308] on input "search" at bounding box center [691, 311] width 190 height 27
click at [231, 170] on input "SĐT Người Gửi" at bounding box center [236, 178] width 224 height 29
click at [734, 305] on input "search" at bounding box center [691, 311] width 190 height 27
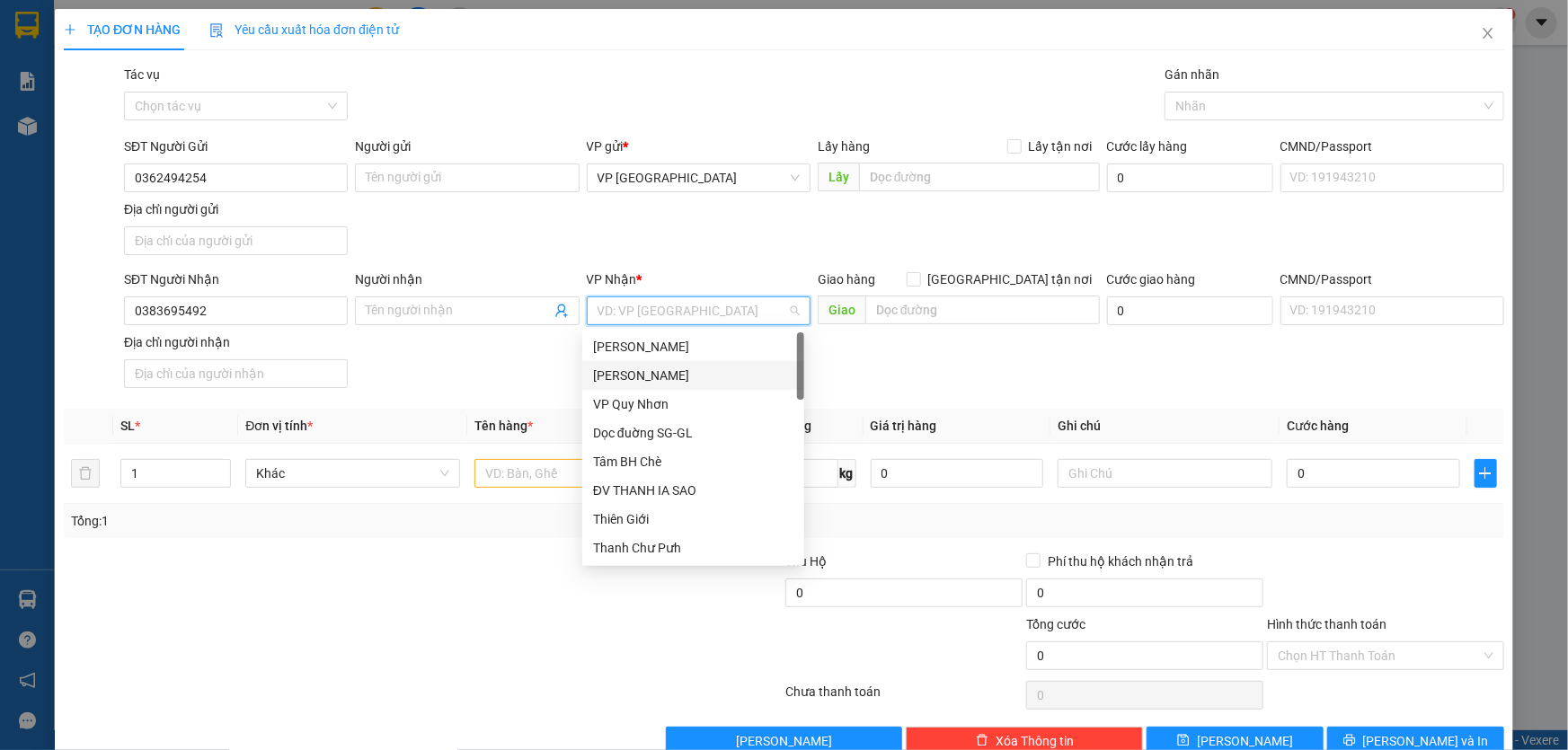
click at [671, 384] on div "[PERSON_NAME]" at bounding box center [693, 375] width 201 height 20
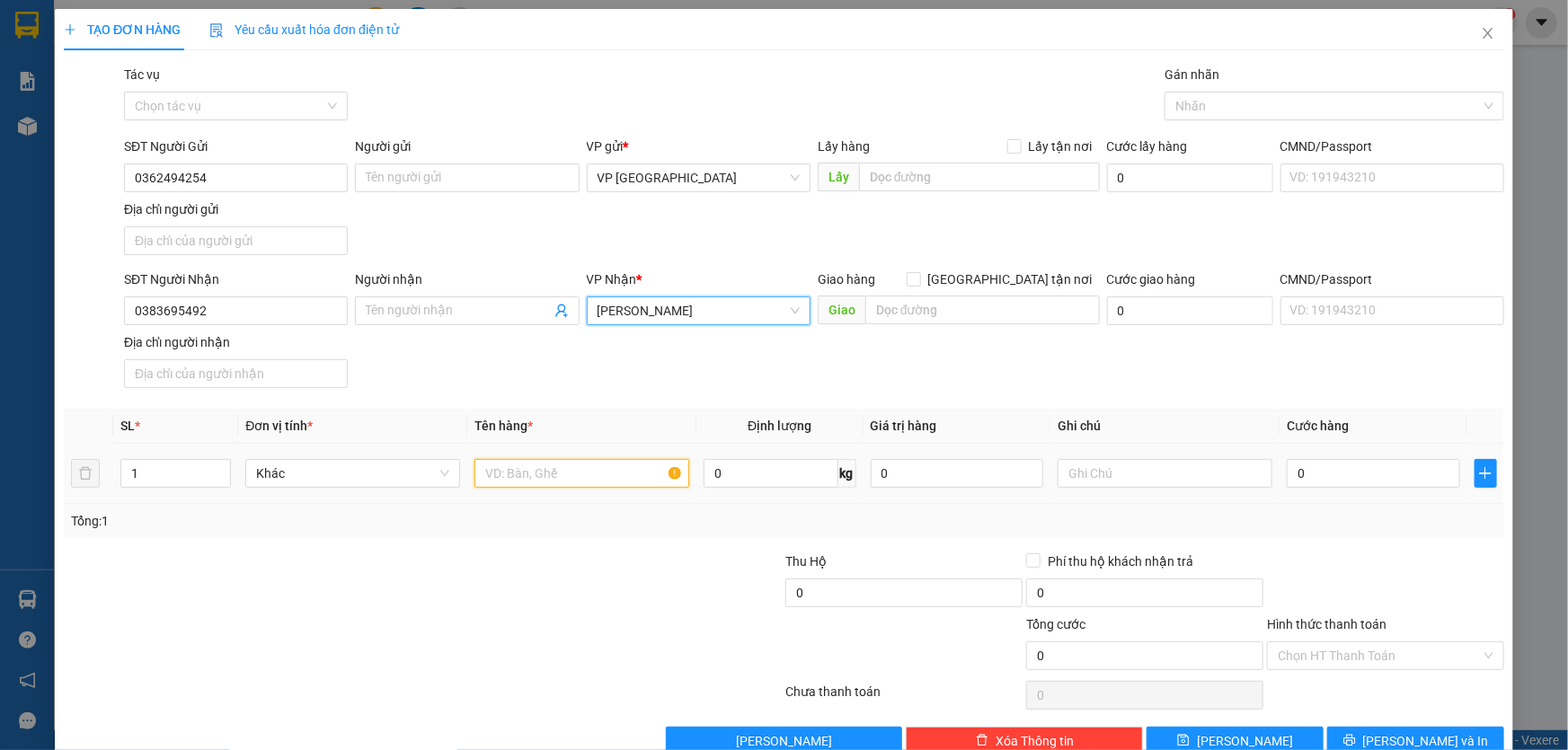
click at [574, 466] on input "text" at bounding box center [582, 473] width 215 height 29
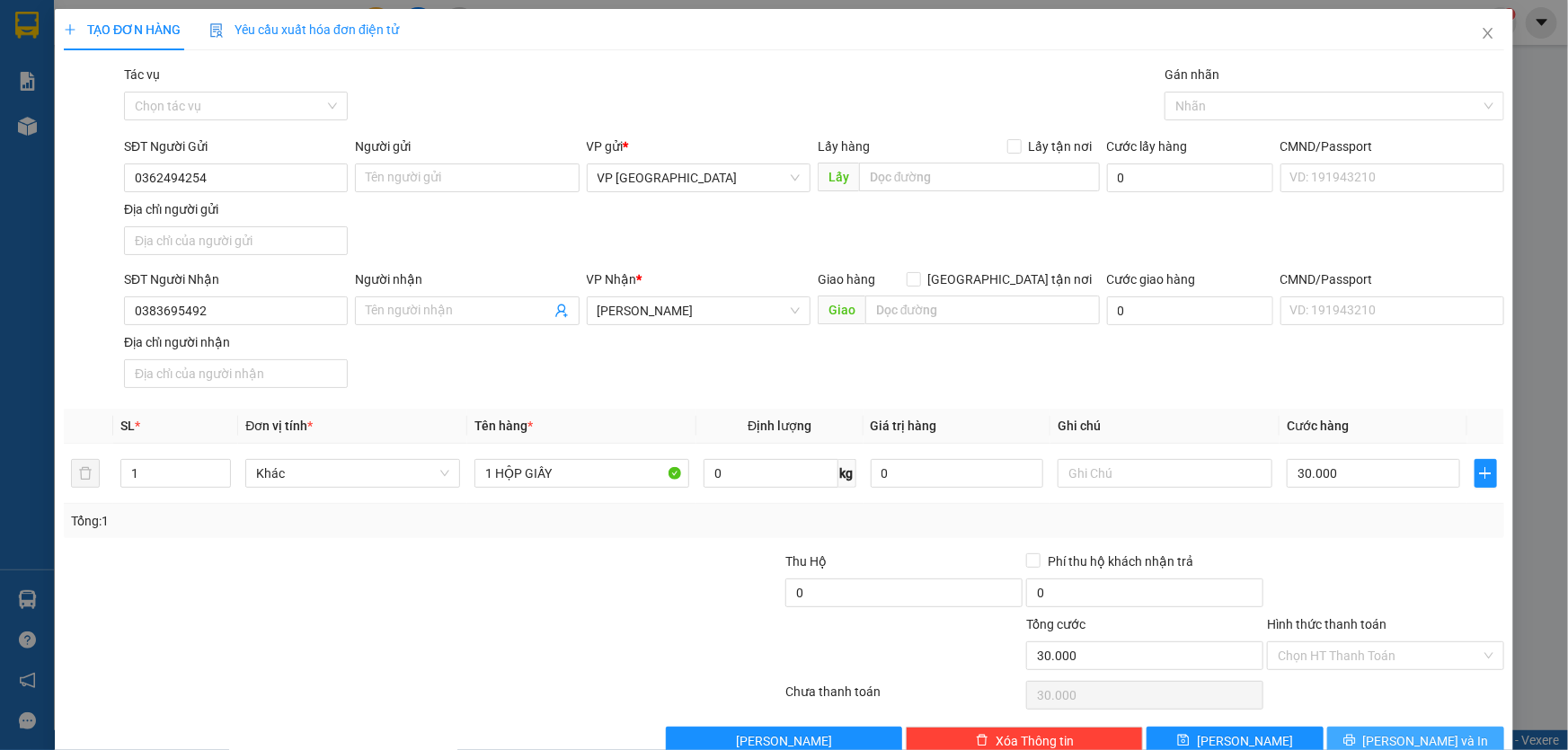
click at [1356, 744] on icon "printer" at bounding box center [1349, 740] width 13 height 13
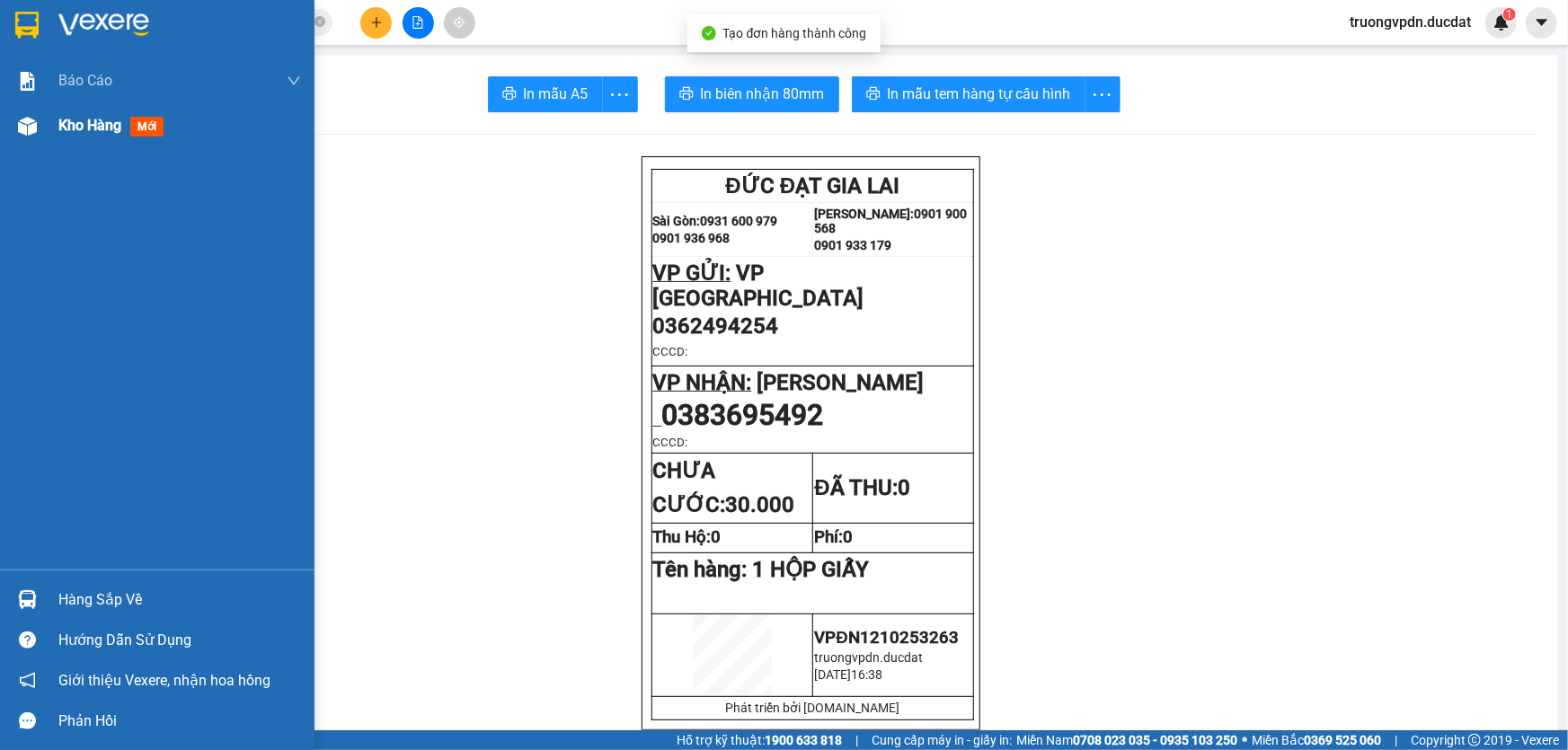
click at [117, 138] on div "Kho hàng mới" at bounding box center [179, 126] width 242 height 45
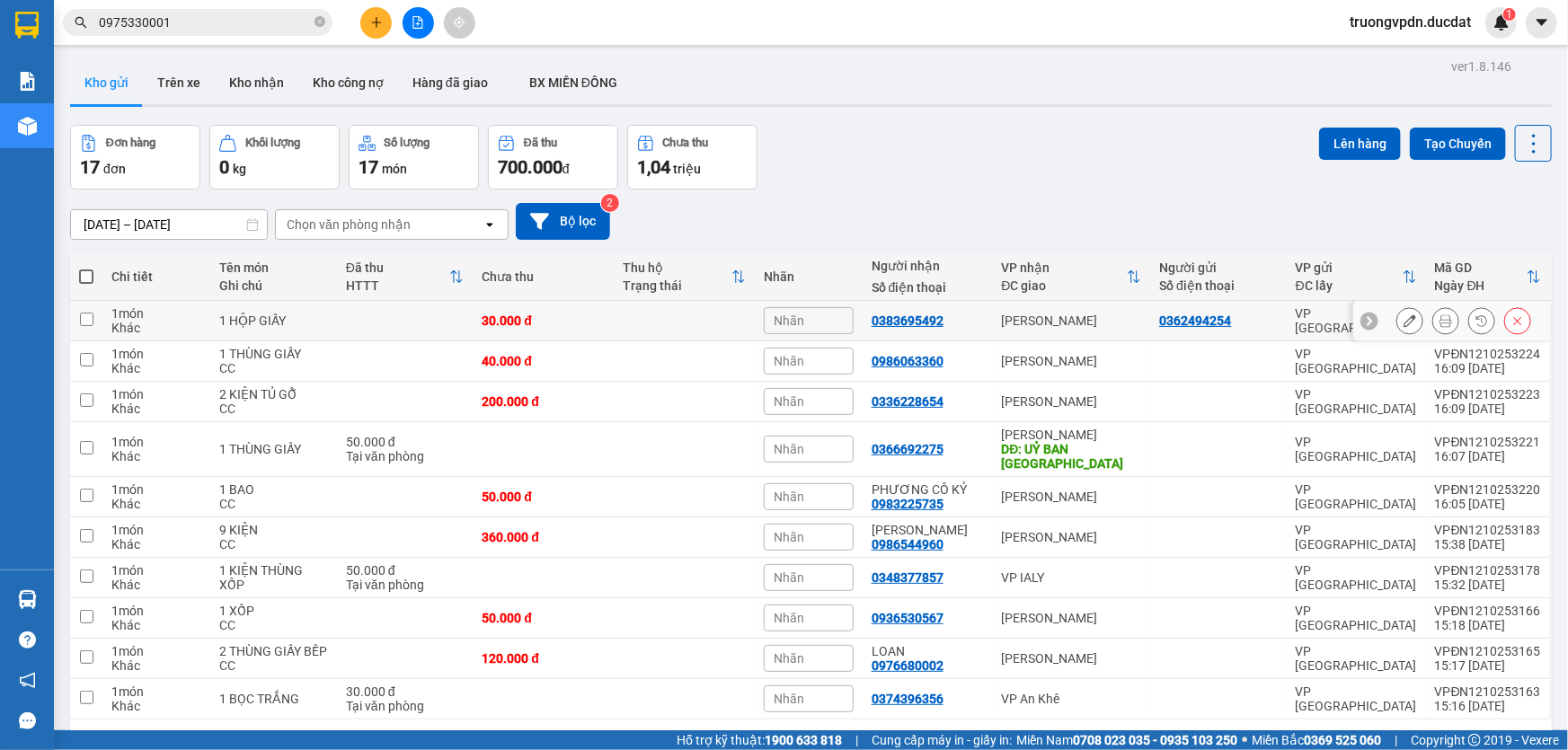
click at [1404, 320] on icon at bounding box center [1410, 321] width 13 height 13
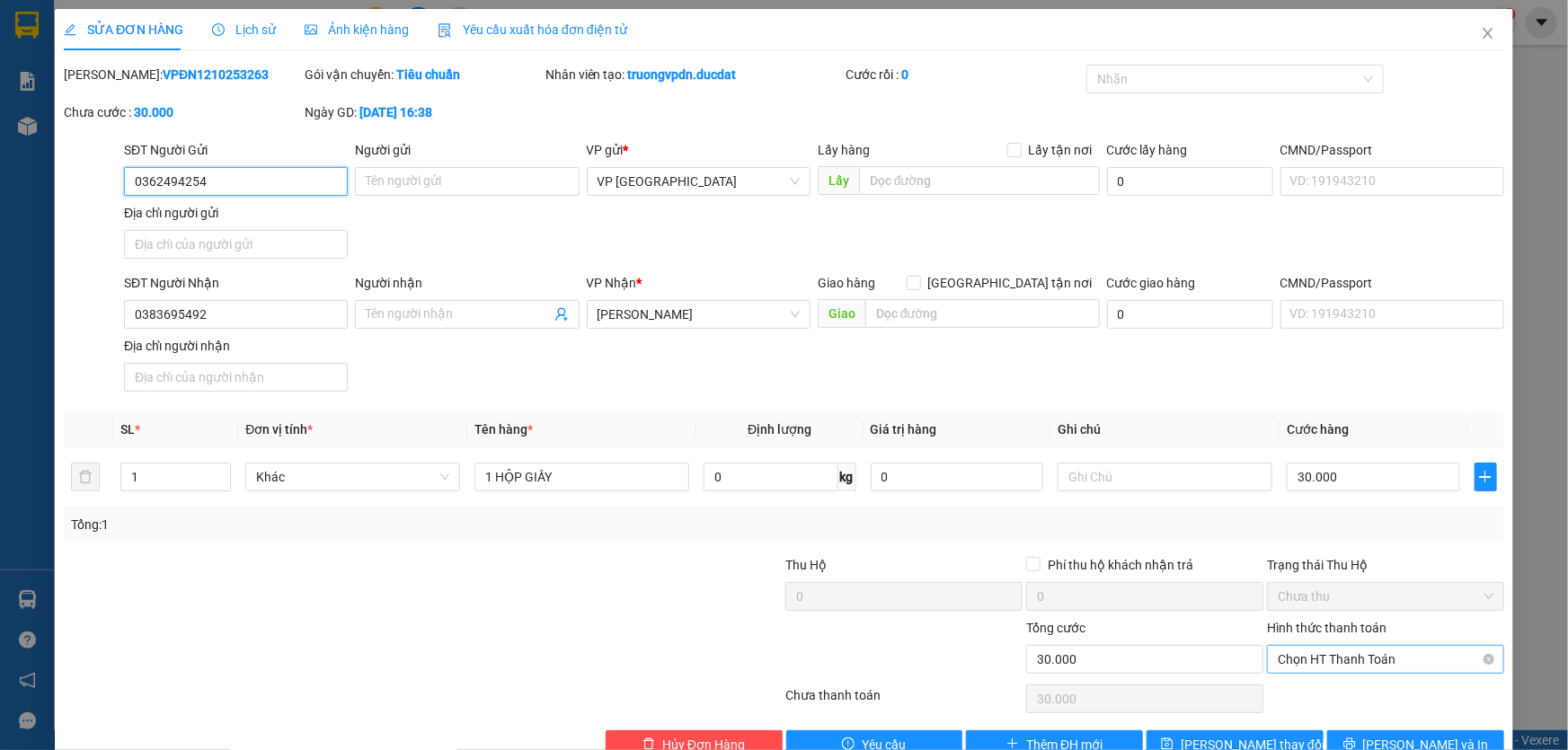
click at [1367, 660] on span "Chọn HT Thanh Toán" at bounding box center [1386, 659] width 216 height 27
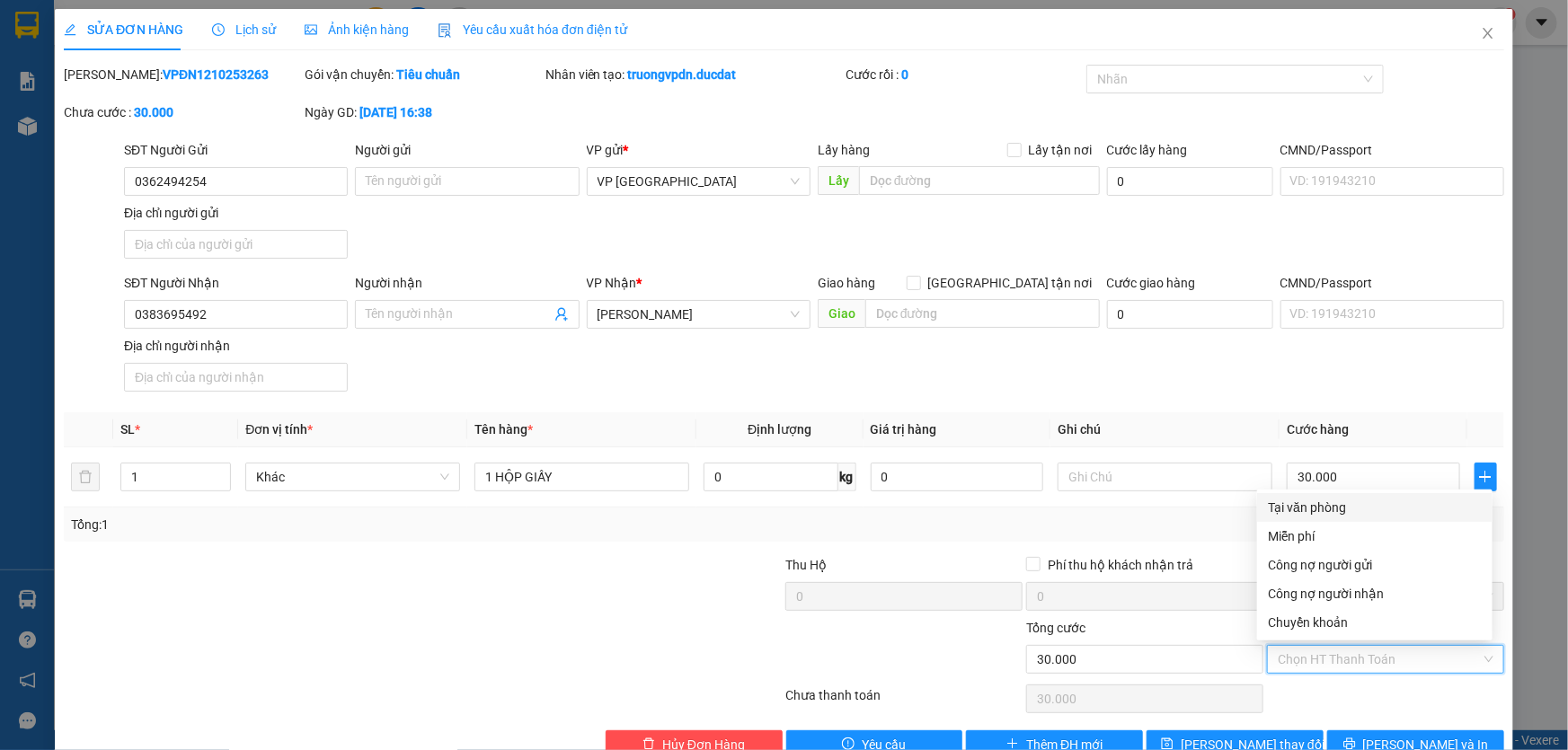
drag, startPoint x: 1323, startPoint y: 503, endPoint x: 1410, endPoint y: 579, distance: 115.5
click at [1323, 502] on div "Tại văn phòng" at bounding box center [1375, 508] width 214 height 20
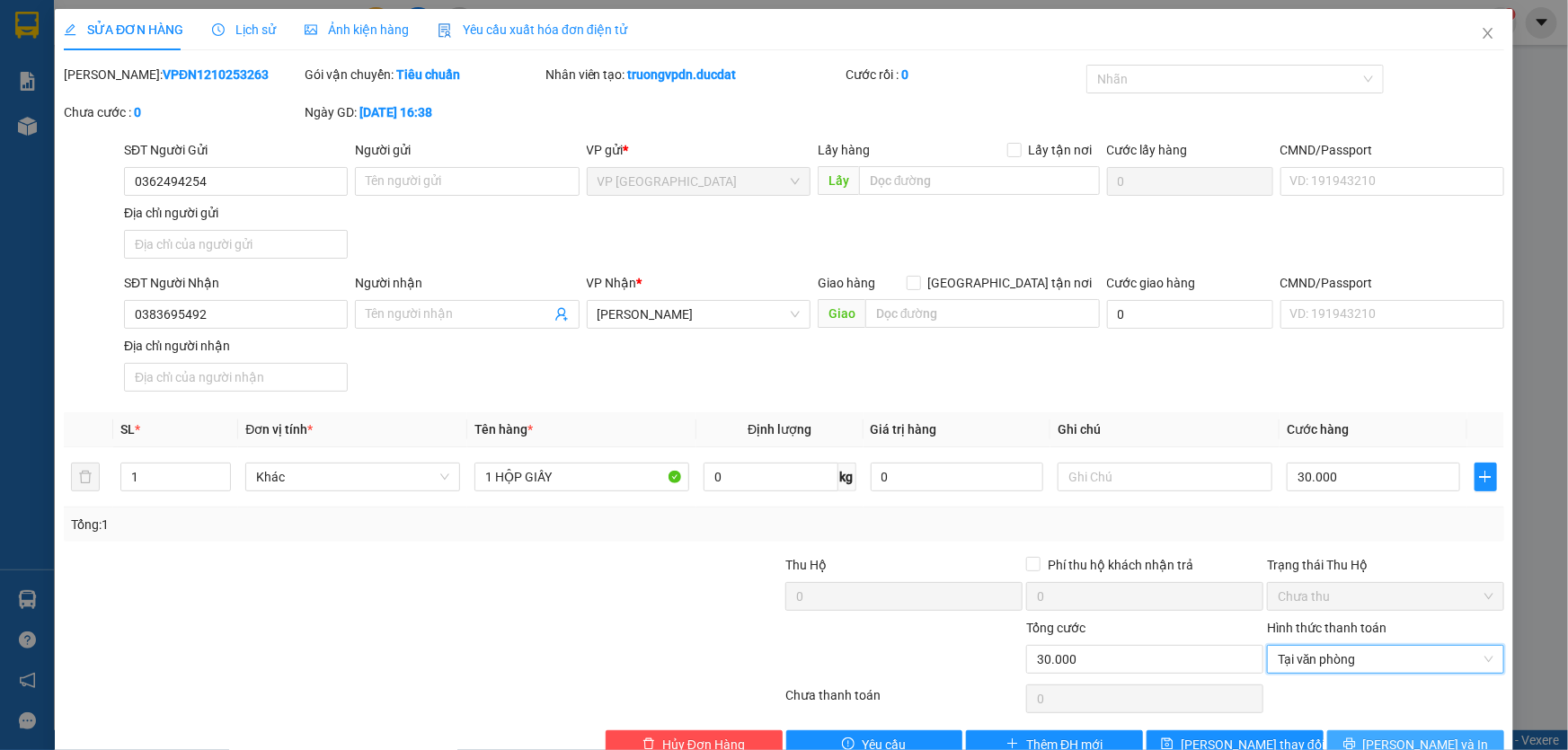
click at [1383, 736] on button "[PERSON_NAME] và In" at bounding box center [1416, 745] width 177 height 29
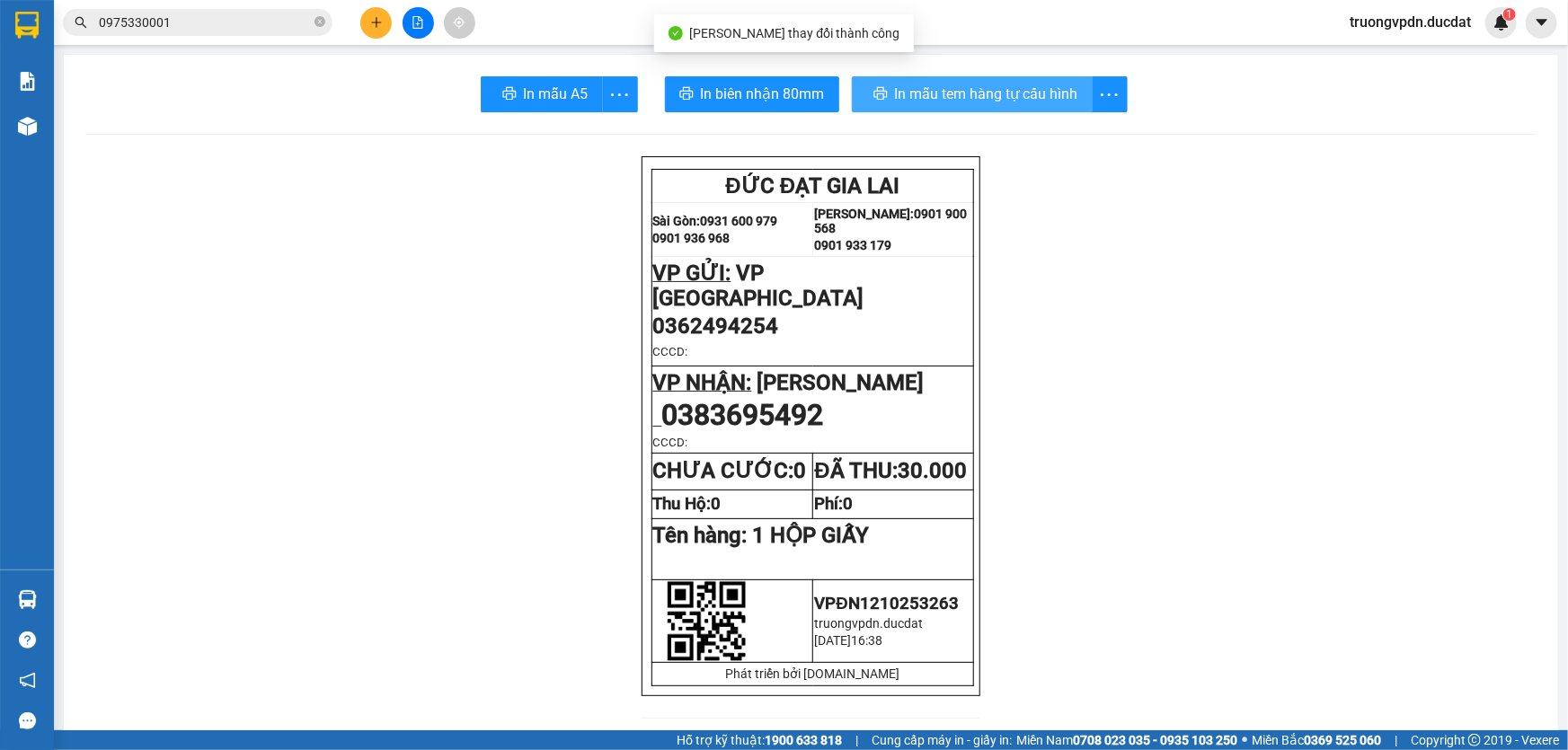
click at [980, 98] on span "In mẫu tem hàng tự cấu hình" at bounding box center [986, 93] width 183 height 23
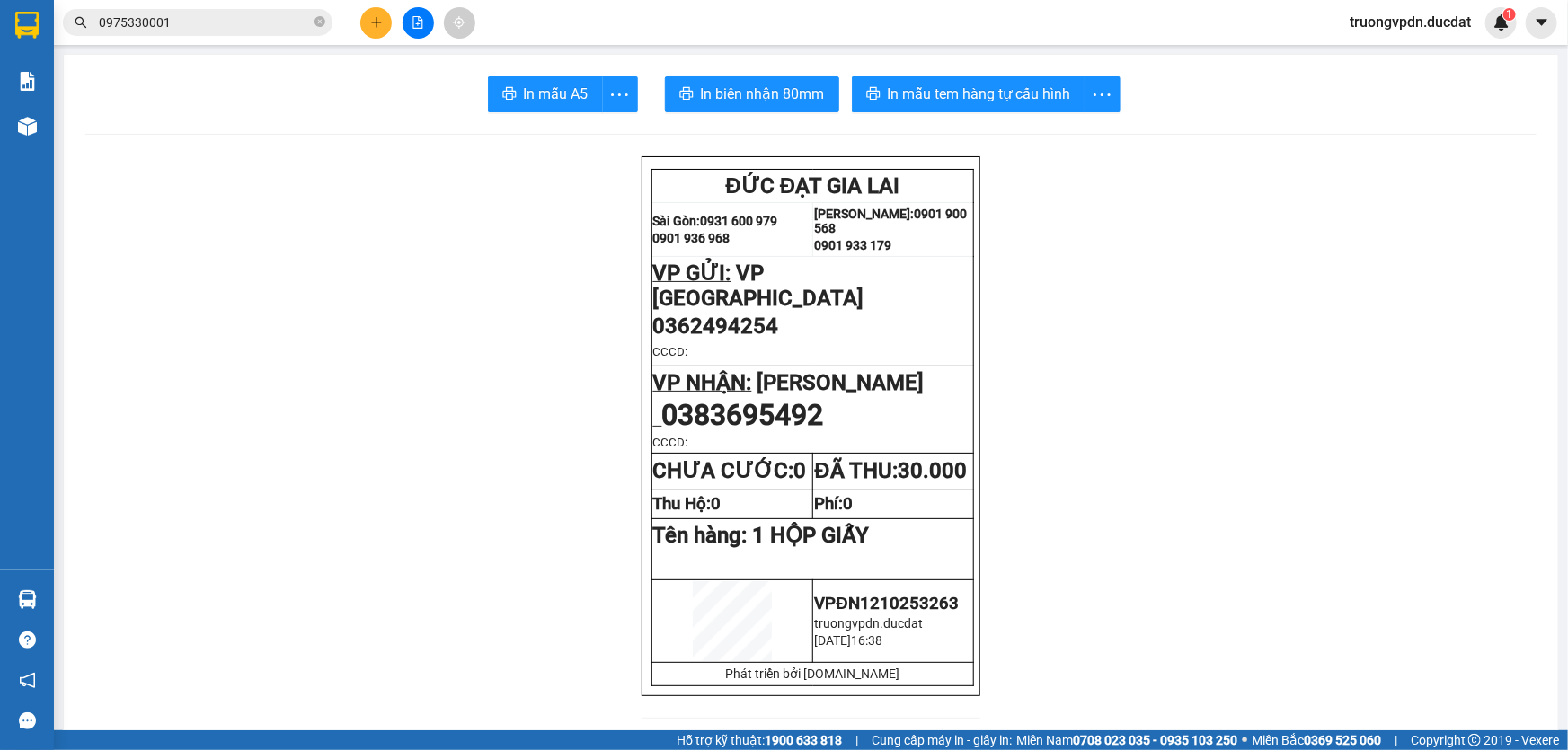
click at [318, 22] on icon "close-circle" at bounding box center [320, 22] width 11 height 11
click at [281, 27] on input "text" at bounding box center [205, 23] width 212 height 20
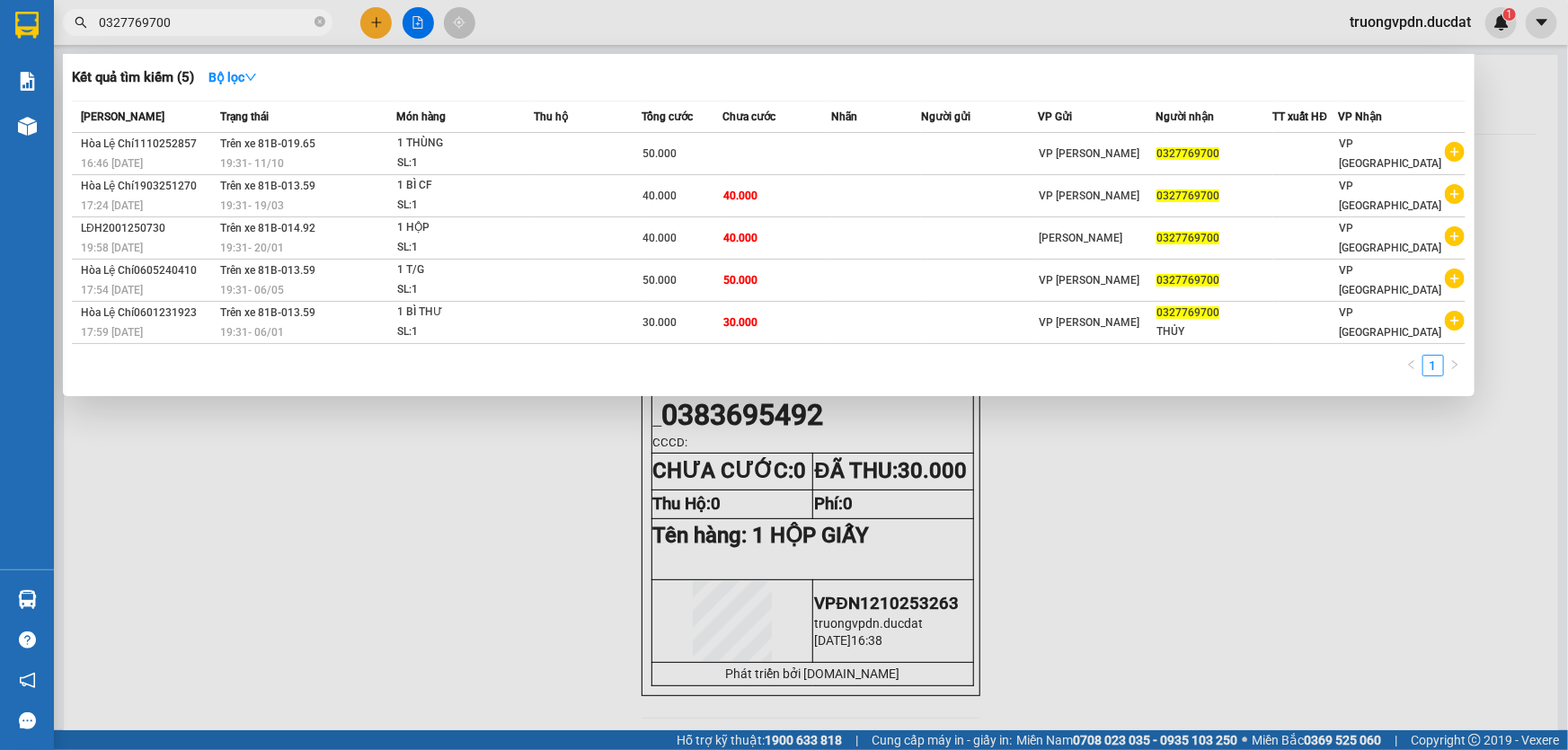
click at [490, 457] on div at bounding box center [784, 375] width 1568 height 750
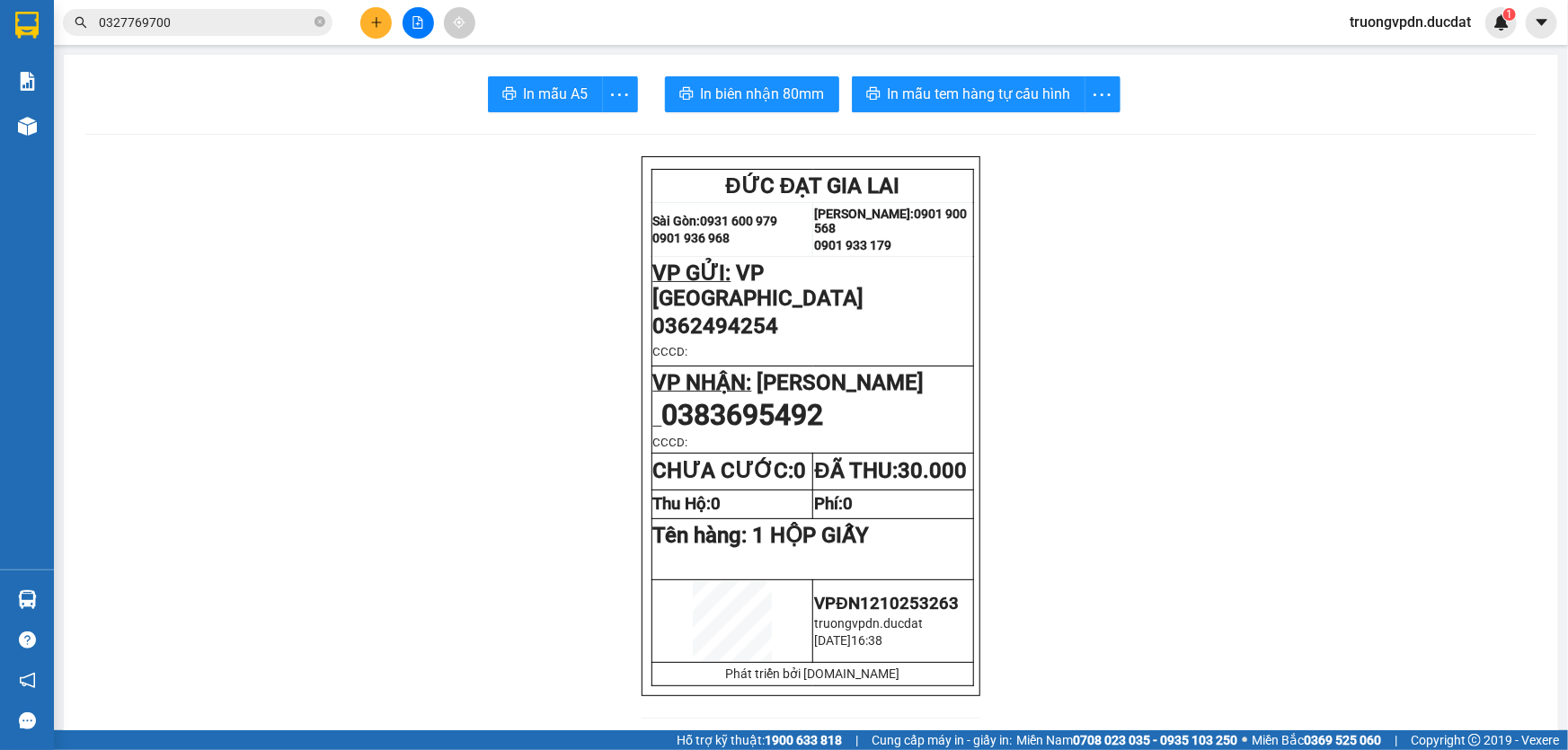
click at [379, 24] on icon "plus" at bounding box center [377, 23] width 13 height 13
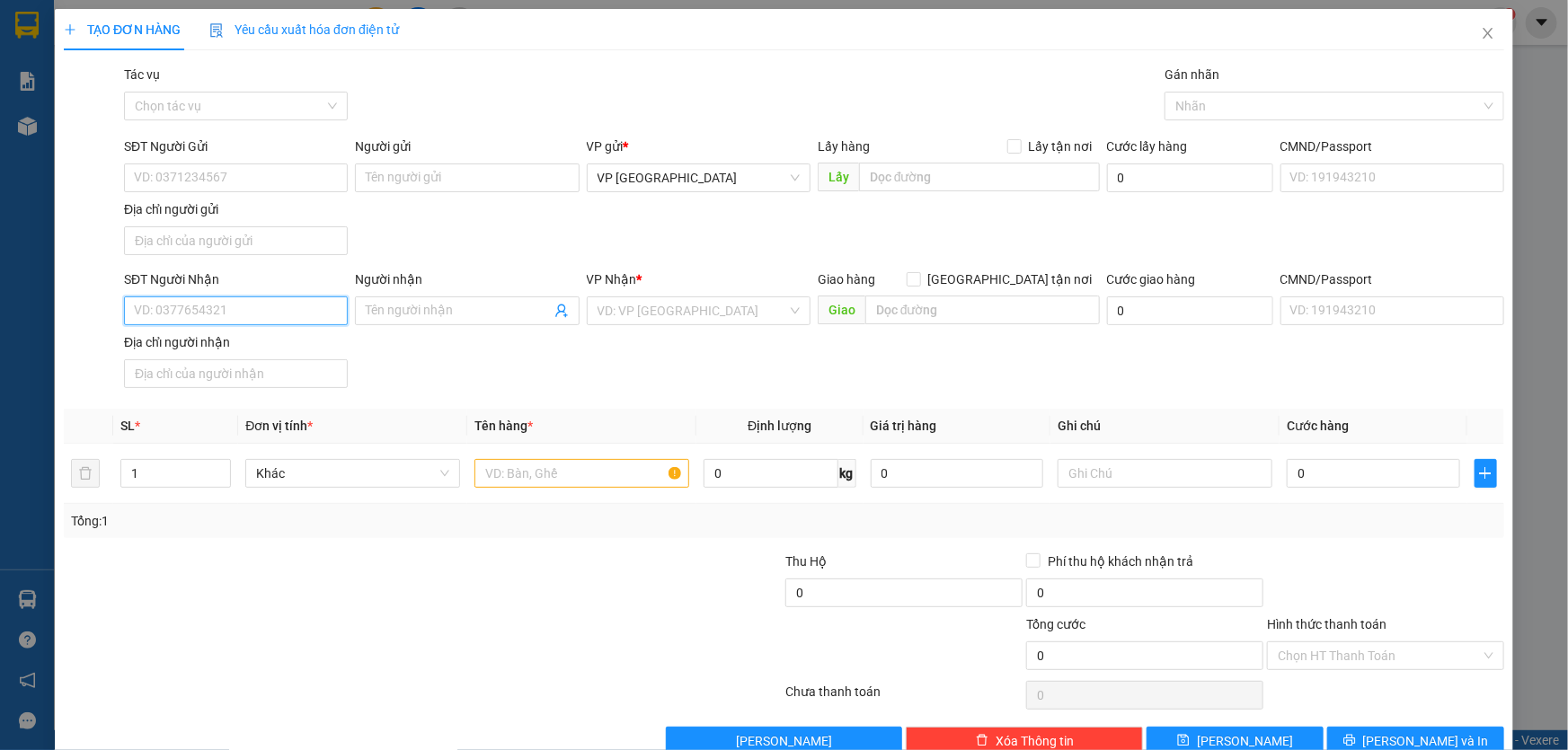
click at [275, 307] on input "SĐT Người Nhận" at bounding box center [236, 311] width 224 height 29
click at [270, 310] on input "SĐT Người Nhận" at bounding box center [236, 311] width 224 height 29
click at [263, 313] on input "SĐT Người Nhận" at bounding box center [236, 311] width 224 height 29
click at [216, 360] on div "0362325705 0362325705" at bounding box center [234, 346] width 222 height 36
click at [224, 318] on input "0362325" at bounding box center [236, 311] width 224 height 29
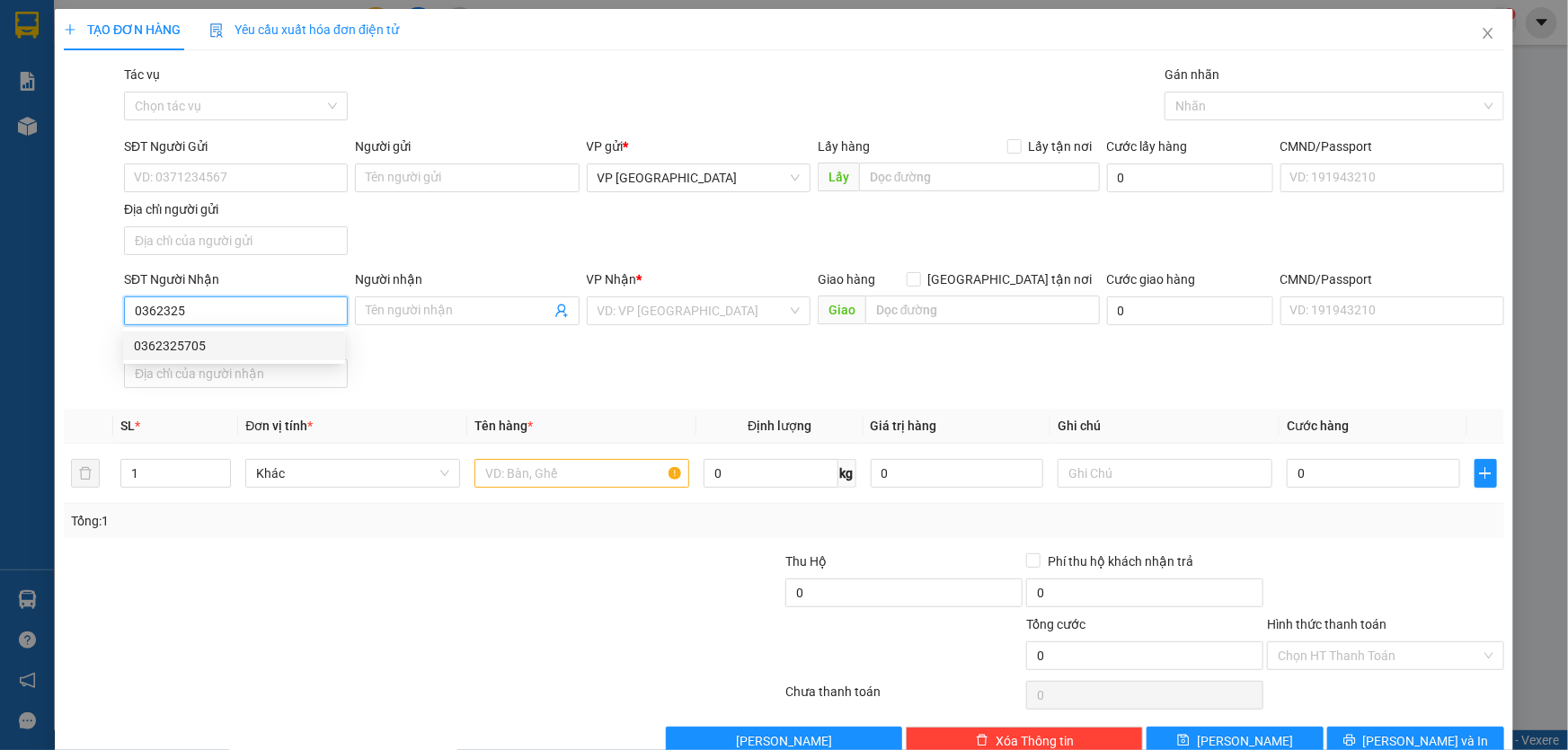
click at [214, 348] on div "0362325705" at bounding box center [234, 346] width 201 height 20
click at [585, 476] on input "text" at bounding box center [582, 473] width 215 height 29
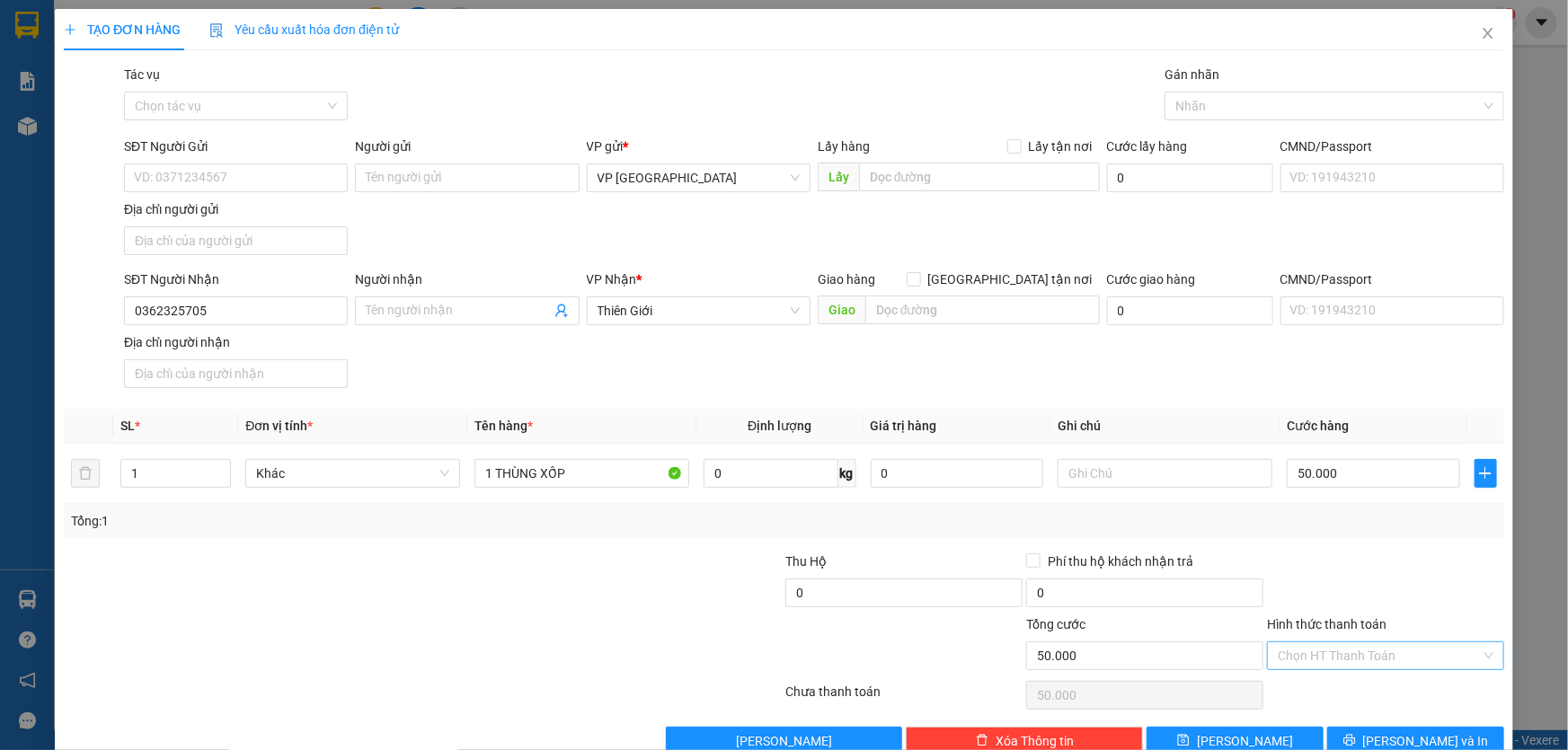
click at [1430, 655] on input "Hình thức thanh toán" at bounding box center [1379, 656] width 203 height 27
click at [1345, 494] on div "Tại văn phòng" at bounding box center [1375, 504] width 214 height 20
click at [1420, 737] on span "[PERSON_NAME] và In" at bounding box center [1426, 741] width 126 height 20
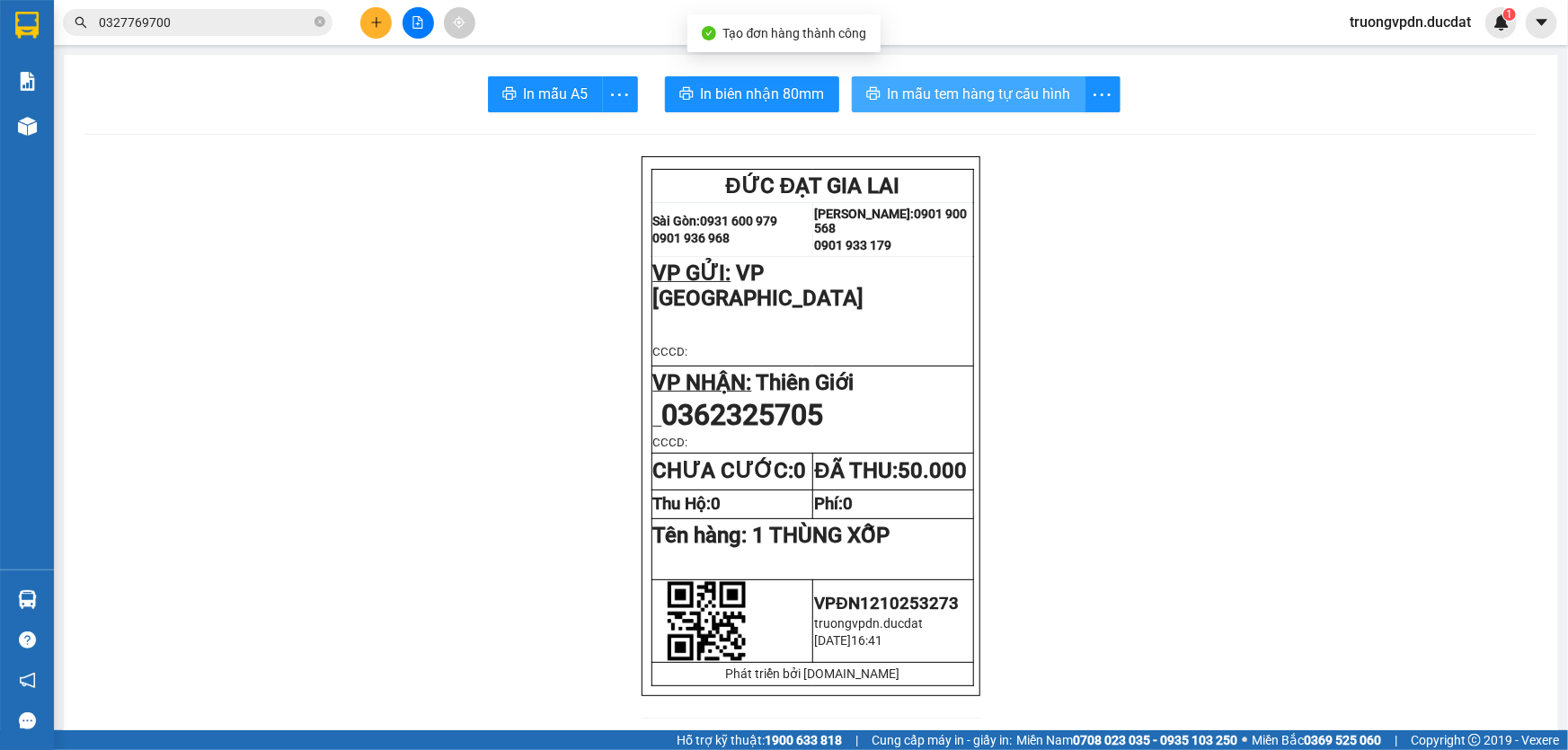
click at [952, 103] on span "In mẫu tem hàng tự cấu hình" at bounding box center [979, 93] width 183 height 23
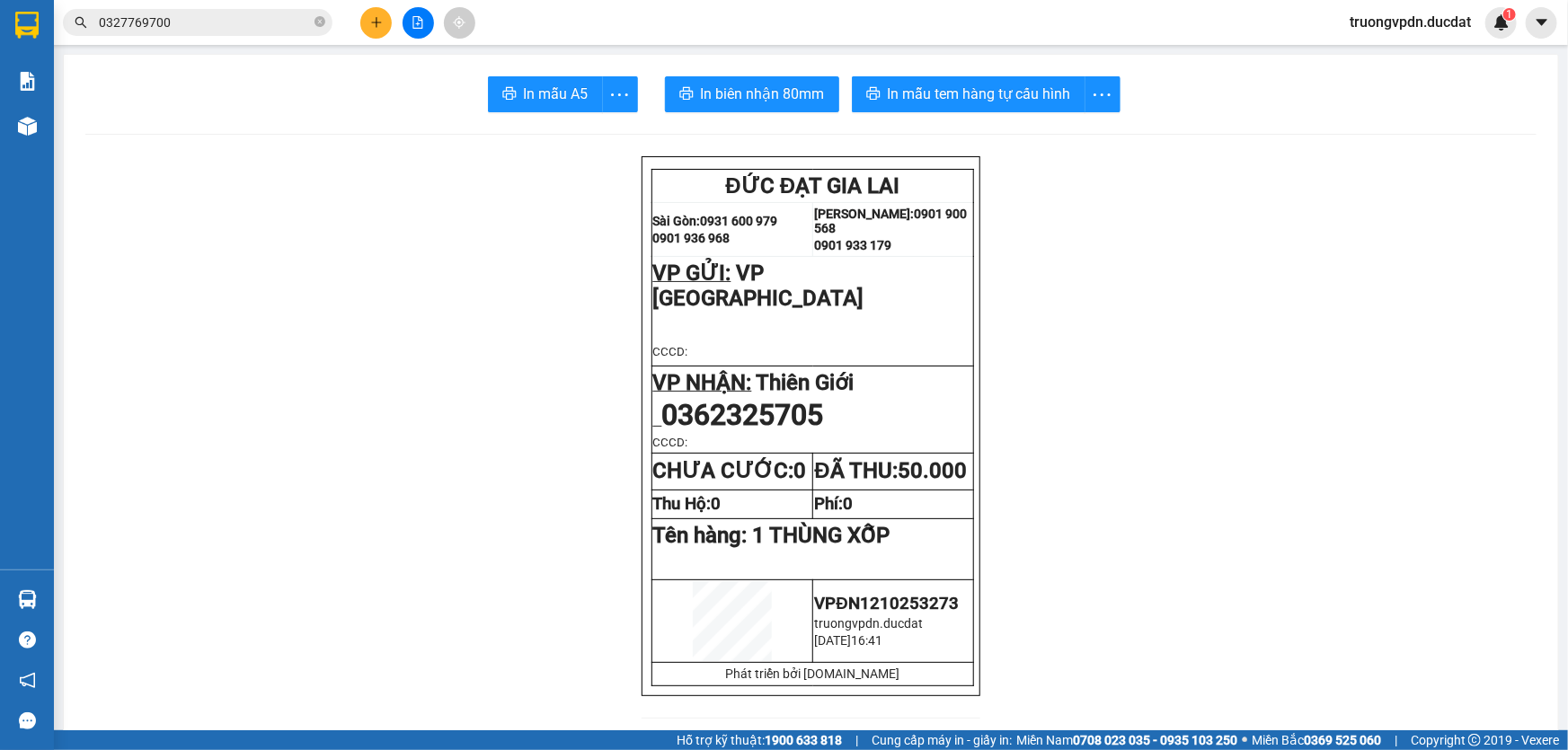
click at [377, 25] on icon "plus" at bounding box center [377, 23] width 13 height 13
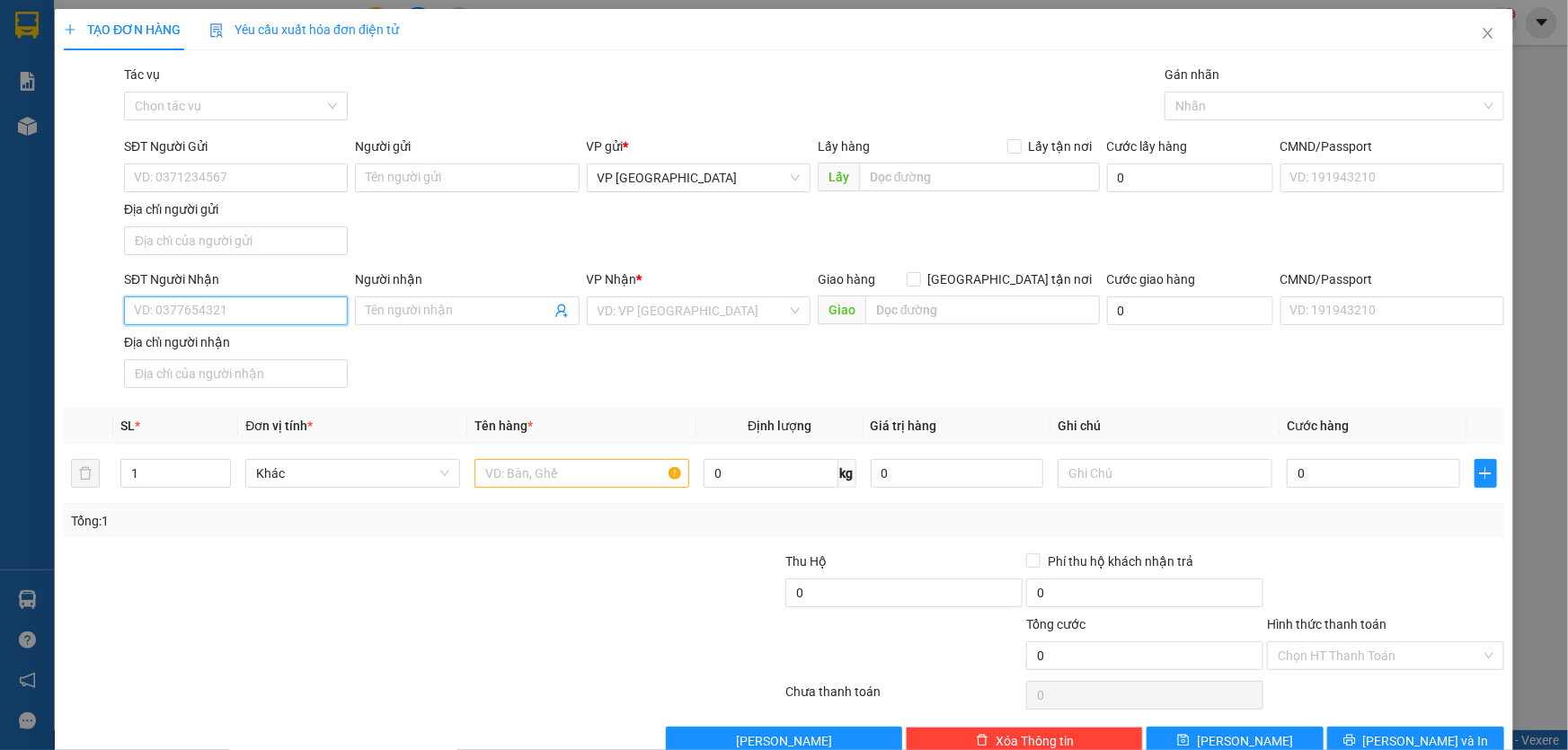
click at [275, 304] on input "SĐT Người Nhận" at bounding box center [236, 311] width 224 height 29
drag, startPoint x: 653, startPoint y: 318, endPoint x: 679, endPoint y: 360, distance: 49.4
click at [652, 317] on input "search" at bounding box center [691, 311] width 190 height 27
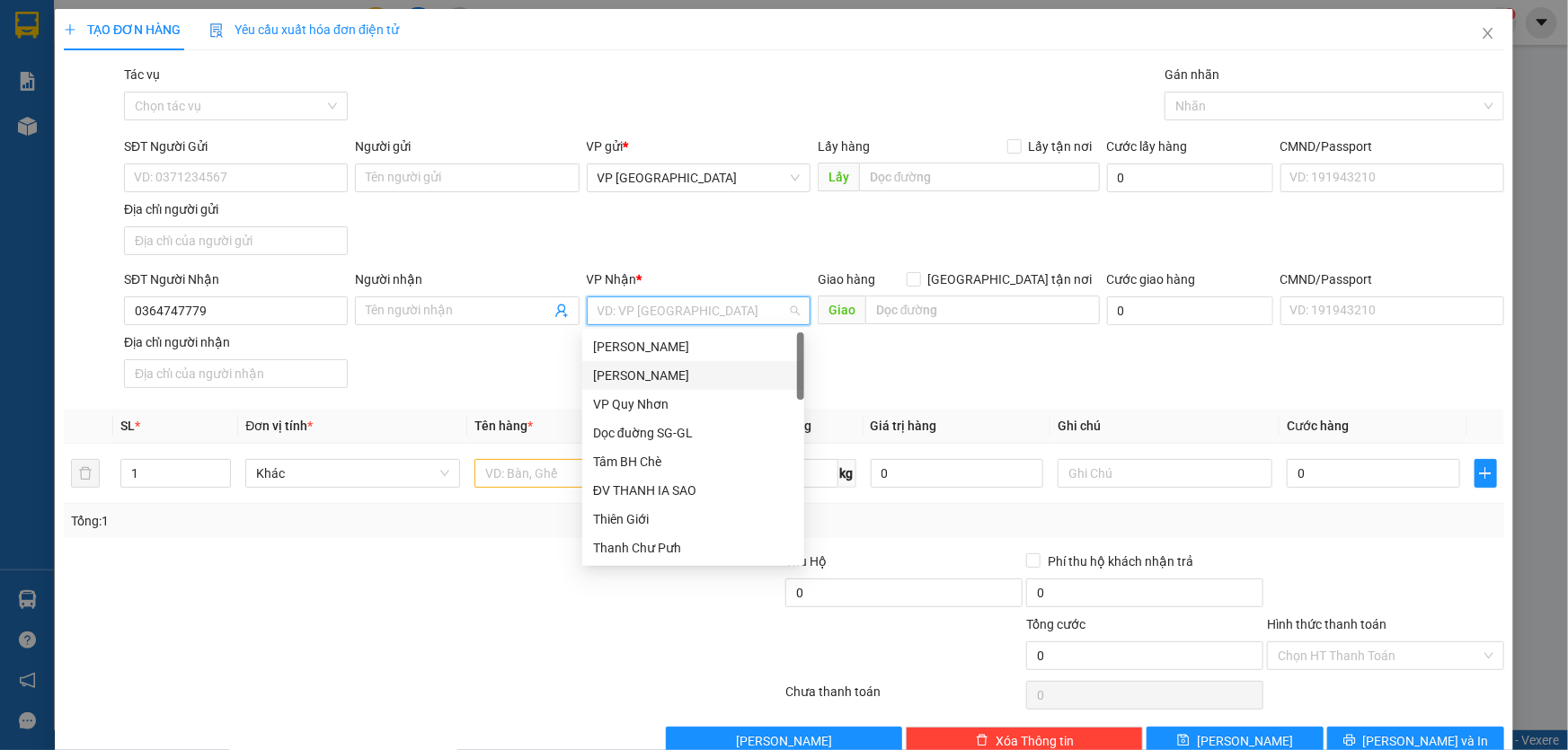
click at [664, 366] on div "[PERSON_NAME]" at bounding box center [693, 375] width 201 height 20
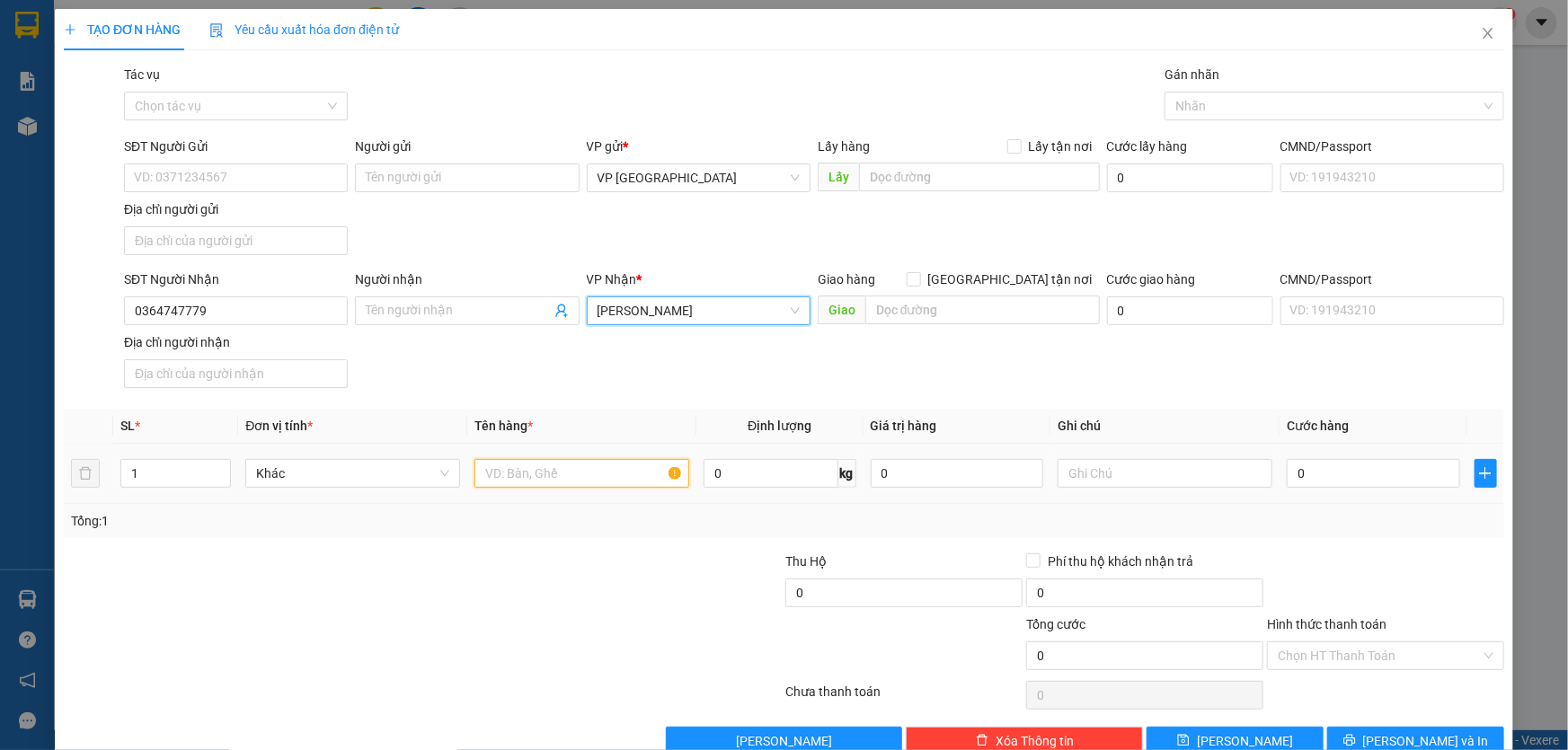
click at [536, 469] on input "text" at bounding box center [582, 473] width 215 height 29
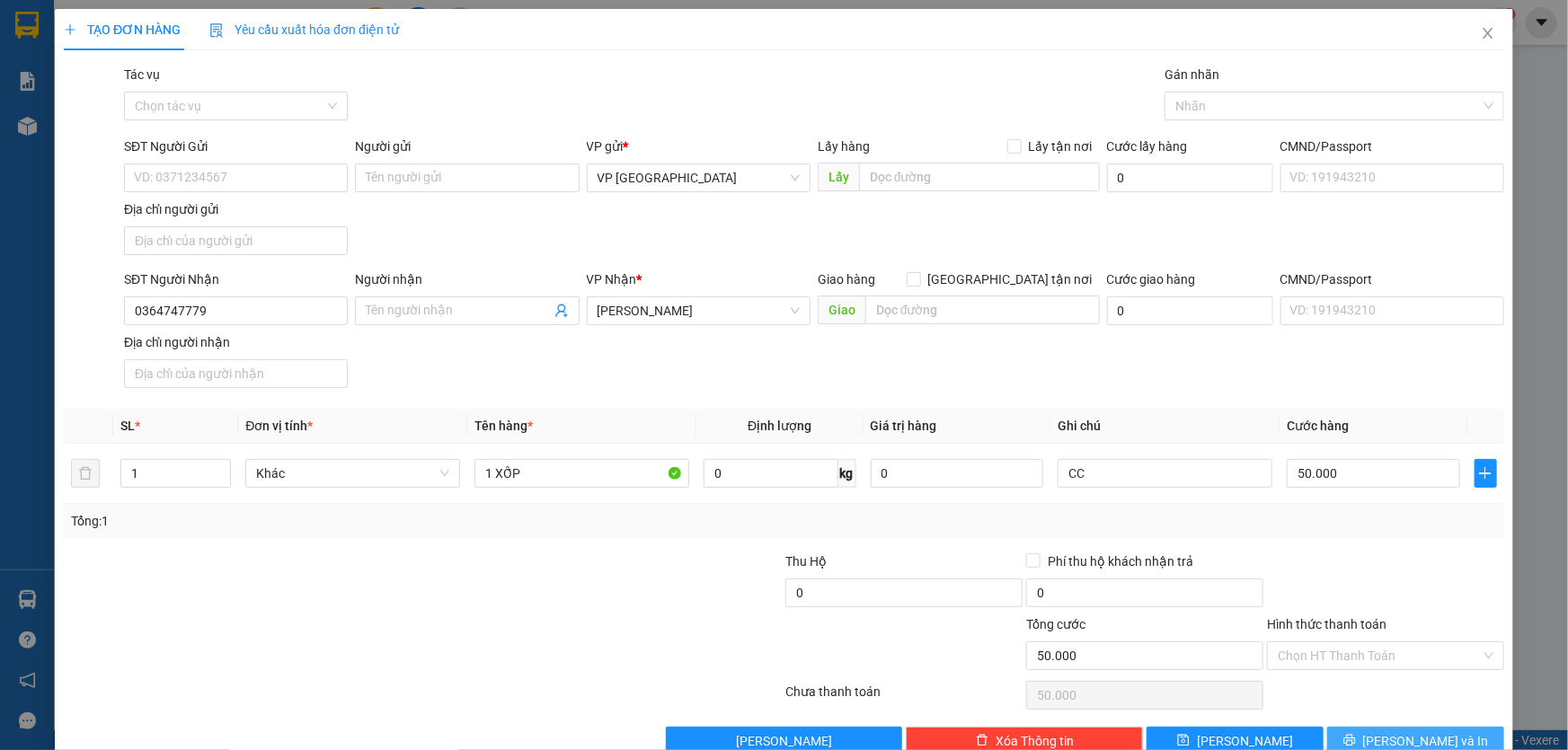
click at [1384, 729] on button "[PERSON_NAME] và In" at bounding box center [1416, 741] width 177 height 29
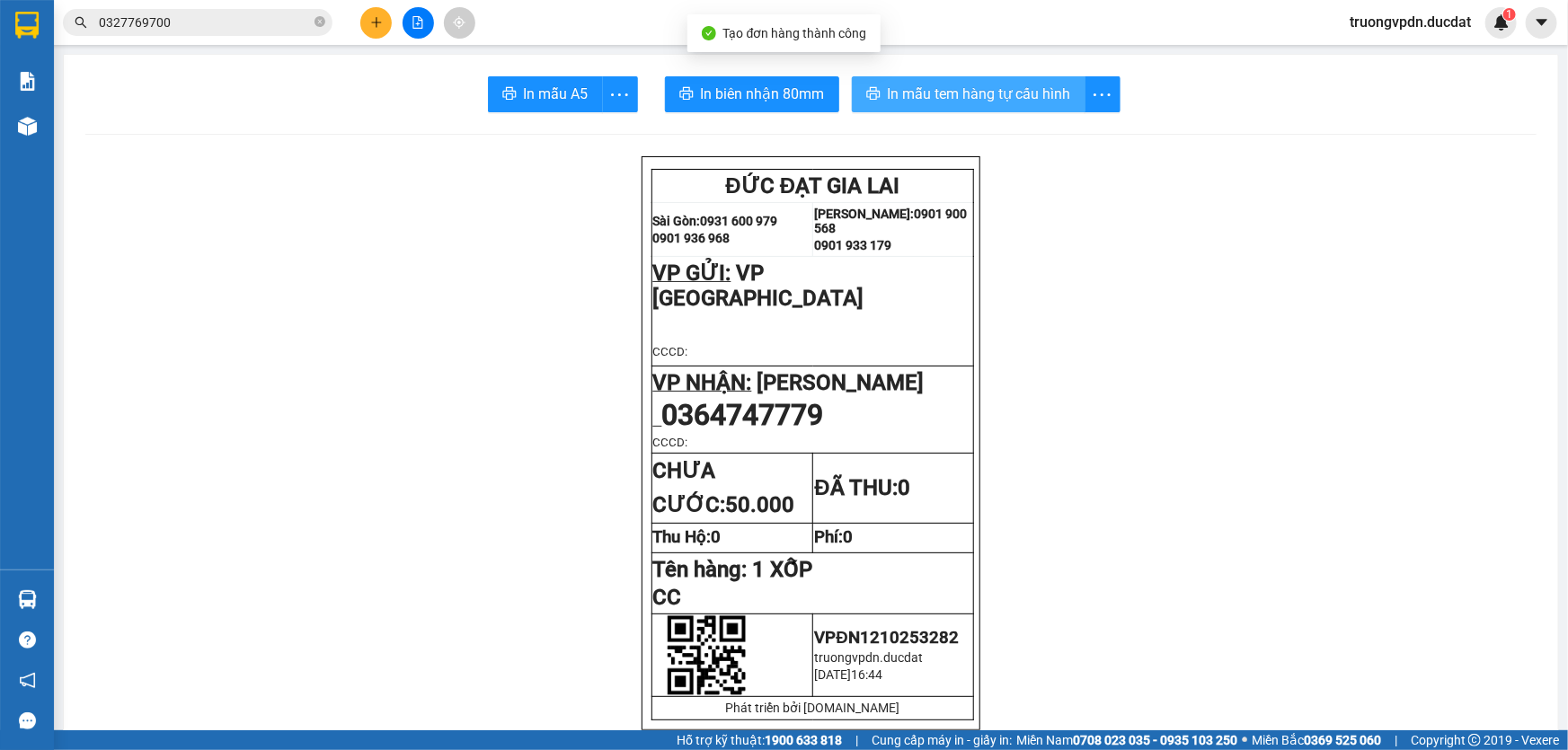
click at [965, 97] on span "In mẫu tem hàng tự cấu hình" at bounding box center [979, 93] width 183 height 23
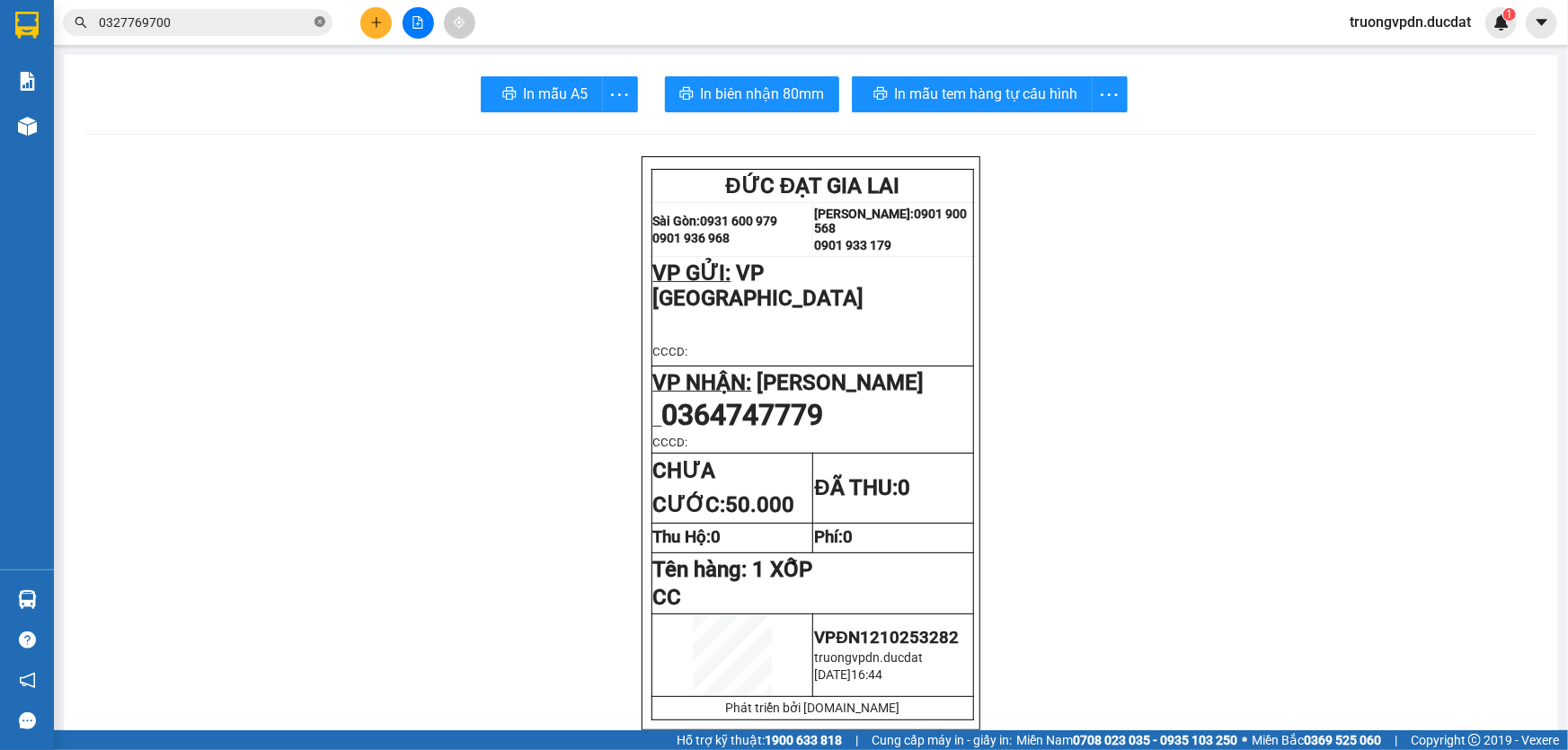
click at [322, 24] on icon "close-circle" at bounding box center [320, 22] width 11 height 11
click at [370, 27] on icon "plus" at bounding box center [377, 23] width 13 height 13
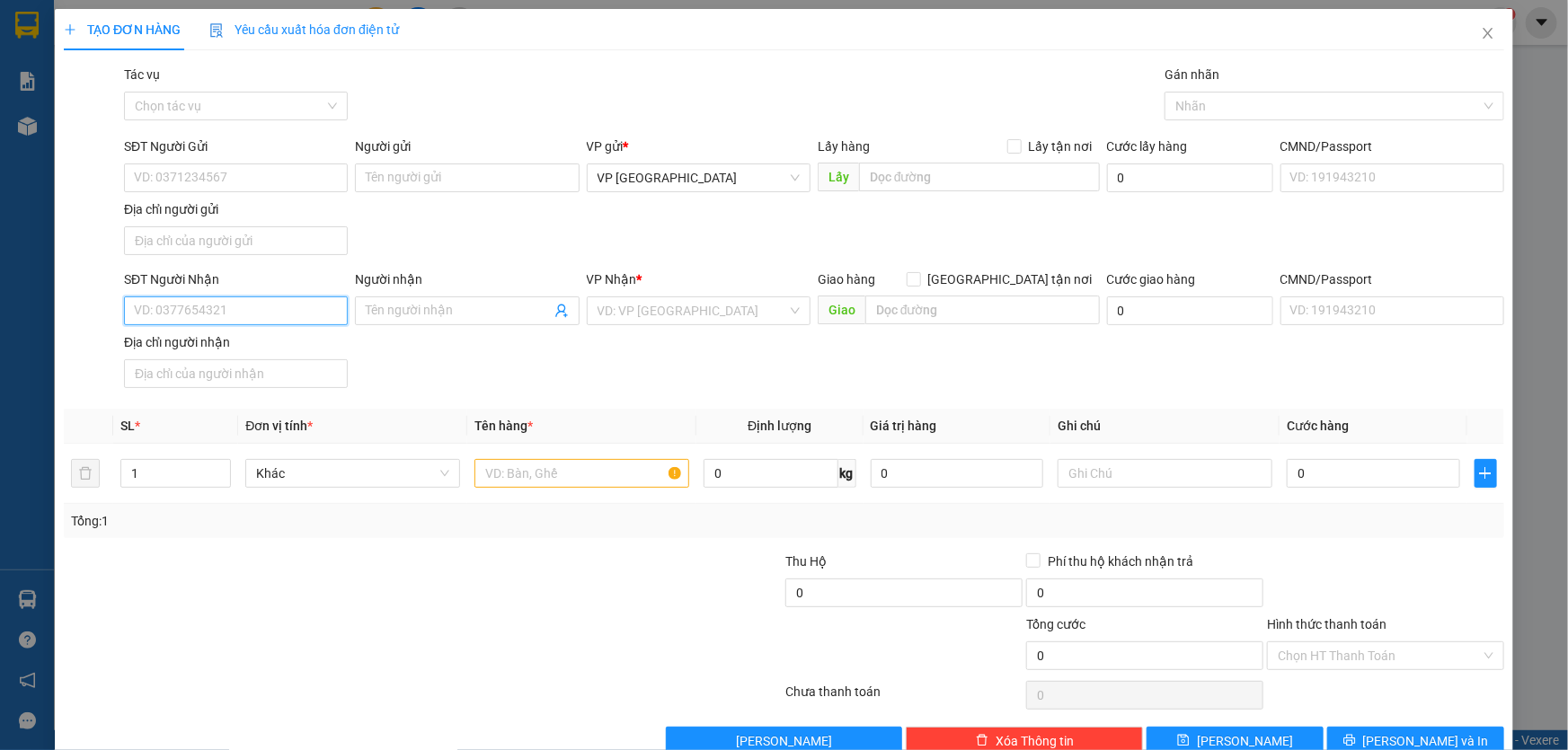
click at [299, 305] on input "SĐT Người Nhận" at bounding box center [236, 311] width 224 height 29
click at [210, 344] on div "0963905006" at bounding box center [234, 346] width 201 height 20
click at [583, 472] on input "text" at bounding box center [582, 473] width 215 height 29
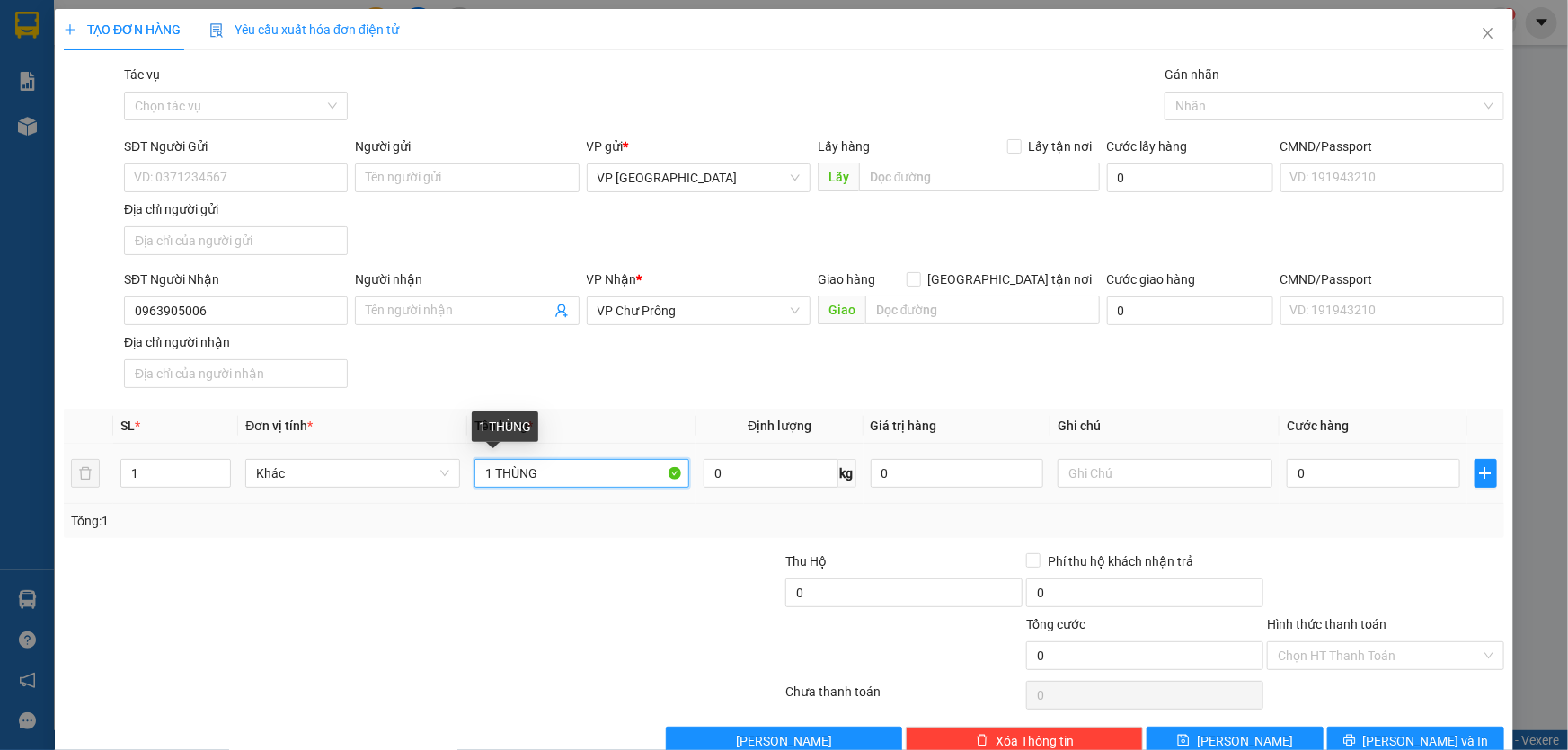
click at [618, 474] on input "1 THÙNG" at bounding box center [582, 473] width 215 height 29
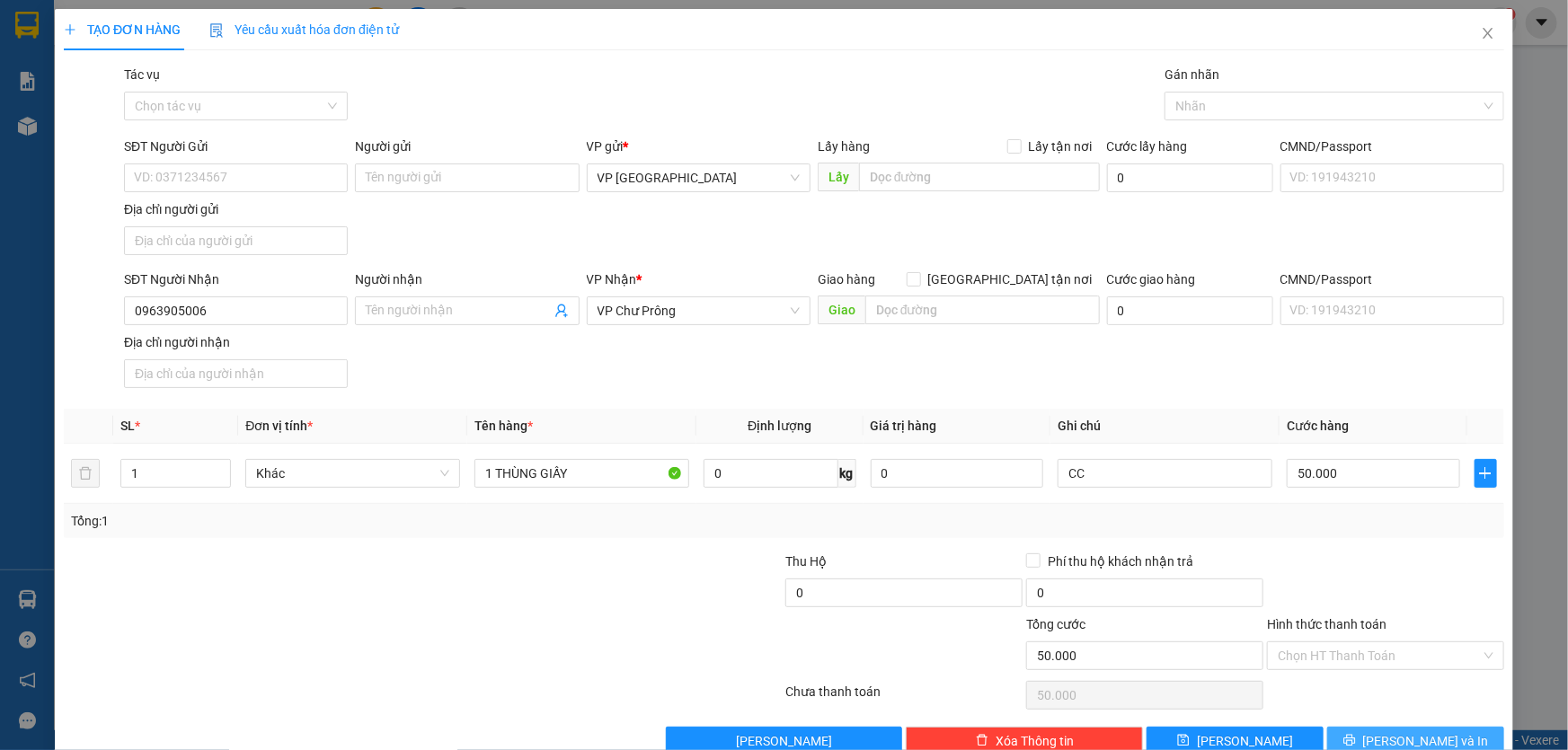
click at [1442, 731] on button "[PERSON_NAME] và In" at bounding box center [1416, 741] width 177 height 29
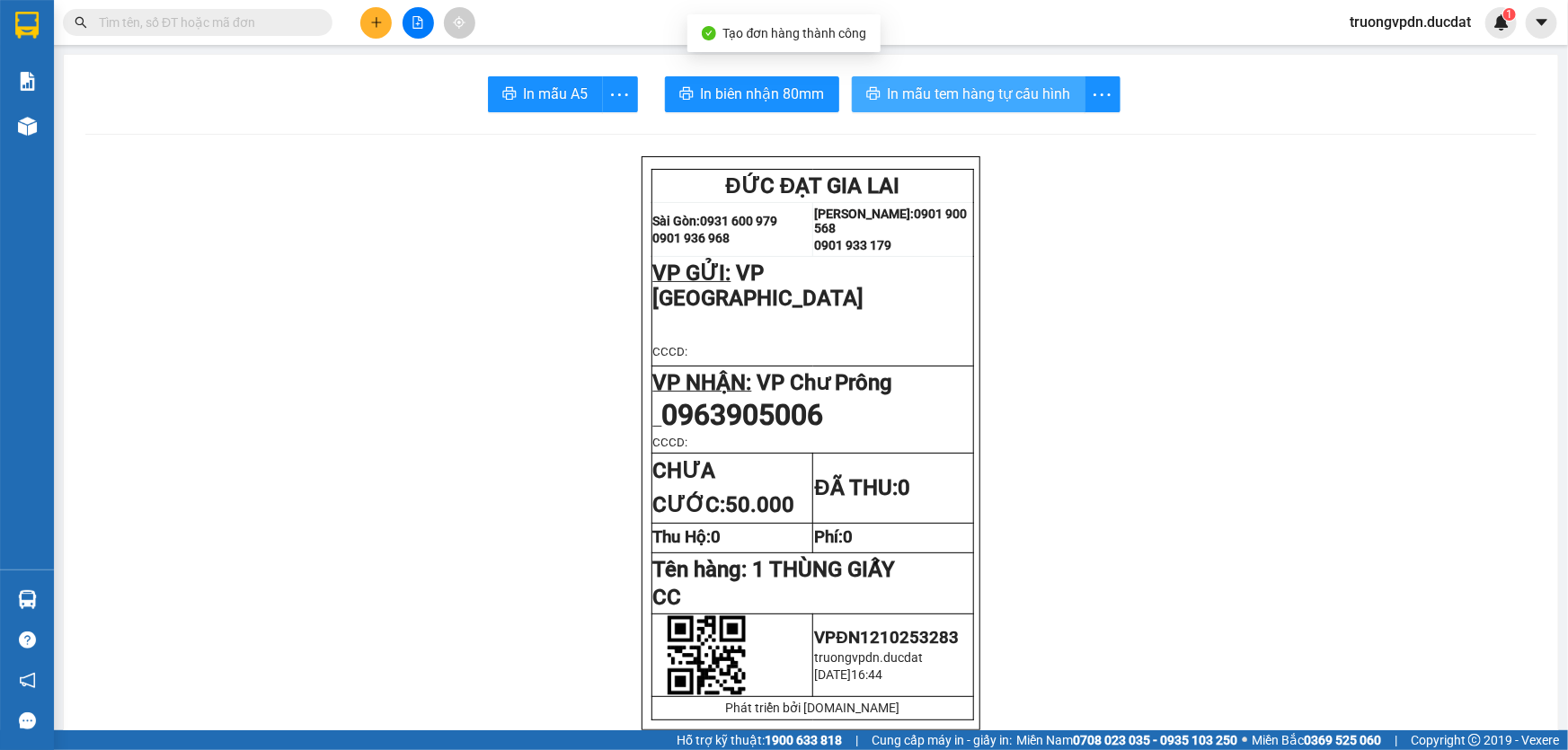
click at [991, 91] on span "In mẫu tem hàng tự cấu hình" at bounding box center [979, 93] width 183 height 23
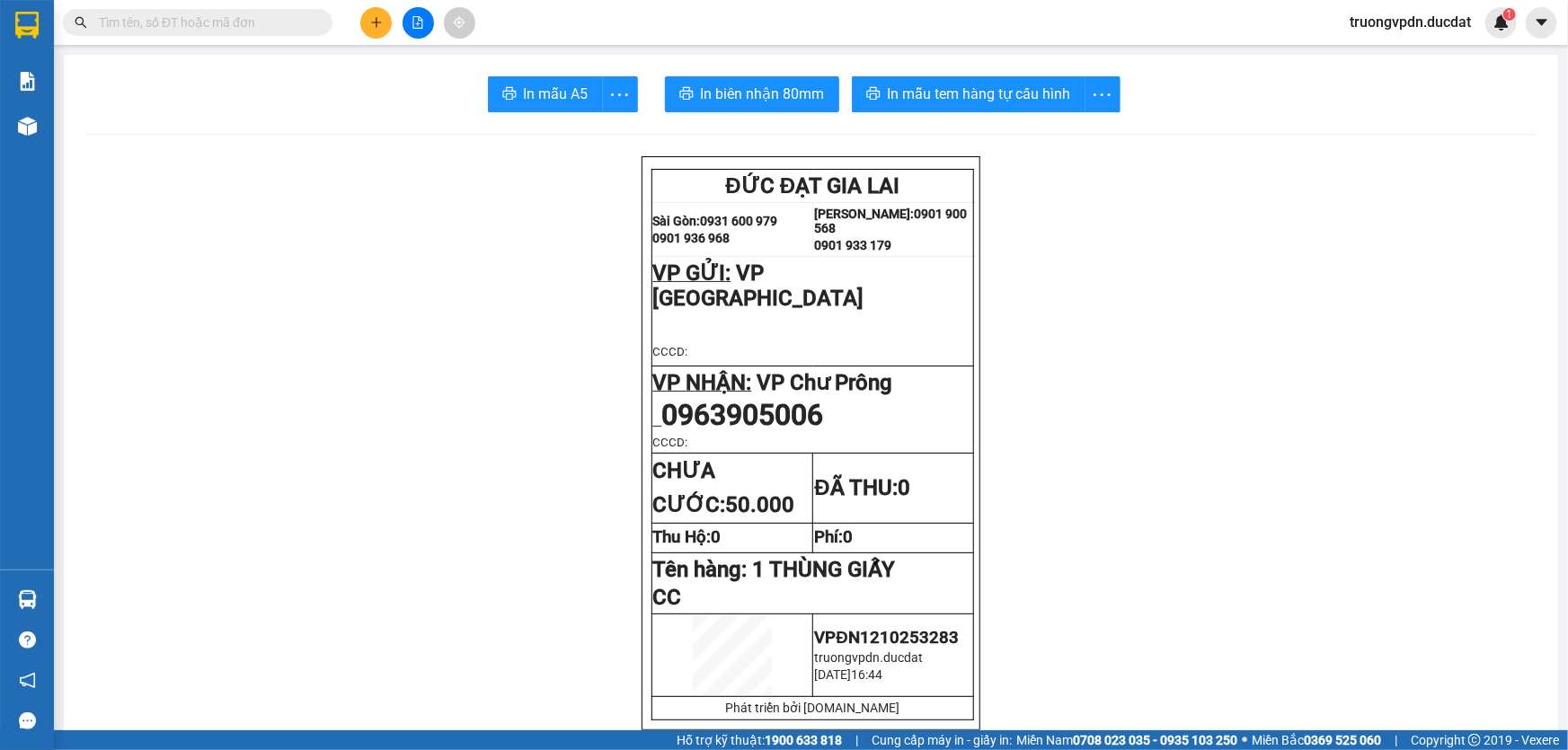
click at [365, 20] on button at bounding box center [376, 23] width 32 height 32
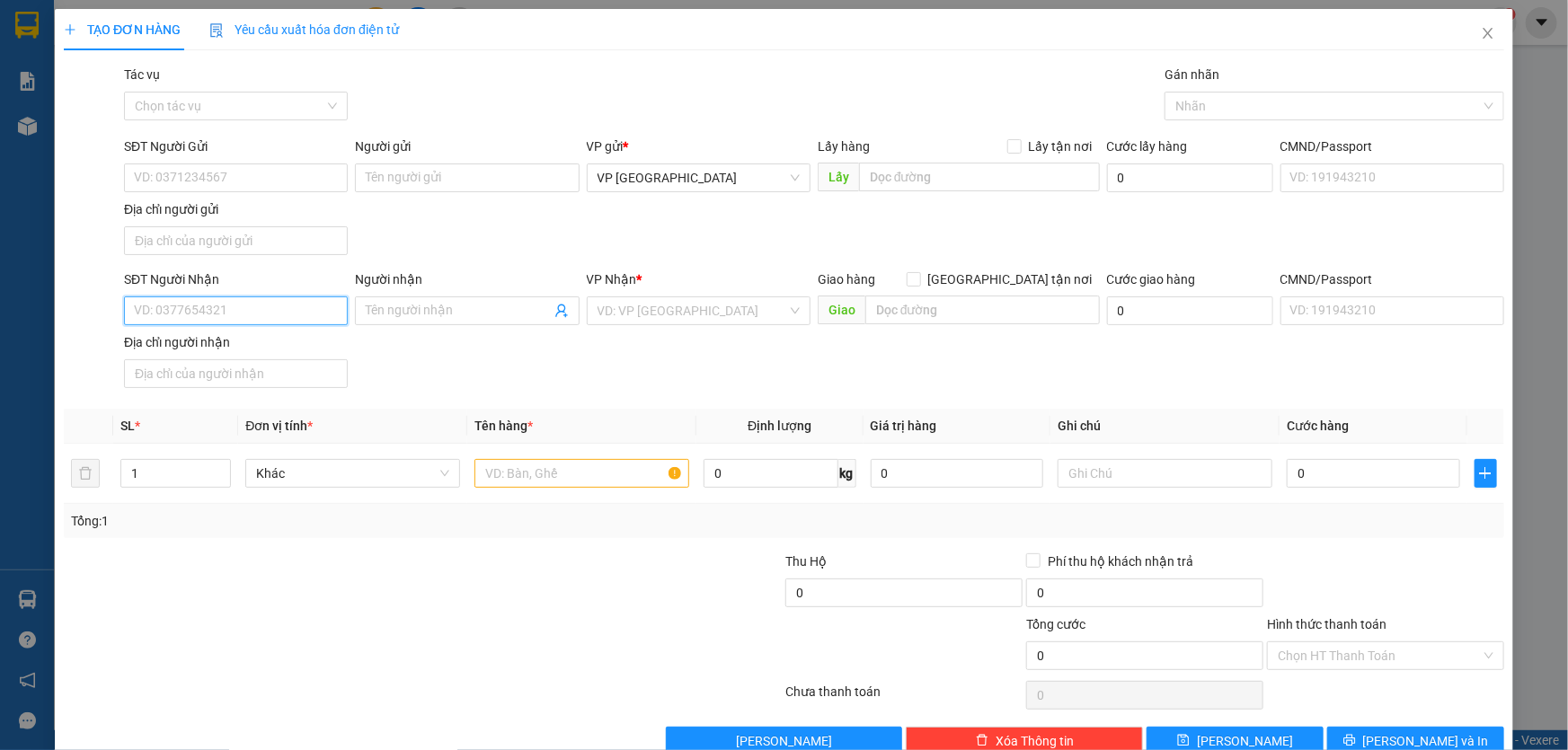
click at [243, 306] on input "SĐT Người Nhận" at bounding box center [236, 311] width 224 height 29
click at [653, 321] on input "search" at bounding box center [691, 311] width 190 height 27
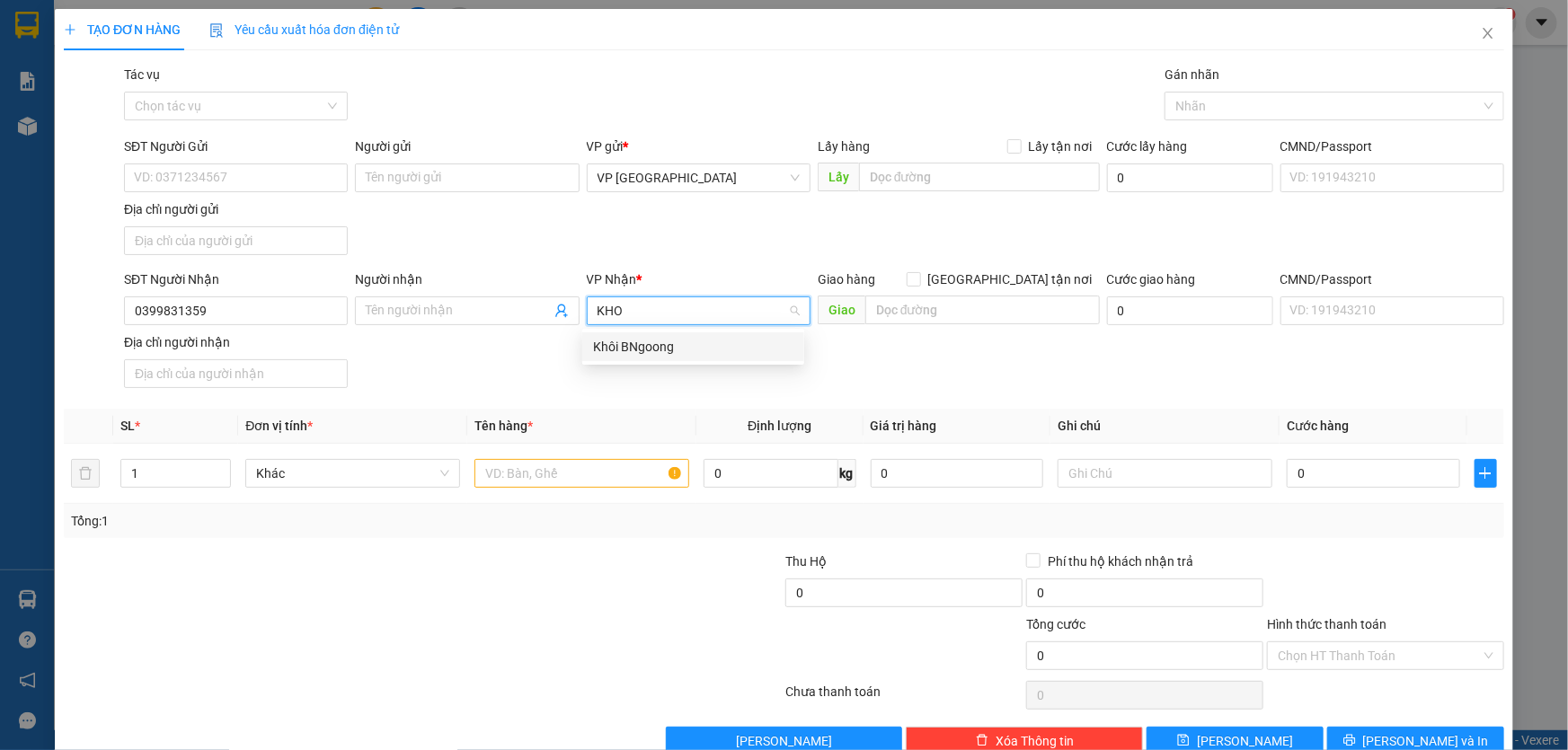
click at [644, 350] on div "Khôi BNgoong" at bounding box center [693, 346] width 201 height 20
click at [887, 318] on input "text" at bounding box center [983, 310] width 234 height 29
click at [647, 461] on input "text" at bounding box center [582, 473] width 215 height 29
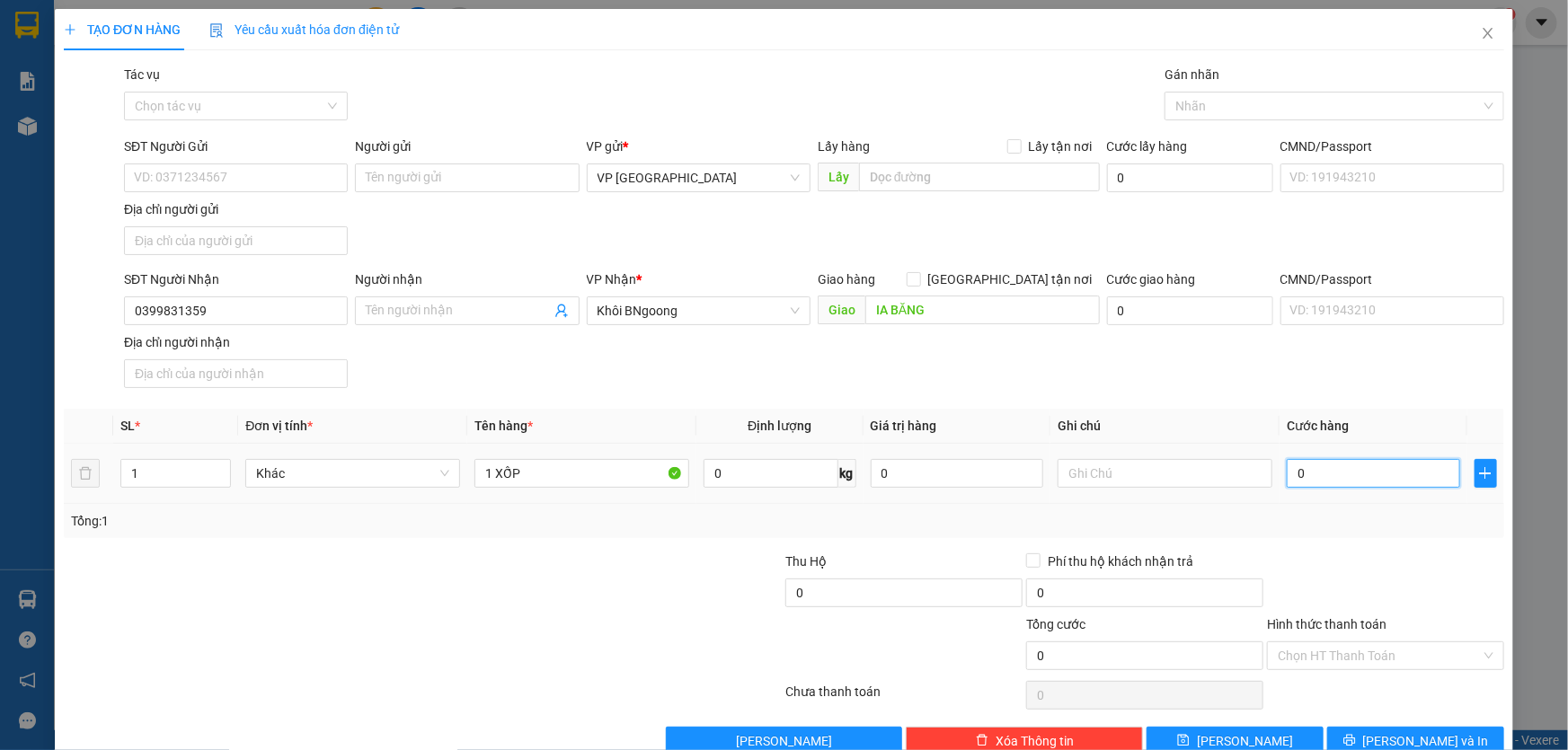
click at [1374, 466] on input "0" at bounding box center [1373, 473] width 173 height 29
click at [1366, 656] on input "Hình thức thanh toán" at bounding box center [1379, 656] width 203 height 27
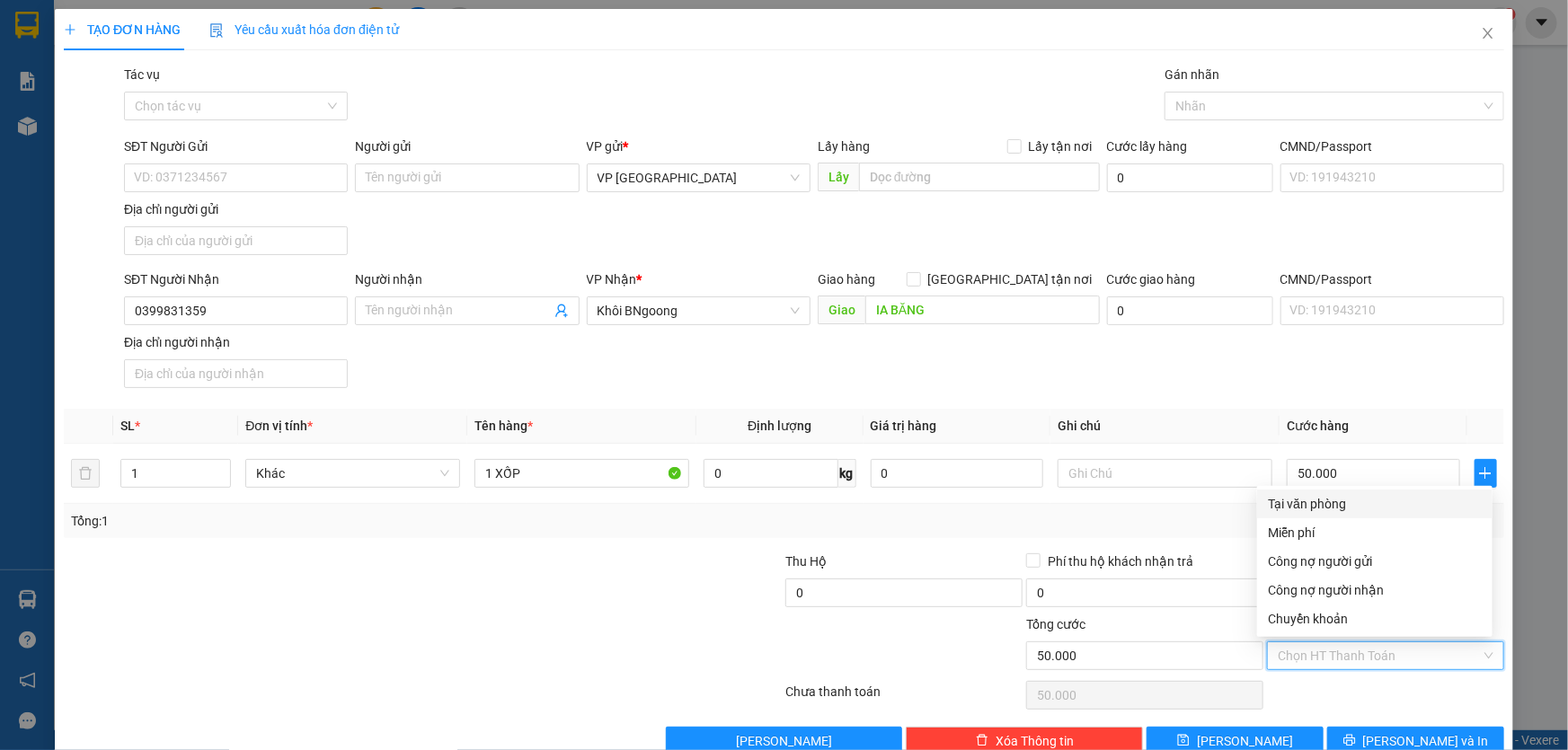
click at [1319, 502] on div "Tại văn phòng" at bounding box center [1375, 504] width 214 height 20
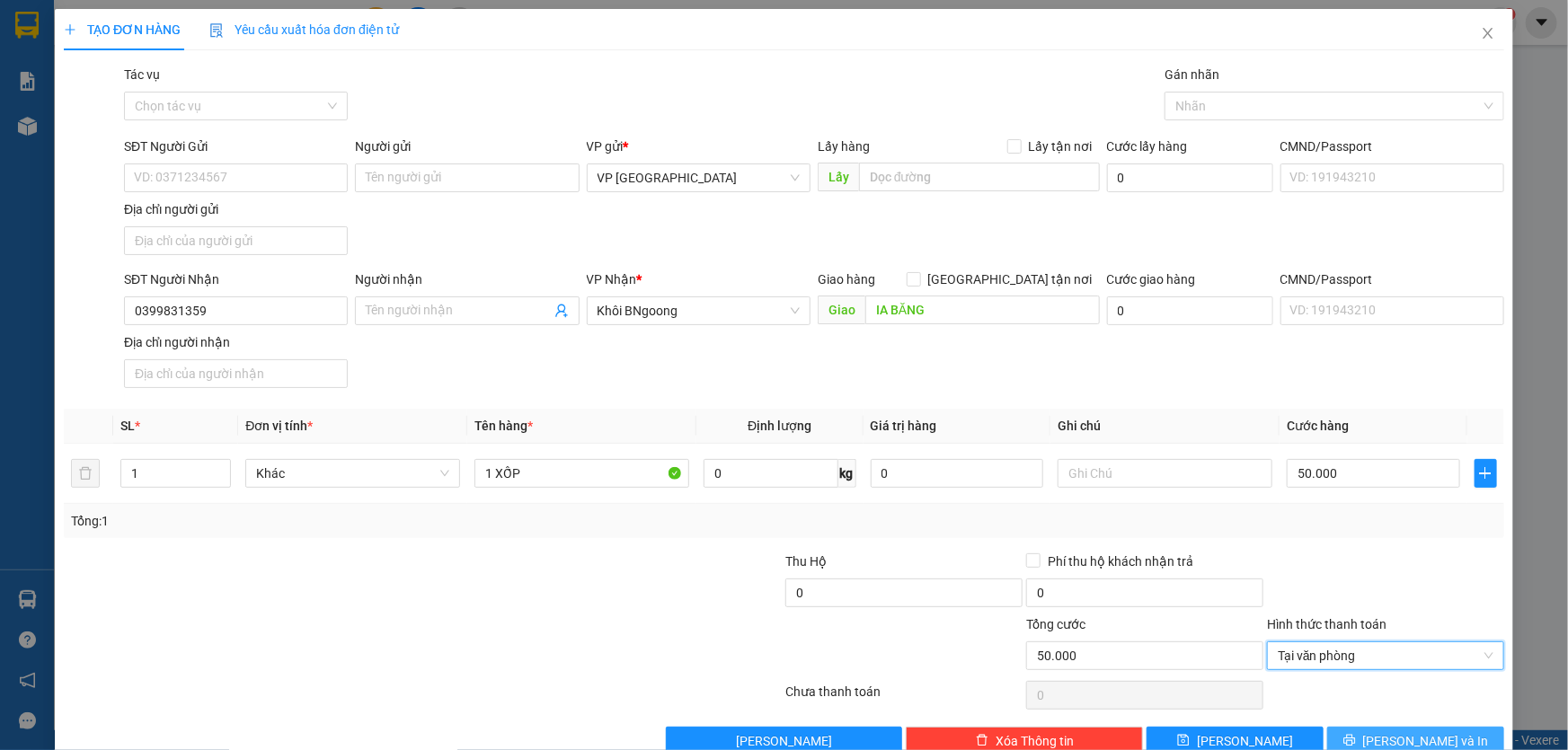
click at [1401, 731] on span "[PERSON_NAME] và In" at bounding box center [1426, 741] width 126 height 20
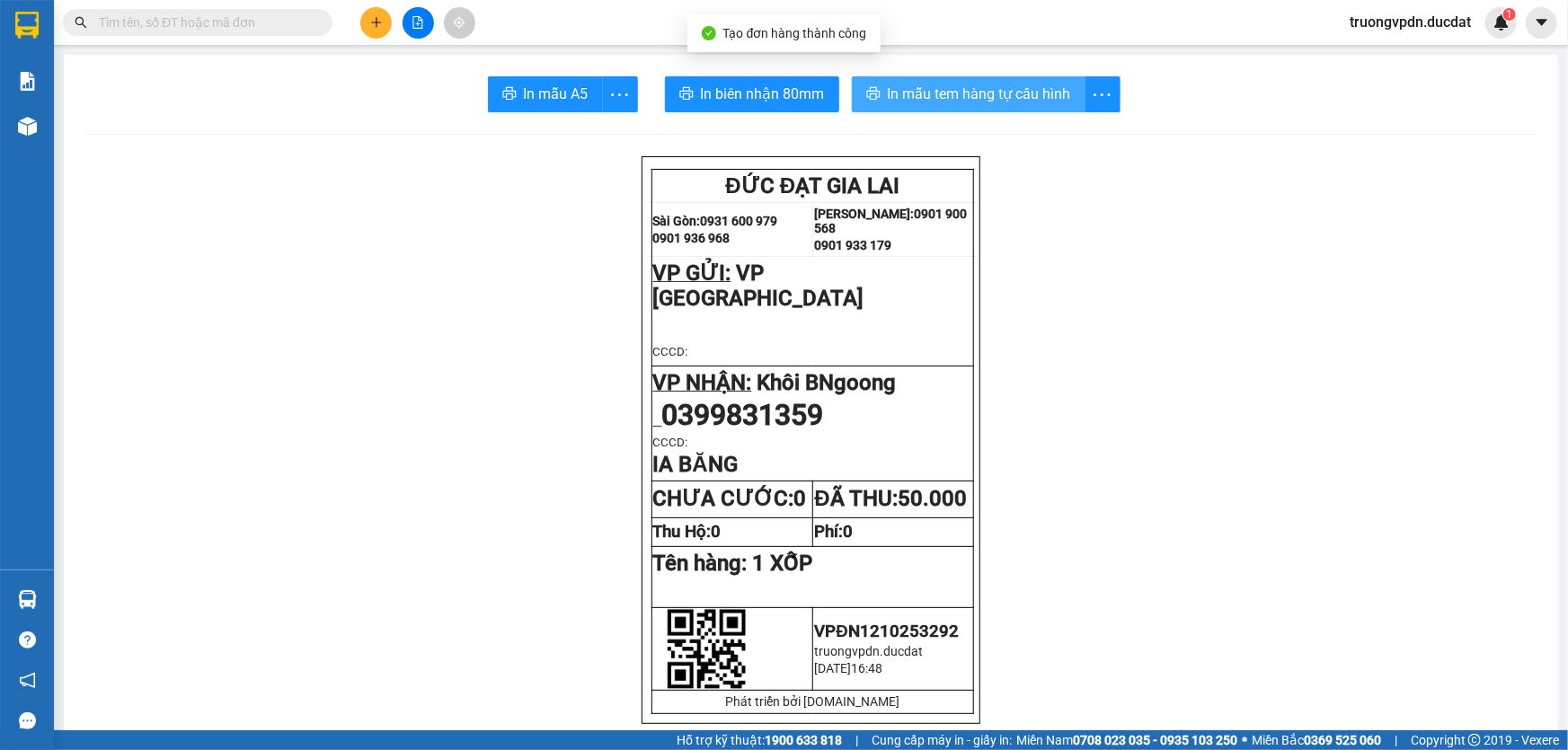
click at [904, 96] on span "In mẫu tem hàng tự cấu hình" at bounding box center [979, 93] width 183 height 23
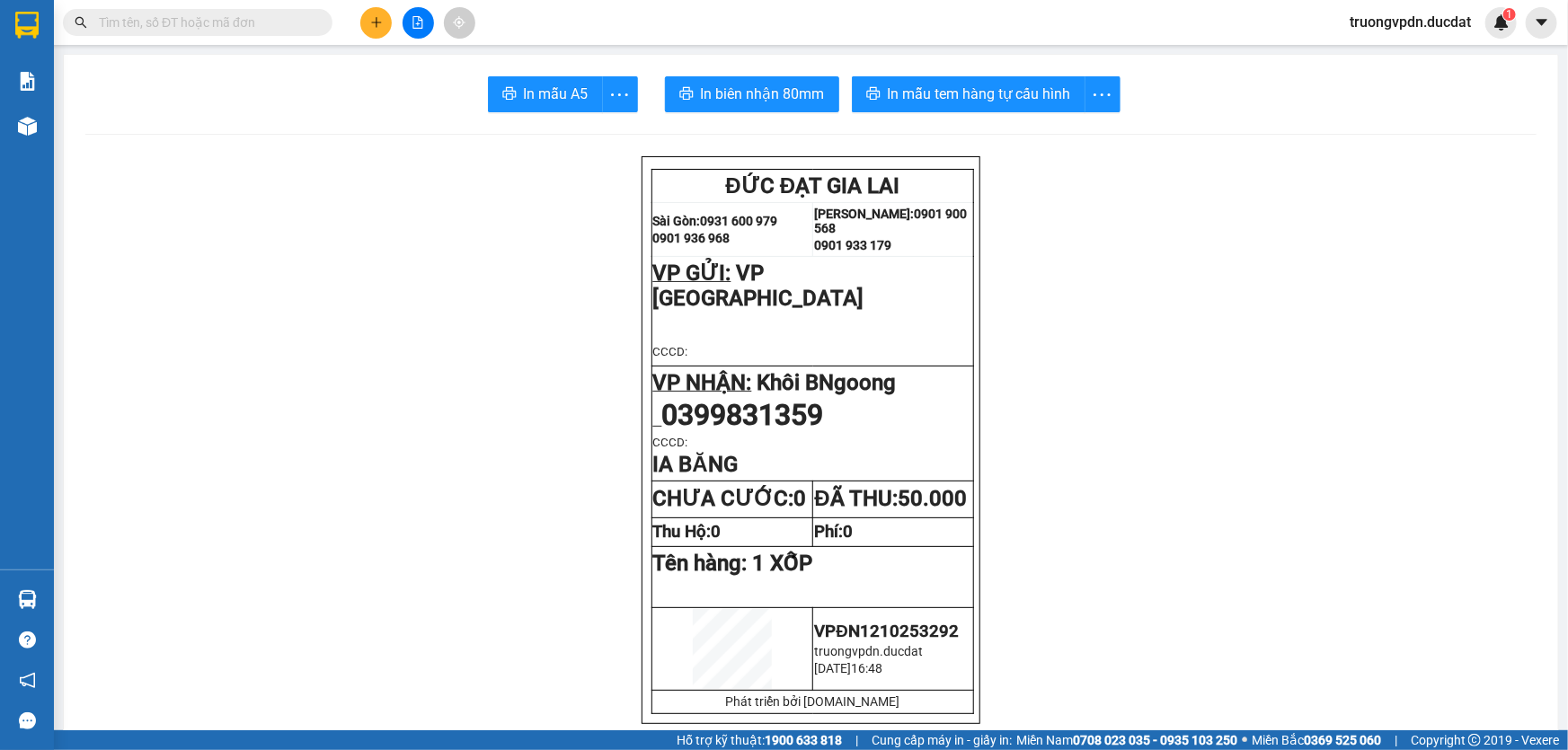
click at [377, 24] on icon "plus" at bounding box center [377, 23] width 13 height 13
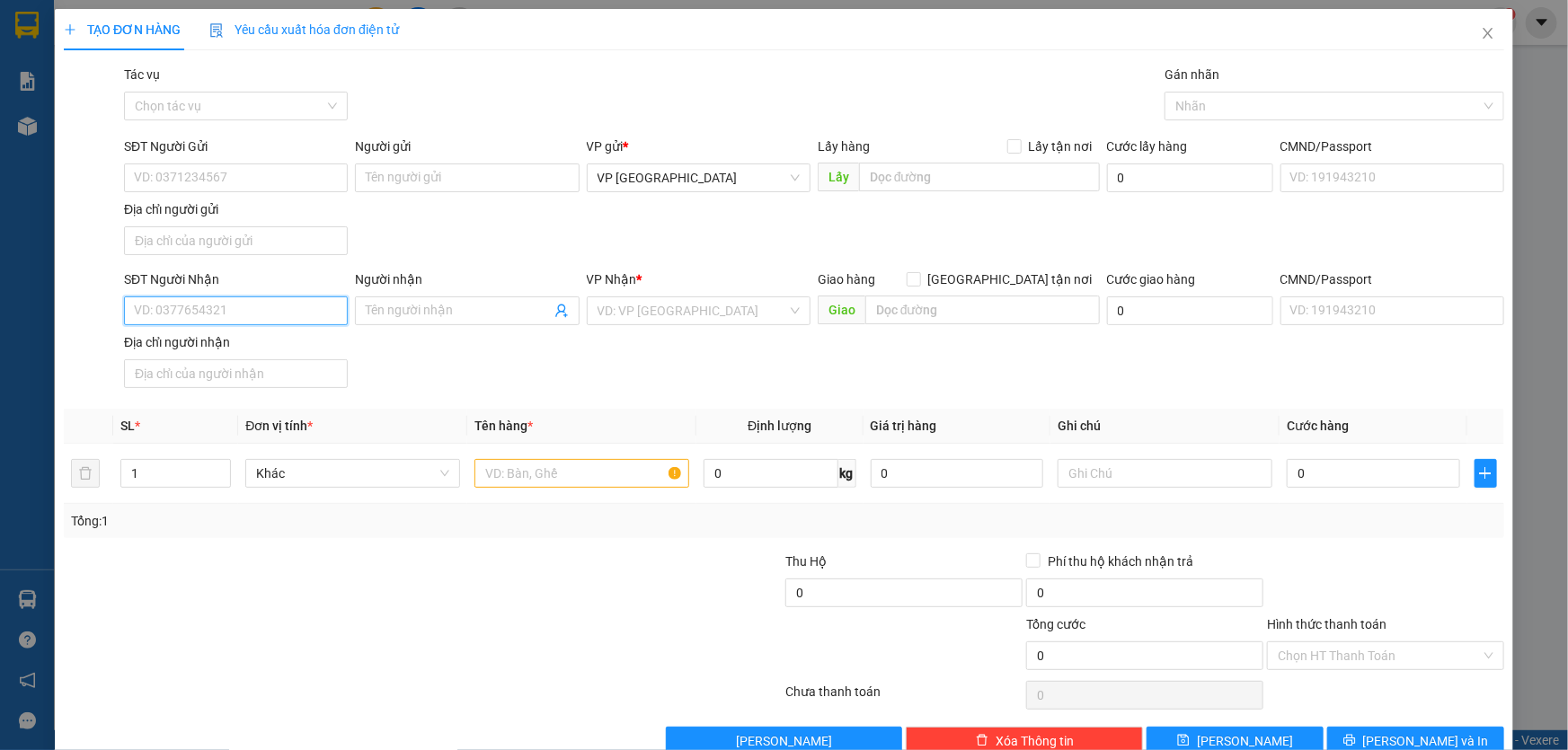
drag, startPoint x: 216, startPoint y: 302, endPoint x: 549, endPoint y: 306, distance: 333.0
click at [219, 302] on input "SĐT Người Nhận" at bounding box center [236, 311] width 224 height 29
click at [175, 341] on div "0702351418" at bounding box center [234, 346] width 201 height 20
click at [533, 476] on input "text" at bounding box center [582, 473] width 215 height 29
click at [1287, 480] on input "0" at bounding box center [1373, 473] width 173 height 29
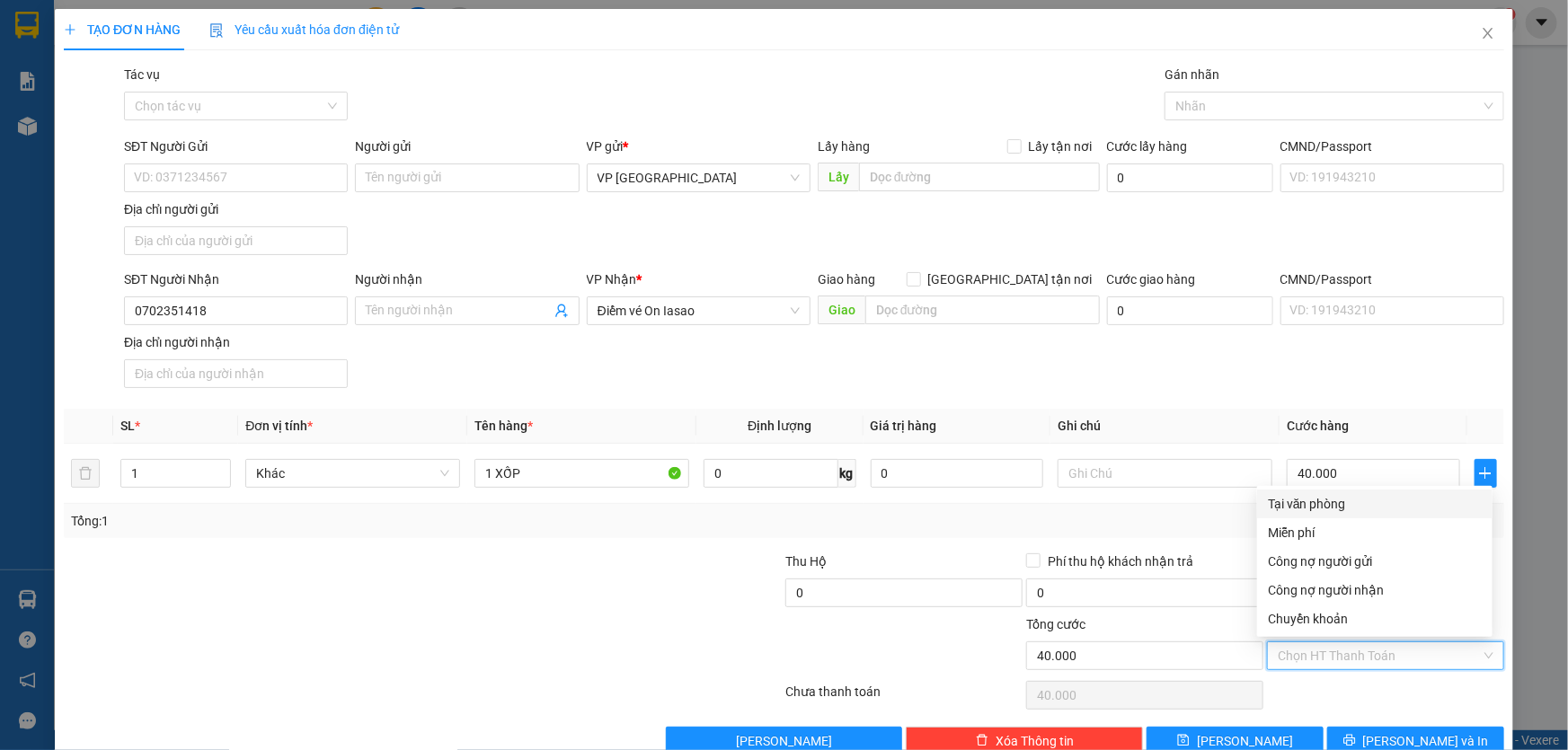
click at [1363, 651] on input "Hình thức thanh toán" at bounding box center [1379, 656] width 203 height 27
click at [1325, 505] on div "Tại văn phòng" at bounding box center [1375, 504] width 214 height 20
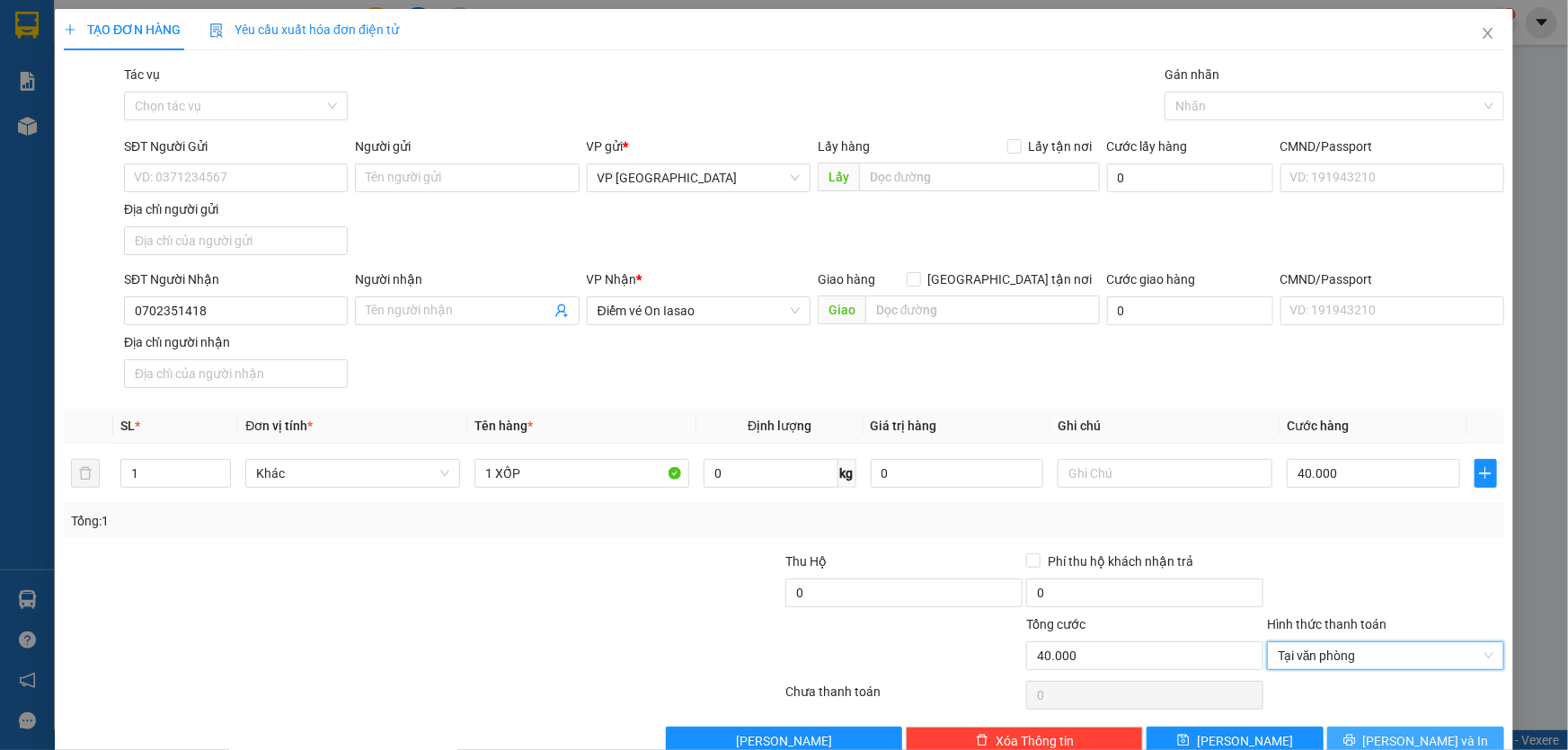
click at [1367, 735] on button "[PERSON_NAME] và In" at bounding box center [1416, 741] width 177 height 29
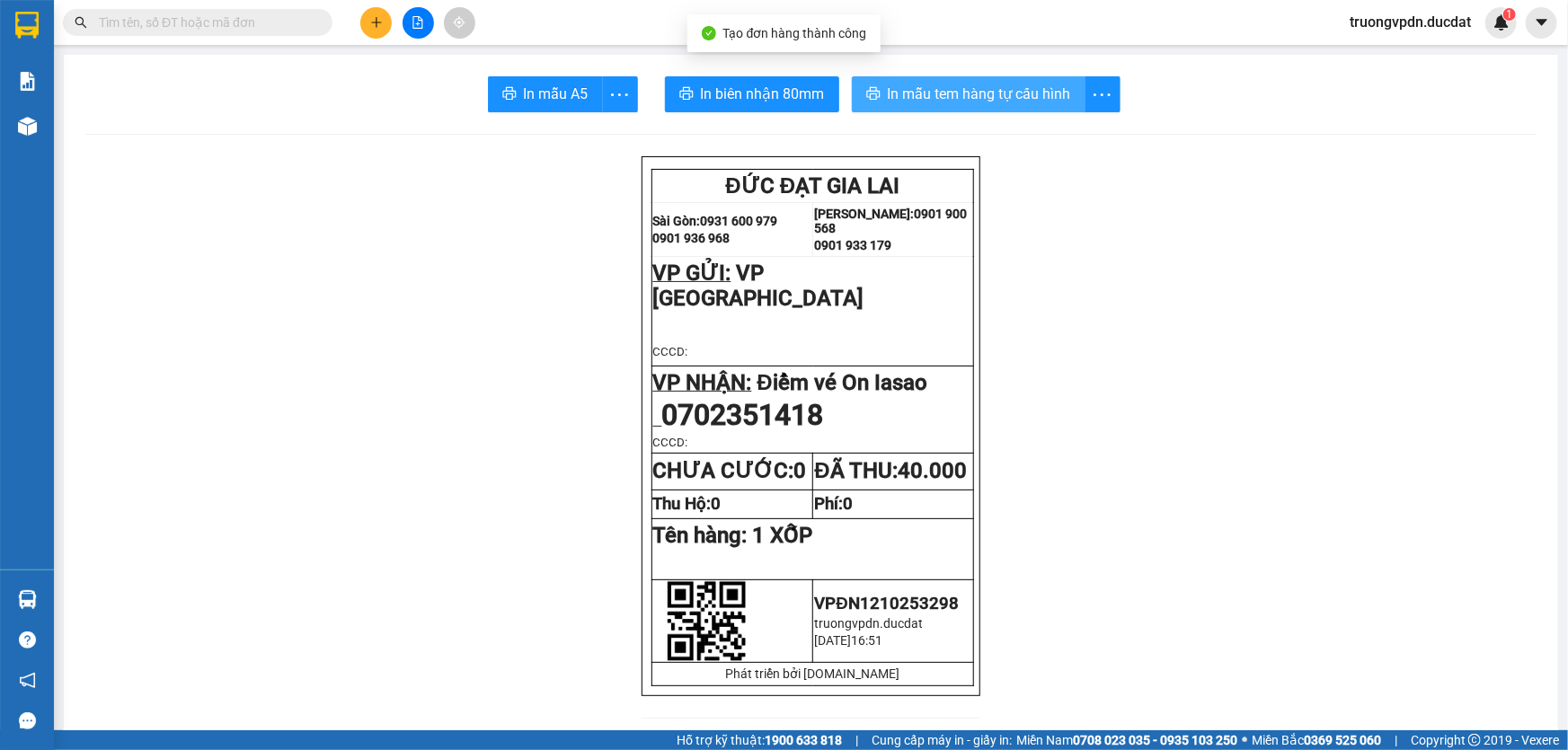
click at [932, 84] on span "In mẫu tem hàng tự cấu hình" at bounding box center [979, 93] width 183 height 23
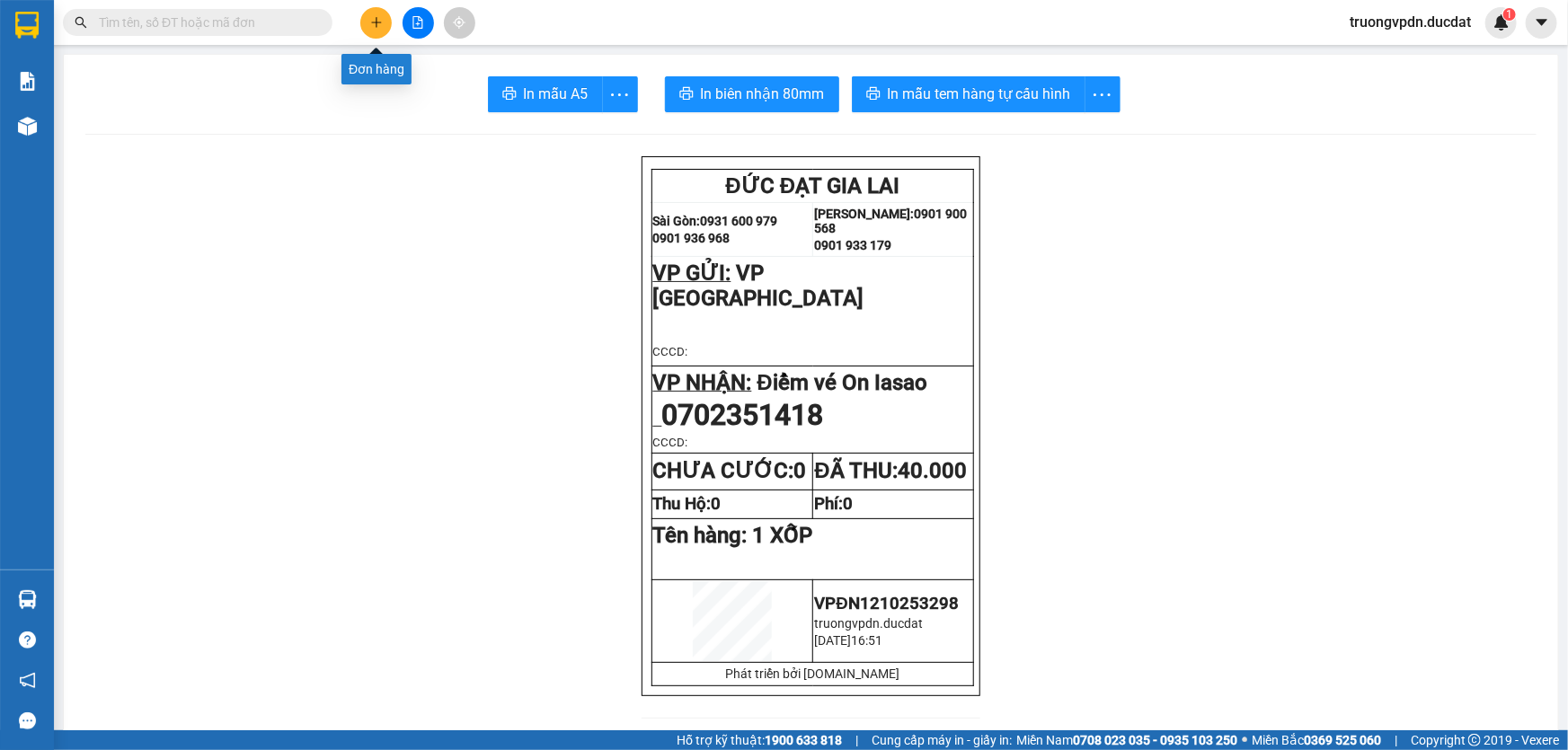
click at [377, 27] on icon "plus" at bounding box center [377, 23] width 13 height 13
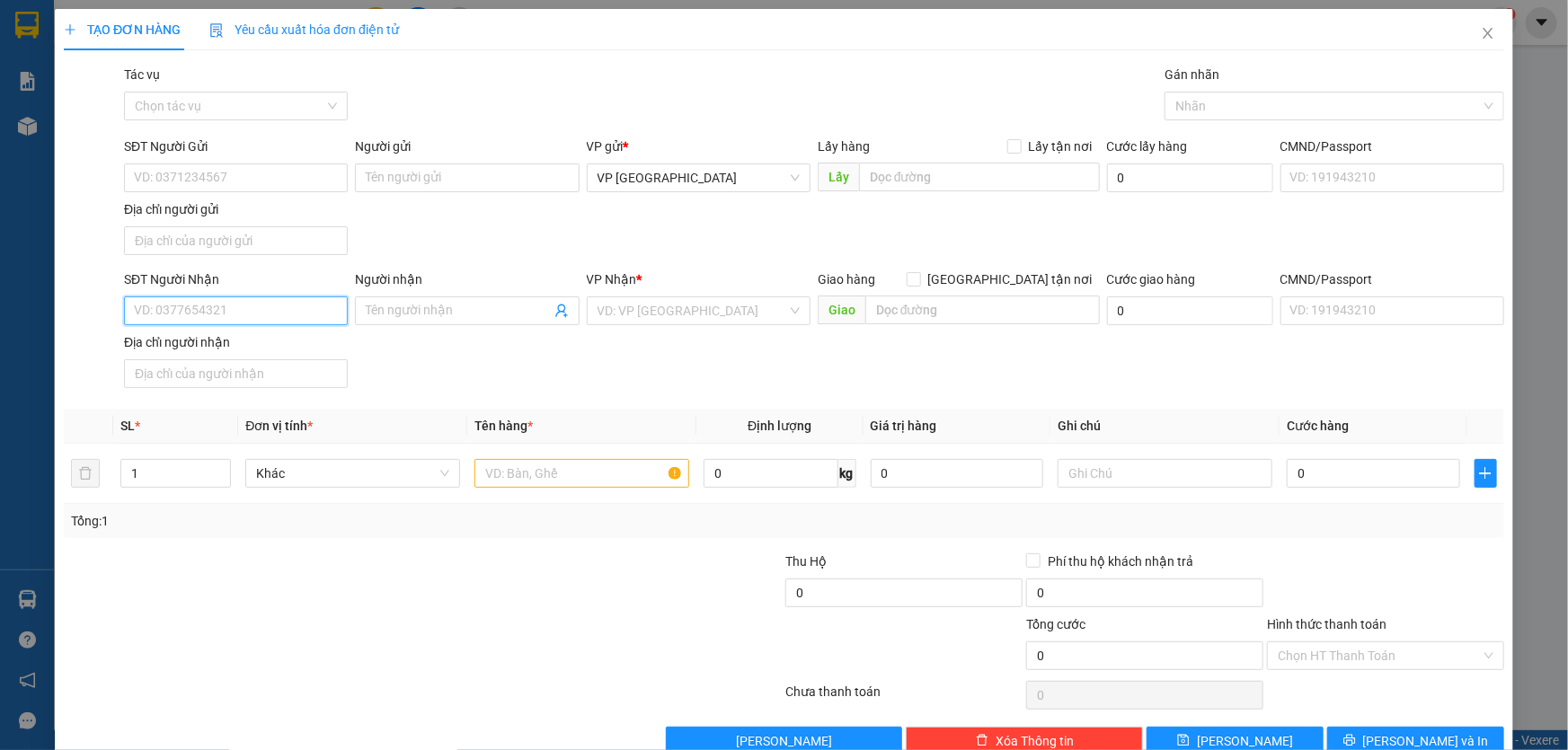
click at [260, 317] on input "SĐT Người Nhận" at bounding box center [236, 311] width 224 height 29
click at [202, 343] on div "0987902962" at bounding box center [234, 346] width 201 height 20
click at [564, 482] on input "text" at bounding box center [582, 473] width 215 height 29
click at [1361, 643] on input "Hình thức thanh toán" at bounding box center [1379, 656] width 203 height 27
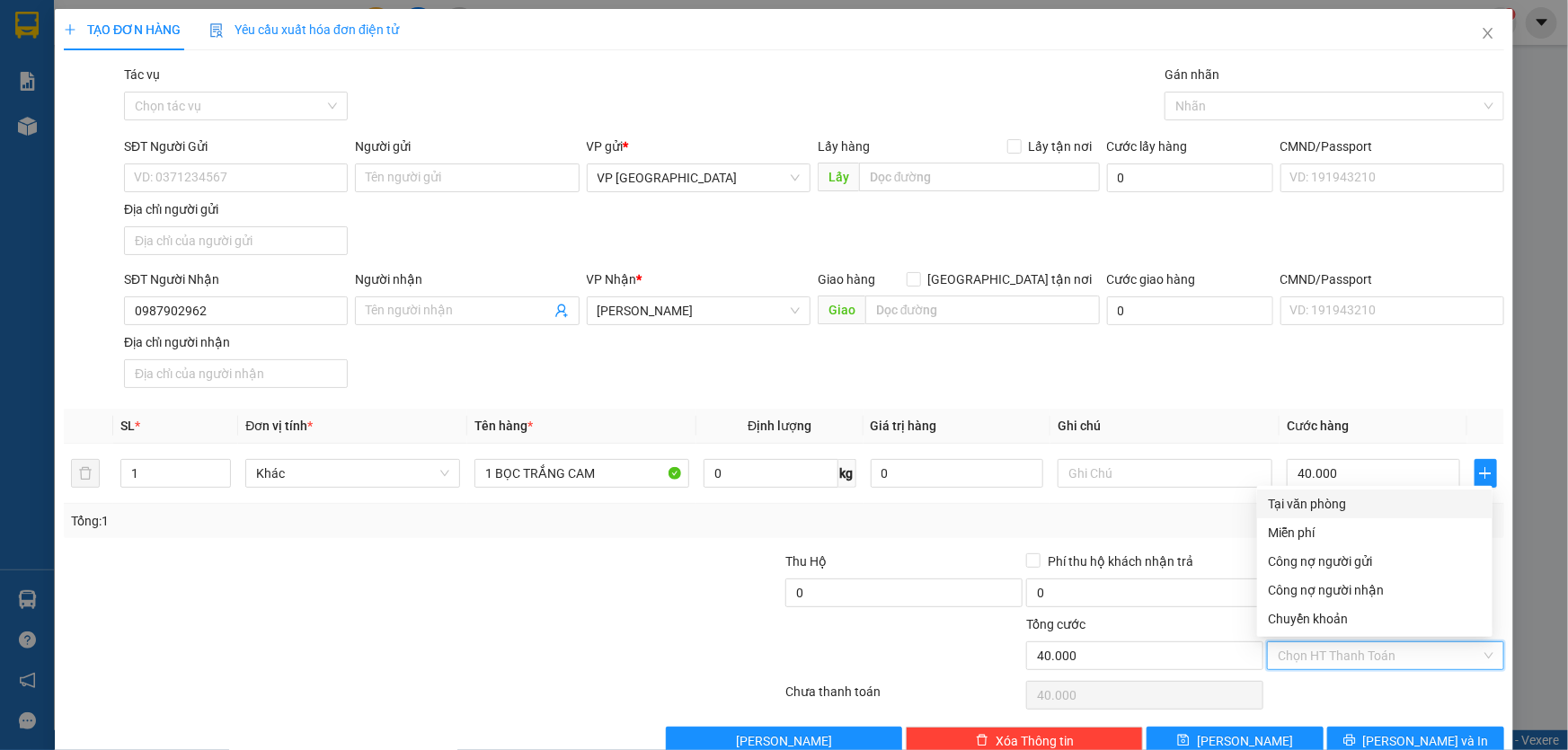
click at [1318, 500] on div "Tại văn phòng" at bounding box center [1375, 504] width 214 height 20
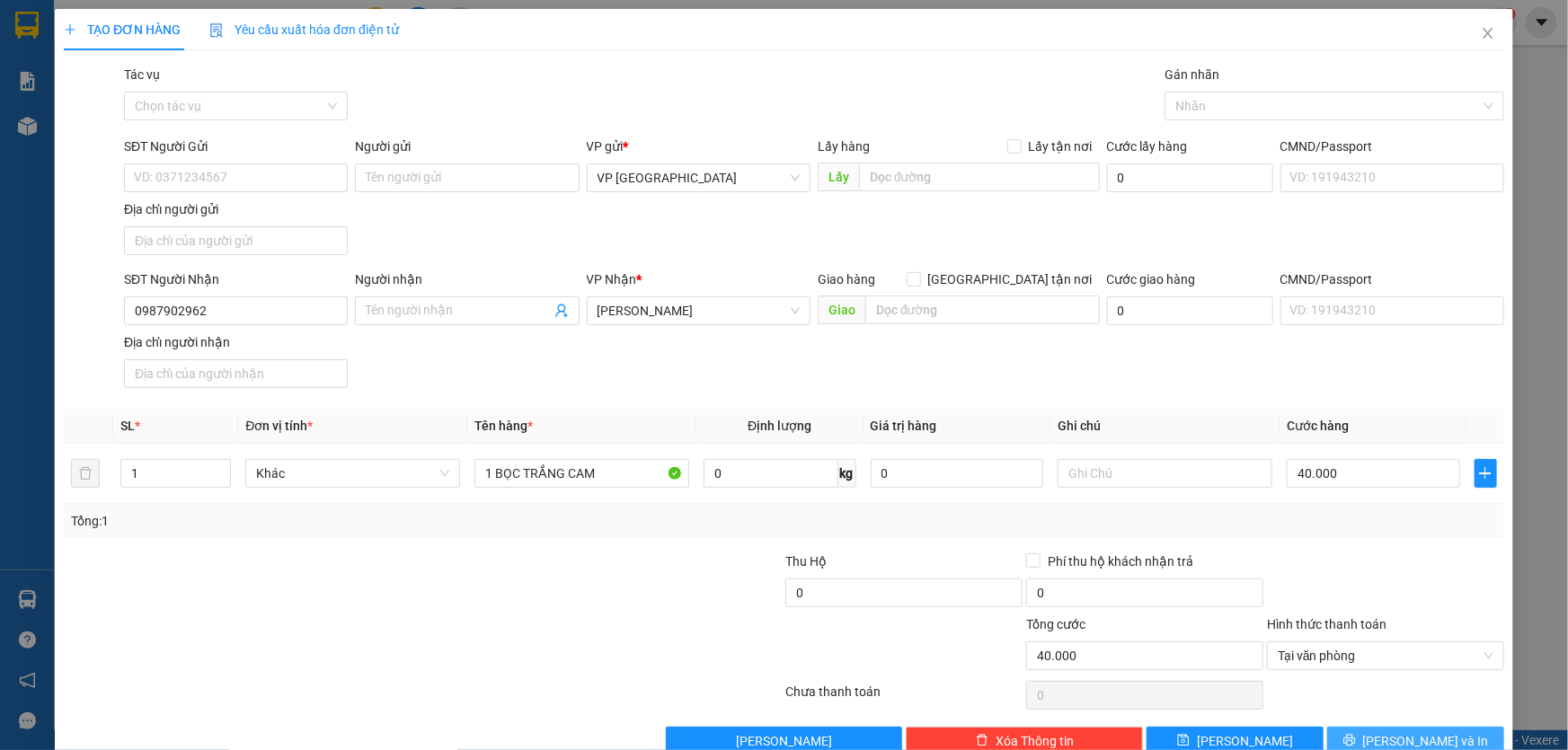
click at [1401, 737] on span "[PERSON_NAME] và In" at bounding box center [1426, 741] width 126 height 20
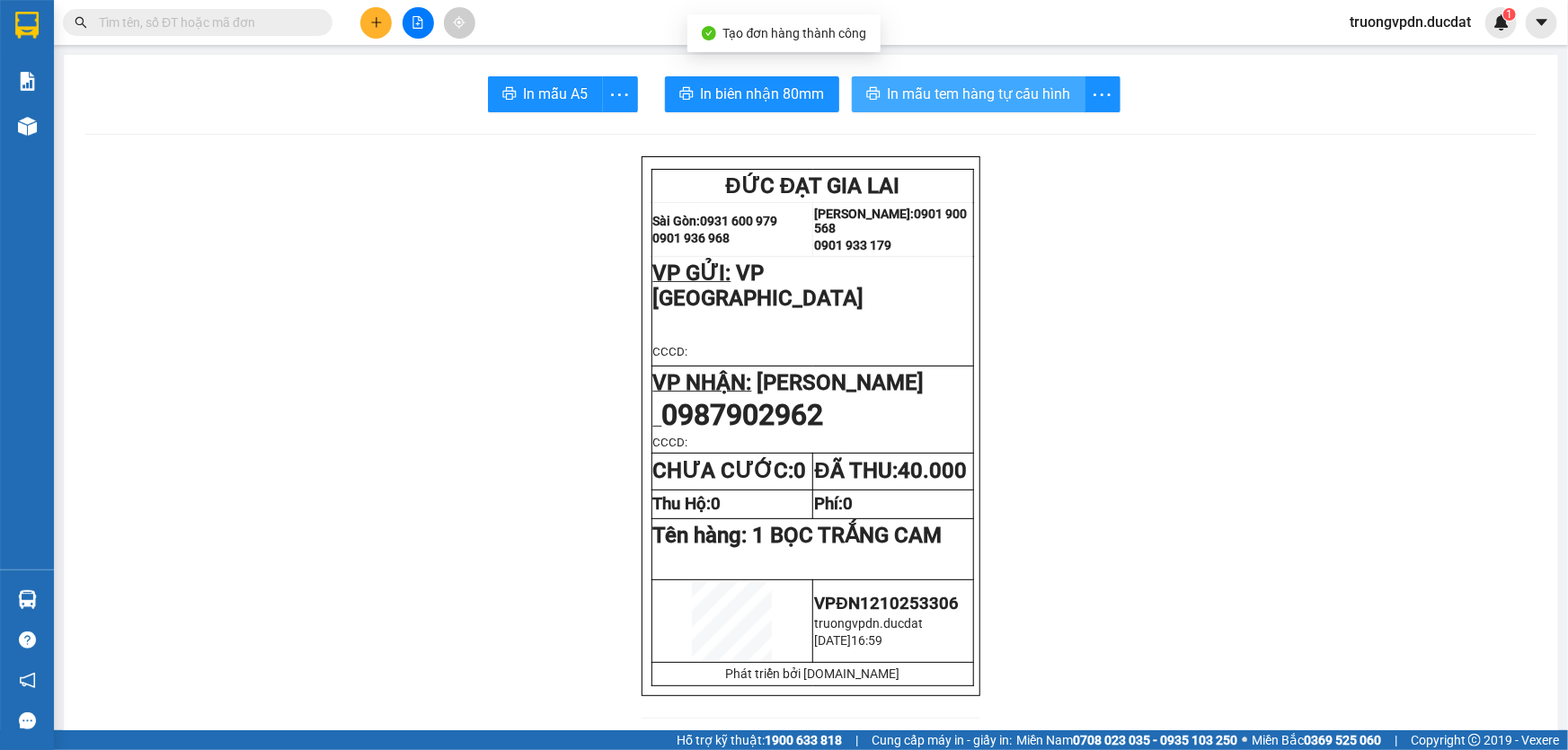
click at [912, 105] on span "In mẫu tem hàng tự cấu hình" at bounding box center [979, 93] width 183 height 23
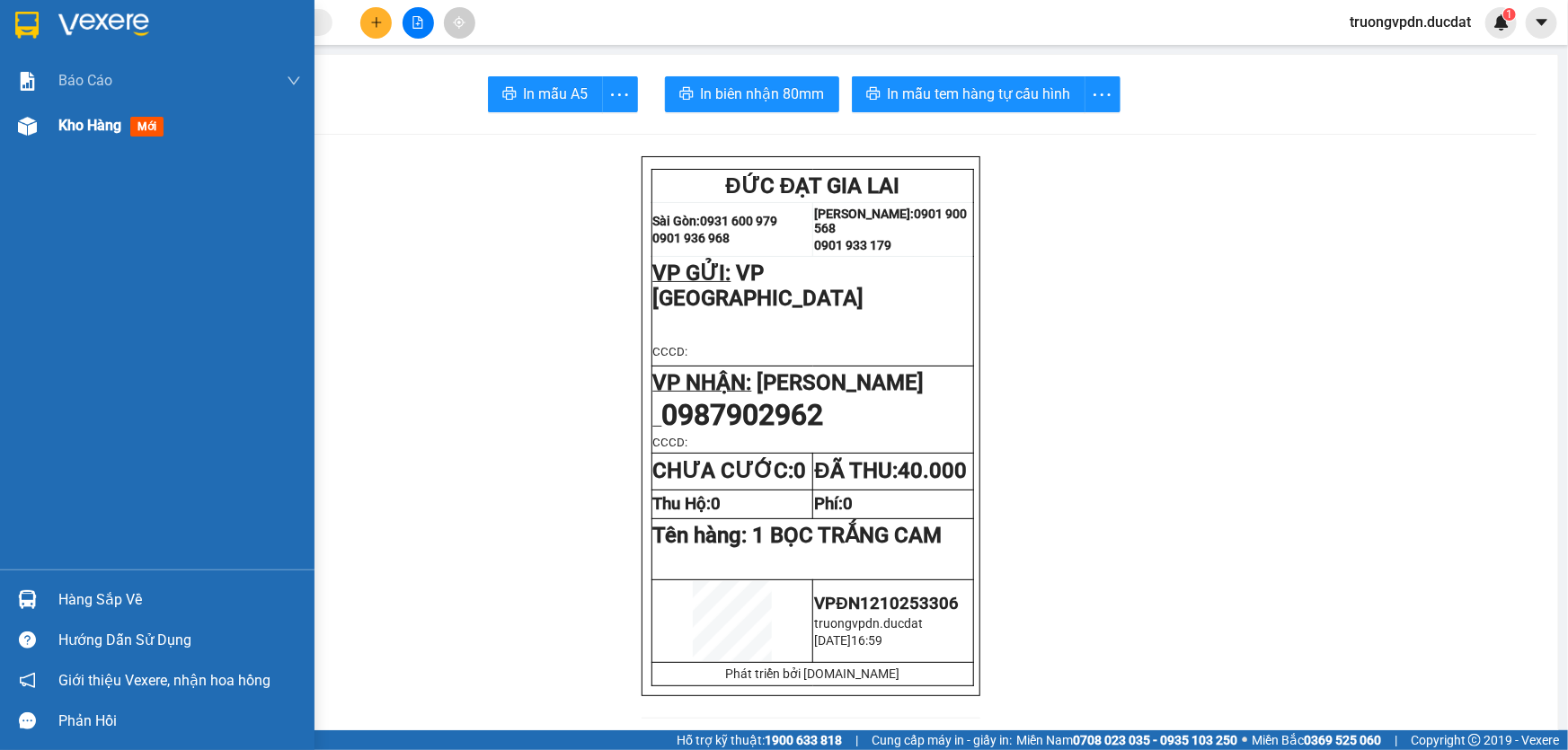
click at [47, 135] on div "Kho hàng mới" at bounding box center [157, 126] width 315 height 45
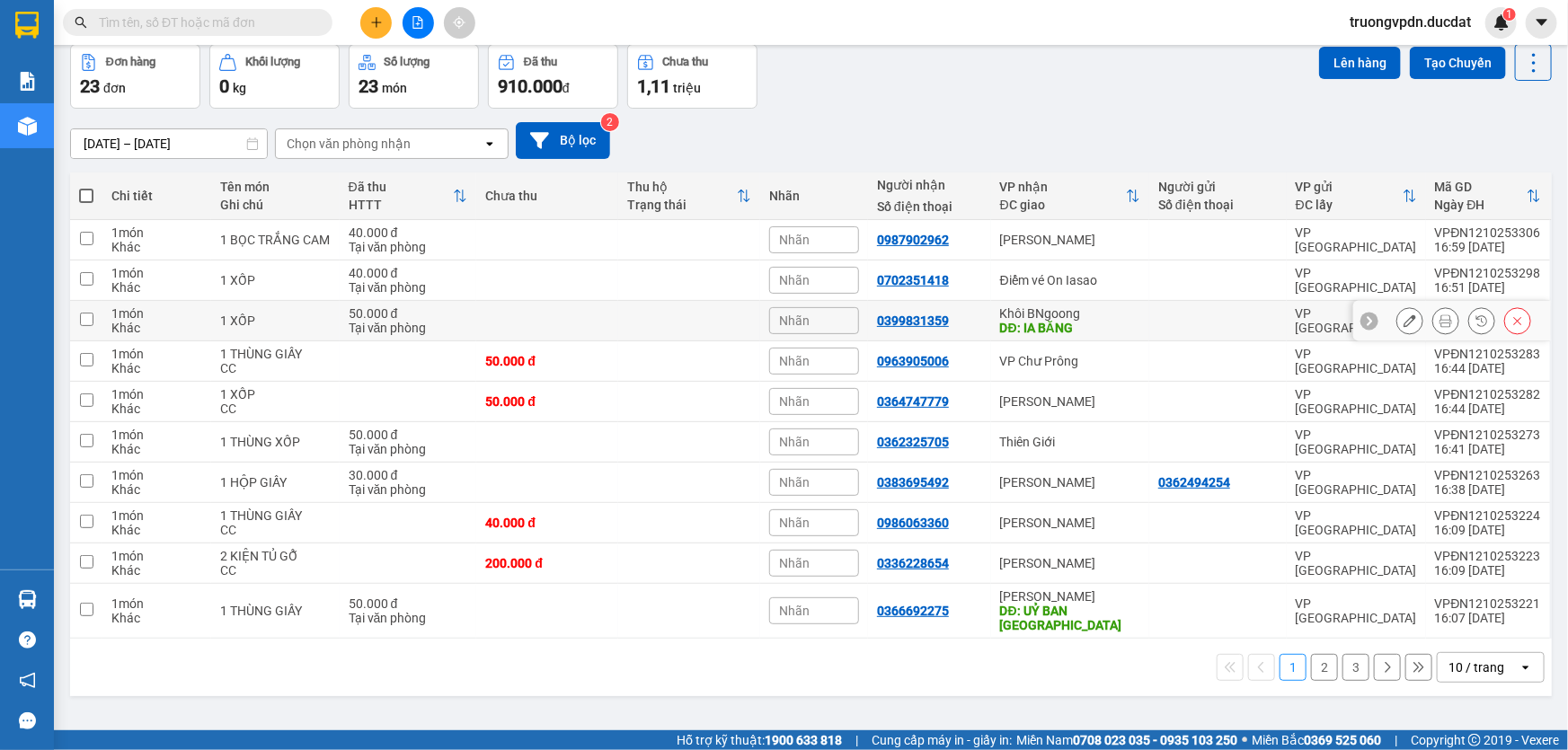
scroll to position [82, 0]
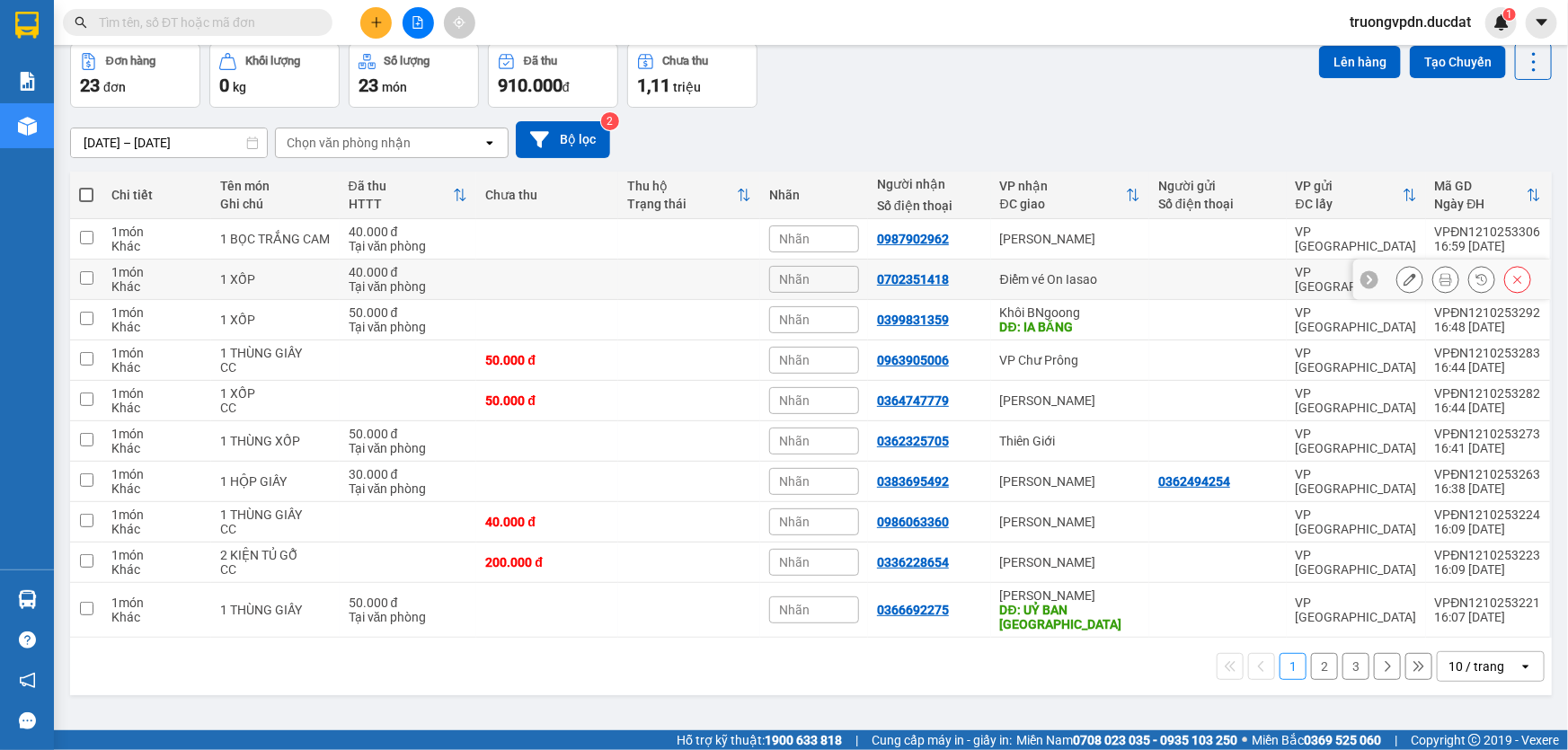
click at [1083, 281] on div "Điểm vé On Iasao" at bounding box center [1070, 279] width 140 height 15
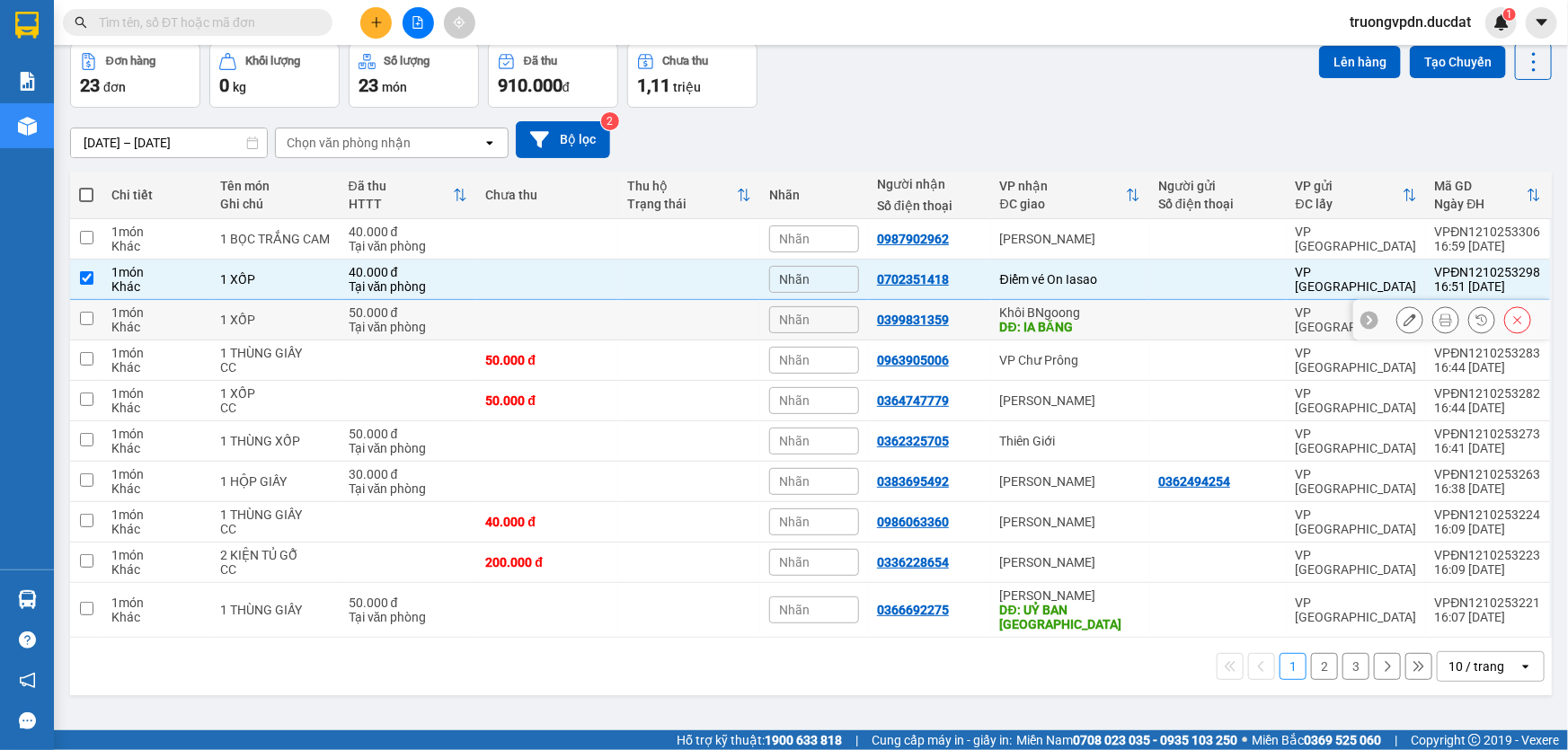
click at [1073, 320] on div "DĐ: IA BĂNG" at bounding box center [1070, 327] width 140 height 15
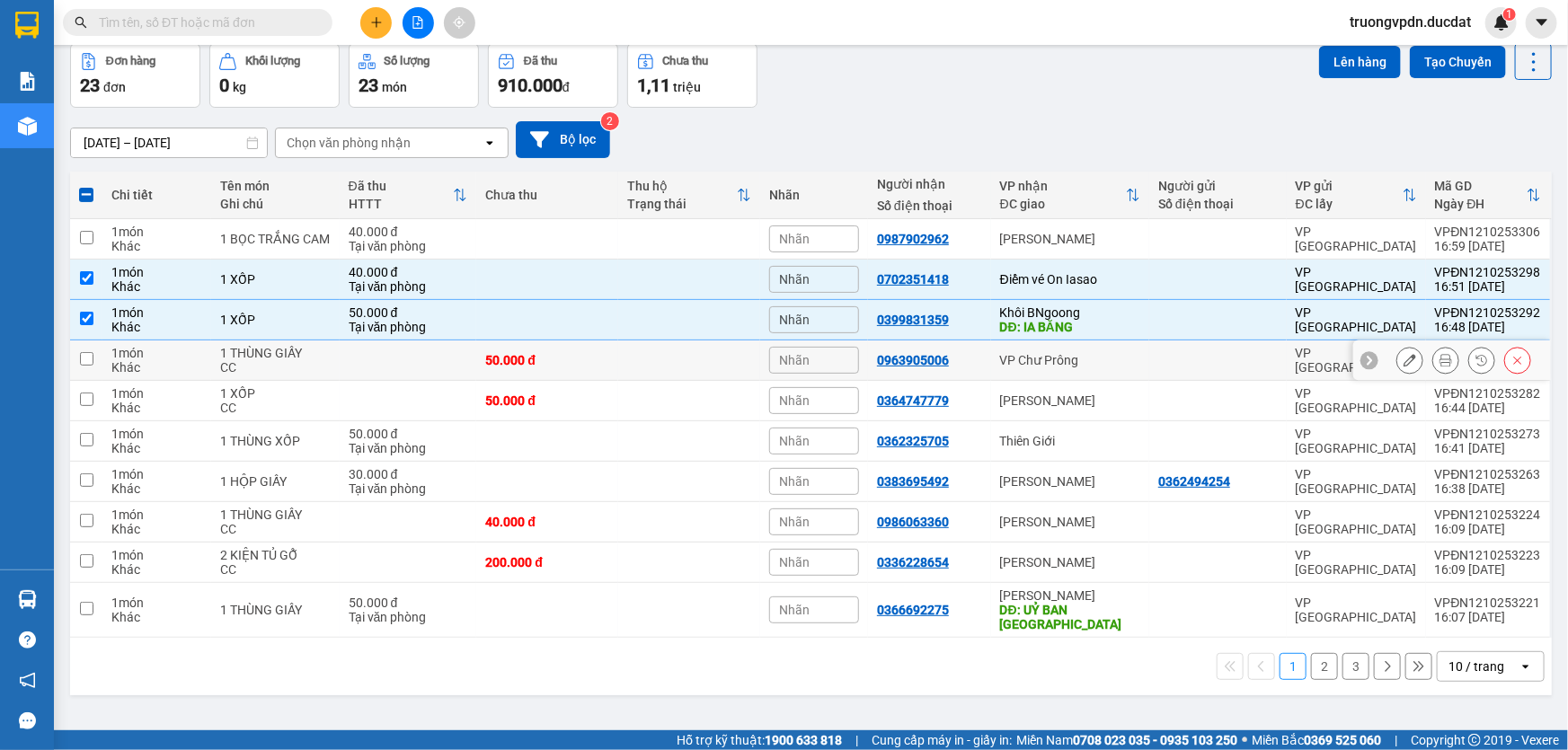
click at [1074, 359] on div "VP Chư Prông" at bounding box center [1070, 360] width 140 height 15
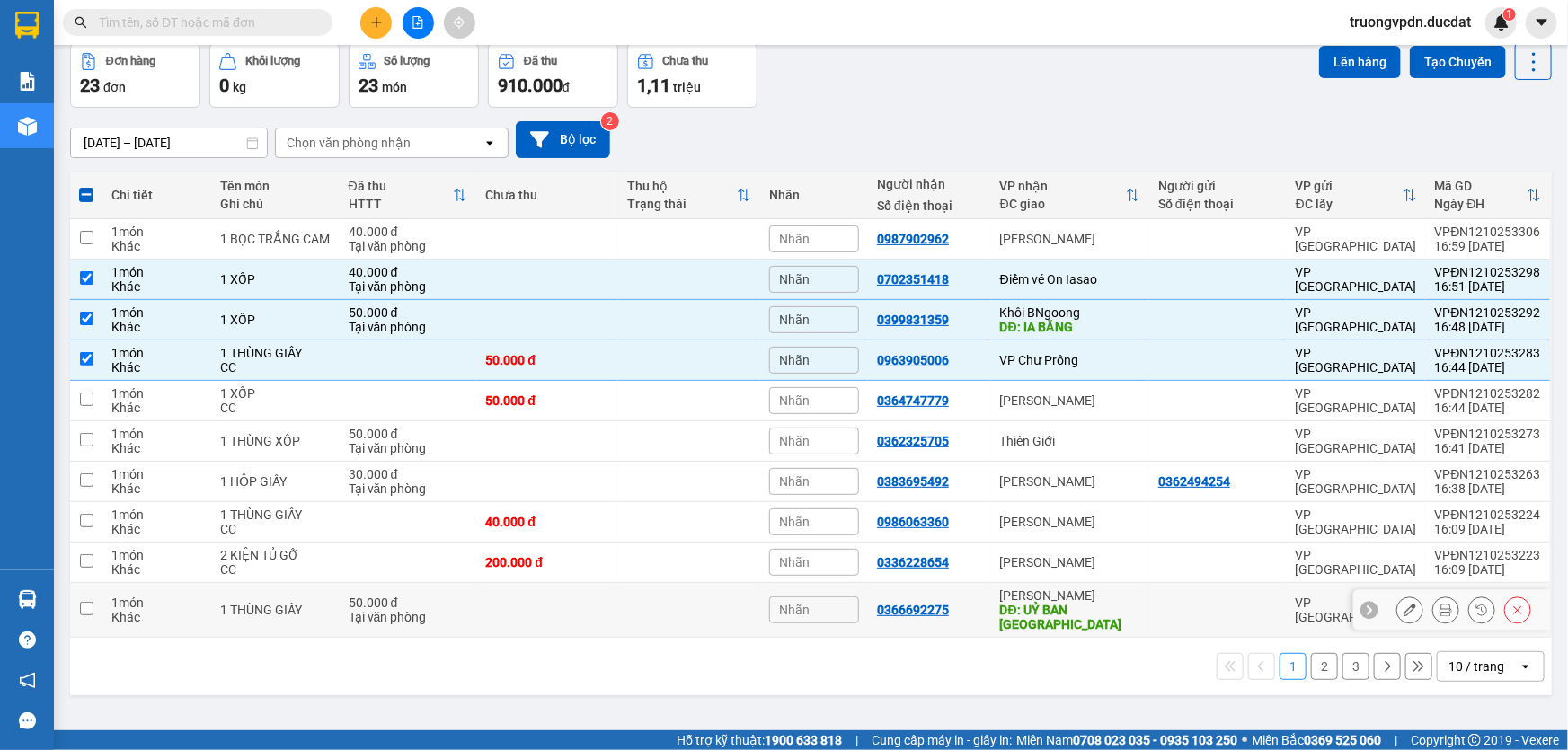
drag, startPoint x: 1073, startPoint y: 593, endPoint x: 1192, endPoint y: 386, distance: 238.8
click at [1073, 593] on div "[PERSON_NAME]" at bounding box center [1070, 596] width 140 height 15
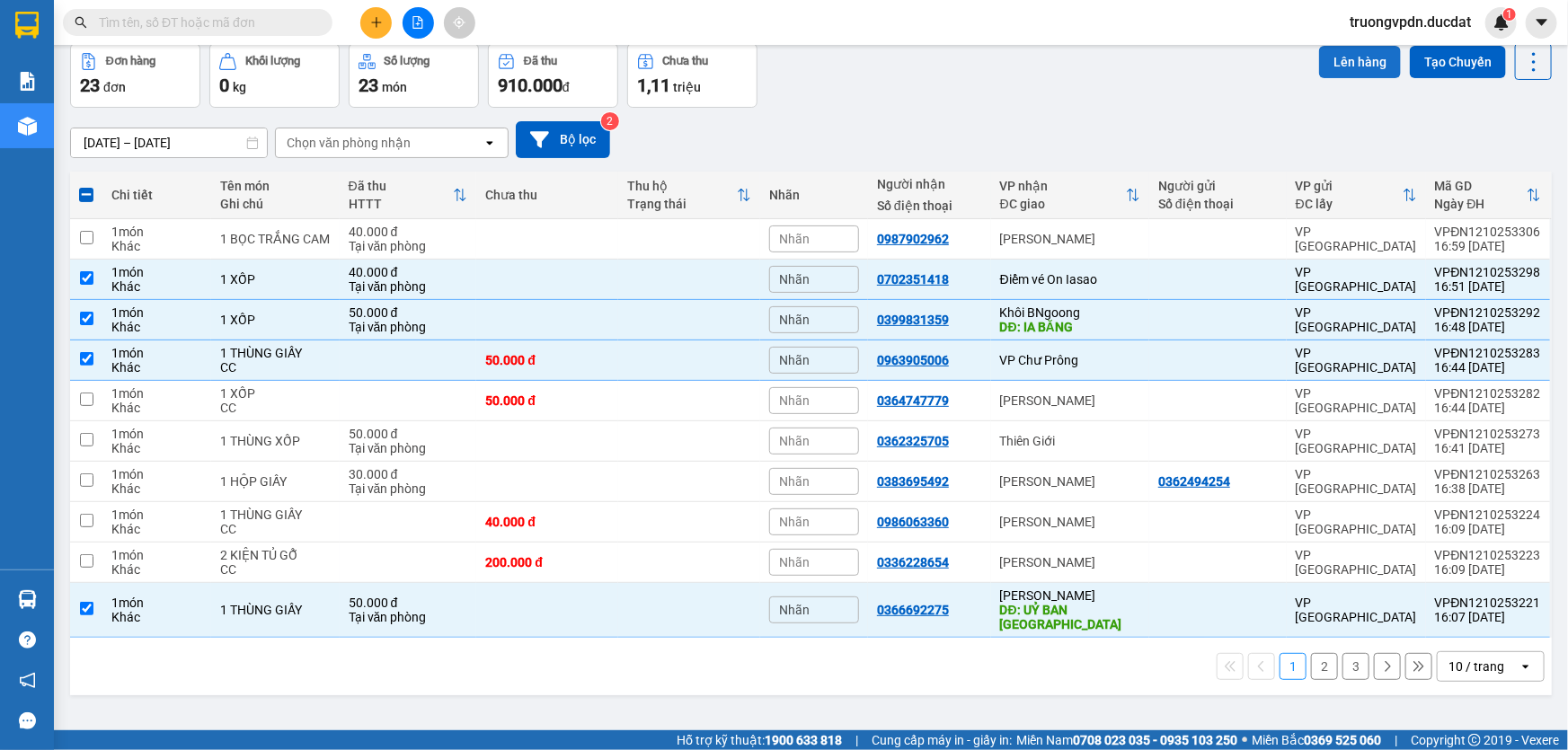
click at [1333, 60] on button "Lên hàng" at bounding box center [1360, 63] width 82 height 33
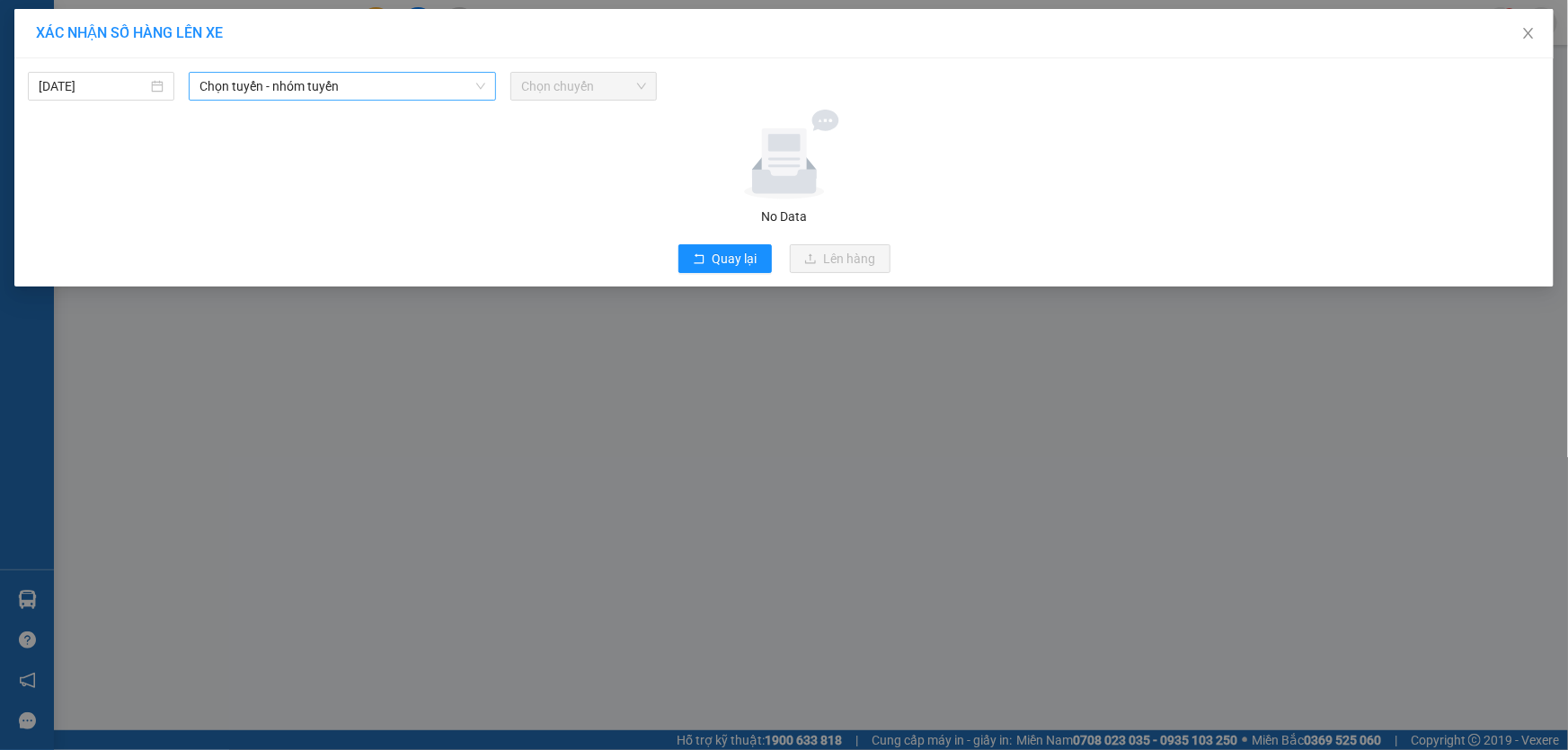
click at [326, 94] on span "Chọn tuyến - nhóm tuyến" at bounding box center [342, 86] width 286 height 27
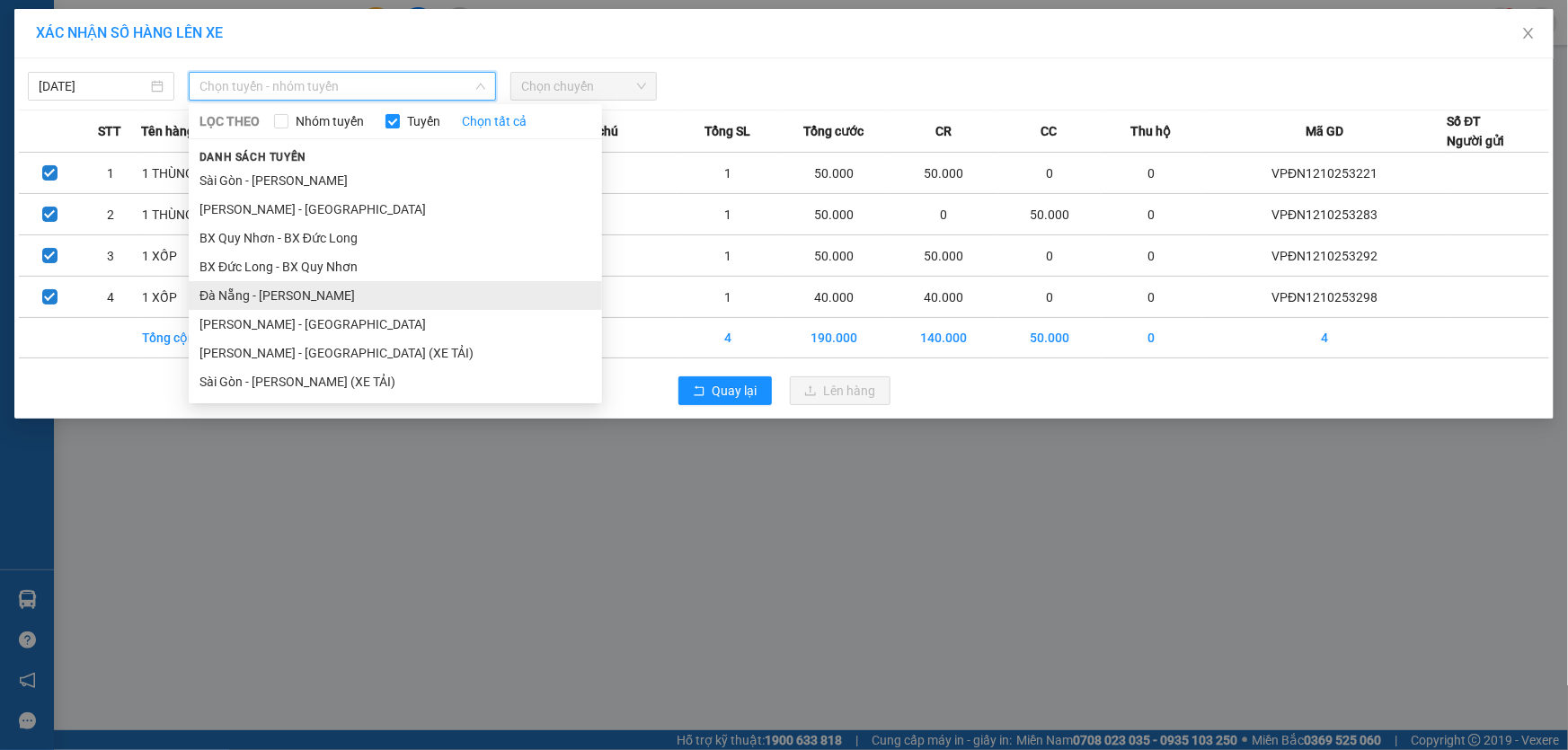
drag, startPoint x: 261, startPoint y: 297, endPoint x: 494, endPoint y: 152, distance: 274.4
click at [260, 296] on li "Đà Nẵng - [PERSON_NAME]" at bounding box center [395, 296] width 413 height 29
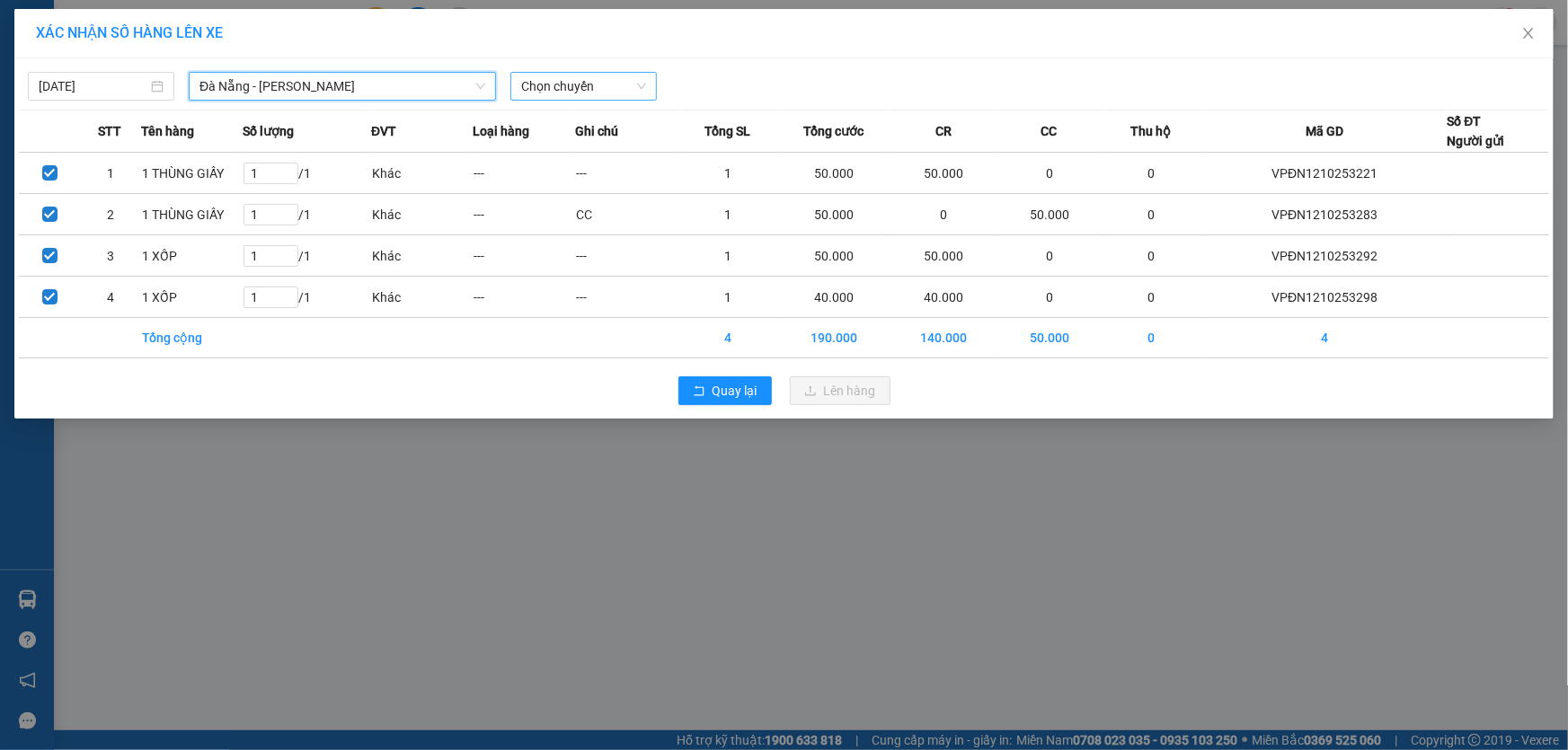
click at [574, 90] on span "Chọn chuyến" at bounding box center [583, 86] width 125 height 27
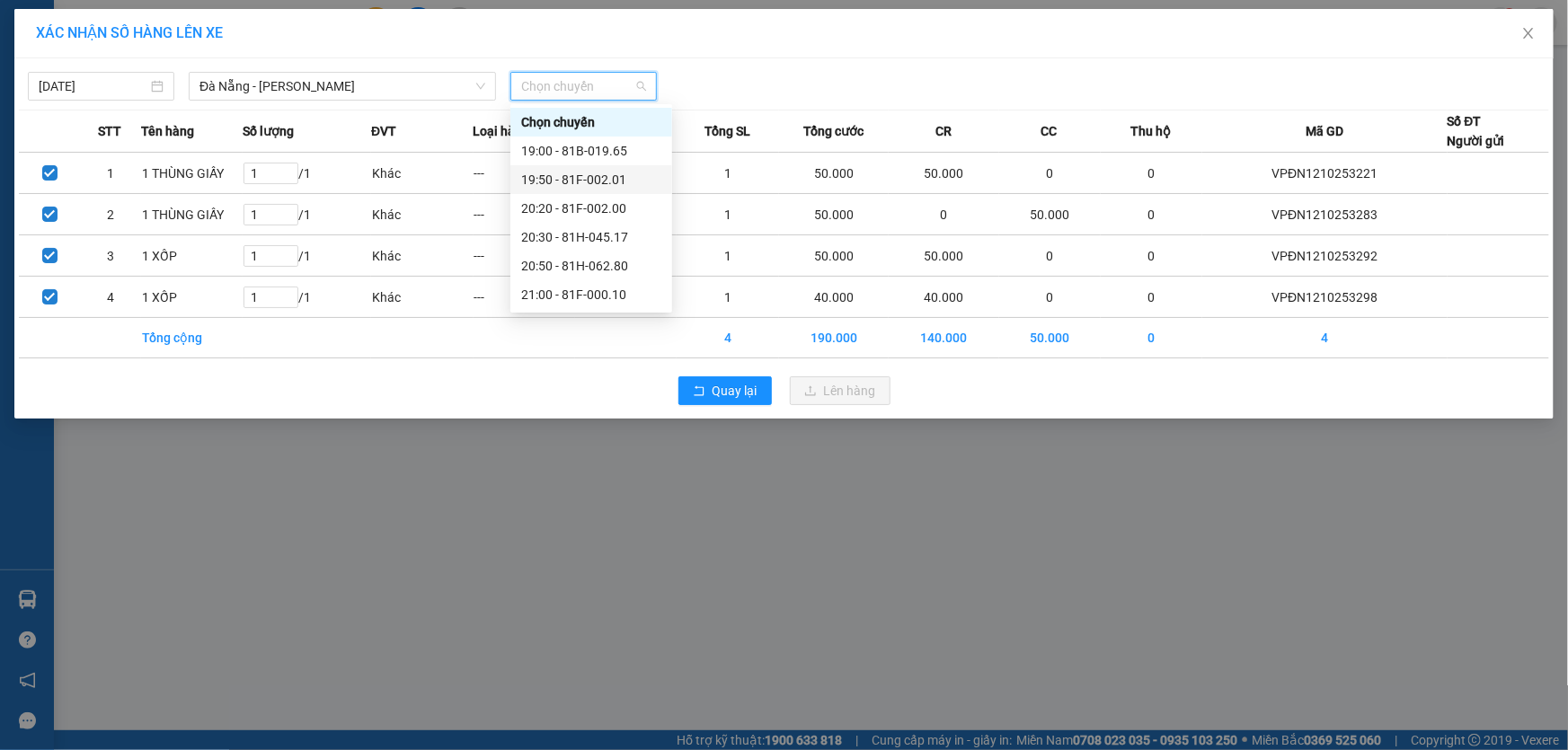
click at [611, 178] on div "19:50 - 81F-002.01" at bounding box center [591, 180] width 140 height 20
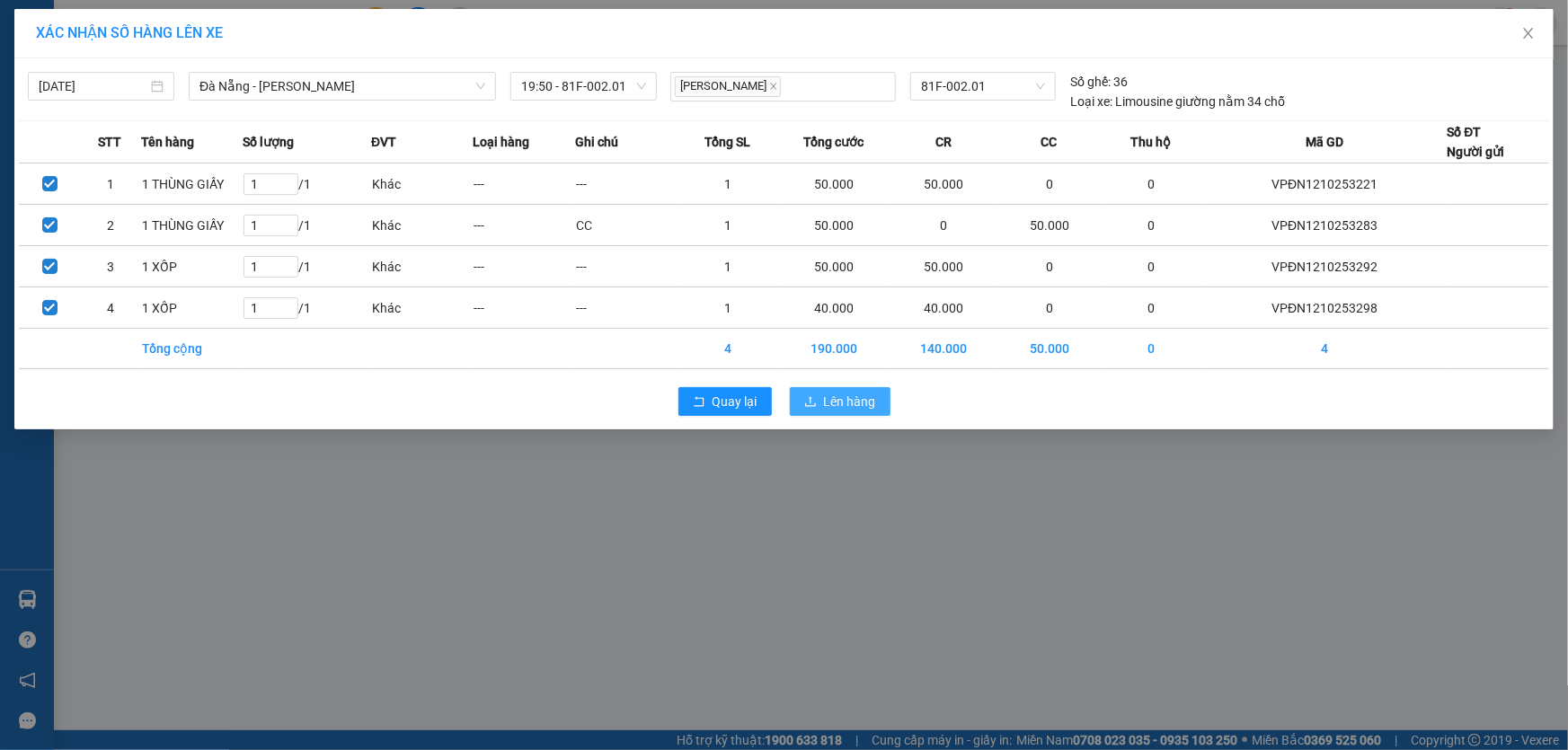
click at [848, 407] on span "Lên hàng" at bounding box center [849, 402] width 52 height 20
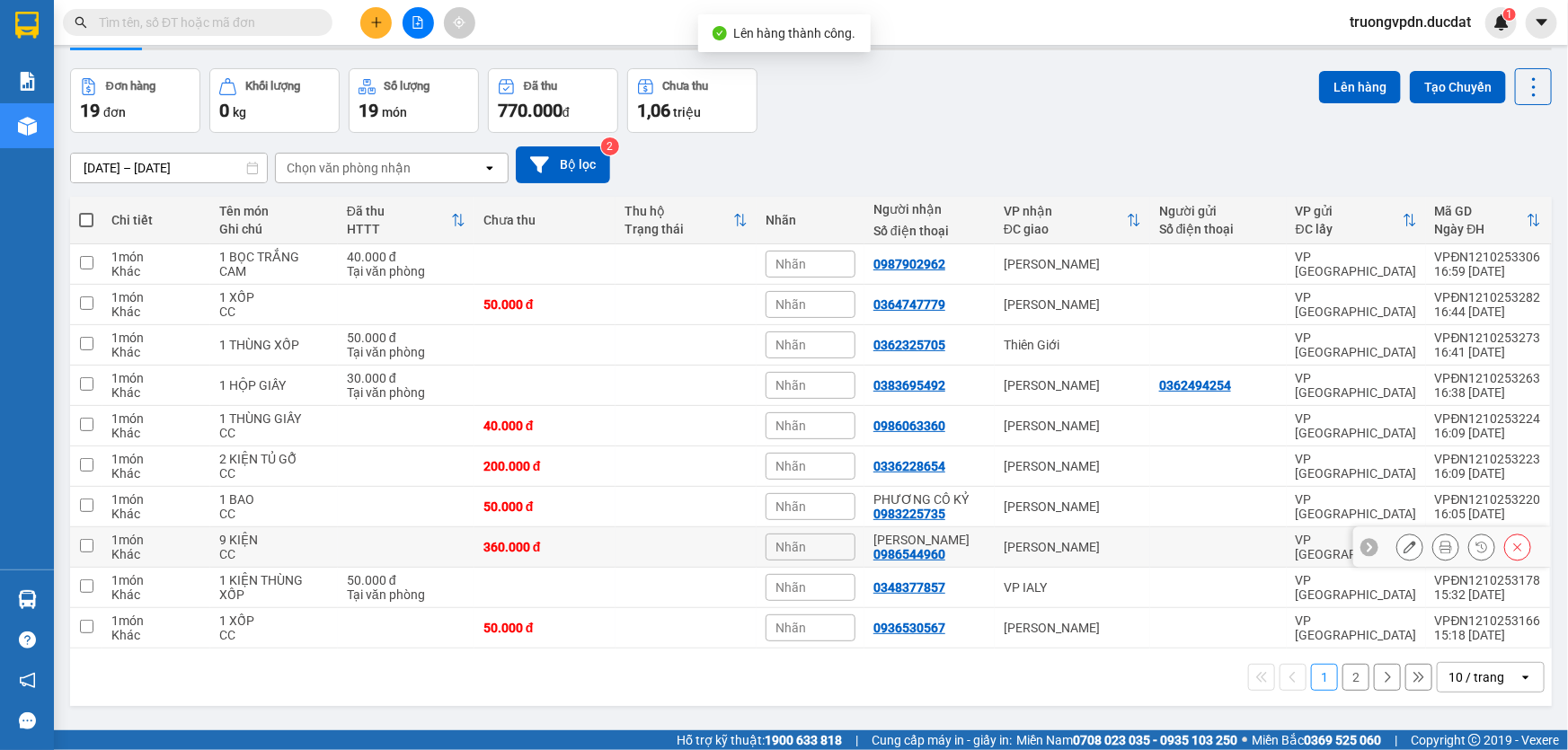
scroll to position [82, 0]
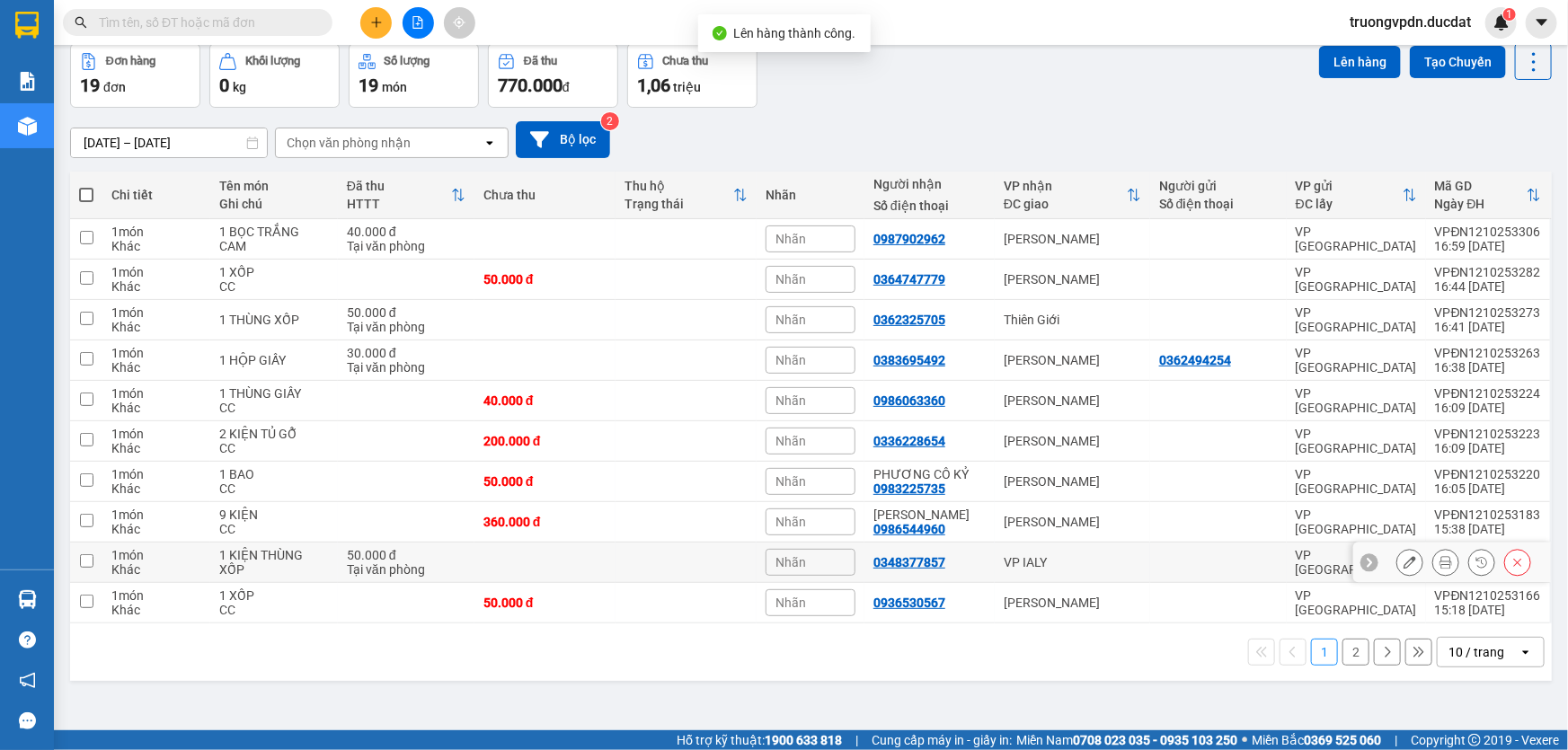
click at [1070, 557] on div "VP IALY" at bounding box center [1073, 562] width 138 height 15
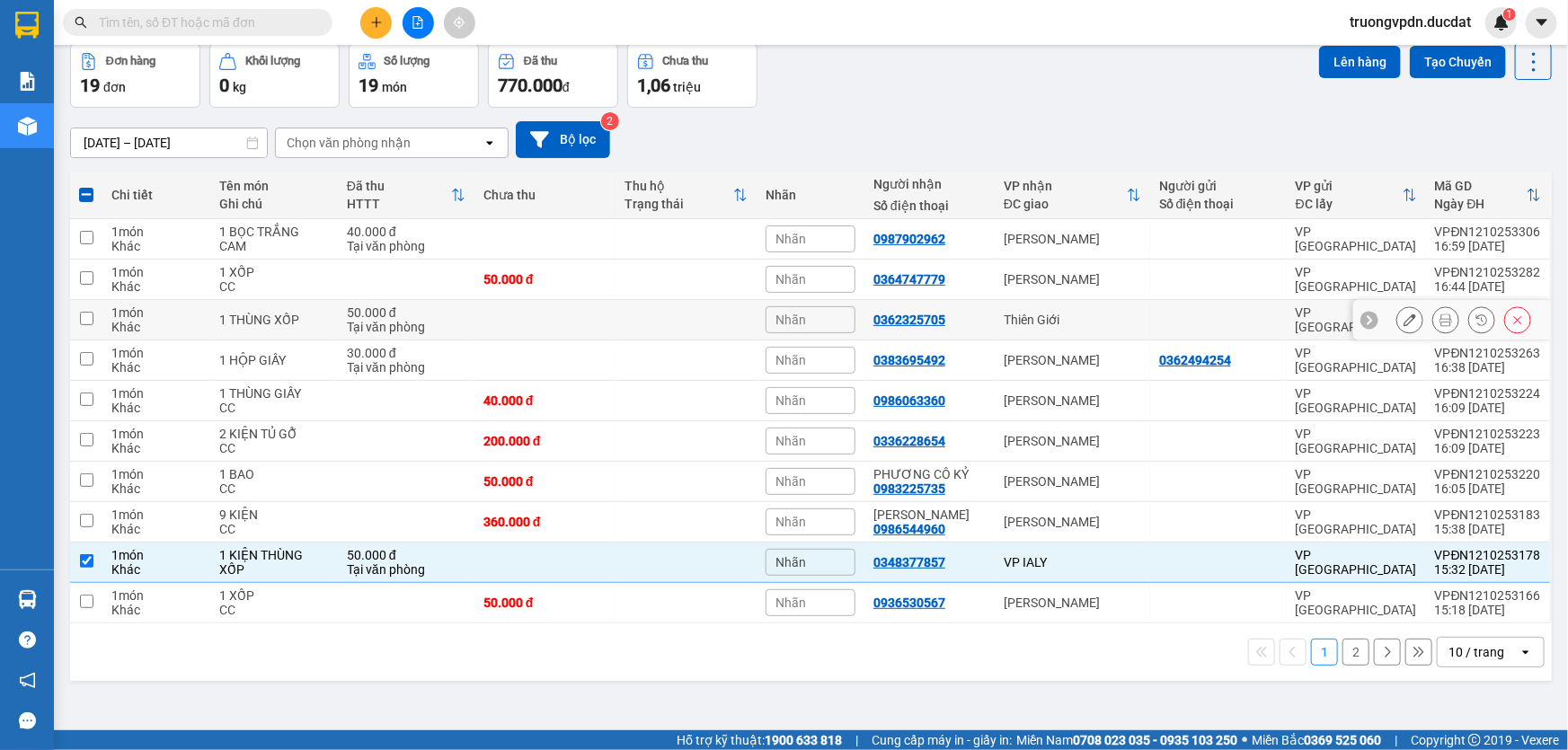
click at [1087, 314] on div "Thiên Giới" at bounding box center [1073, 320] width 138 height 15
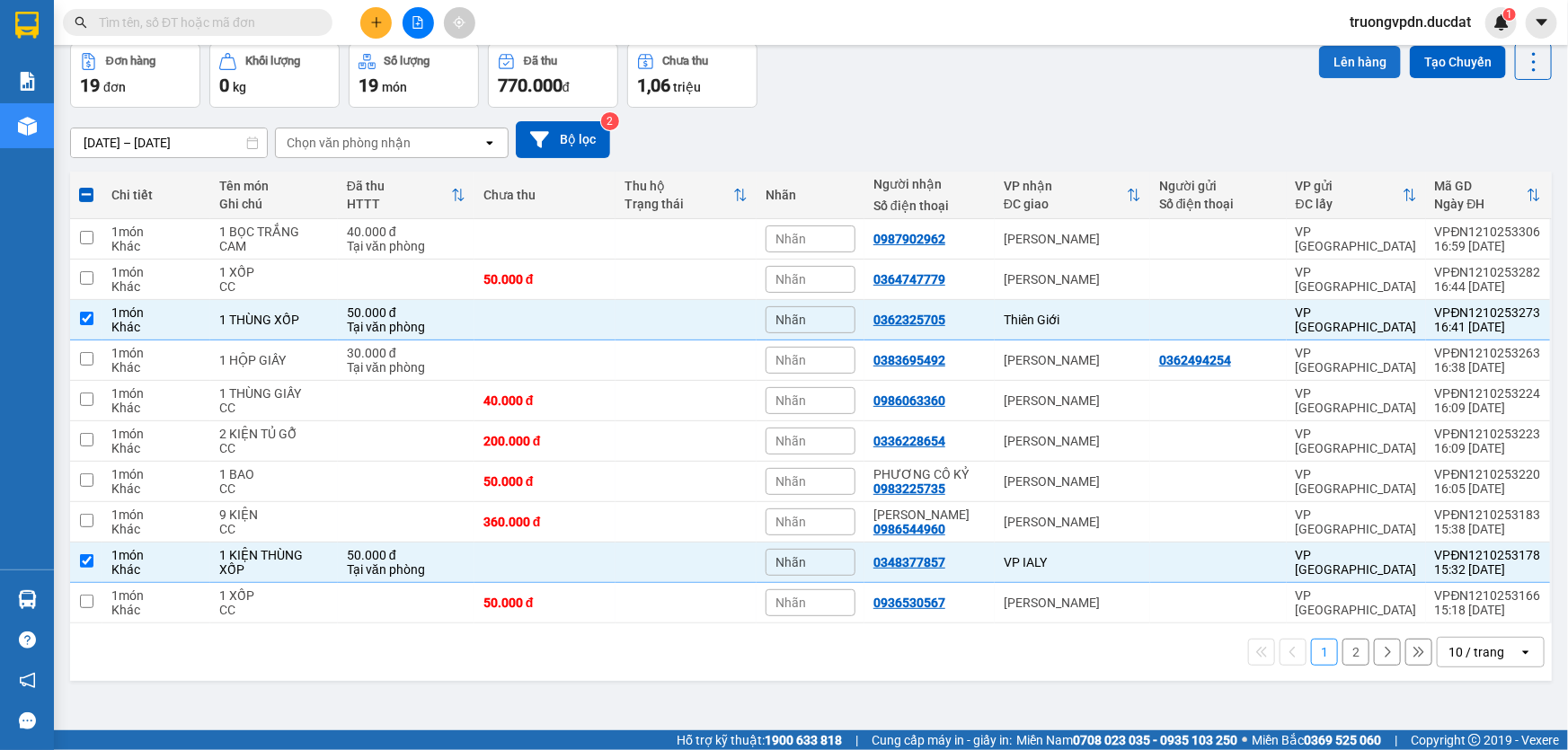
click at [1344, 65] on button "Lên hàng" at bounding box center [1360, 63] width 82 height 33
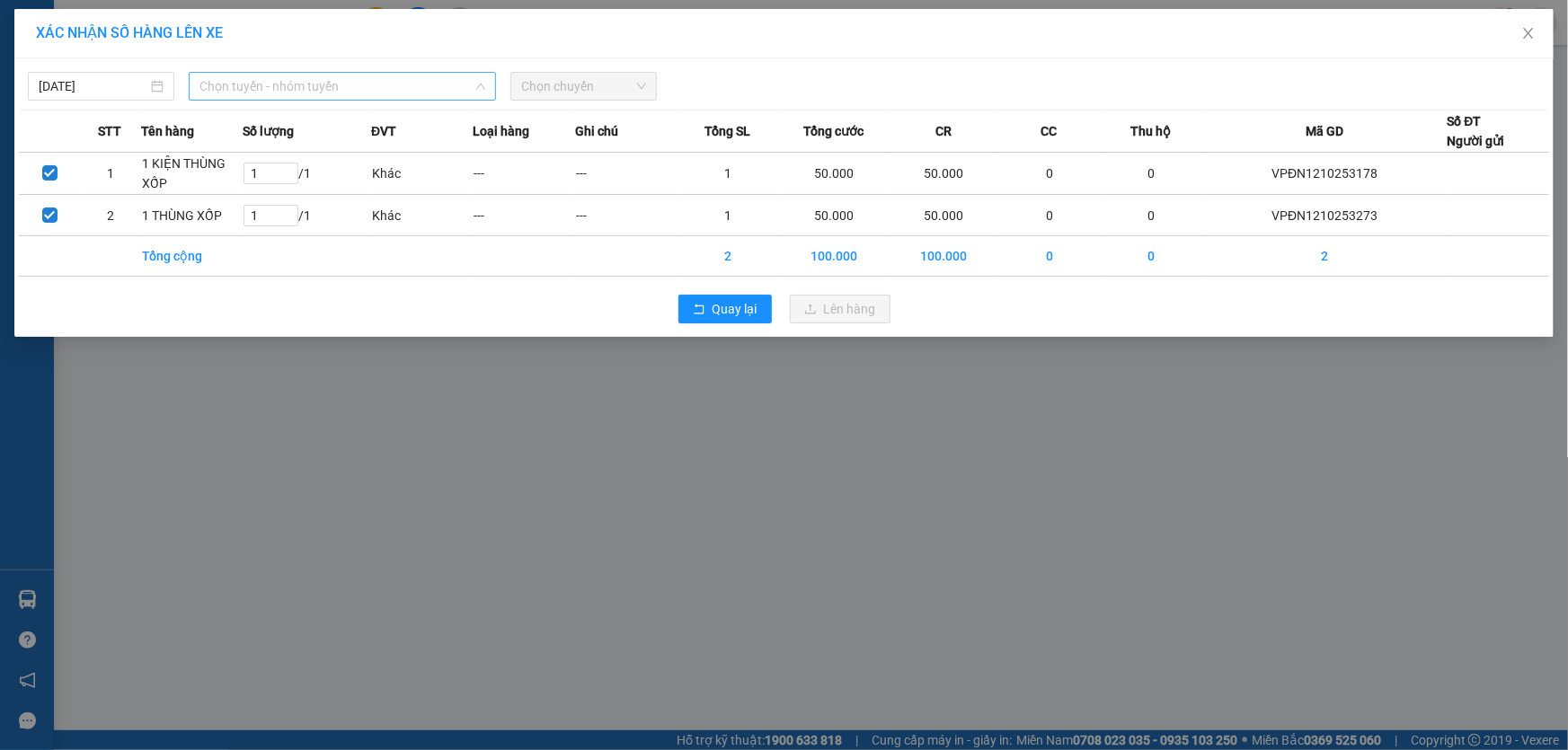
click at [303, 89] on span "Chọn tuyến - nhóm tuyến" at bounding box center [342, 86] width 286 height 27
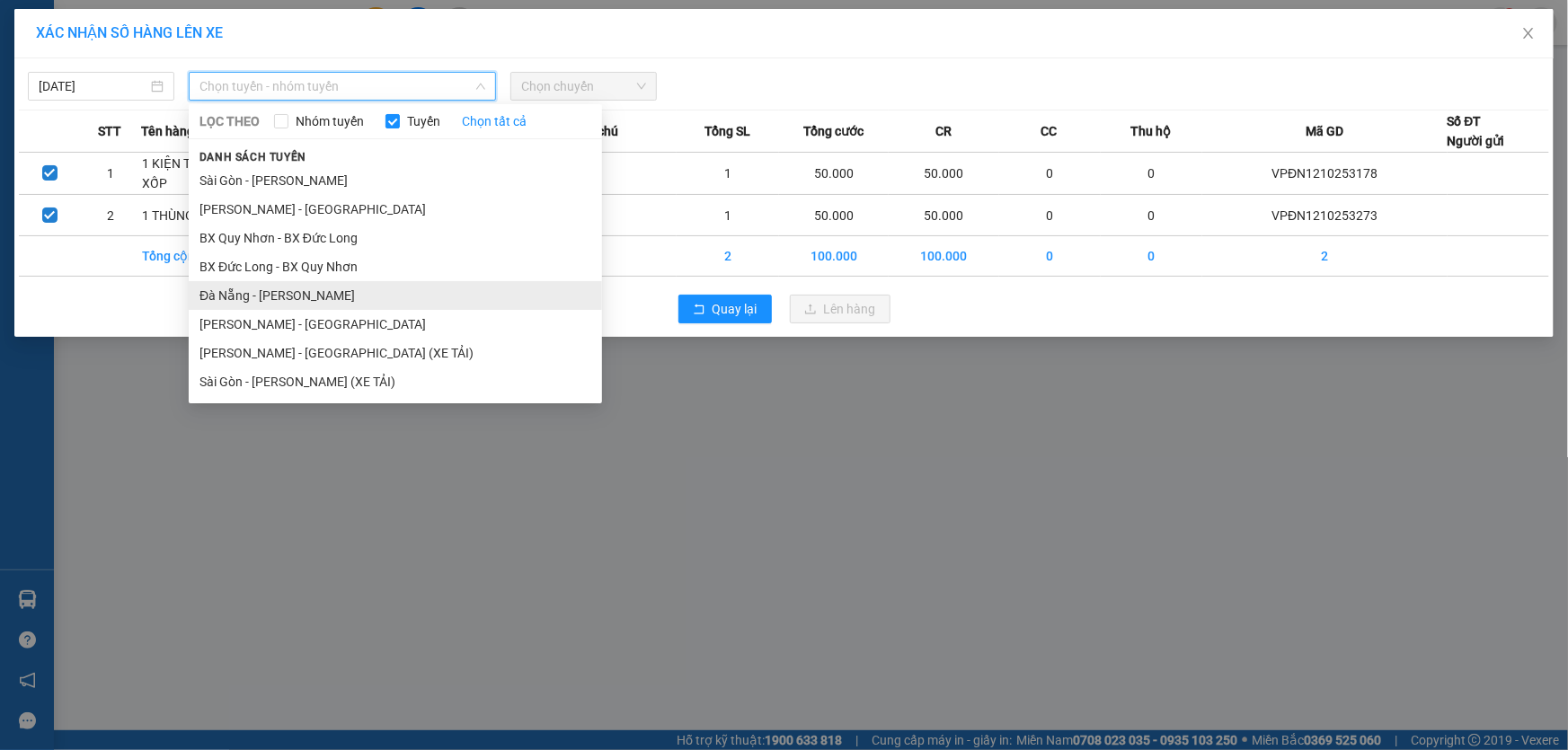
click at [293, 296] on li "Đà Nẵng - [PERSON_NAME]" at bounding box center [395, 296] width 413 height 29
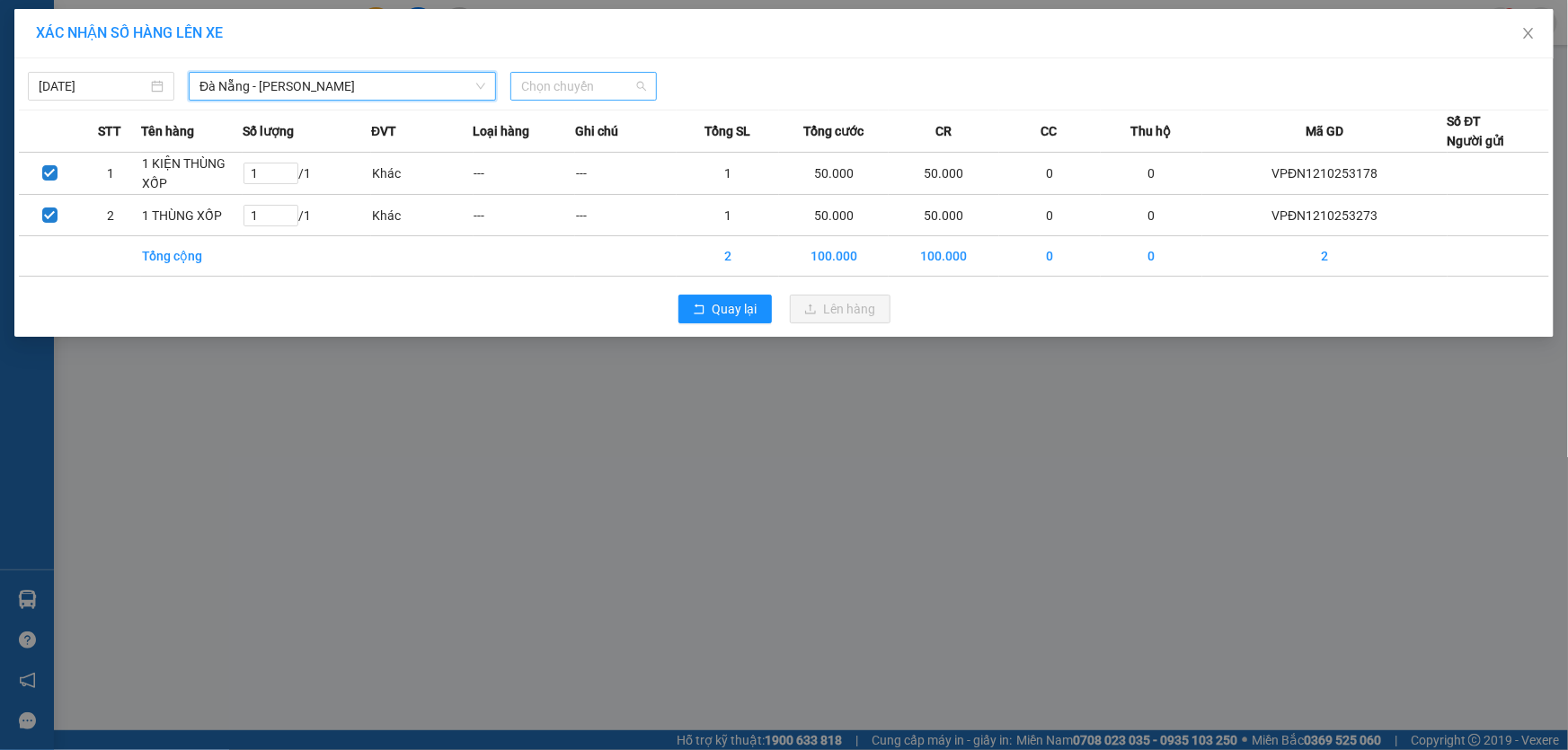
click at [622, 74] on span "Chọn chuyến" at bounding box center [583, 86] width 125 height 27
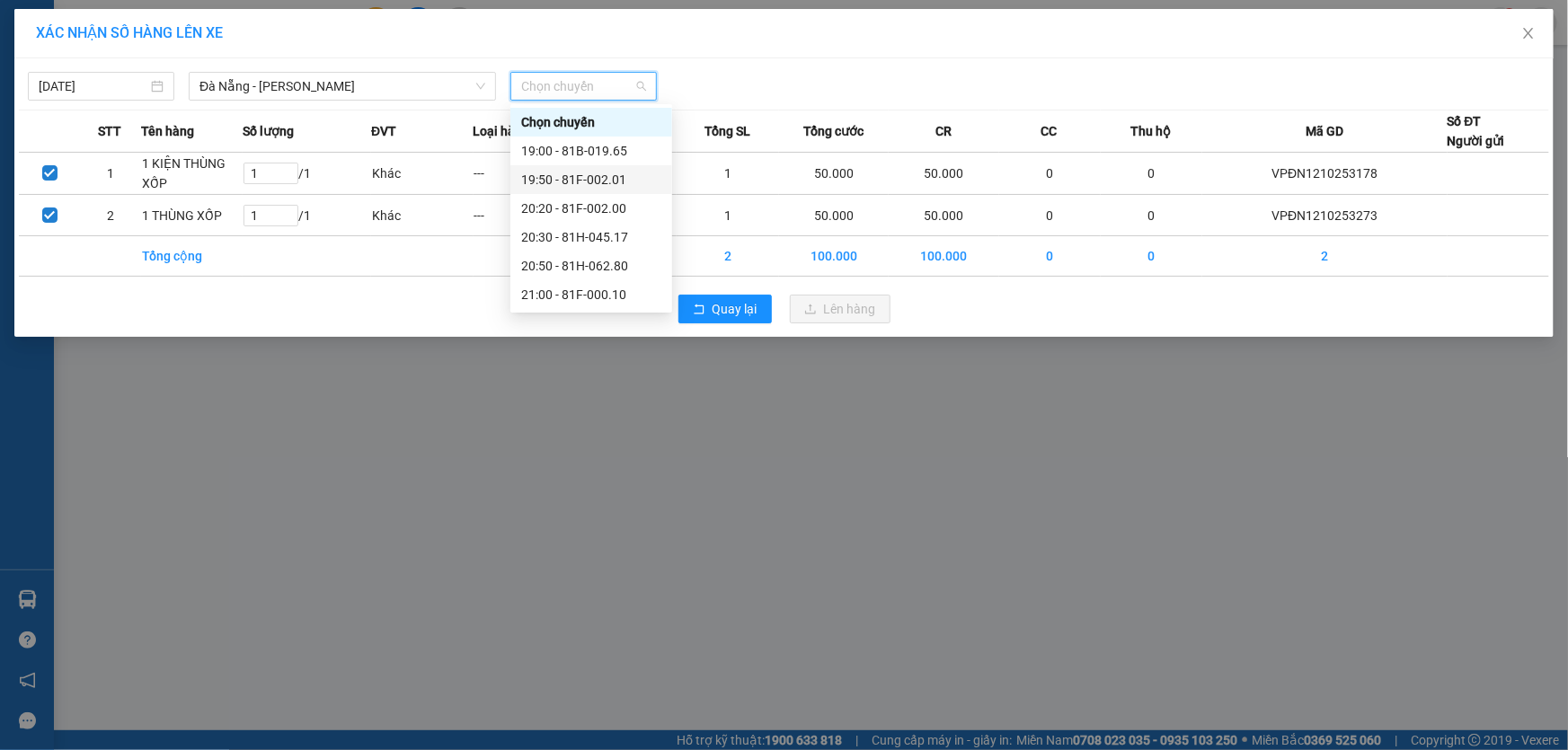
click at [603, 171] on div "19:50 - 81F-002.01" at bounding box center [591, 180] width 140 height 20
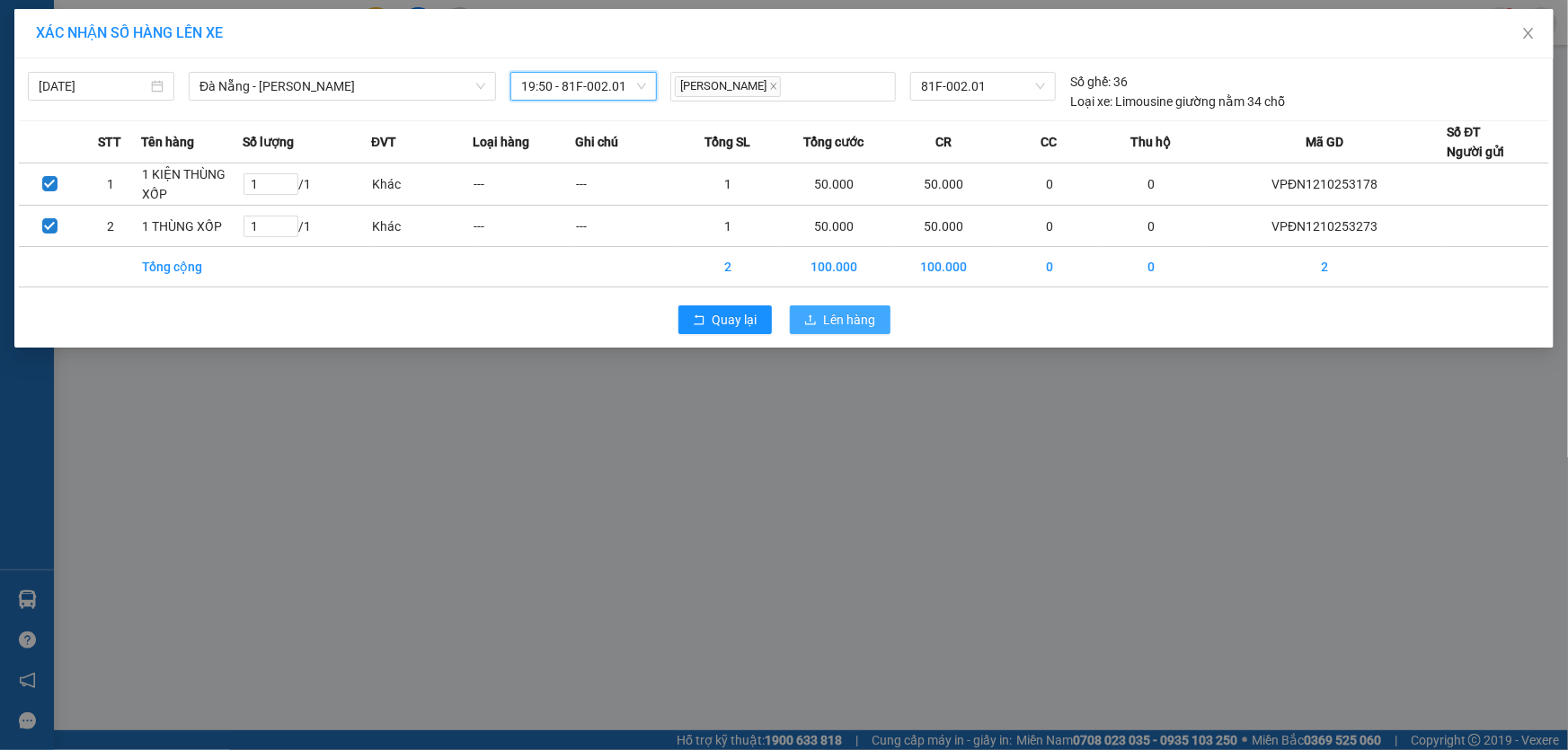
click at [863, 322] on span "Lên hàng" at bounding box center [849, 320] width 52 height 20
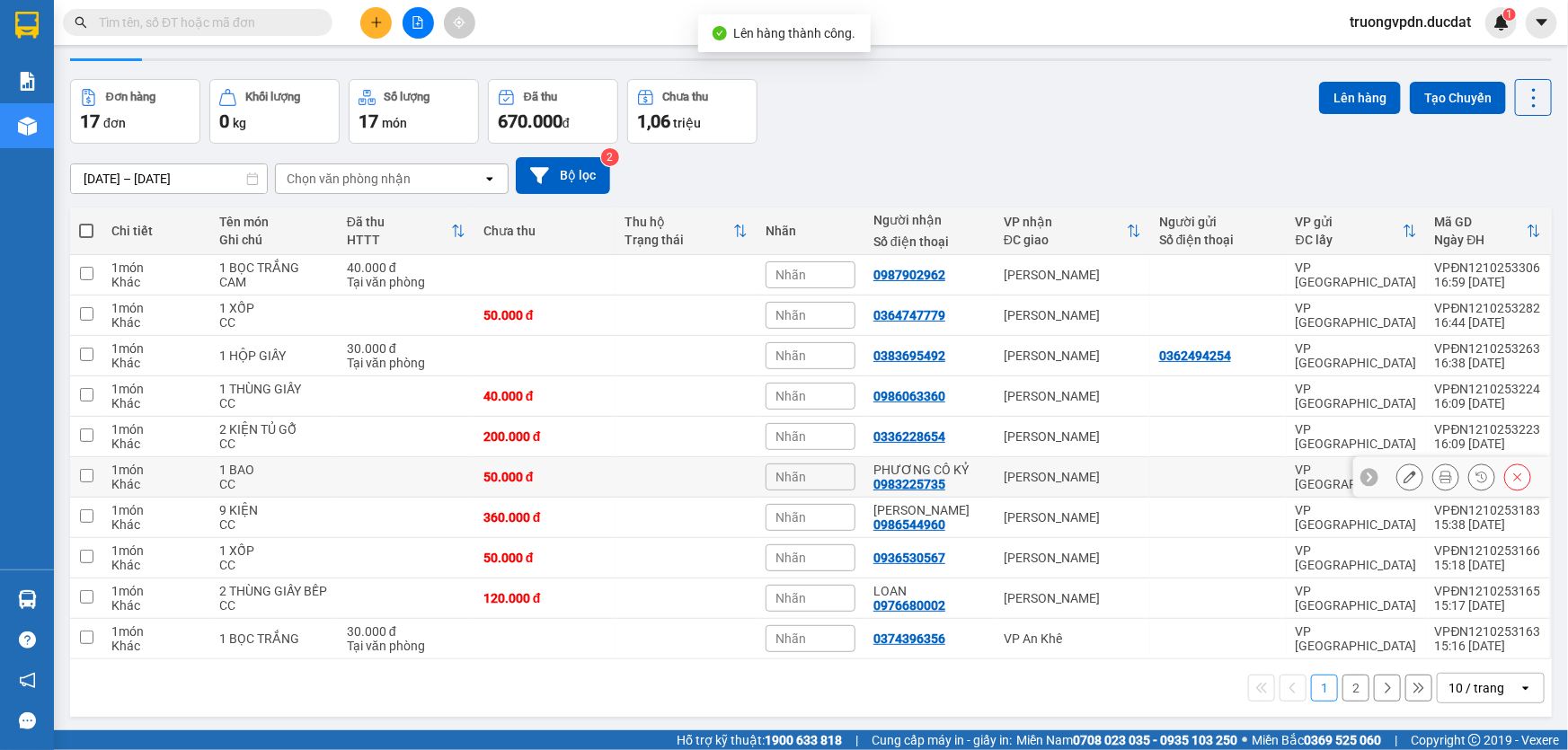
scroll to position [82, 0]
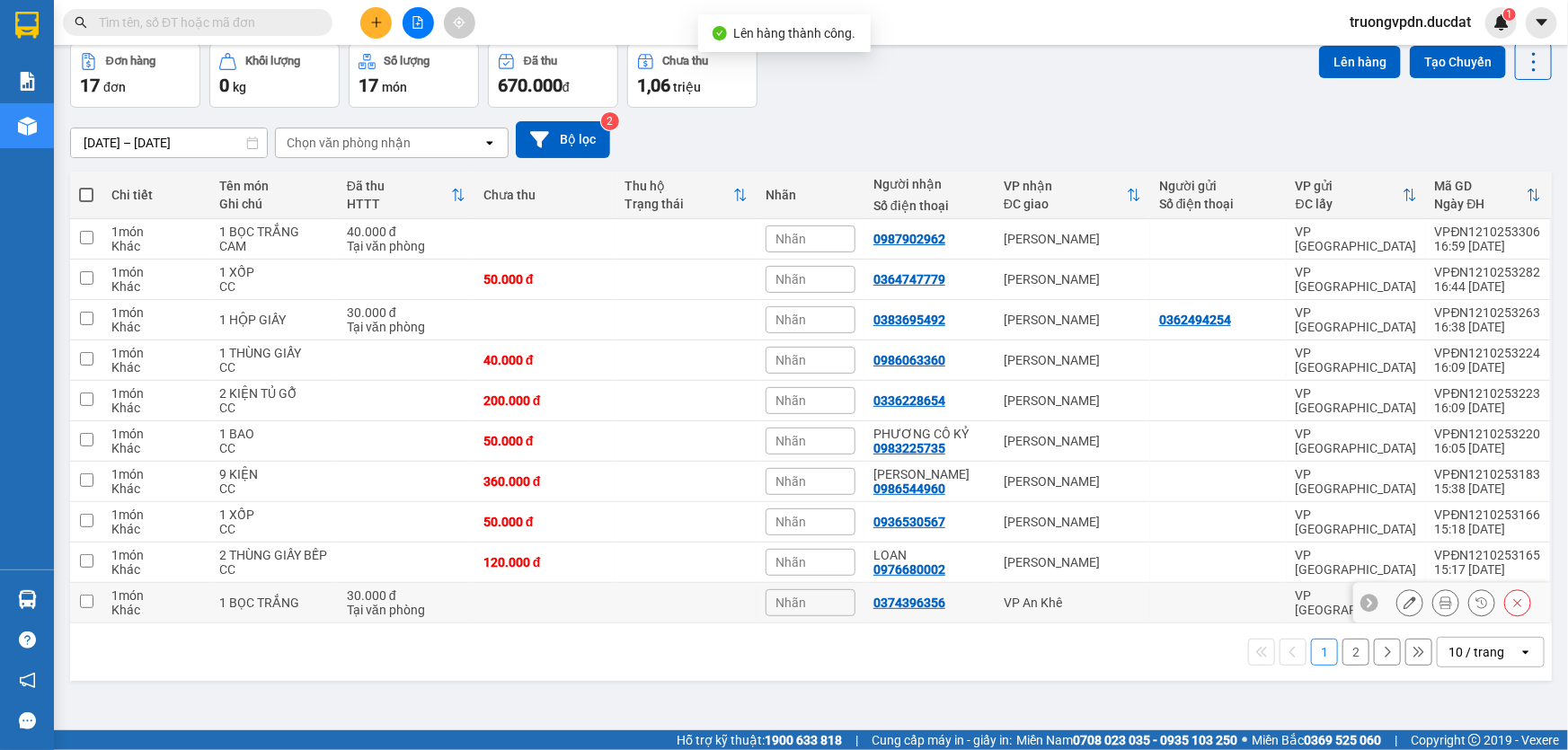
drag, startPoint x: 1099, startPoint y: 593, endPoint x: 1288, endPoint y: 228, distance: 411.0
click at [1097, 591] on td "VP An Khê" at bounding box center [1072, 603] width 155 height 41
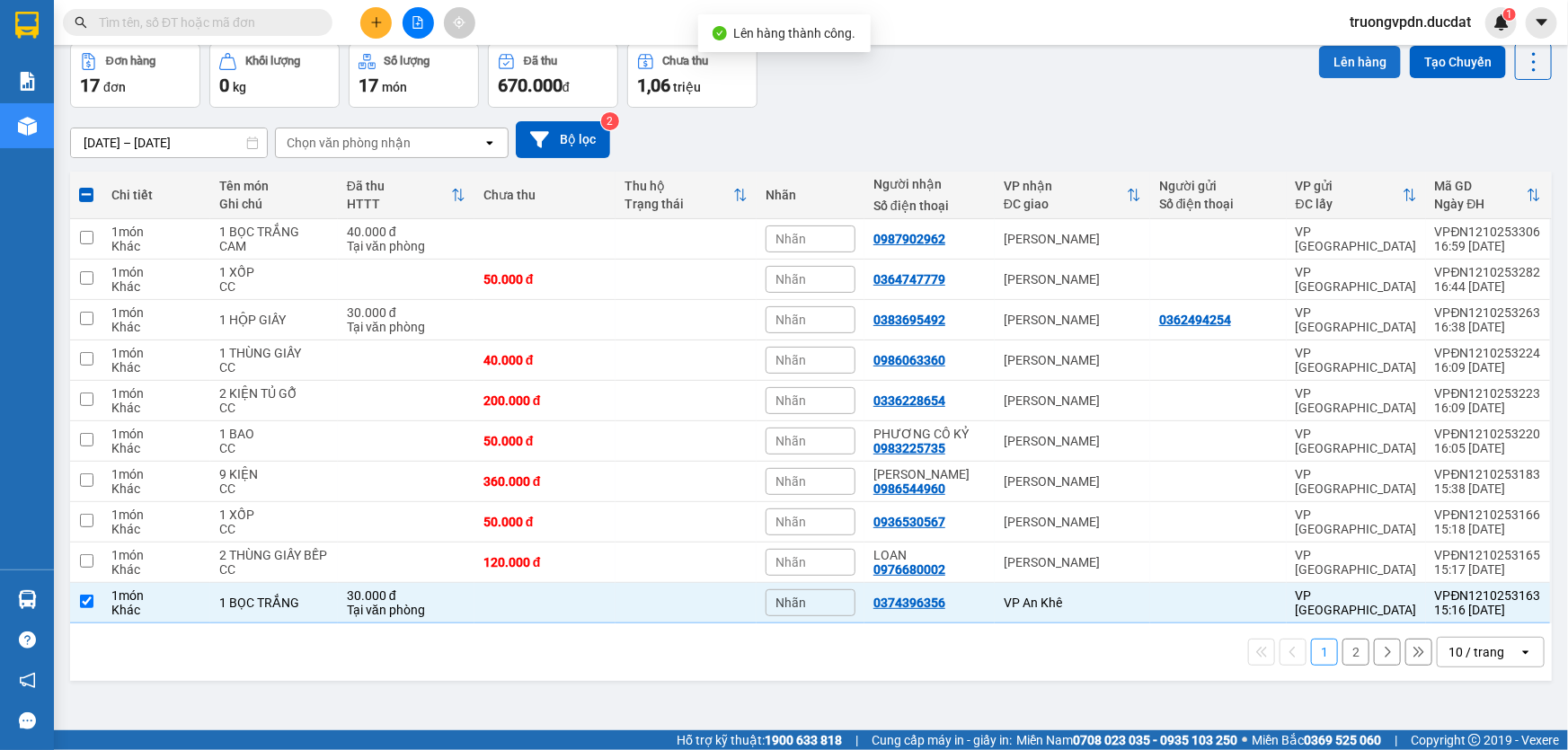
click at [1328, 63] on button "Lên hàng" at bounding box center [1360, 63] width 82 height 33
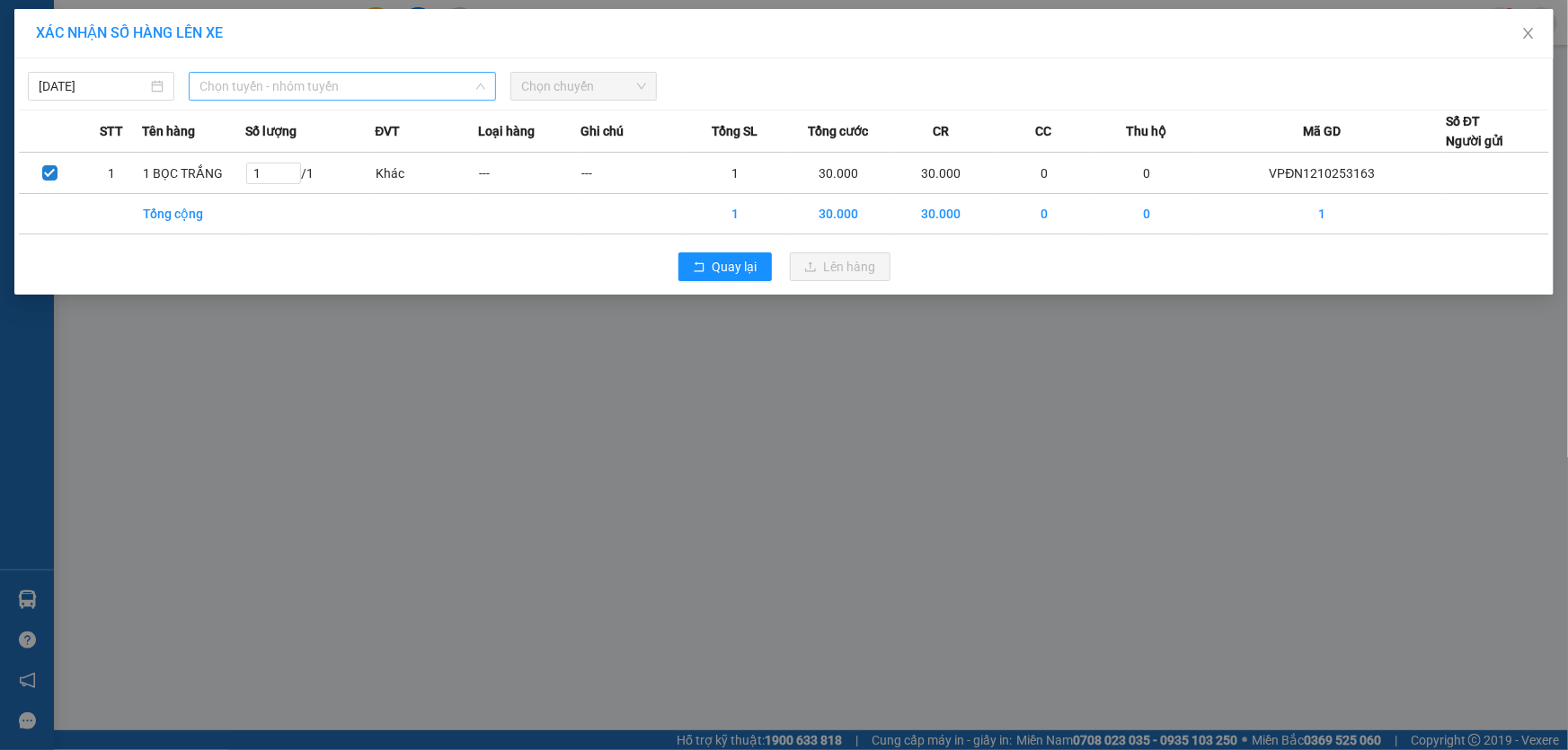
click at [374, 89] on span "Chọn tuyến - nhóm tuyến" at bounding box center [342, 86] width 286 height 27
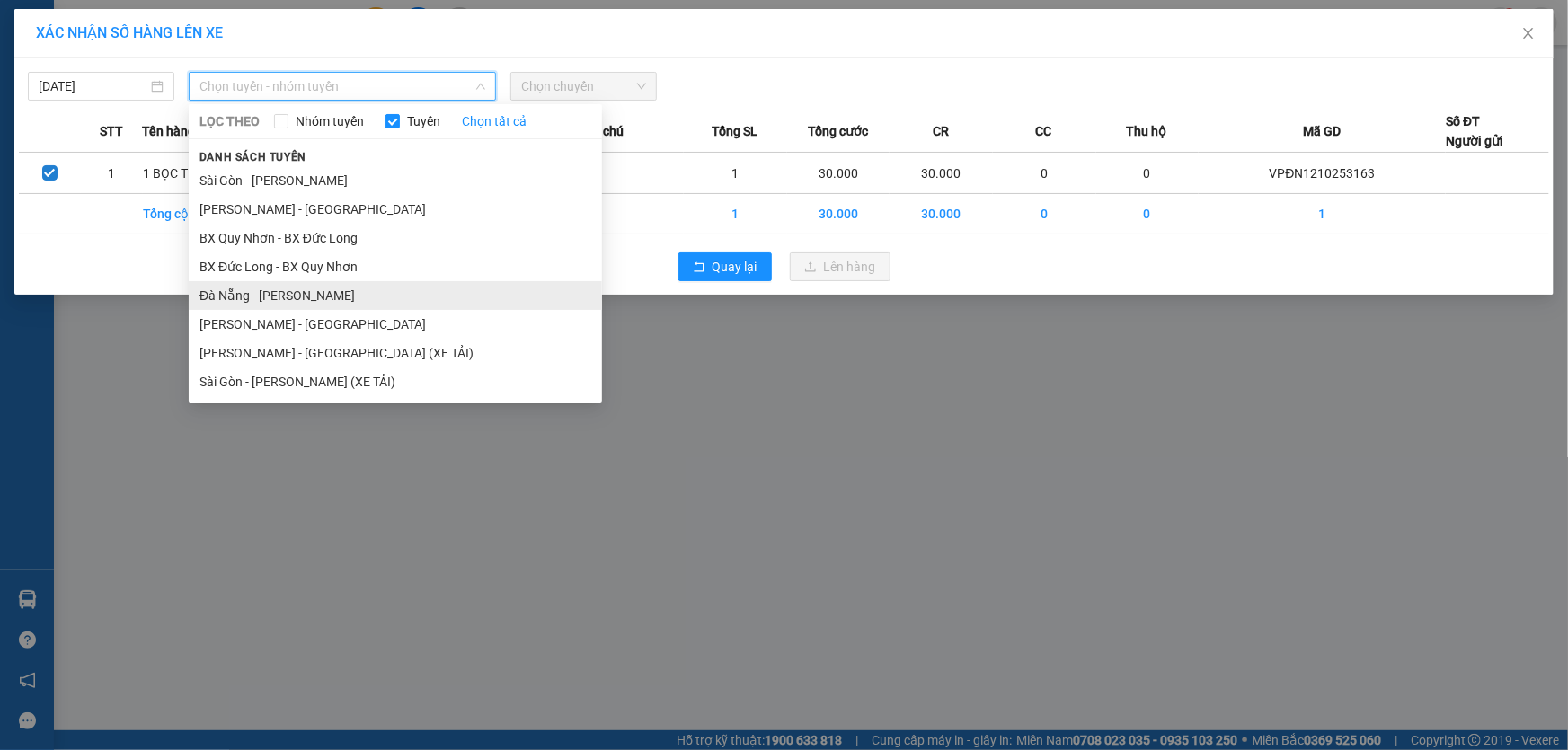
click at [270, 288] on li "Đà Nẵng - [PERSON_NAME]" at bounding box center [395, 296] width 413 height 29
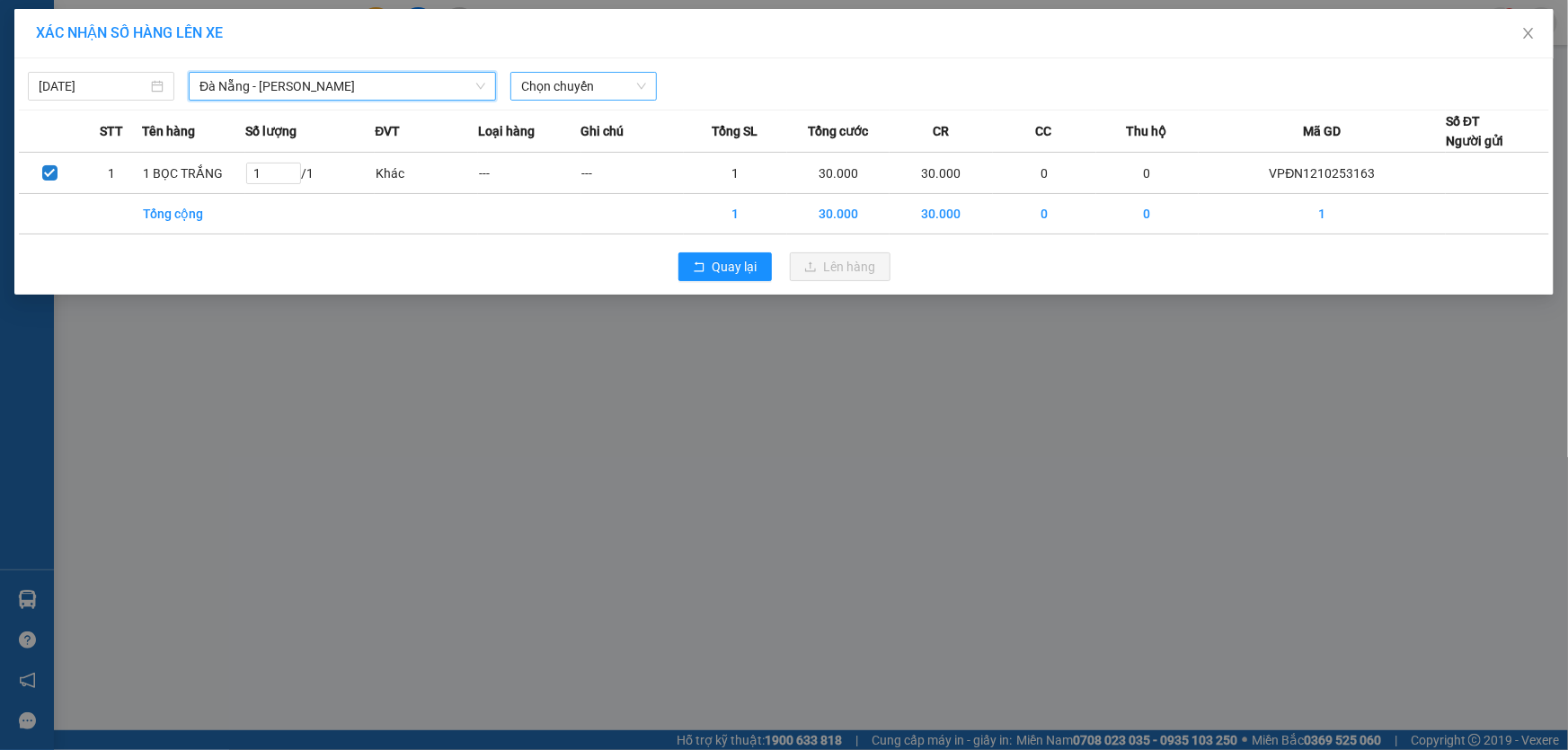
click at [564, 85] on span "Chọn chuyến" at bounding box center [583, 86] width 125 height 27
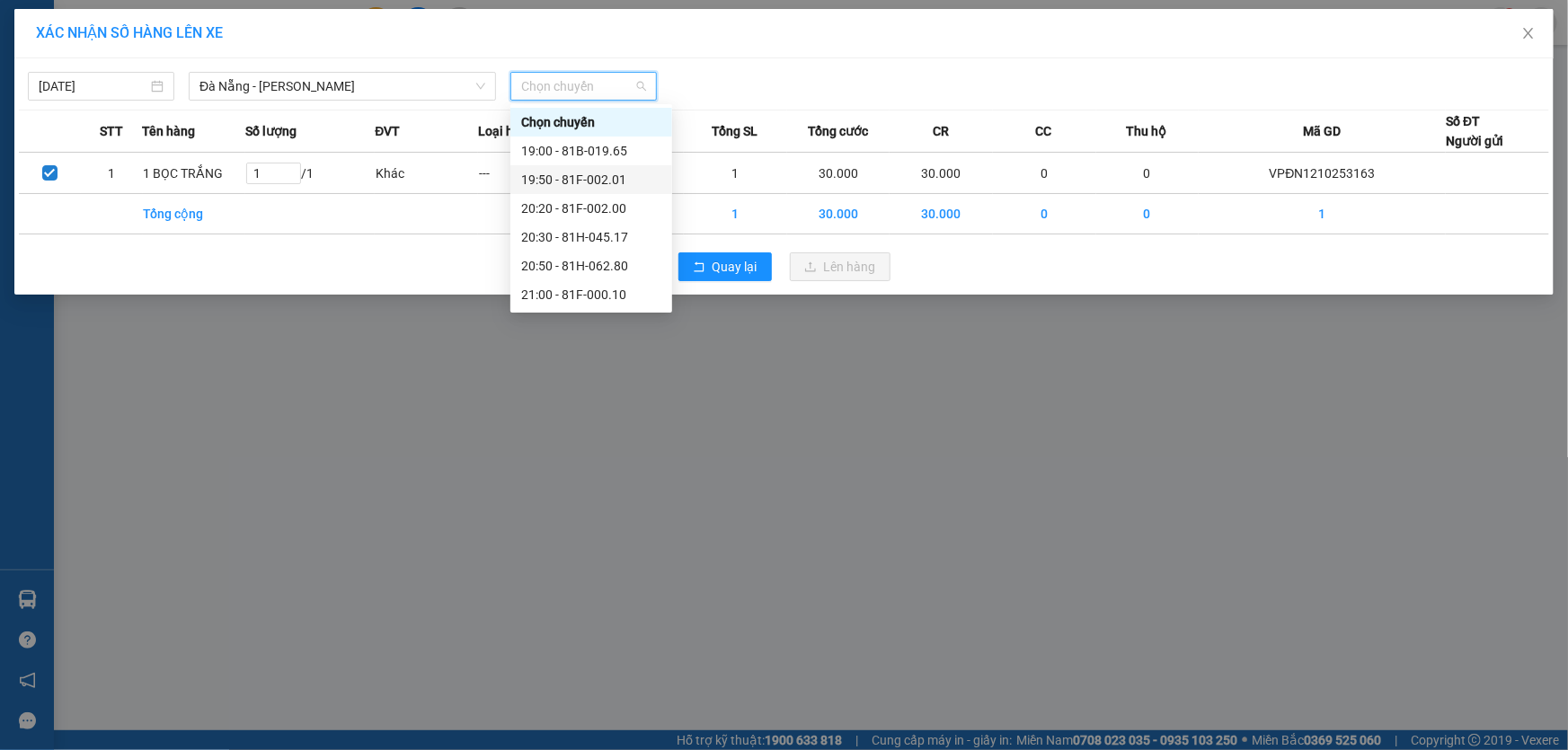
drag, startPoint x: 593, startPoint y: 179, endPoint x: 845, endPoint y: 270, distance: 267.9
click at [593, 177] on div "19:50 - 81F-002.01" at bounding box center [591, 180] width 140 height 20
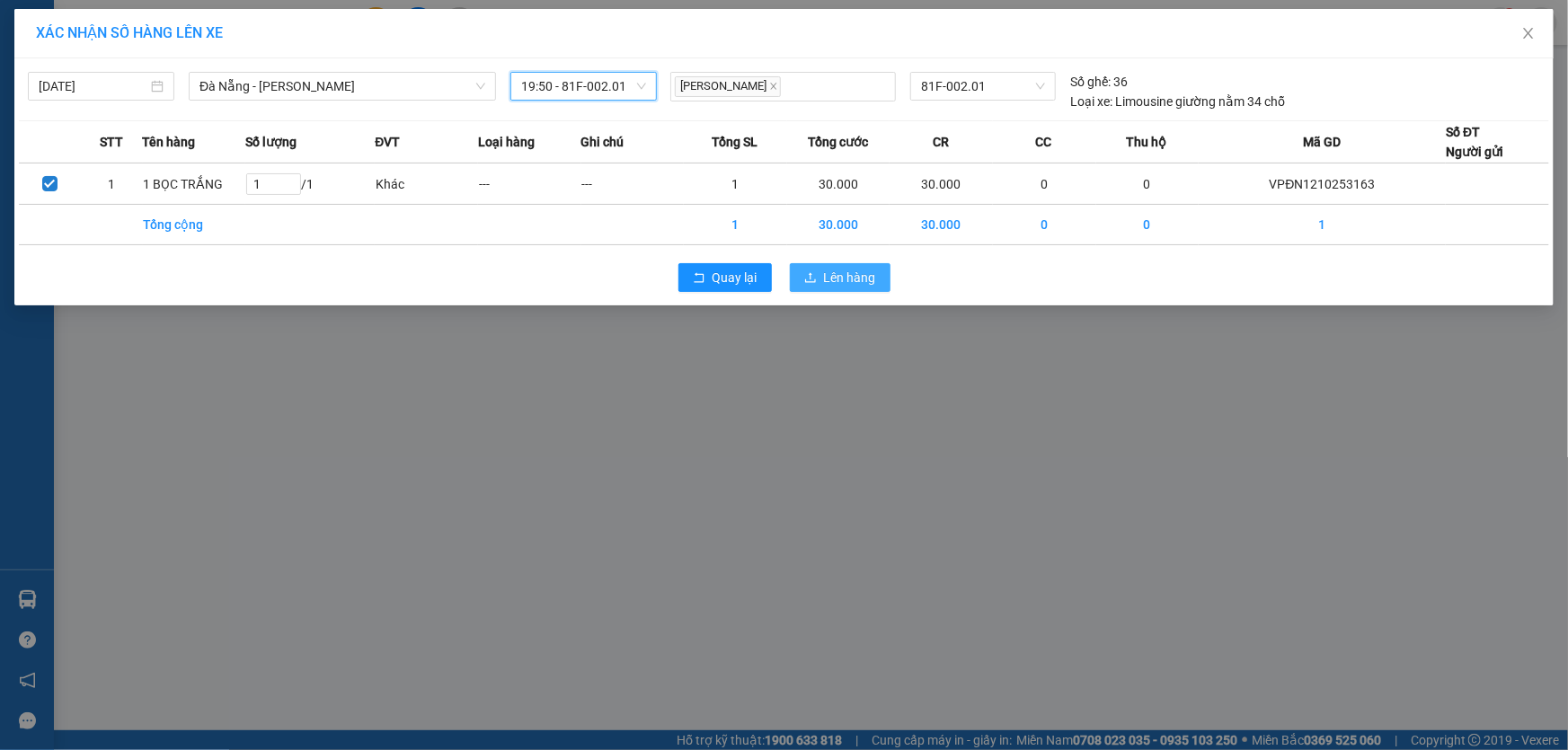
click at [838, 278] on span "Lên hàng" at bounding box center [849, 278] width 52 height 20
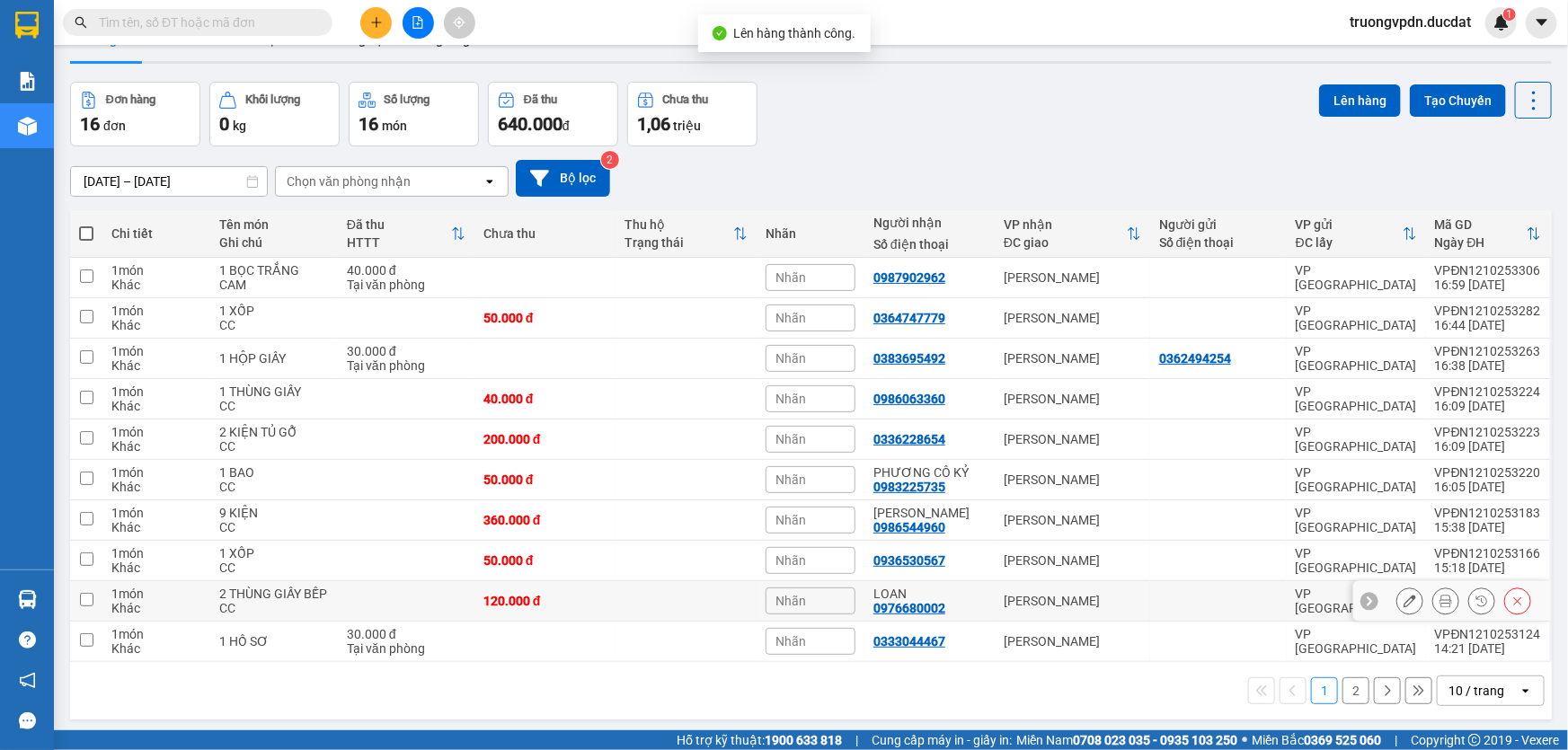
scroll to position [82, 0]
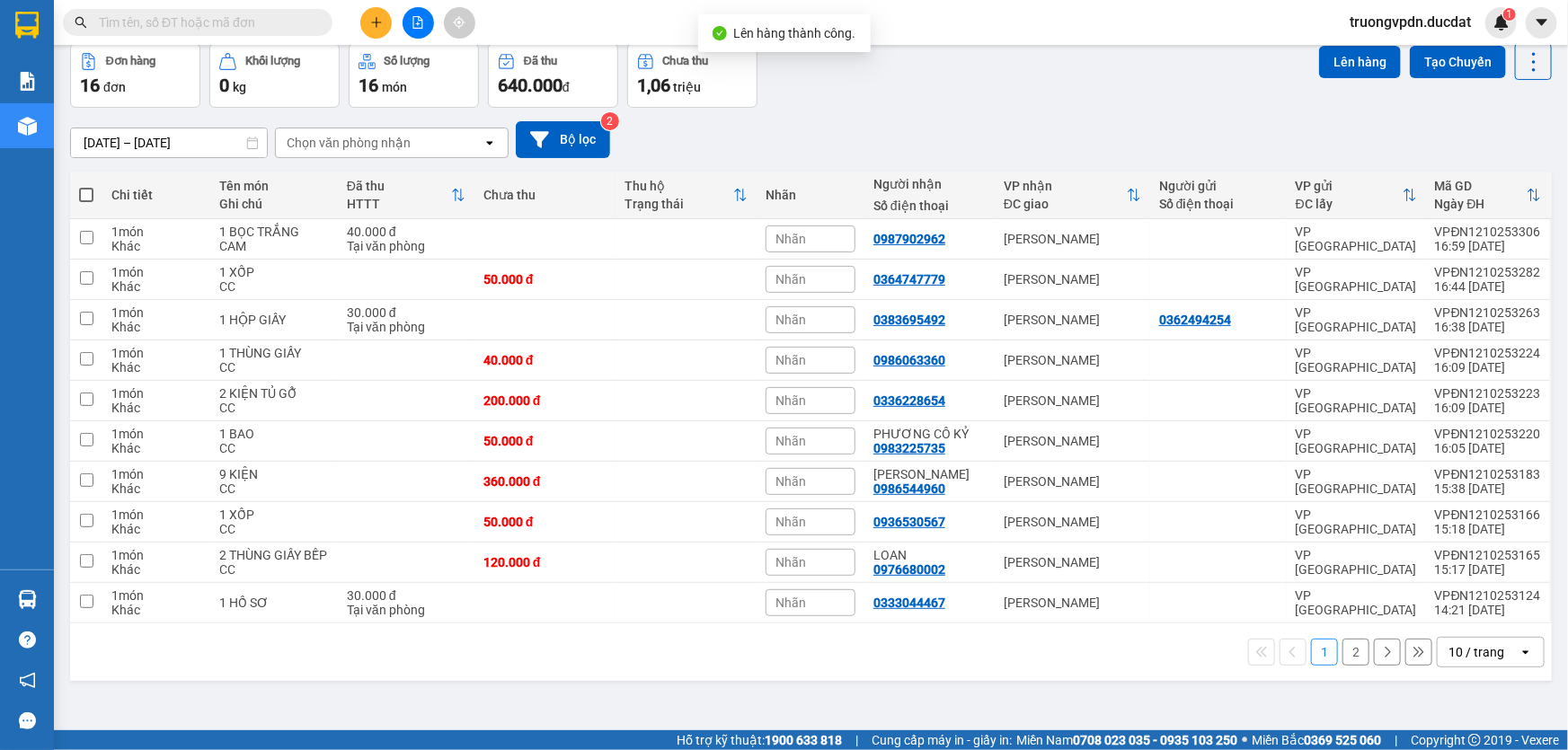
click at [1342, 648] on button "2" at bounding box center [1356, 652] width 27 height 27
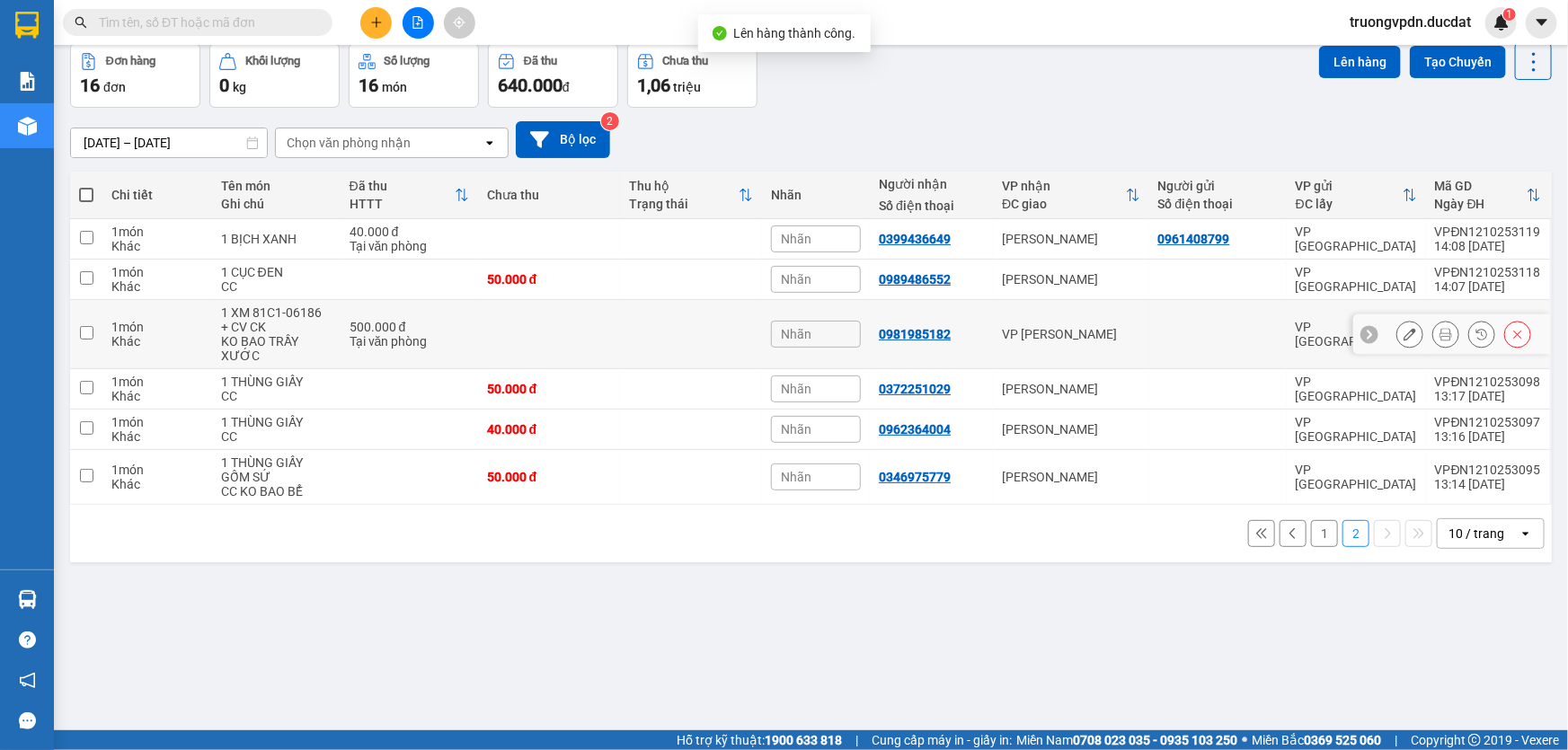
click at [1063, 329] on div "VP [PERSON_NAME]" at bounding box center [1071, 334] width 138 height 15
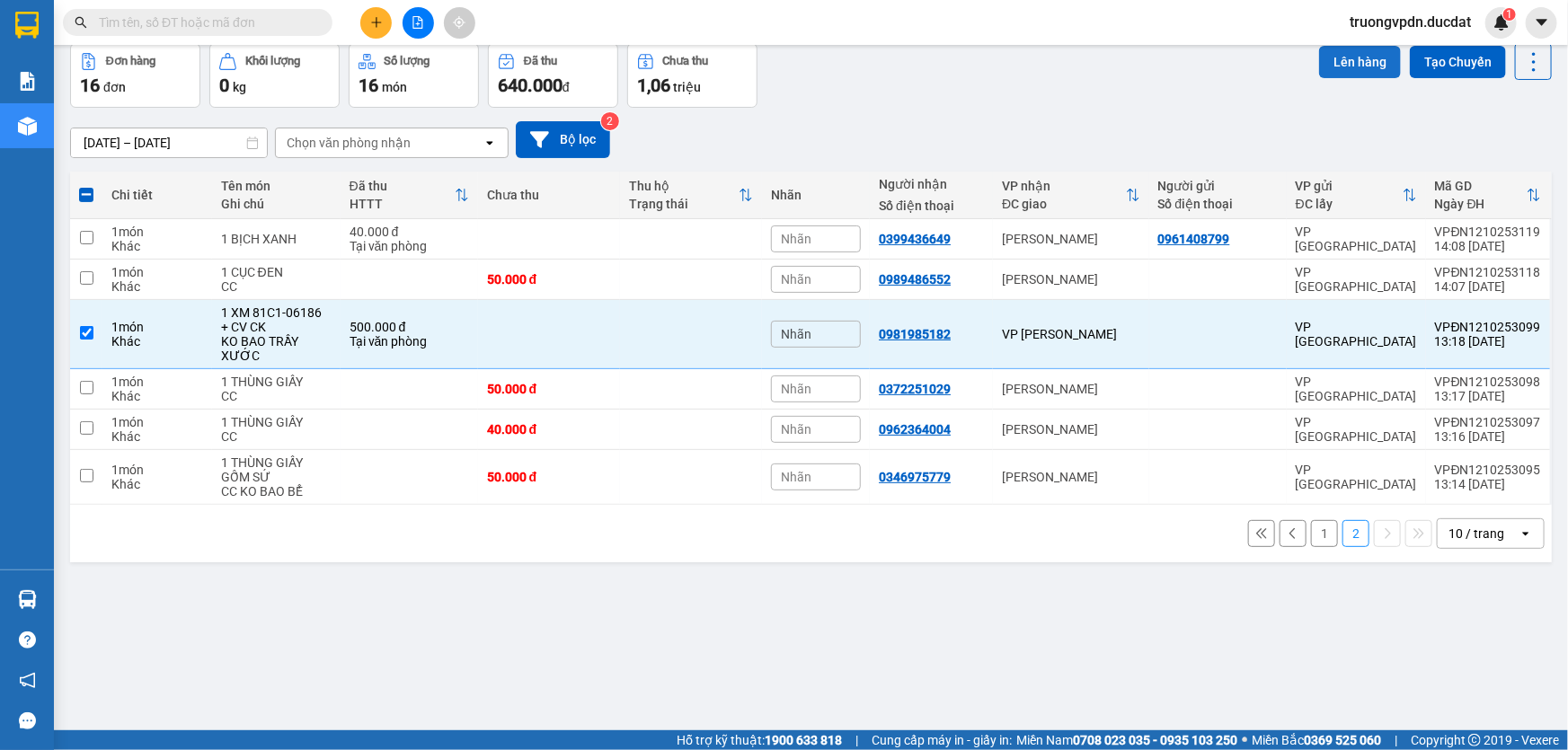
click at [1334, 53] on button "Lên hàng" at bounding box center [1360, 63] width 82 height 33
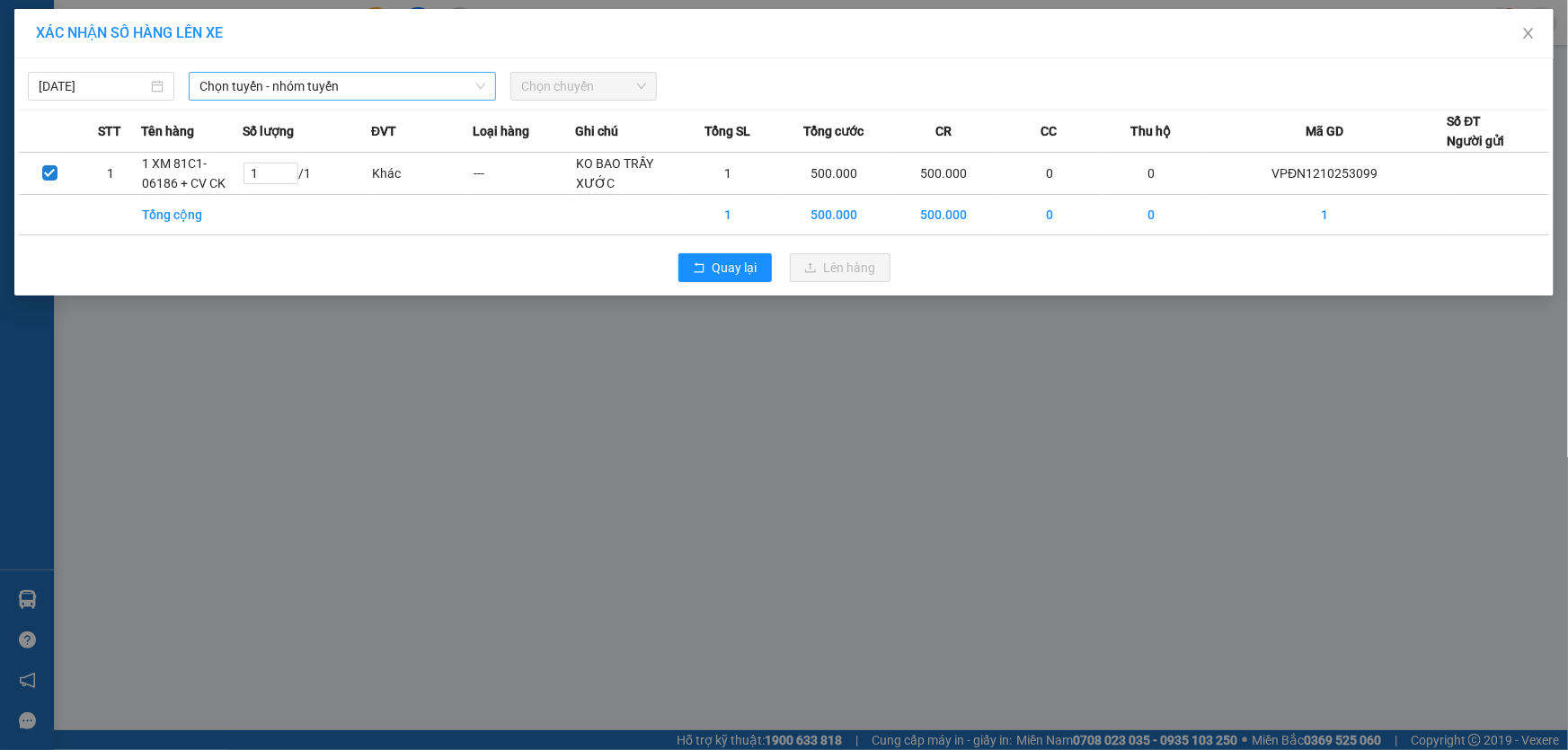
drag, startPoint x: 234, startPoint y: 83, endPoint x: 337, endPoint y: 99, distance: 104.2
click at [235, 83] on span "Chọn tuyến - nhóm tuyến" at bounding box center [342, 86] width 286 height 27
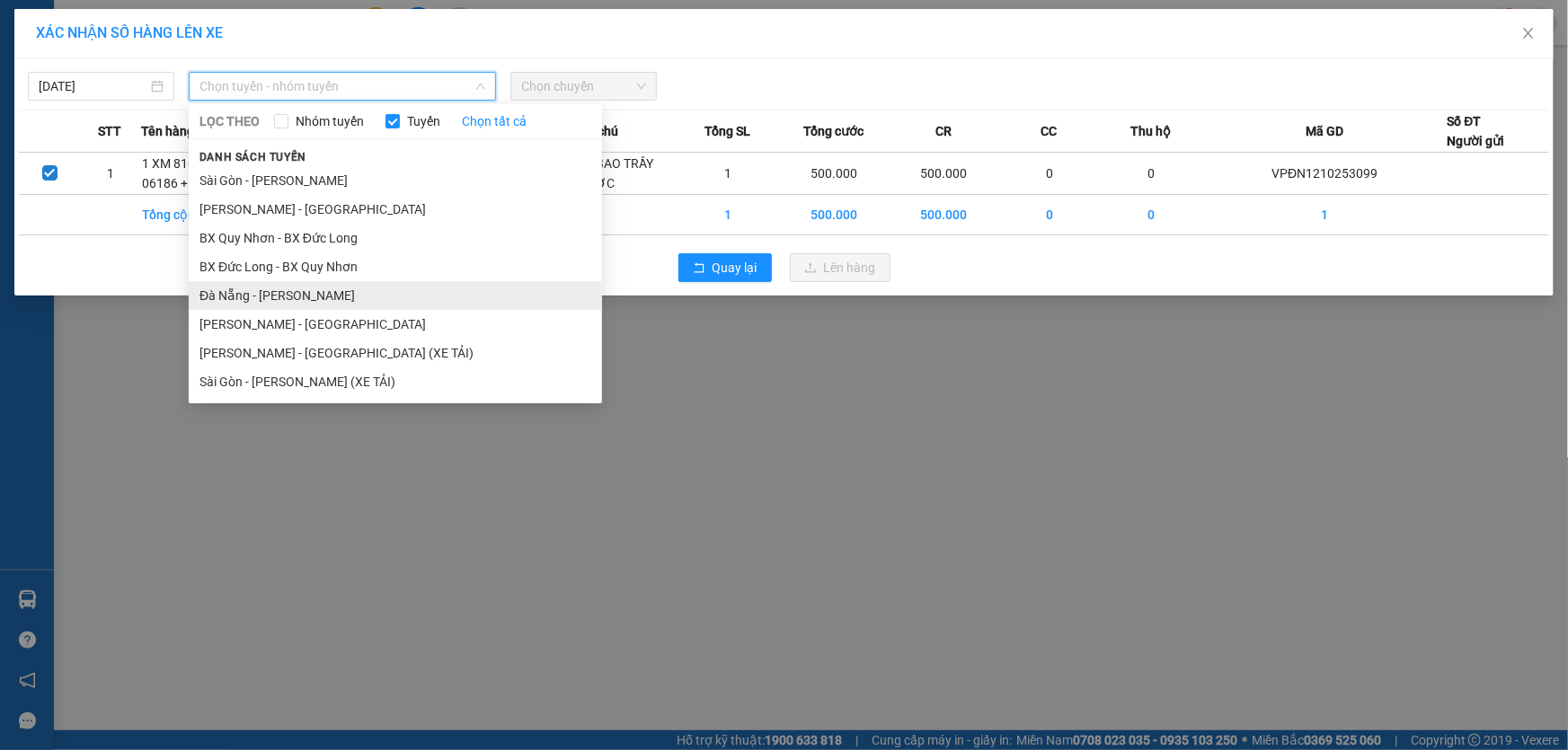
drag, startPoint x: 255, startPoint y: 298, endPoint x: 328, endPoint y: 260, distance: 82.3
click at [258, 297] on li "Đà Nẵng - [PERSON_NAME]" at bounding box center [395, 296] width 413 height 29
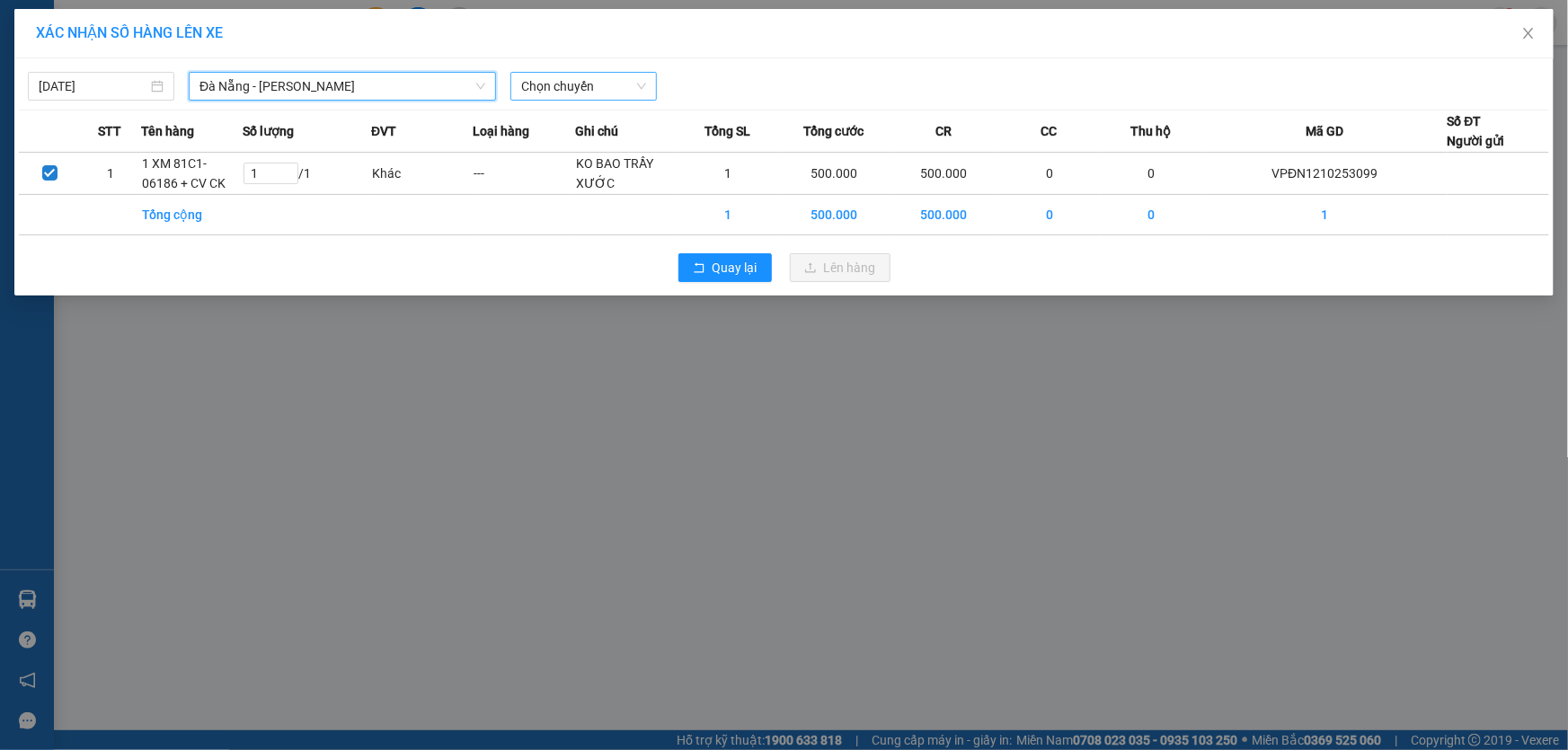
click at [577, 91] on span "Chọn chuyến" at bounding box center [583, 86] width 125 height 27
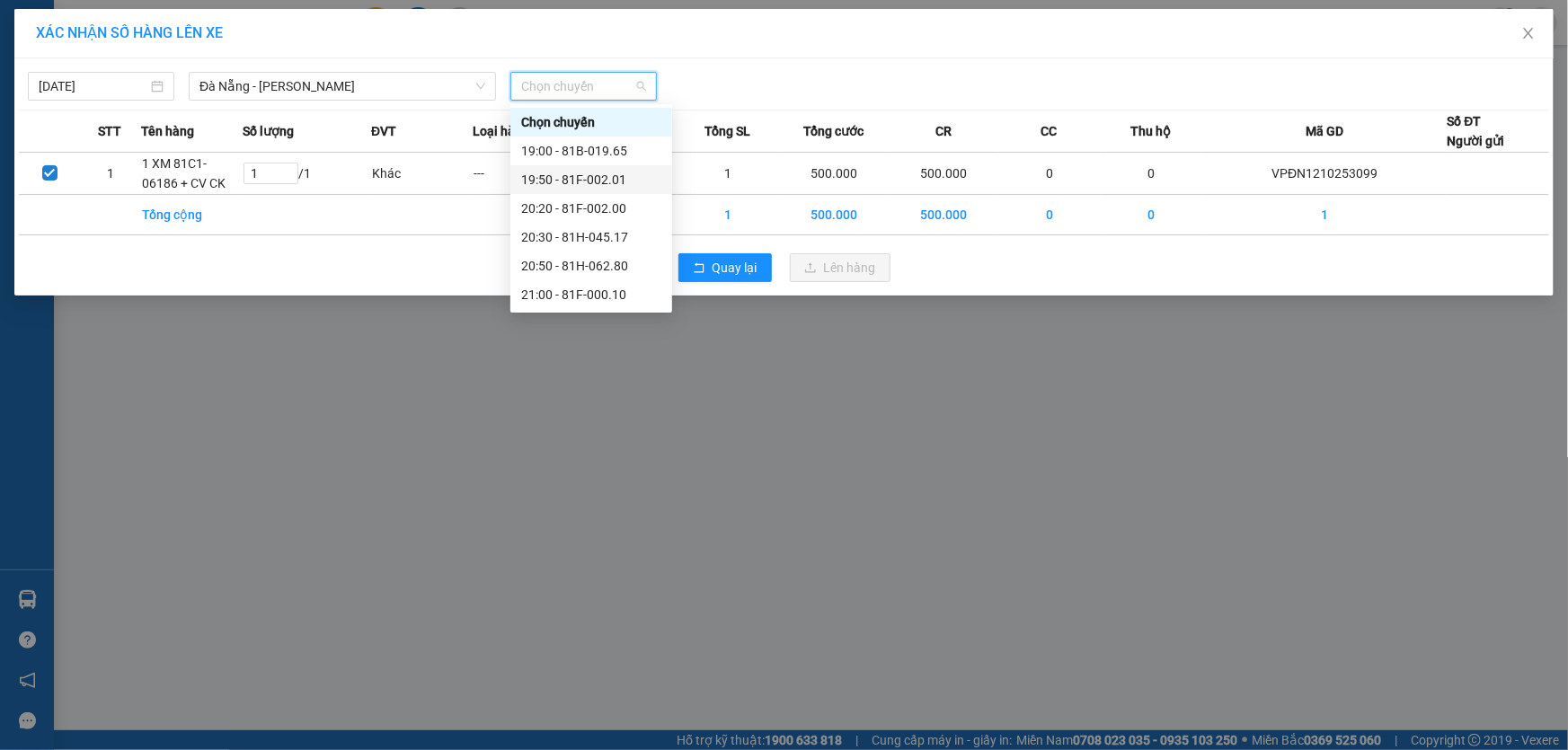
click at [611, 185] on div "19:50 - 81F-002.01" at bounding box center [591, 180] width 140 height 20
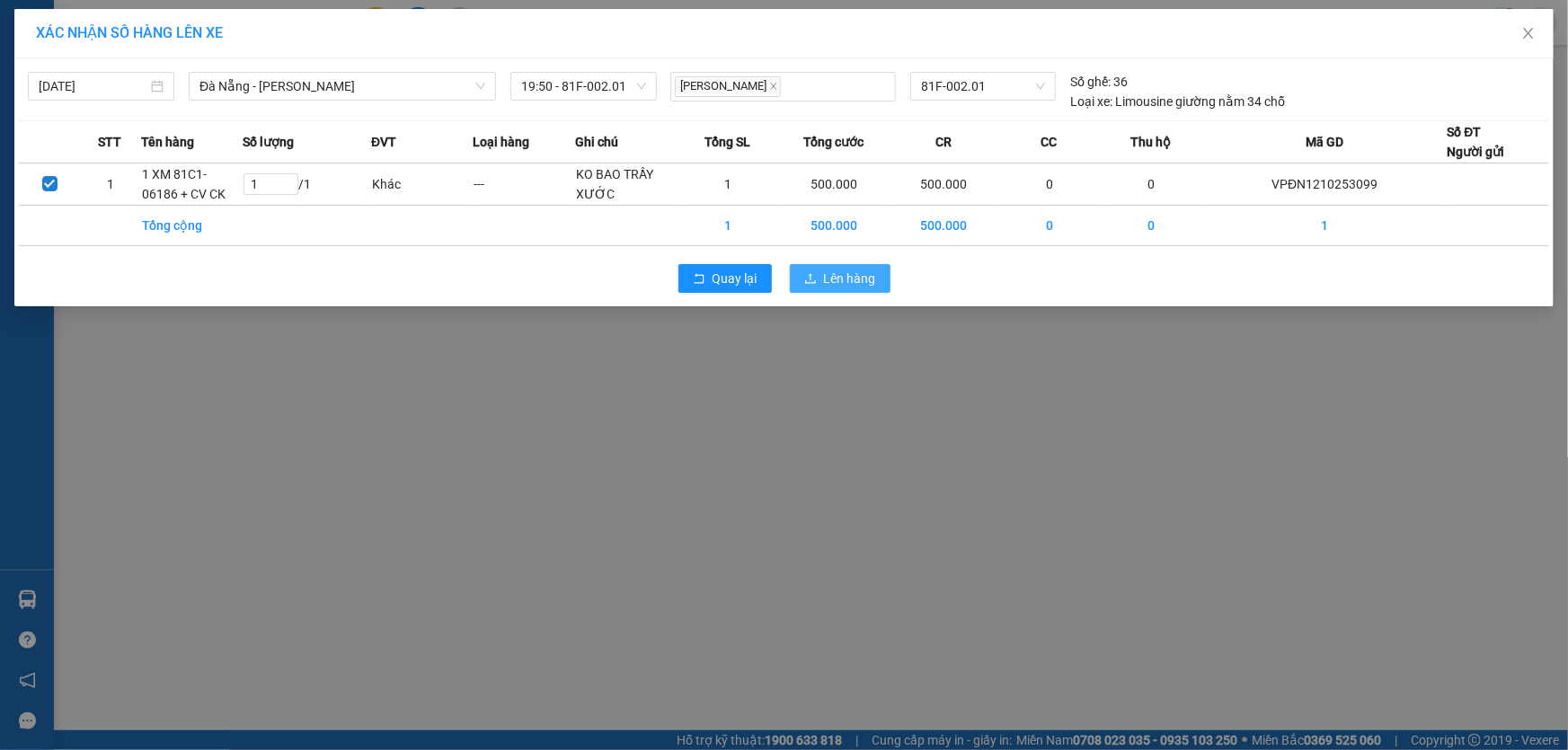
click at [819, 278] on button "Lên hàng" at bounding box center [839, 278] width 101 height 29
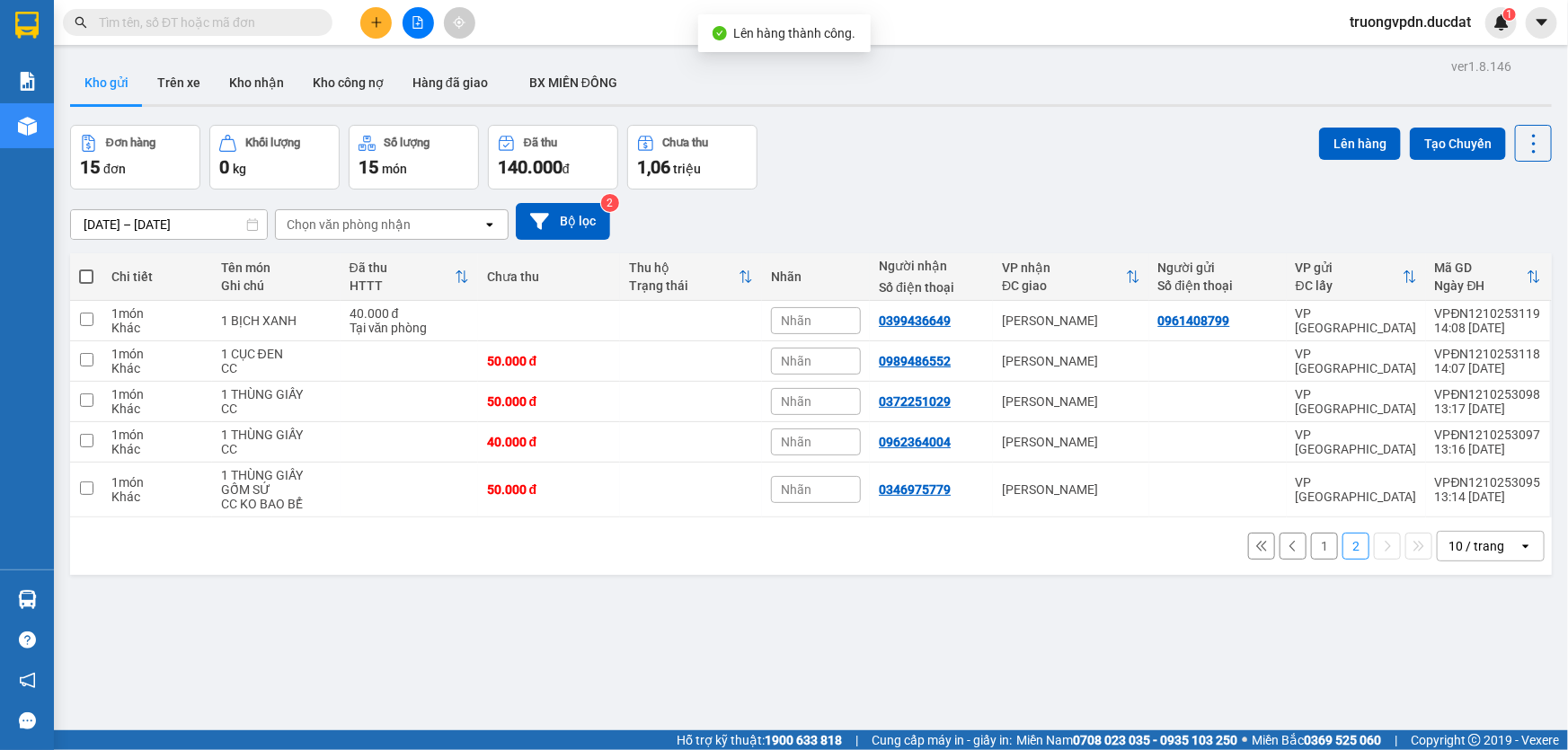
click at [84, 277] on span at bounding box center [86, 277] width 15 height 15
click at [86, 268] on input "checkbox" at bounding box center [86, 268] width 0 height 0
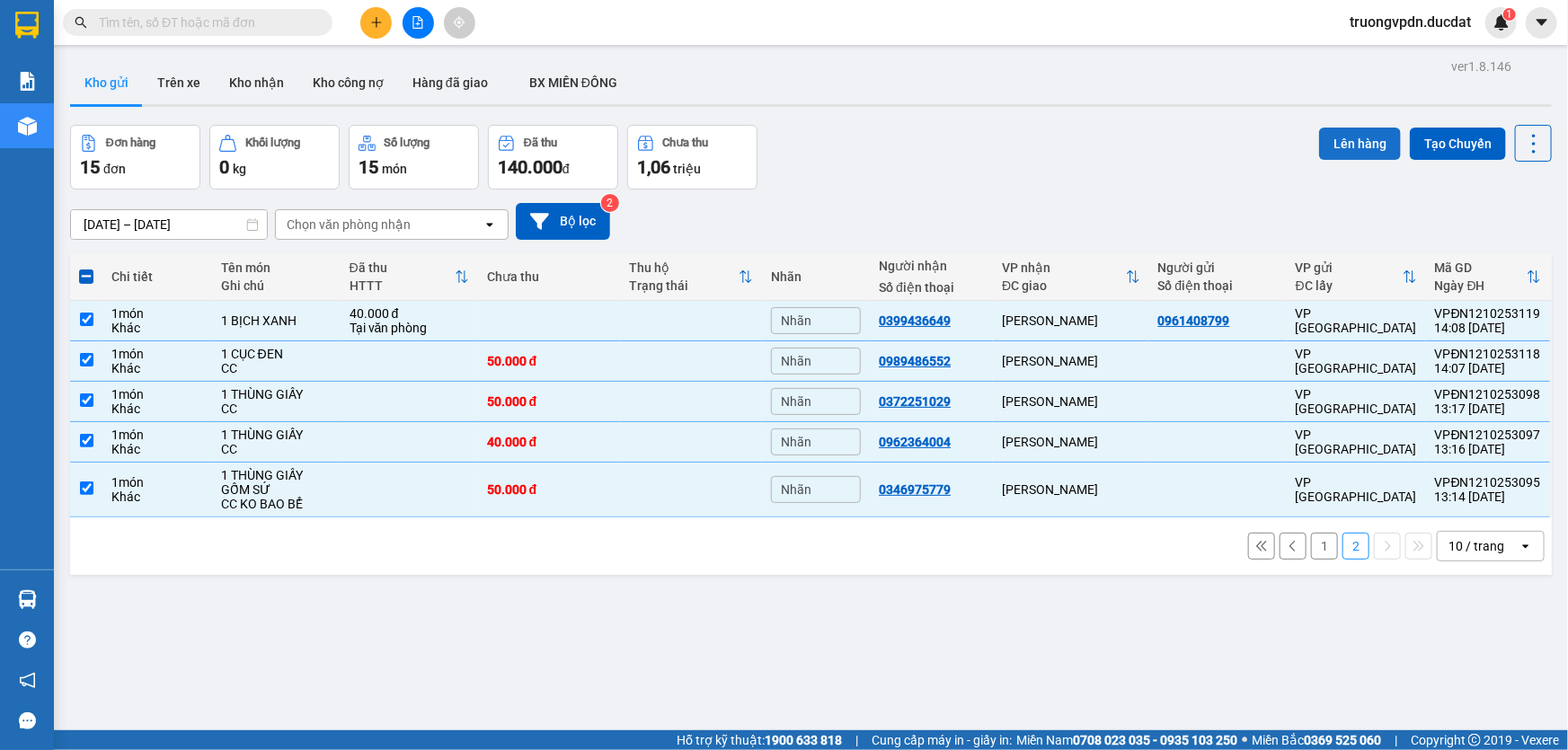
click at [1329, 148] on button "Lên hàng" at bounding box center [1360, 144] width 82 height 33
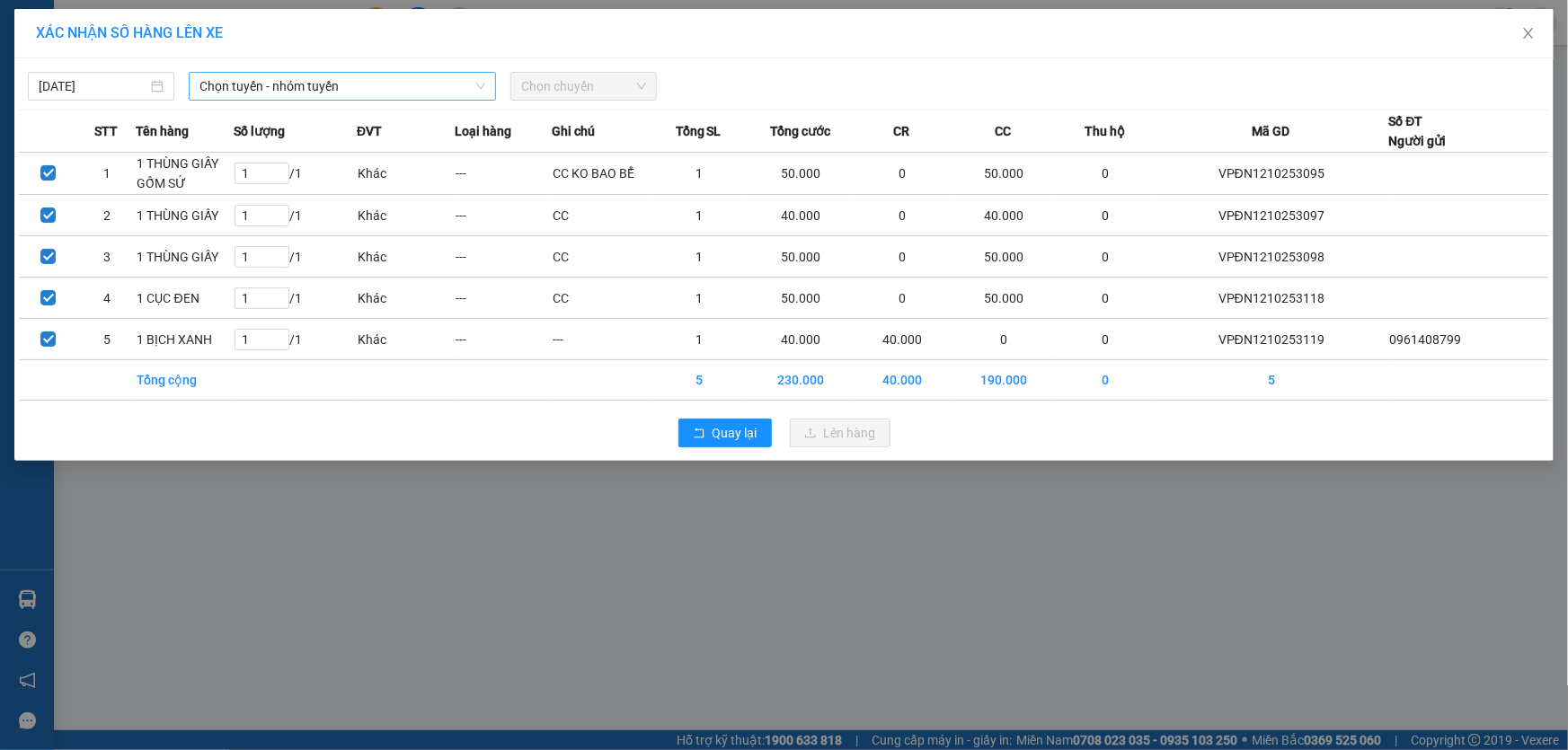
click at [347, 82] on span "Chọn tuyến - nhóm tuyến" at bounding box center [342, 86] width 286 height 27
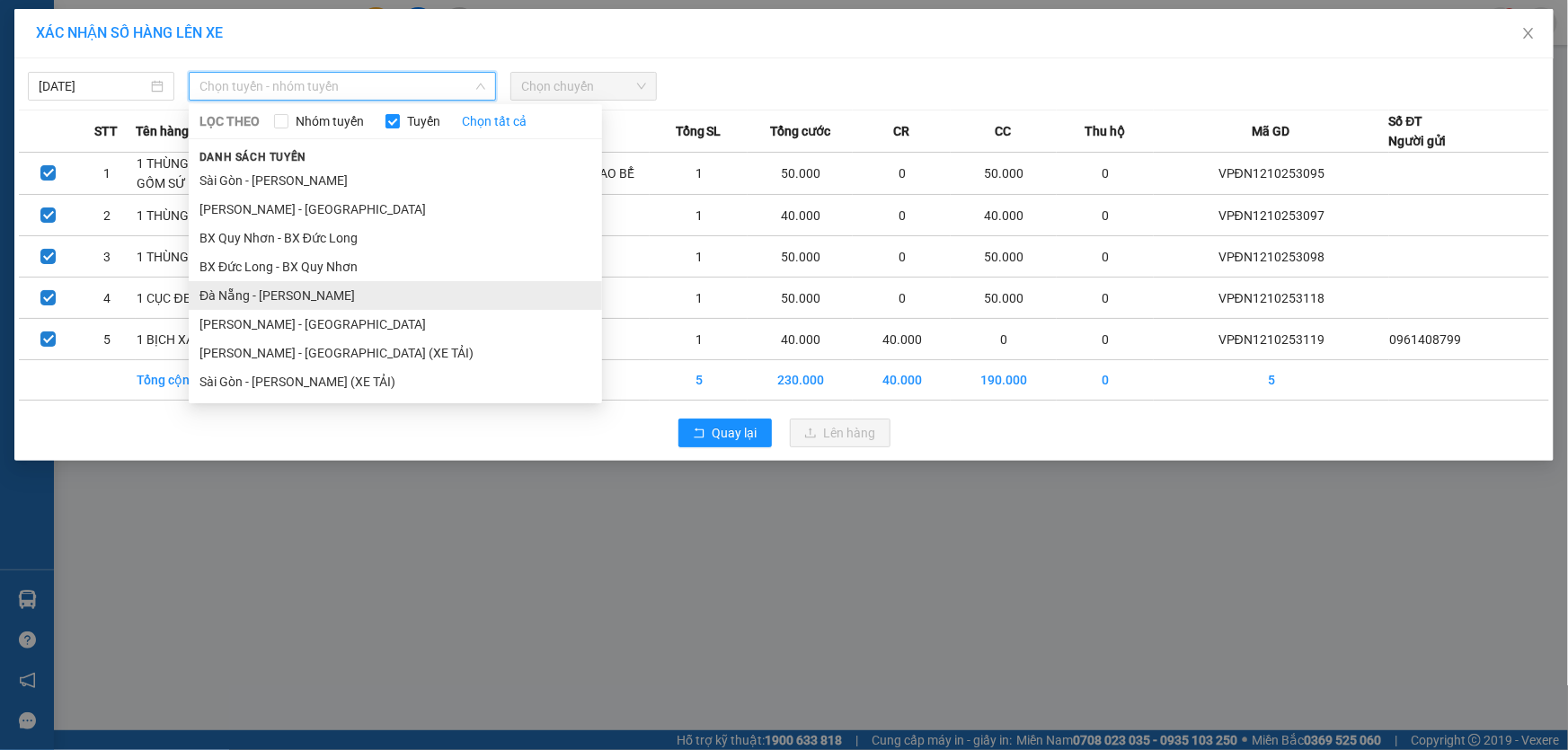
click at [270, 287] on li "Đà Nẵng - [PERSON_NAME]" at bounding box center [395, 296] width 413 height 29
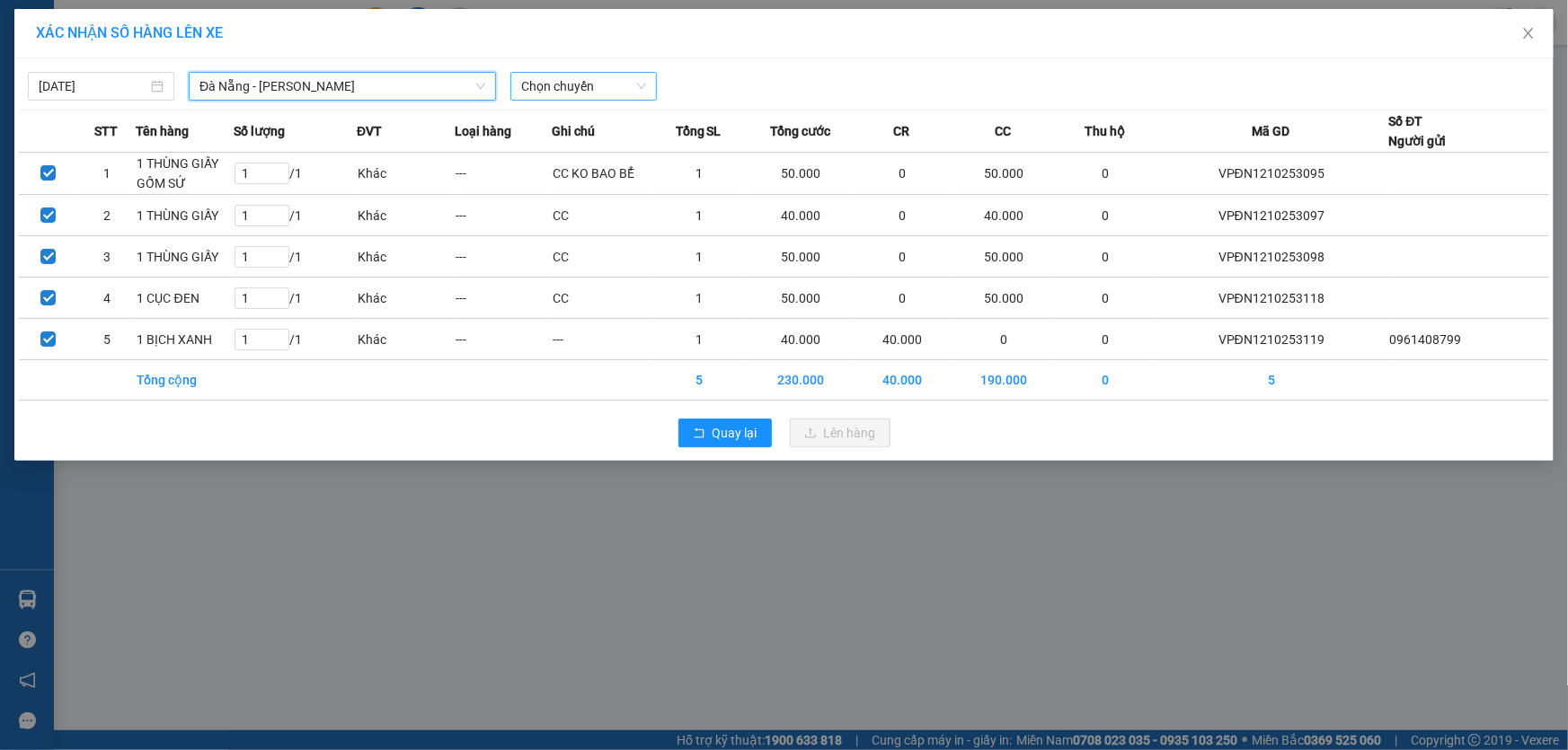
click at [601, 91] on span "Chọn chuyến" at bounding box center [583, 86] width 125 height 27
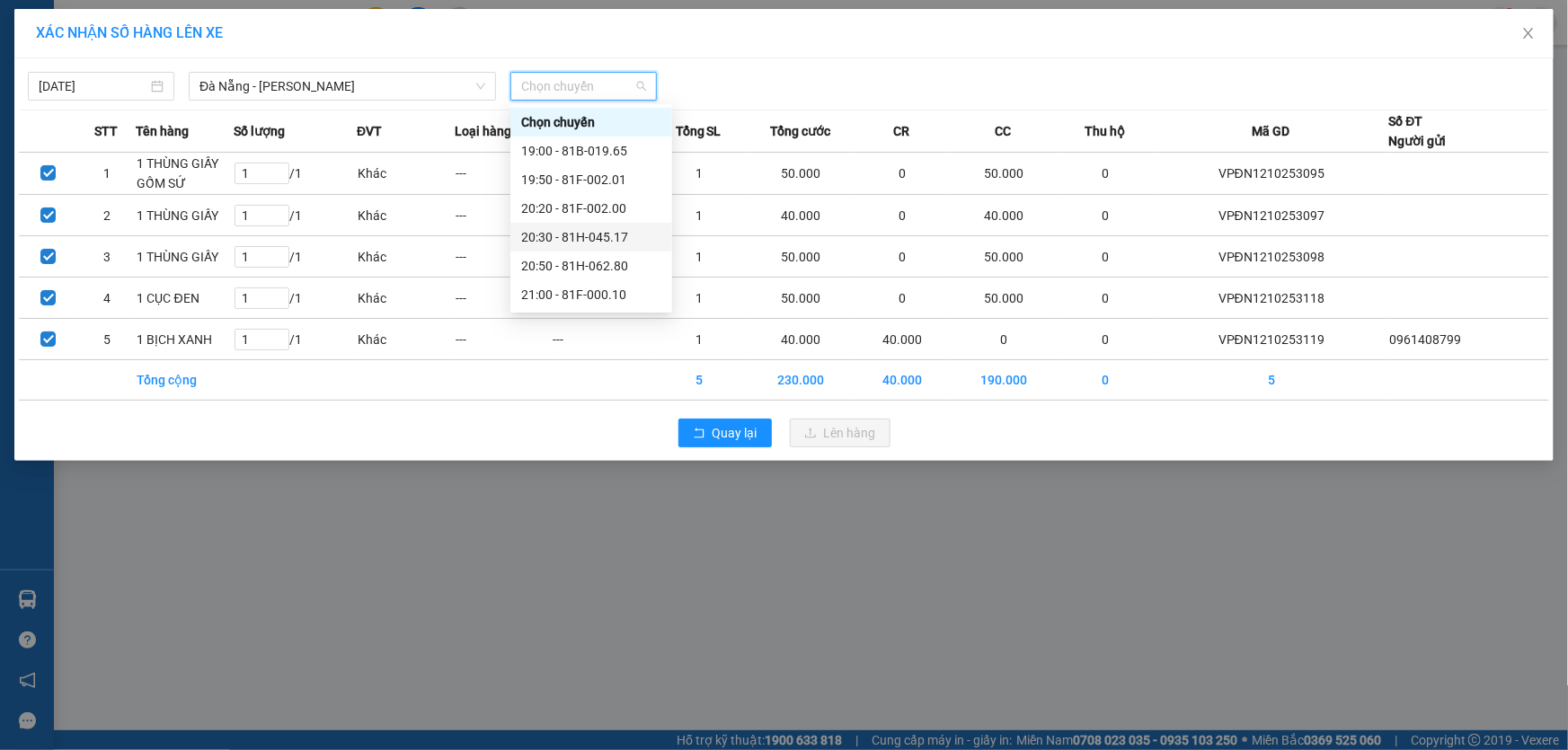
click at [597, 235] on div "20:30 - 81H-045.17" at bounding box center [591, 238] width 140 height 20
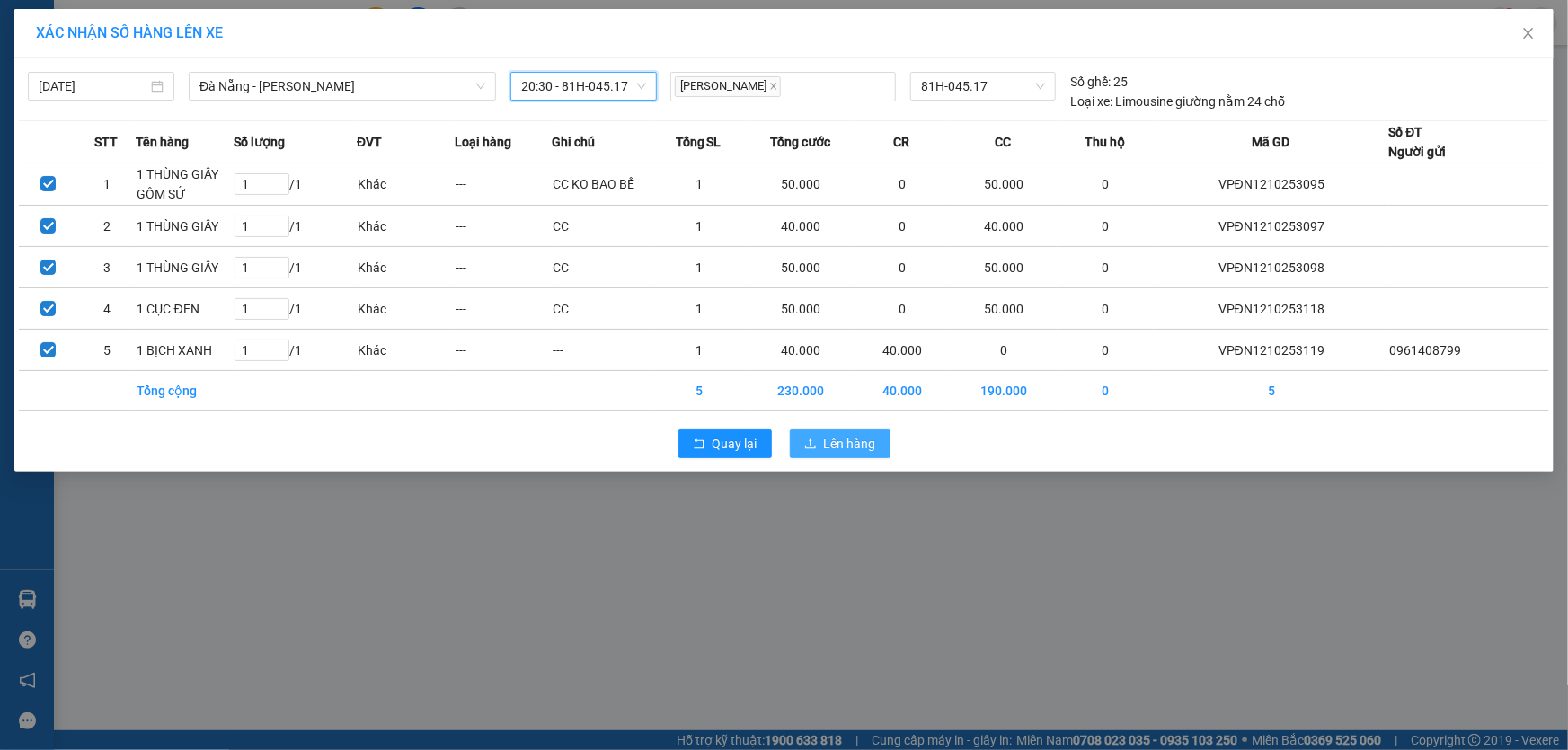
click at [862, 448] on span "Lên hàng" at bounding box center [849, 443] width 52 height 20
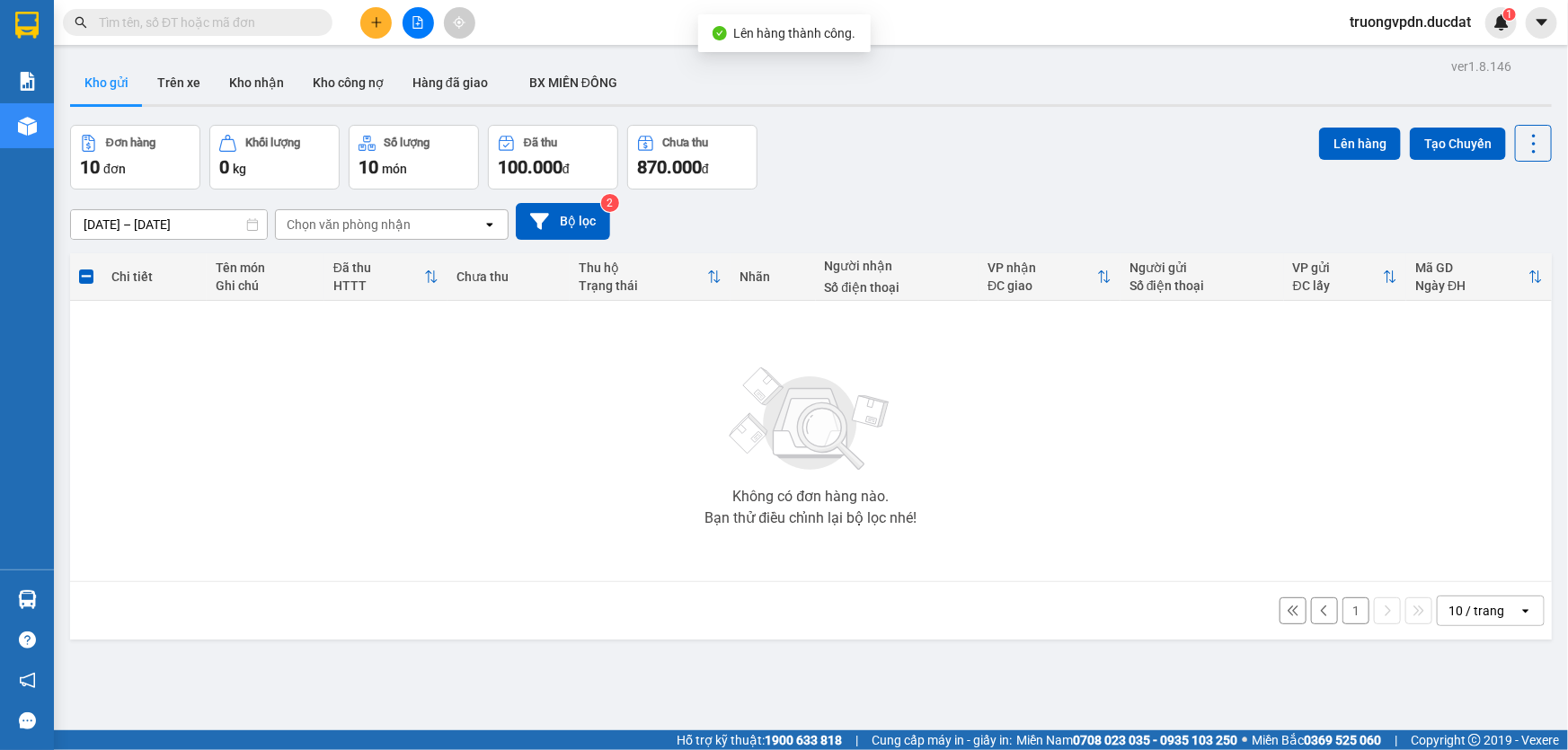
click at [1345, 612] on button "1" at bounding box center [1356, 610] width 27 height 27
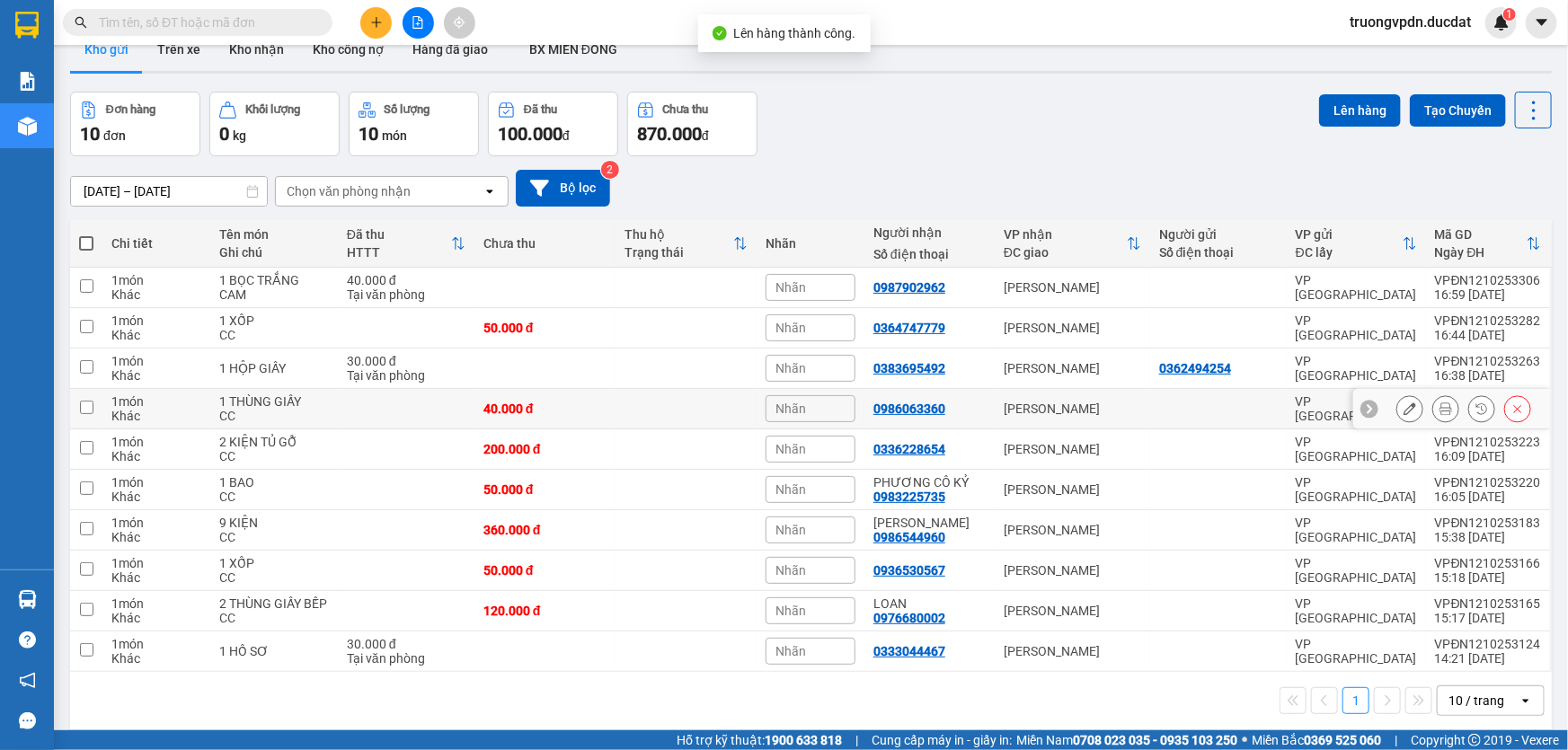
scroll to position [82, 0]
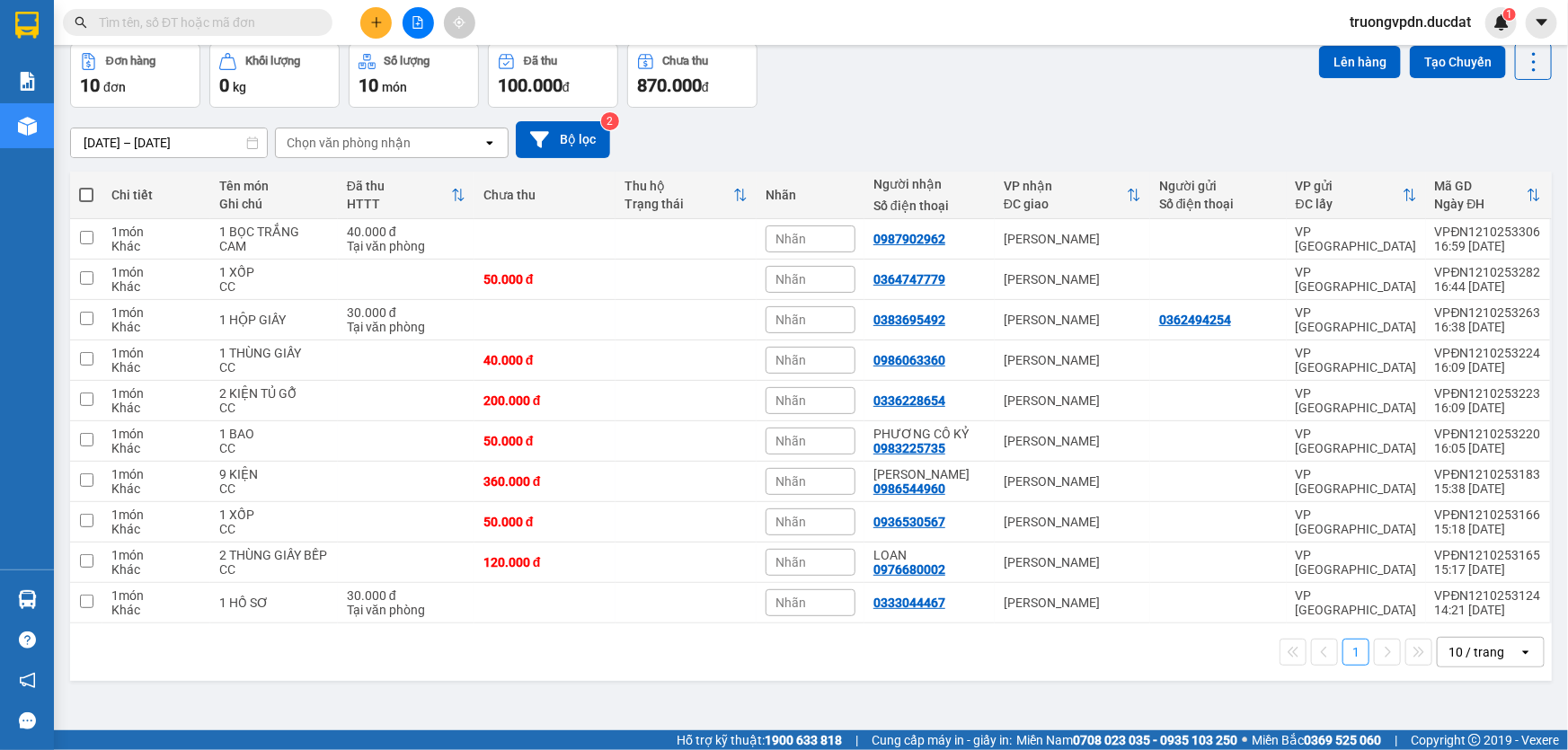
click at [83, 197] on span at bounding box center [86, 195] width 15 height 15
click at [86, 186] on input "checkbox" at bounding box center [86, 186] width 0 height 0
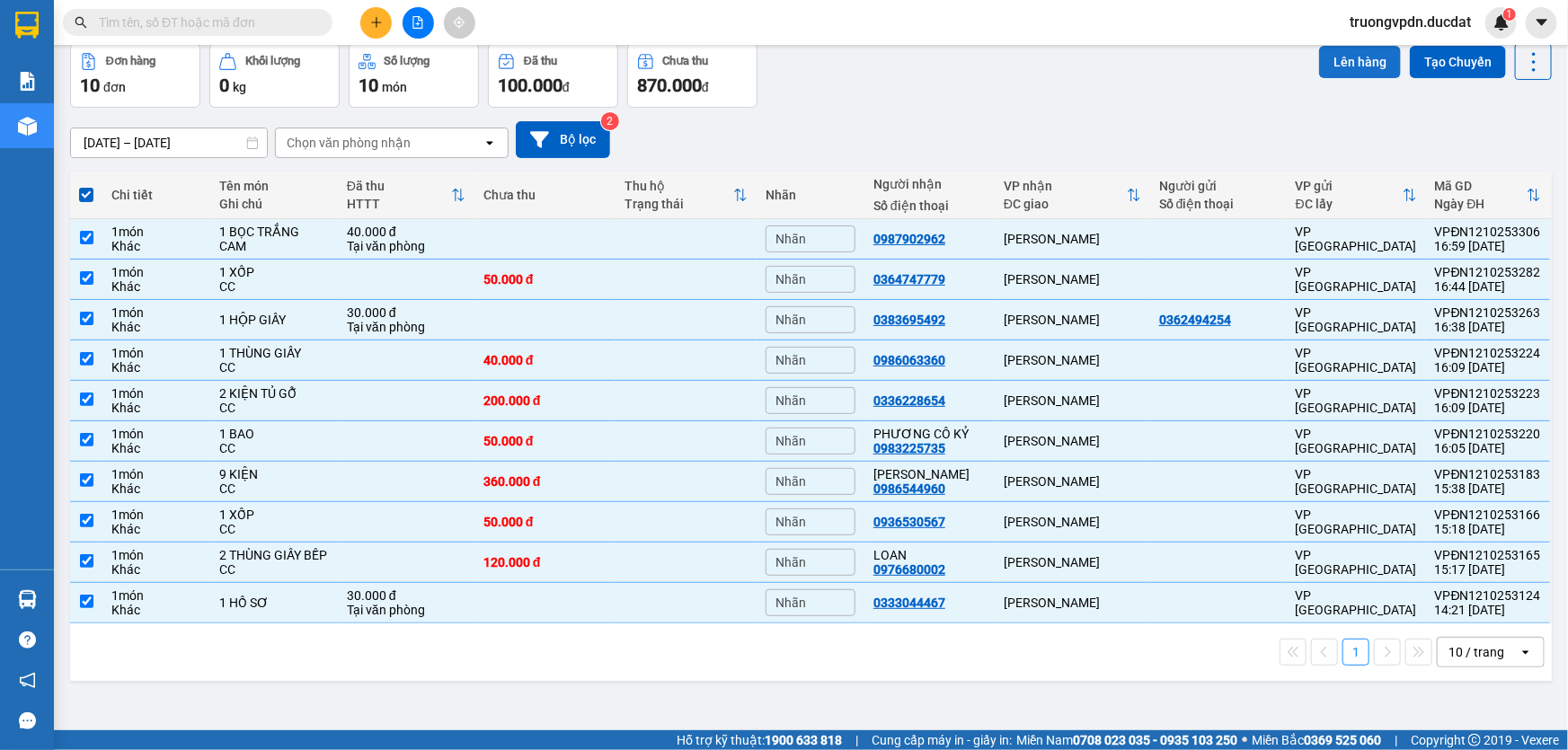
click at [1340, 69] on button "Lên hàng" at bounding box center [1360, 63] width 82 height 33
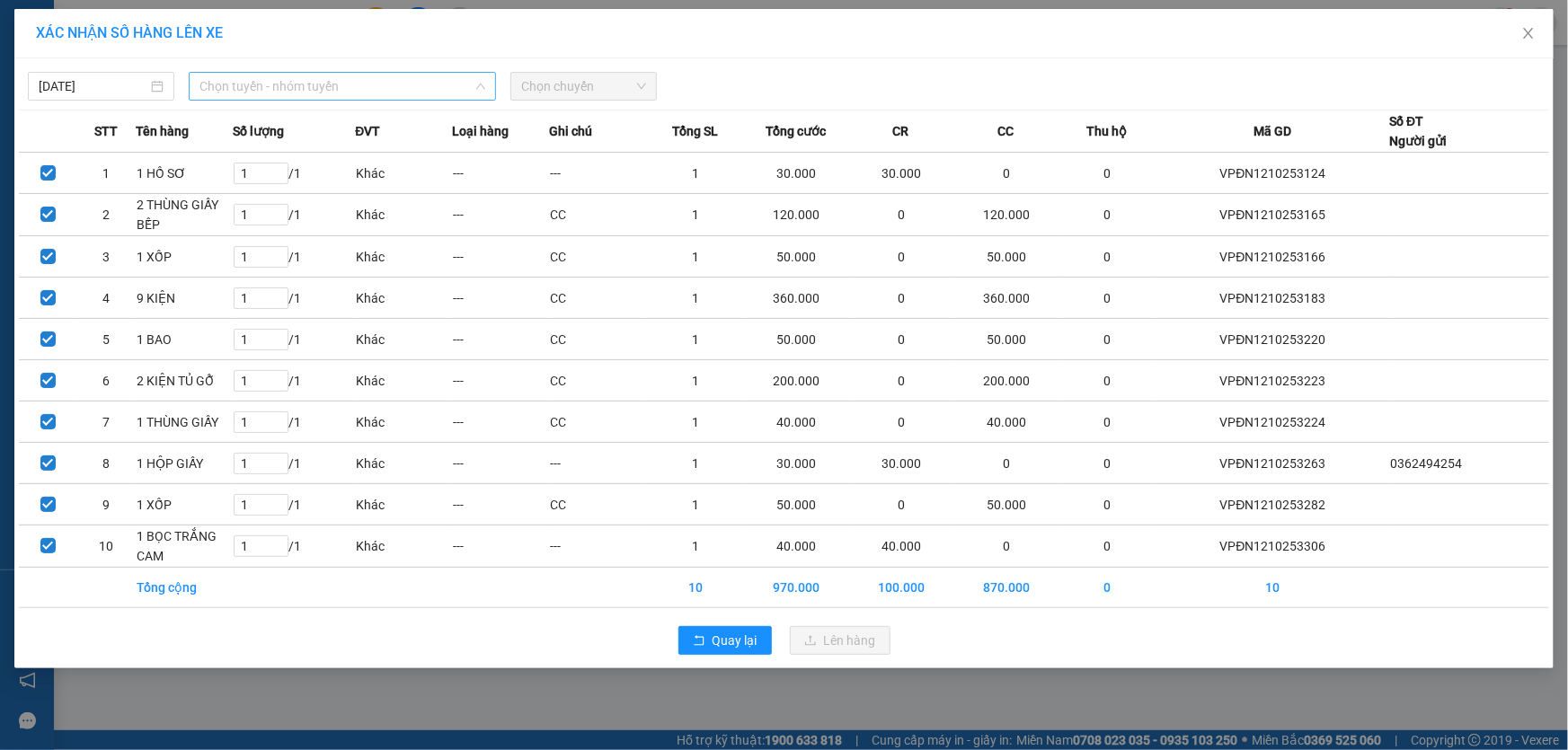
click at [415, 84] on span "Chọn tuyến - nhóm tuyến" at bounding box center [342, 86] width 286 height 27
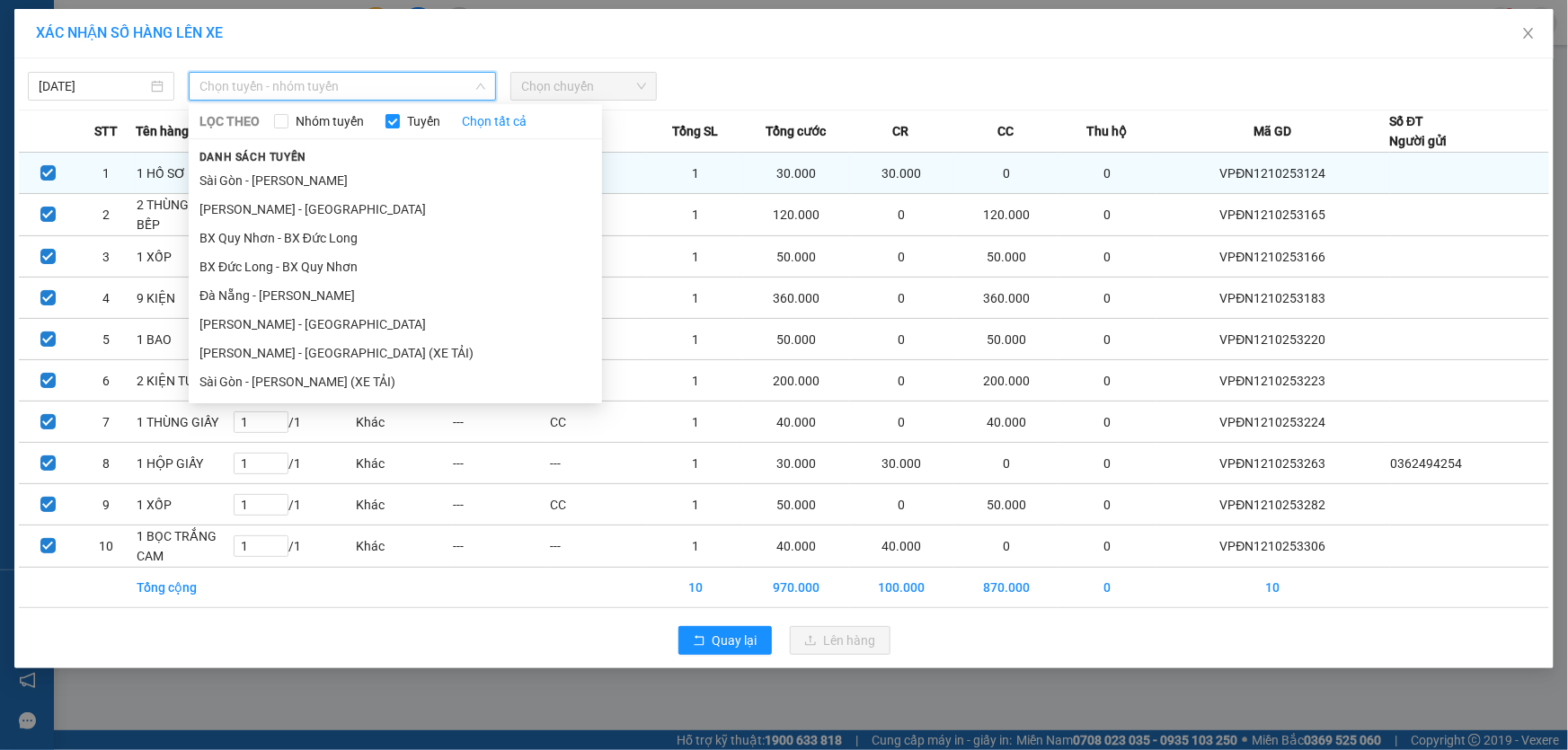
drag, startPoint x: 245, startPoint y: 290, endPoint x: 469, endPoint y: 152, distance: 263.1
click at [243, 290] on li "Đà Nẵng - [PERSON_NAME]" at bounding box center [395, 296] width 413 height 29
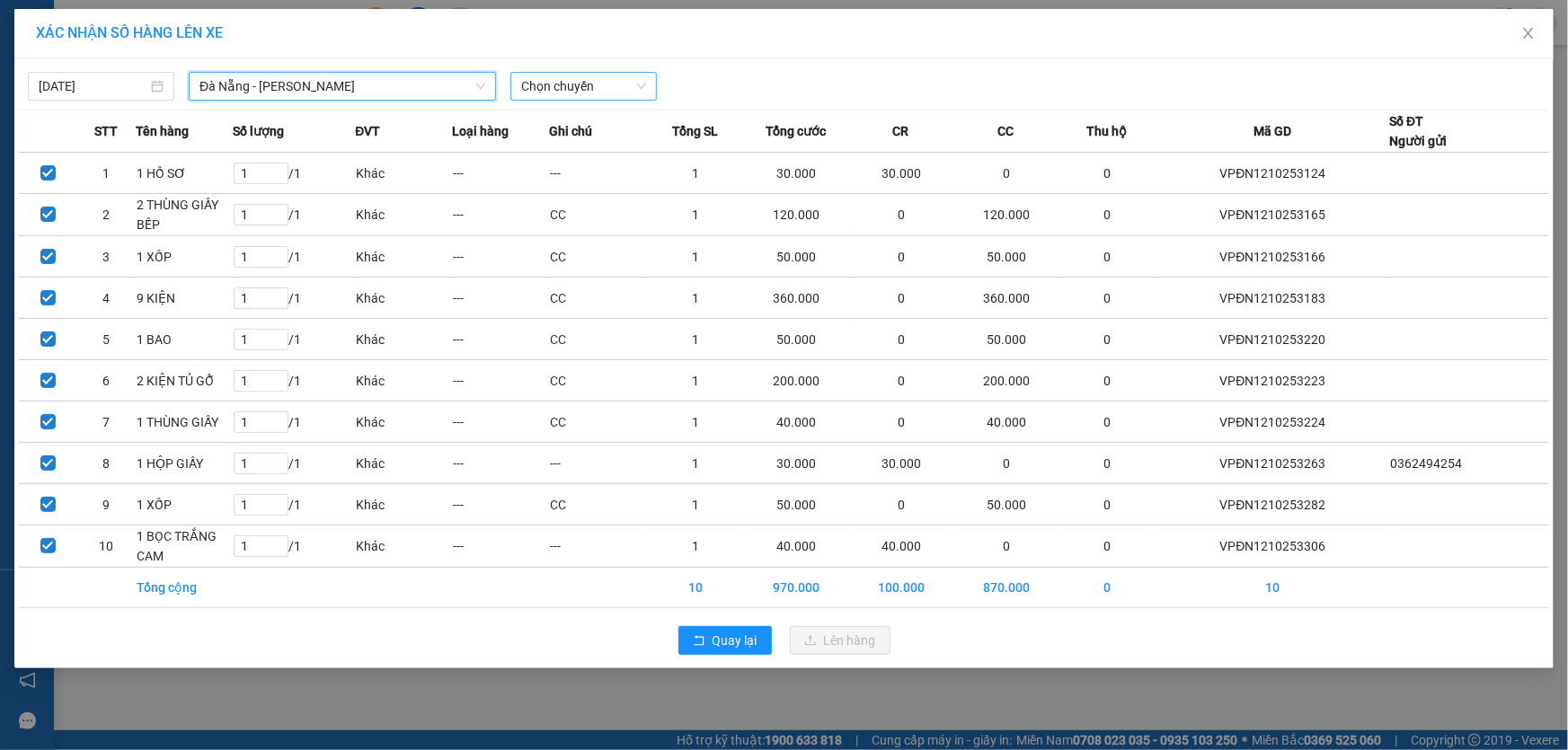
click at [619, 95] on span "Chọn chuyến" at bounding box center [583, 86] width 125 height 27
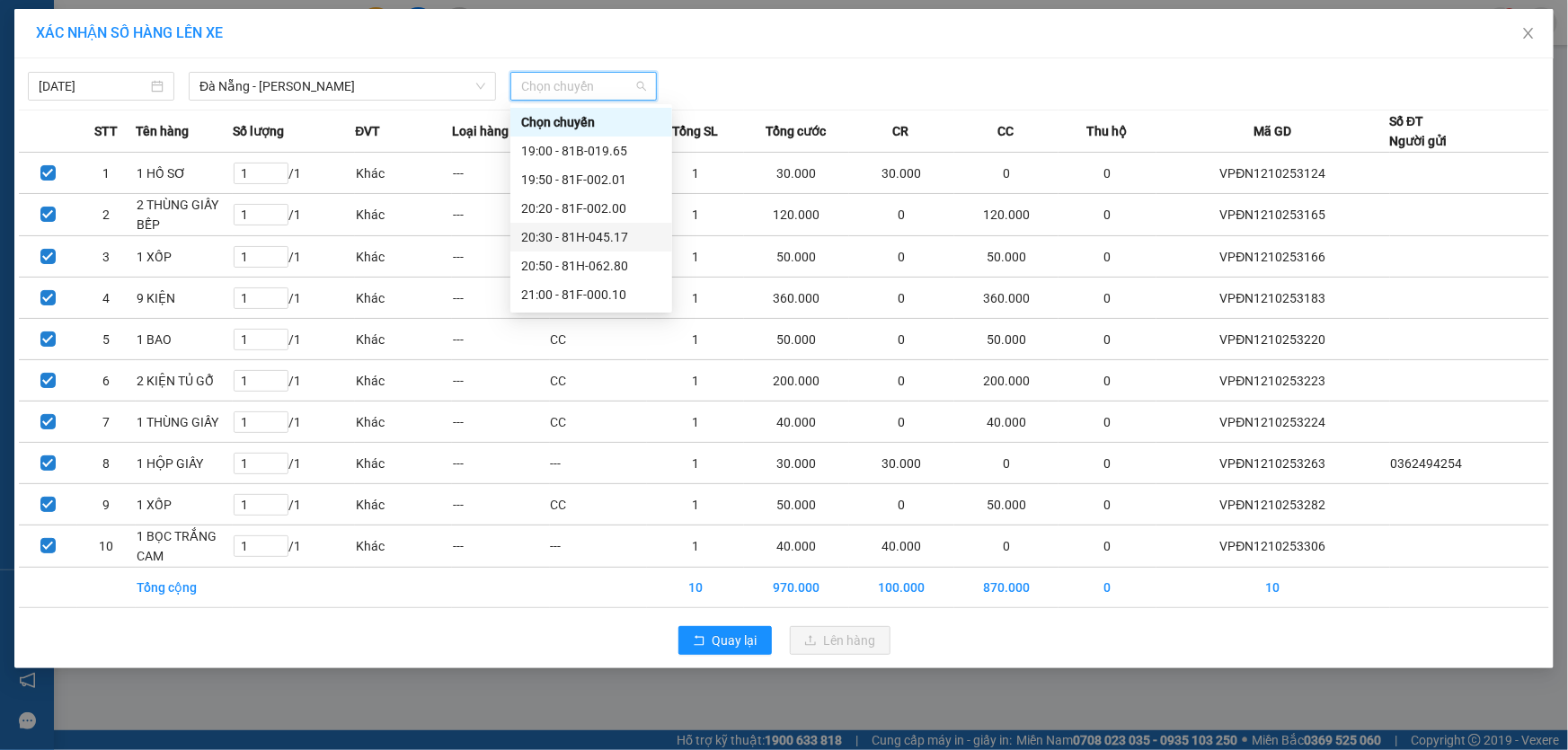
click at [602, 238] on div "20:30 - 81H-045.17" at bounding box center [591, 238] width 140 height 20
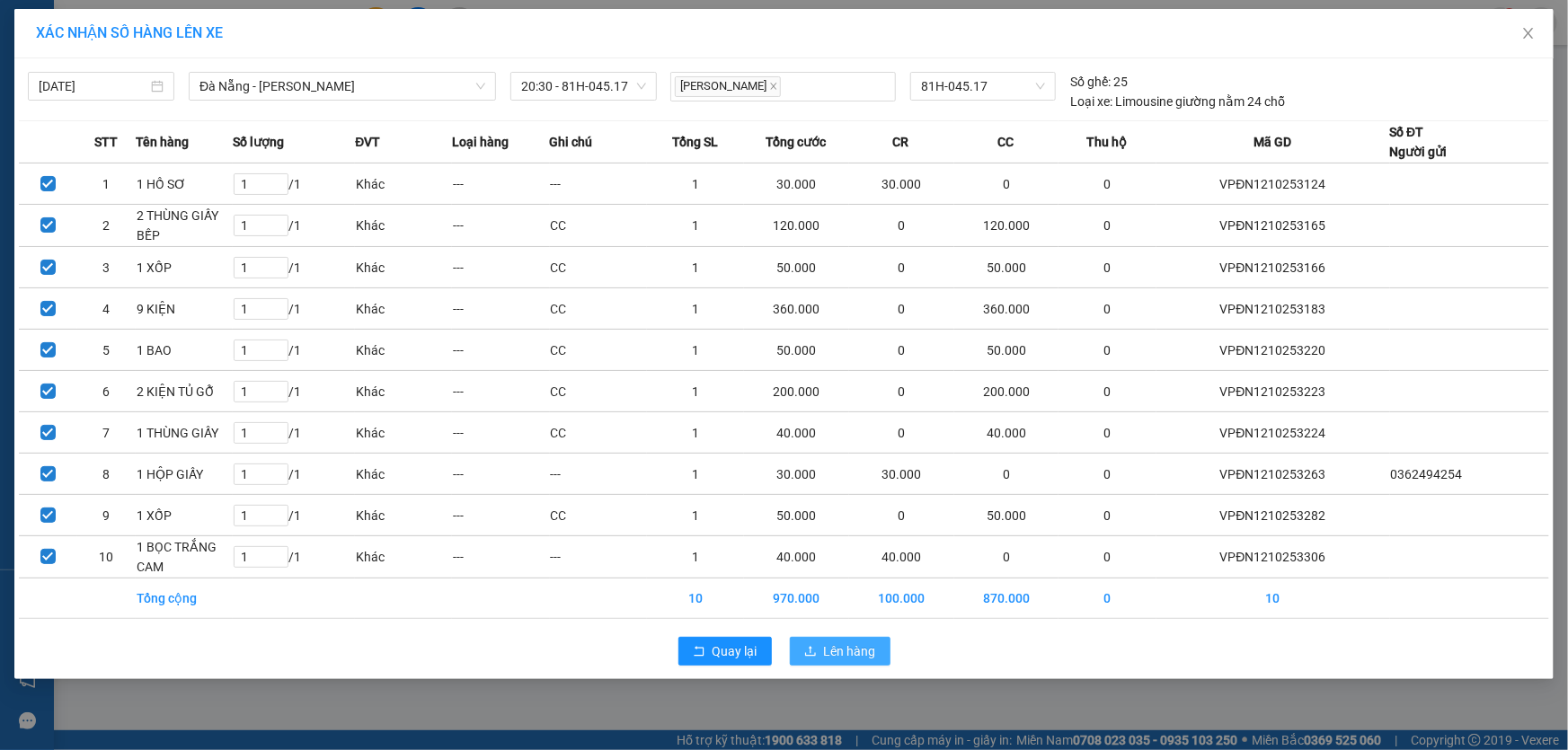
click at [840, 648] on span "Lên hàng" at bounding box center [849, 651] width 52 height 20
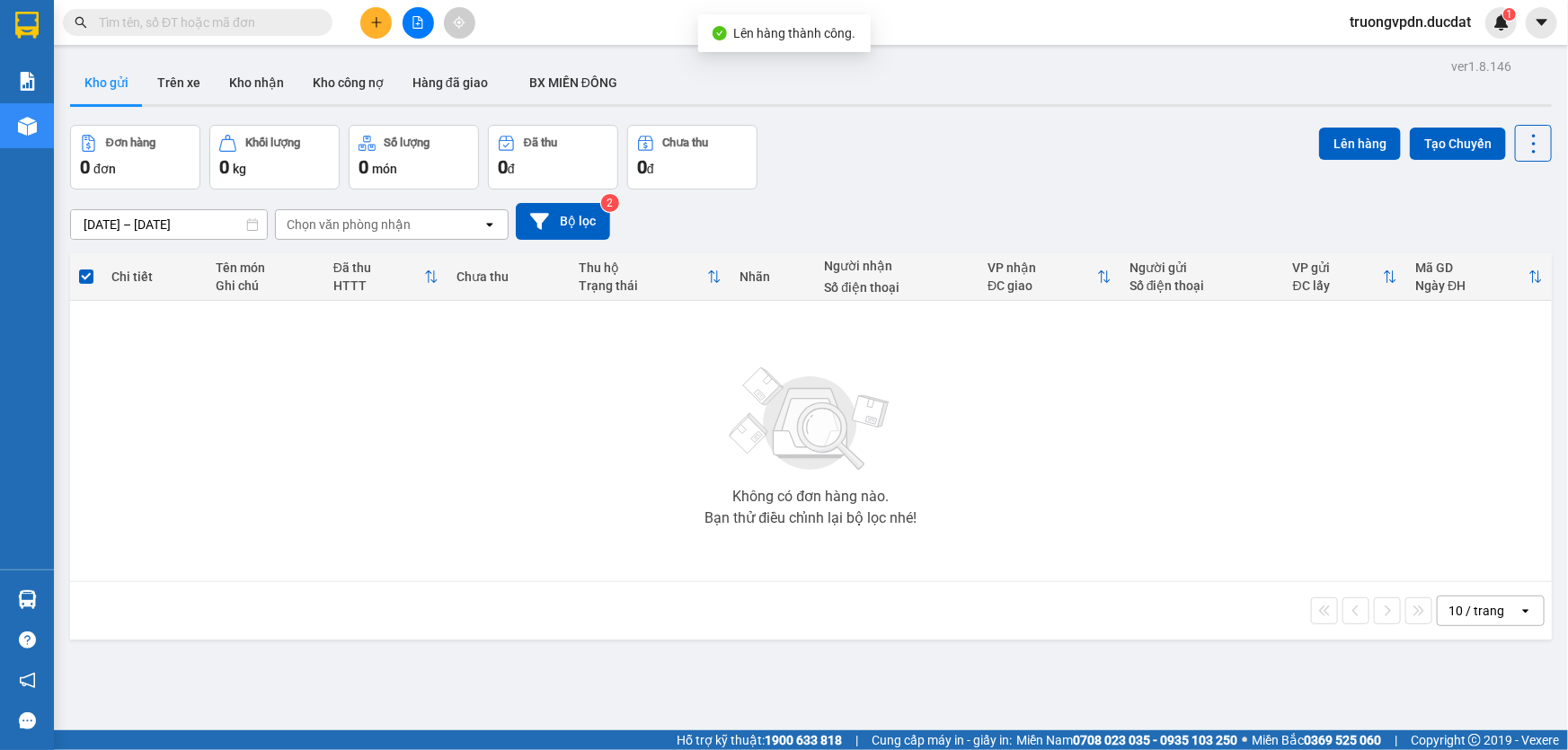
click at [423, 31] on button at bounding box center [418, 23] width 32 height 32
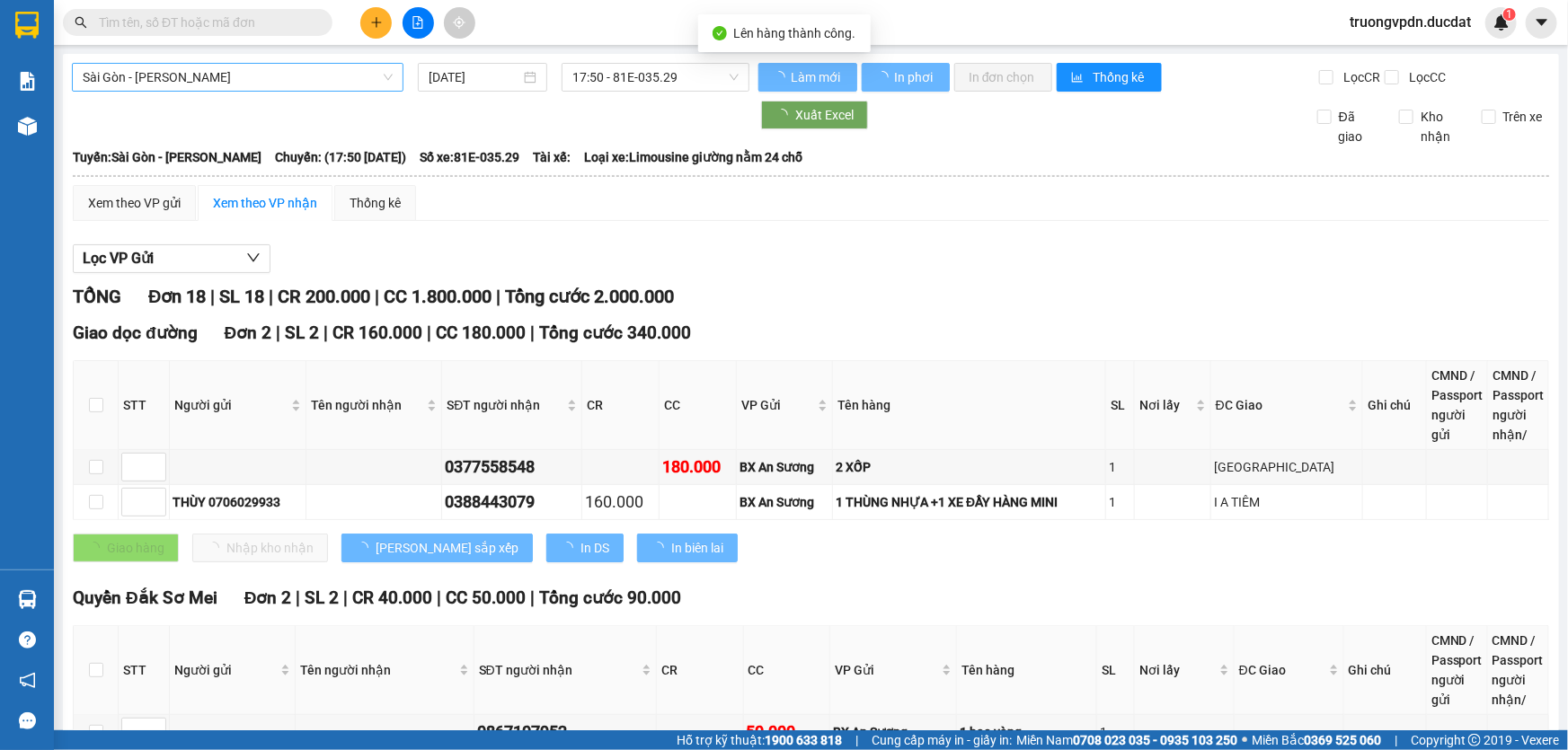
click at [207, 83] on span "Sài Gòn - [PERSON_NAME]" at bounding box center [238, 77] width 310 height 27
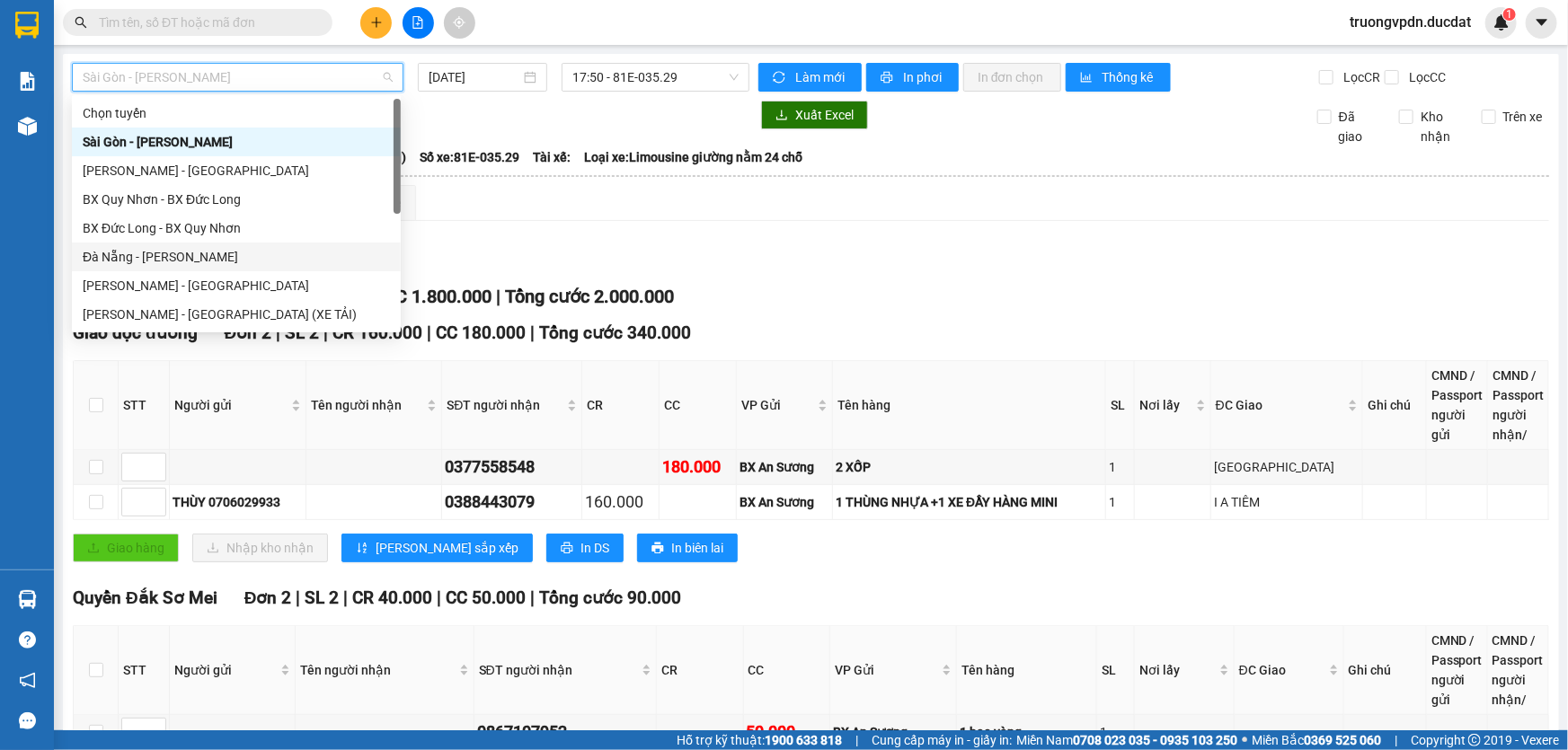
click at [143, 257] on div "Đà Nẵng - [PERSON_NAME]" at bounding box center [236, 257] width 308 height 20
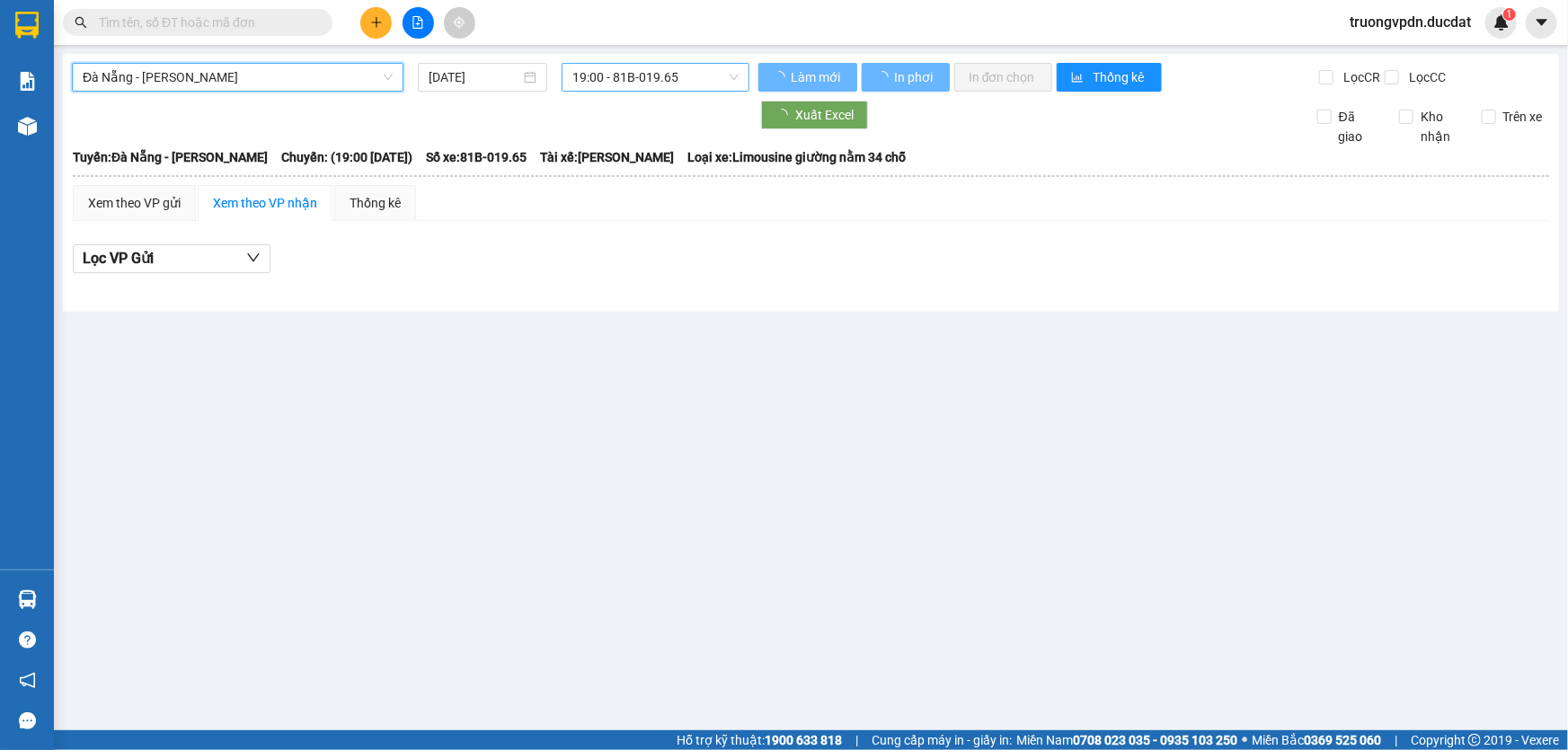
click at [610, 74] on span "19:00 - 81B-019.65" at bounding box center [655, 77] width 166 height 27
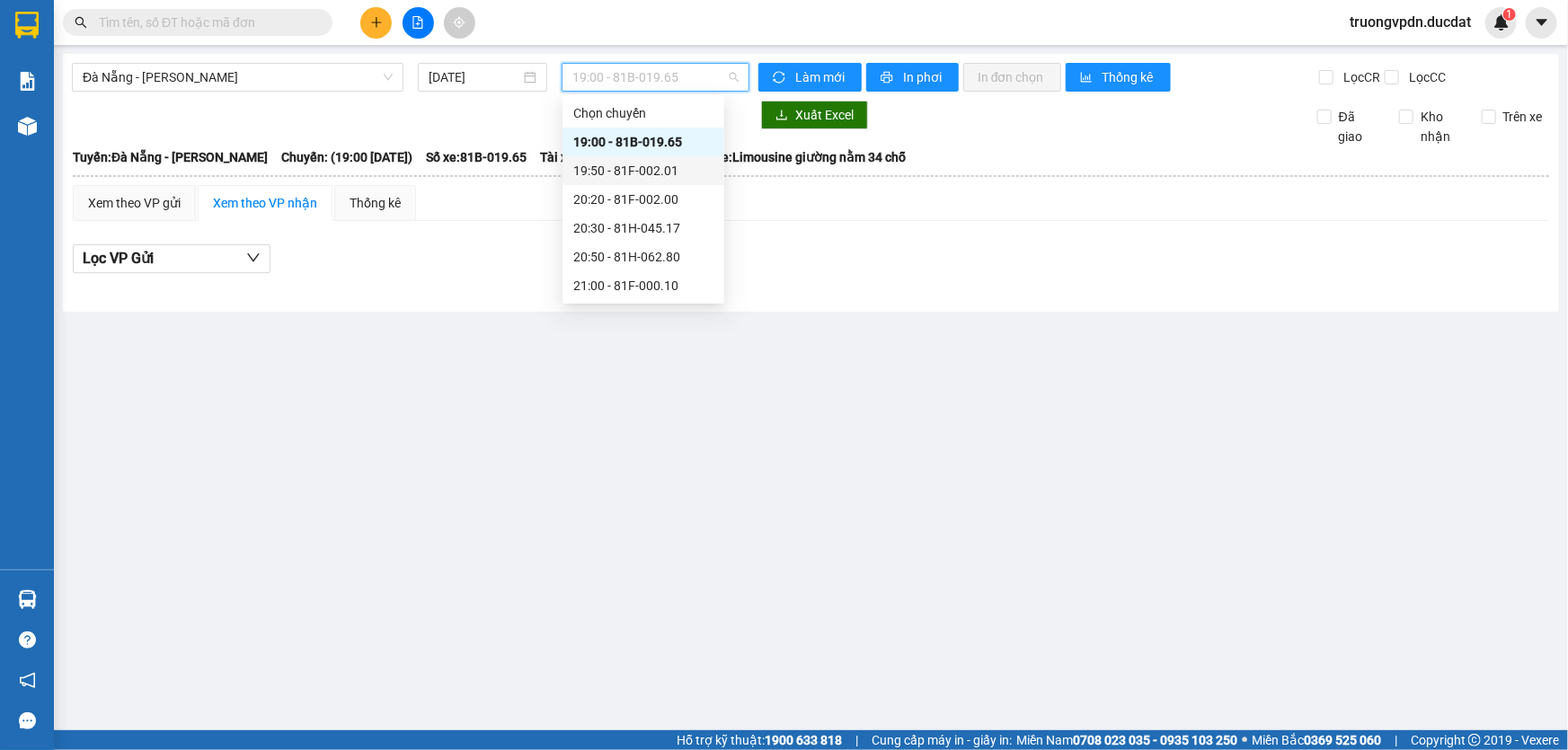
click at [652, 170] on div "19:50 - 81F-002.01" at bounding box center [643, 170] width 140 height 20
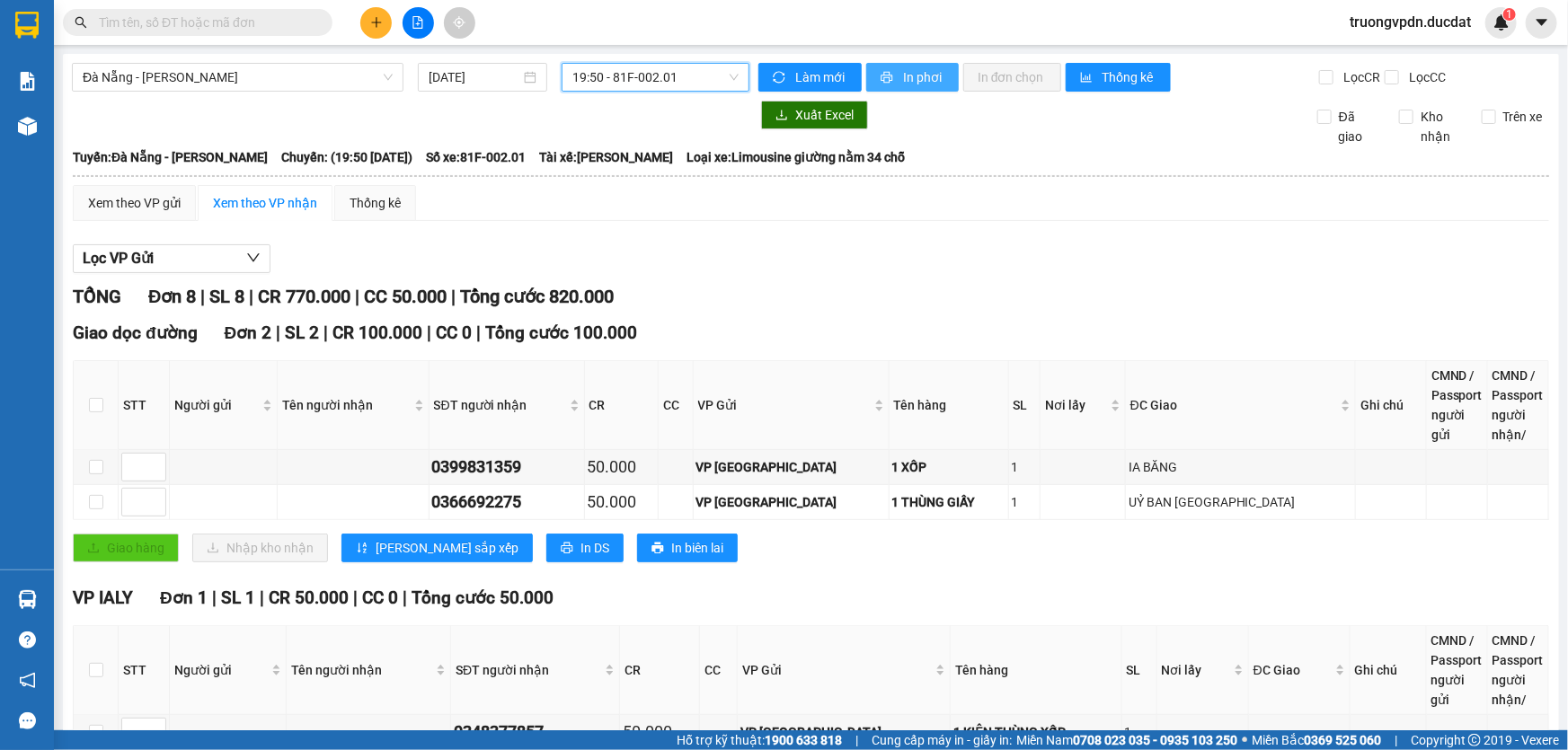
click at [905, 73] on span "In phơi" at bounding box center [924, 77] width 42 height 20
click at [374, 23] on icon "plus" at bounding box center [376, 22] width 10 height 1
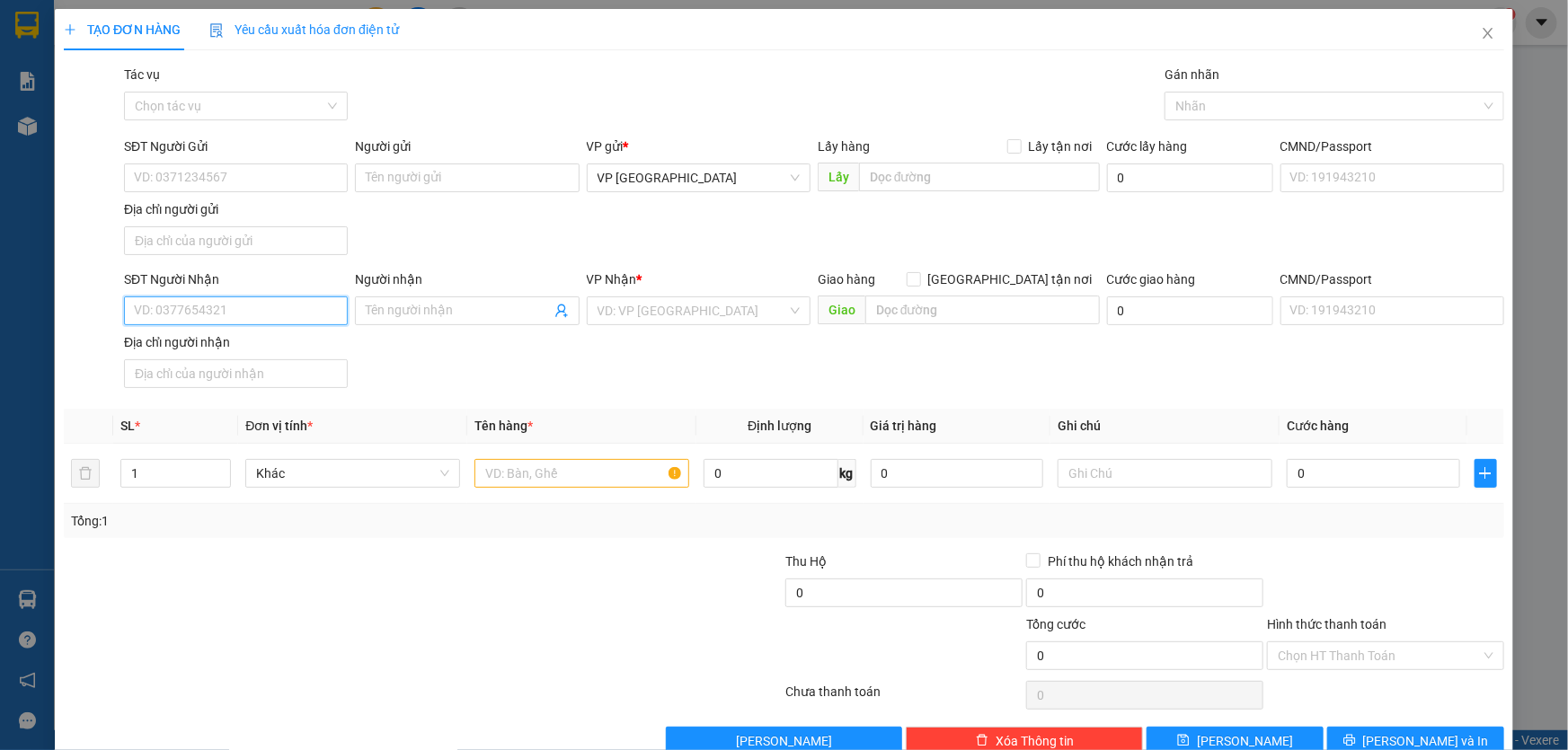
click at [235, 311] on input "SĐT Người Nhận" at bounding box center [236, 311] width 224 height 29
click at [650, 307] on input "search" at bounding box center [691, 311] width 190 height 27
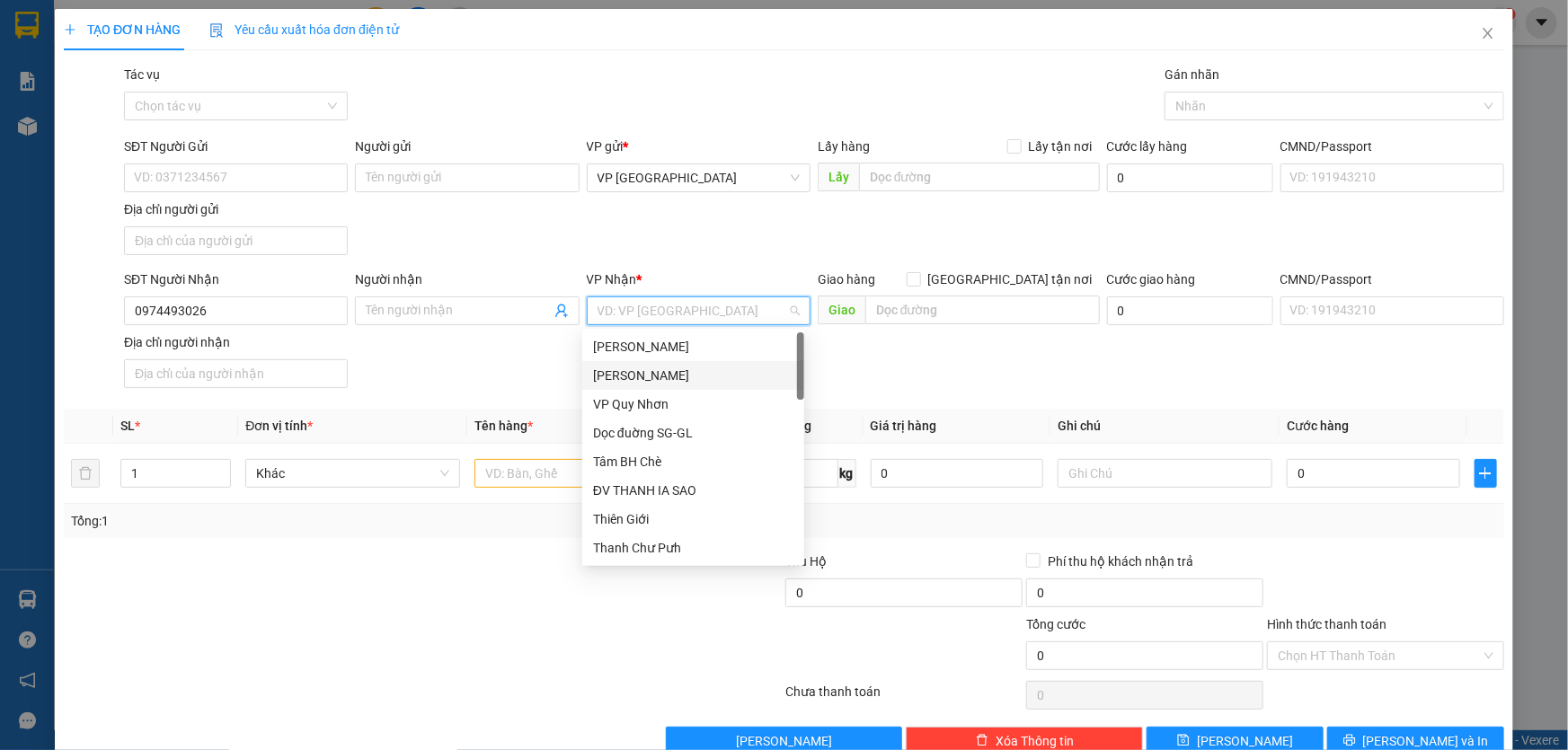
click at [661, 365] on div "[PERSON_NAME]" at bounding box center [693, 375] width 201 height 20
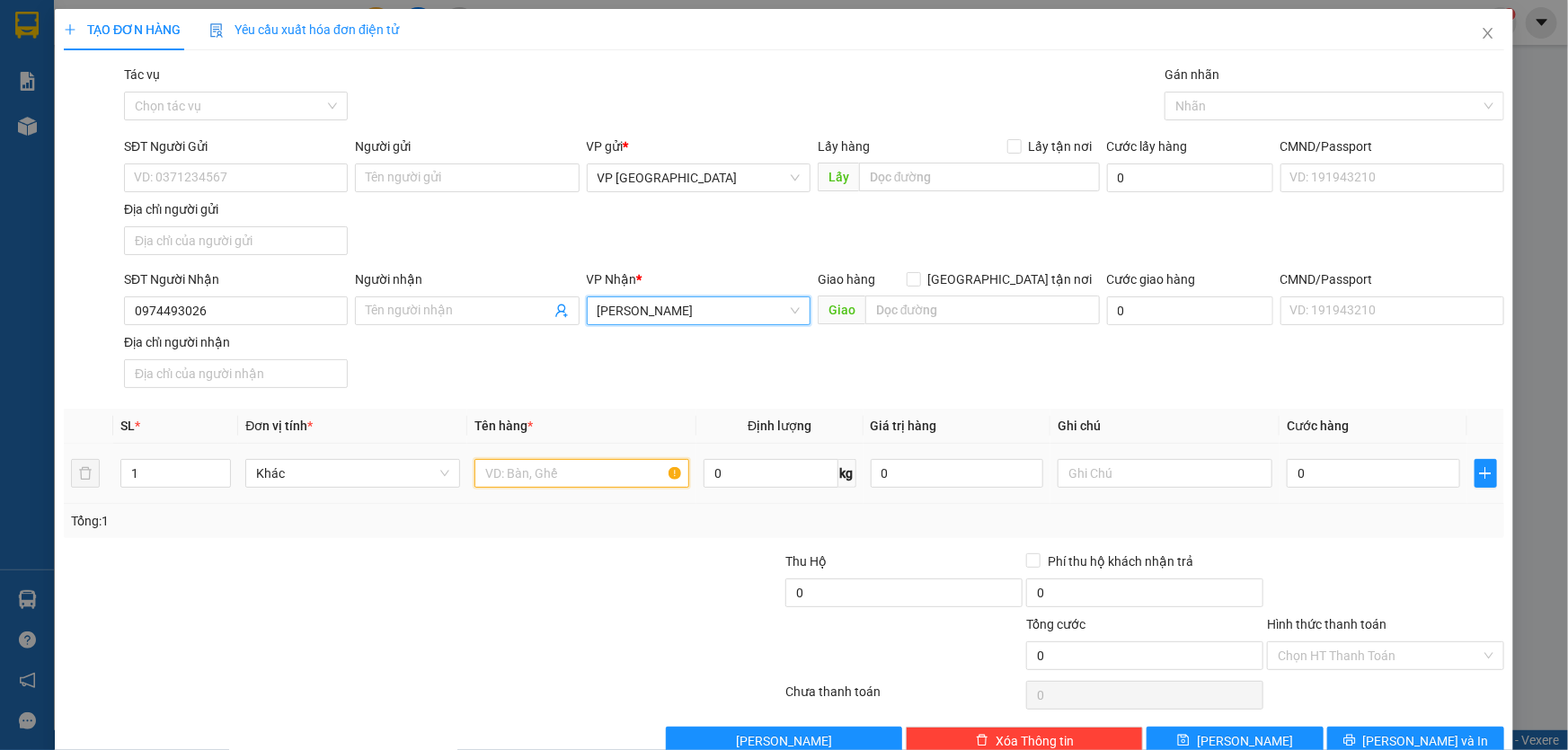
click at [541, 472] on input "text" at bounding box center [582, 473] width 215 height 29
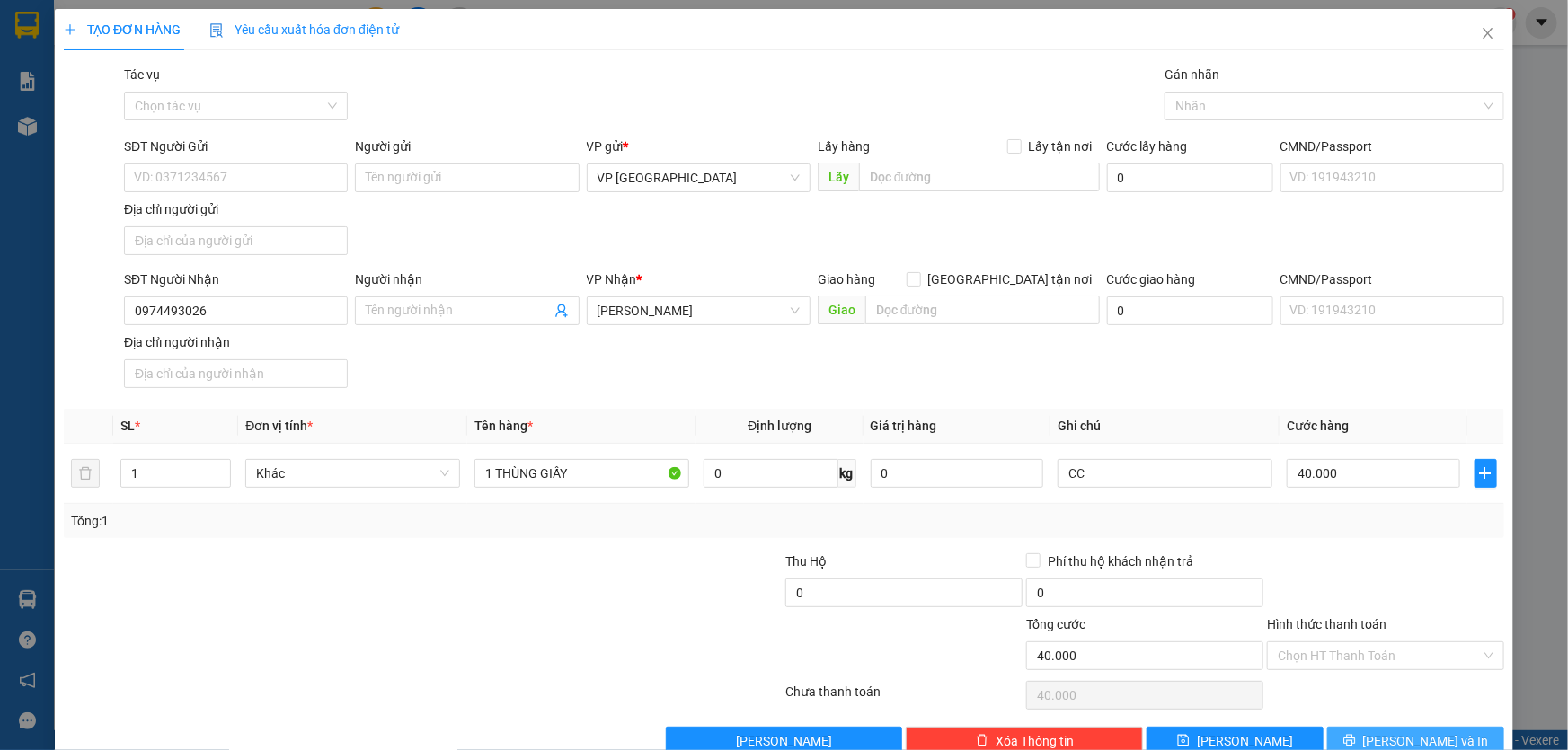
click at [1364, 726] on button "[PERSON_NAME] và In" at bounding box center [1416, 741] width 177 height 29
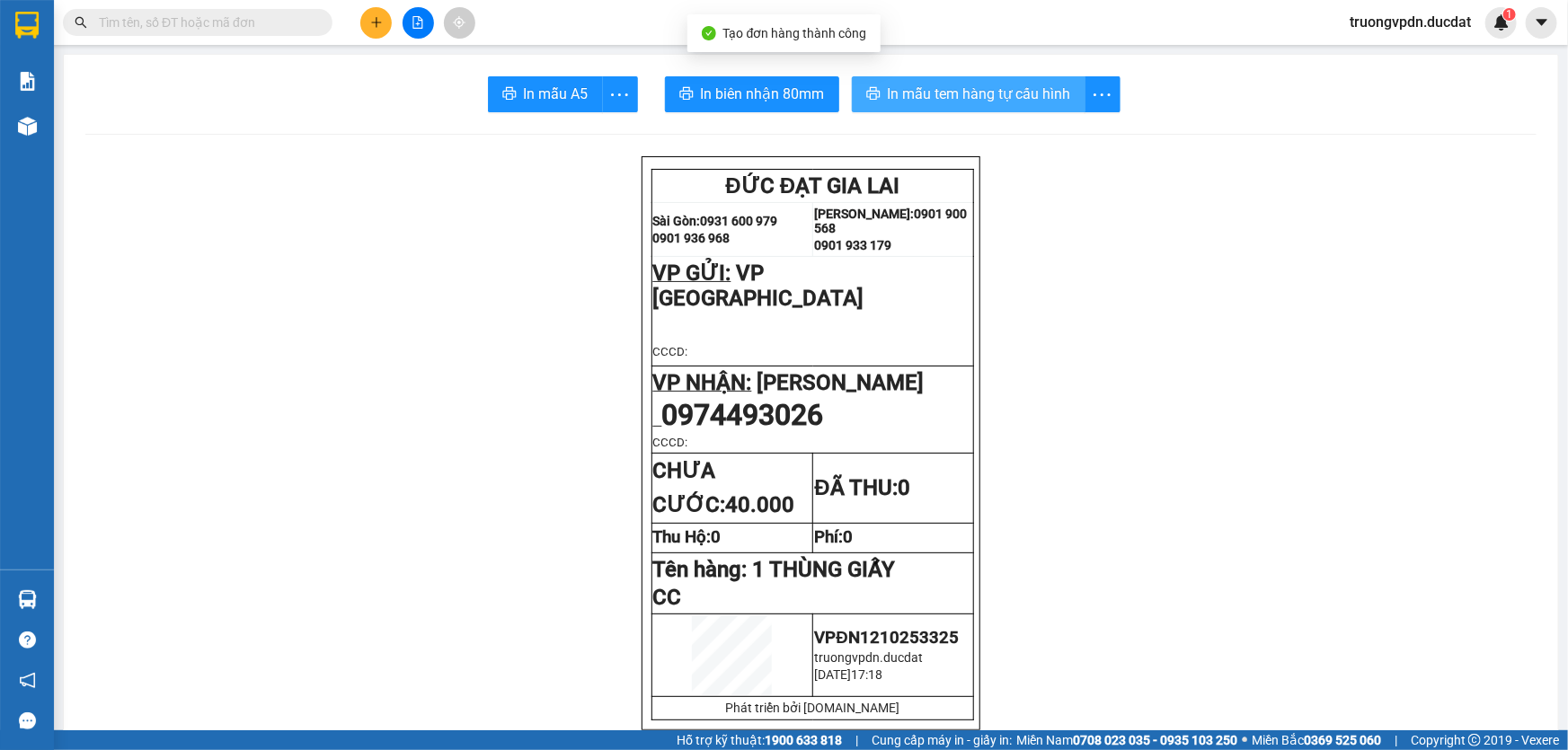
click at [1022, 95] on span "In mẫu tem hàng tự cấu hình" at bounding box center [979, 93] width 183 height 23
click at [378, 18] on icon "plus" at bounding box center [377, 23] width 13 height 13
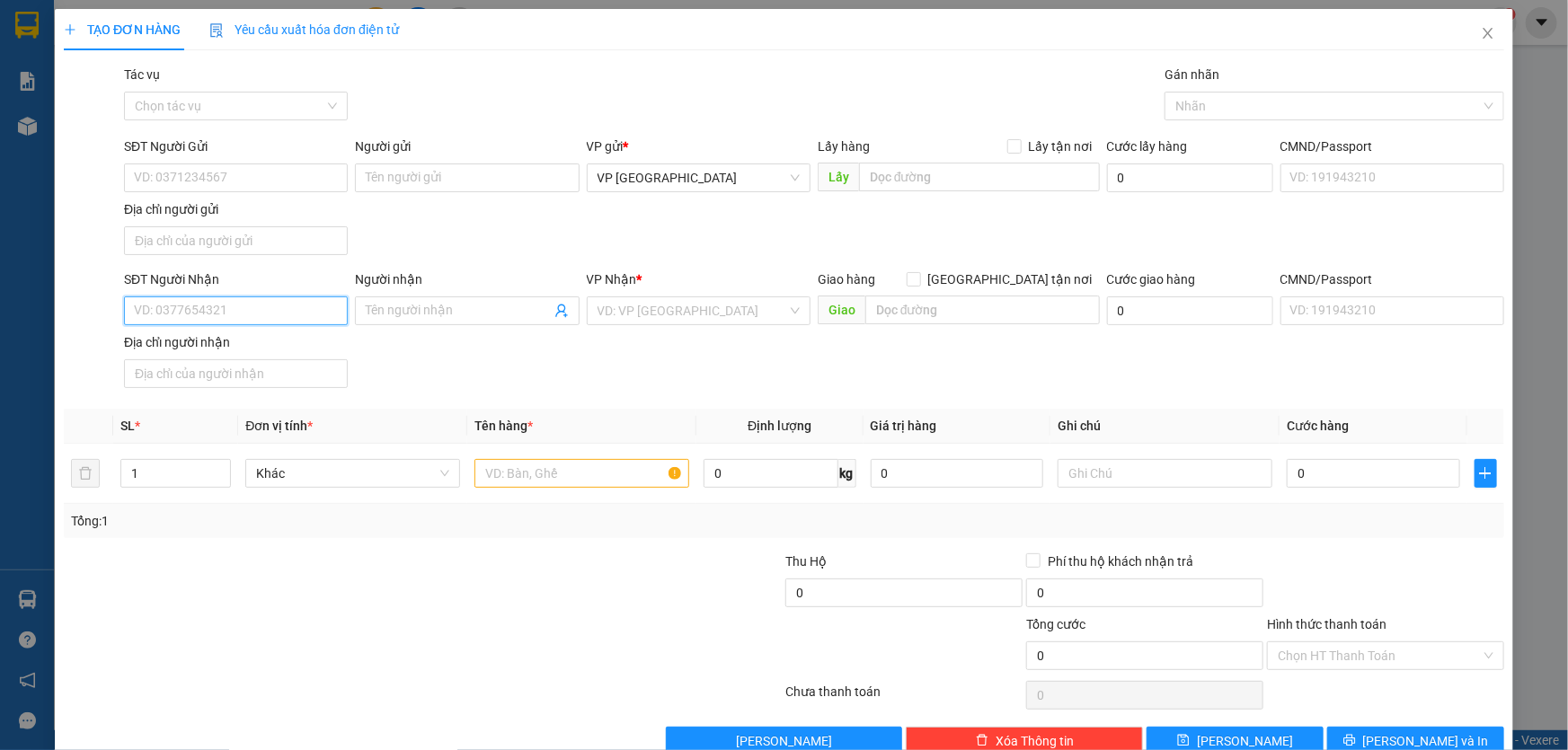
click at [241, 317] on input "SĐT Người Nhận" at bounding box center [236, 311] width 224 height 29
click at [632, 306] on input "search" at bounding box center [691, 311] width 190 height 27
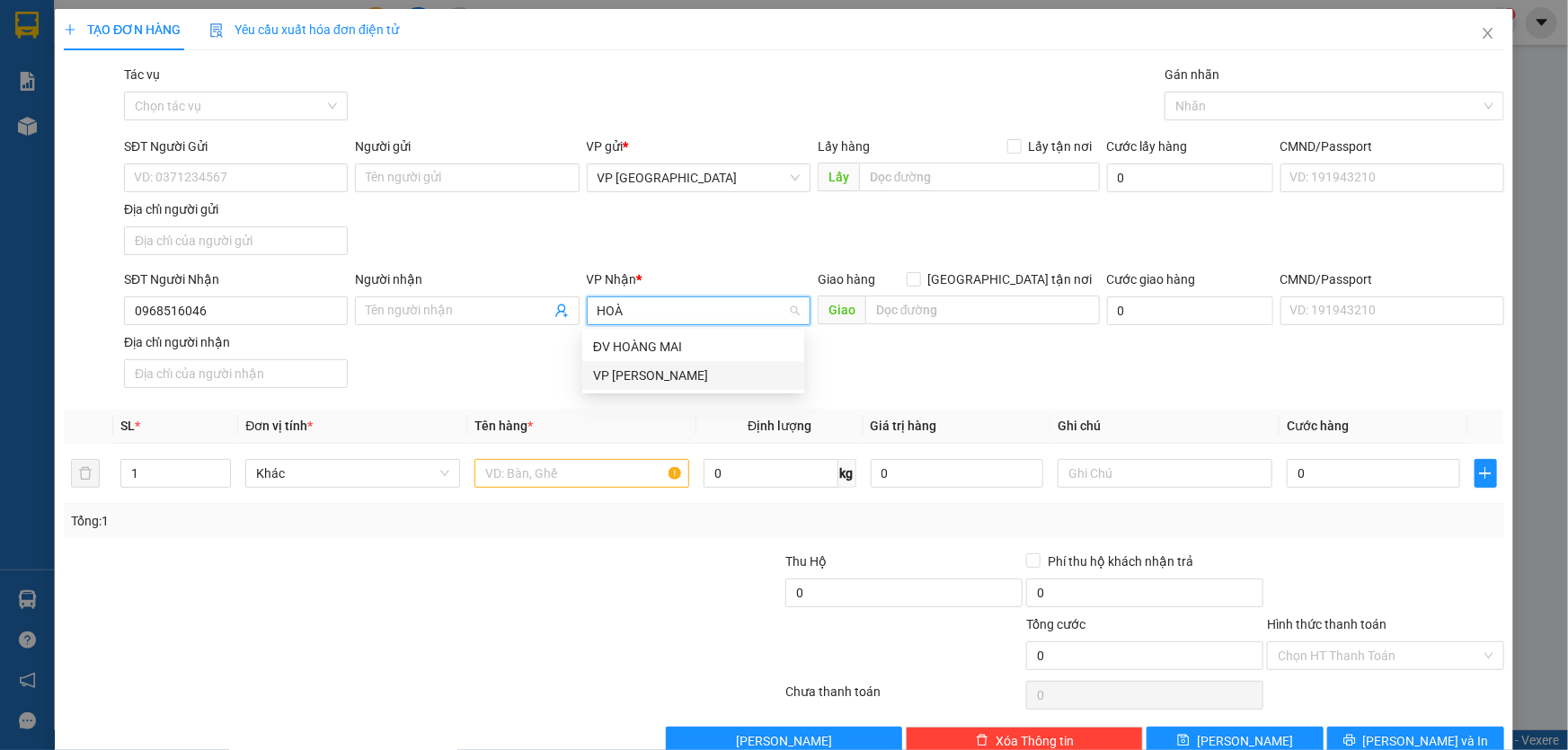
click at [657, 387] on div "VP [PERSON_NAME]" at bounding box center [693, 375] width 222 height 29
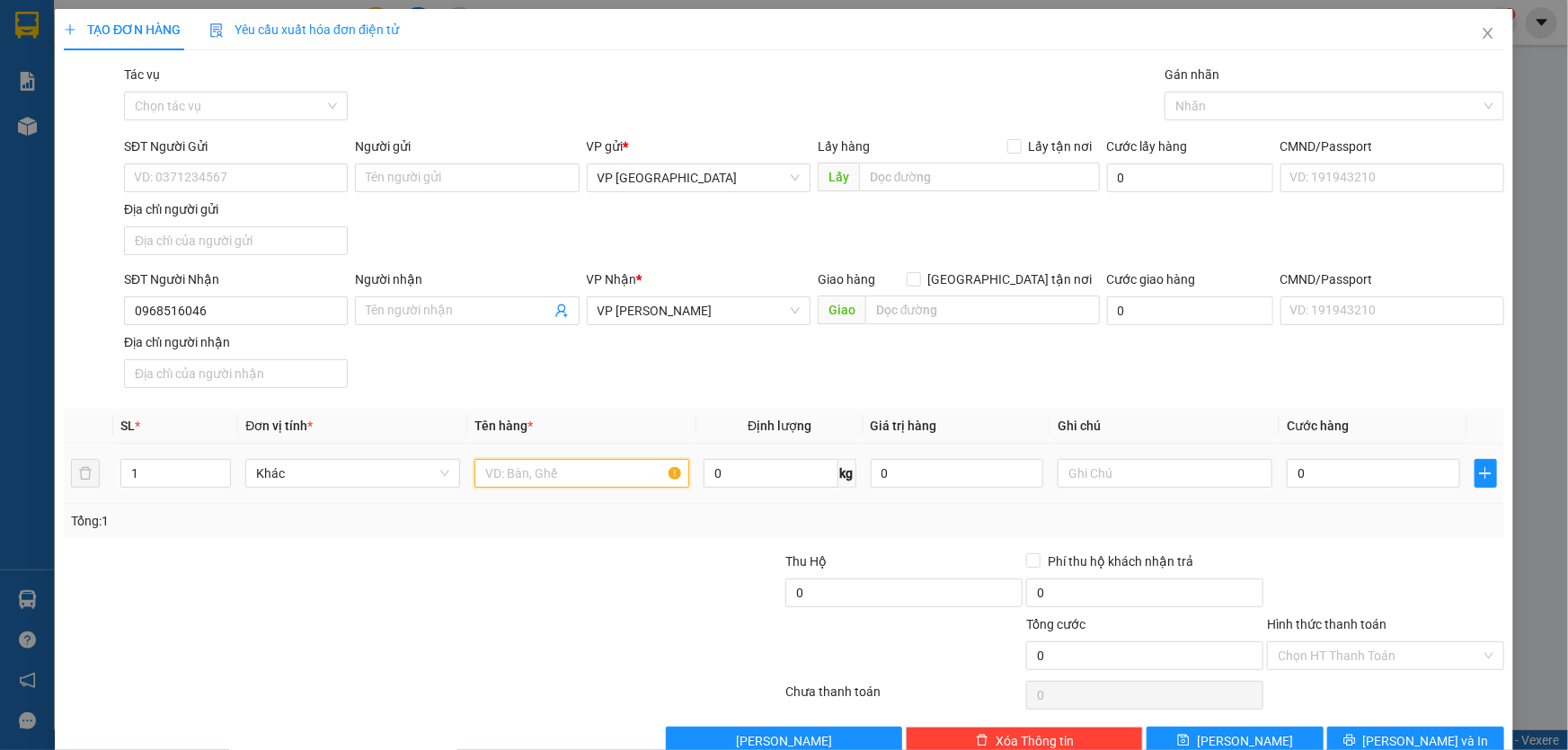
click at [620, 479] on input "text" at bounding box center [582, 473] width 215 height 29
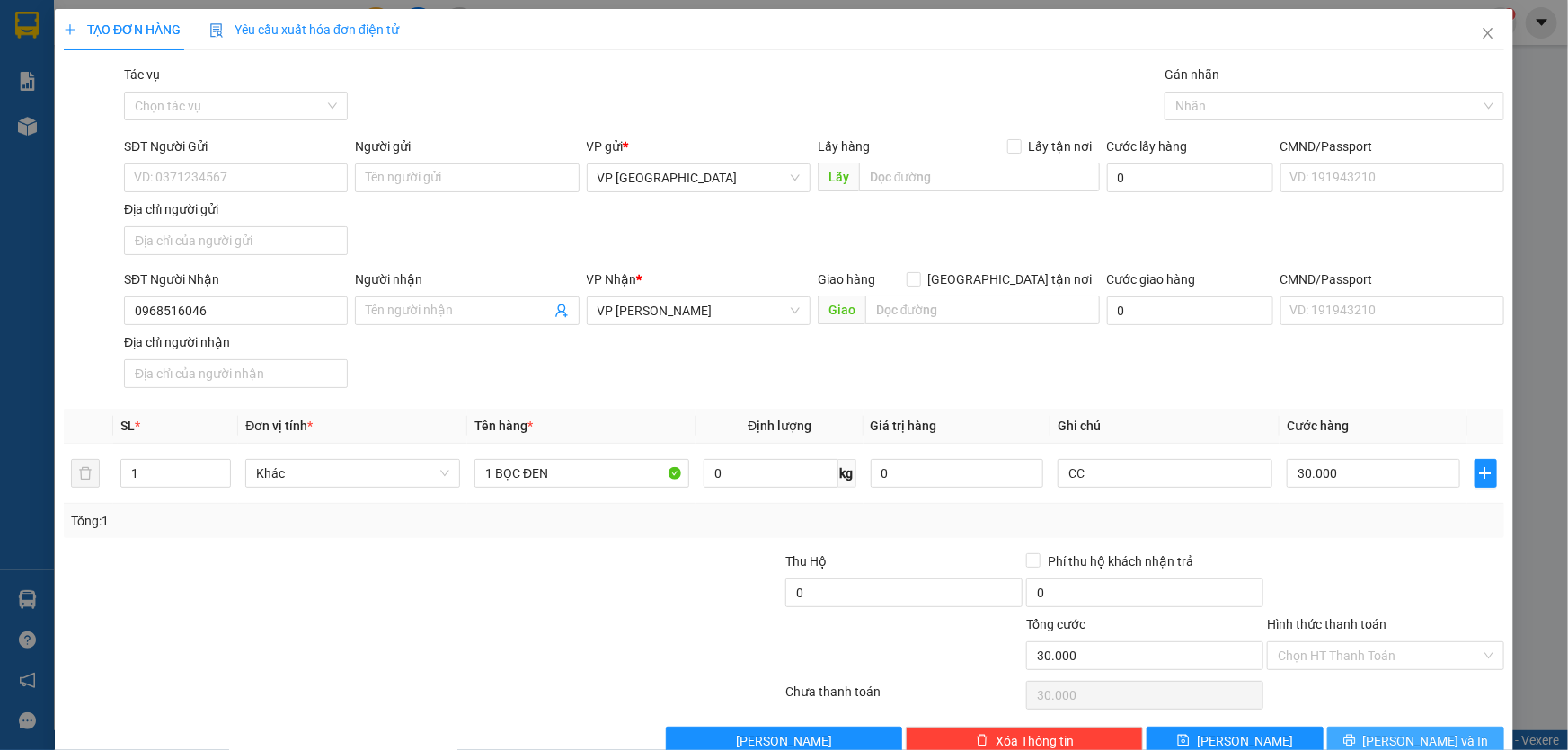
click at [1408, 727] on button "[PERSON_NAME] và In" at bounding box center [1416, 741] width 177 height 29
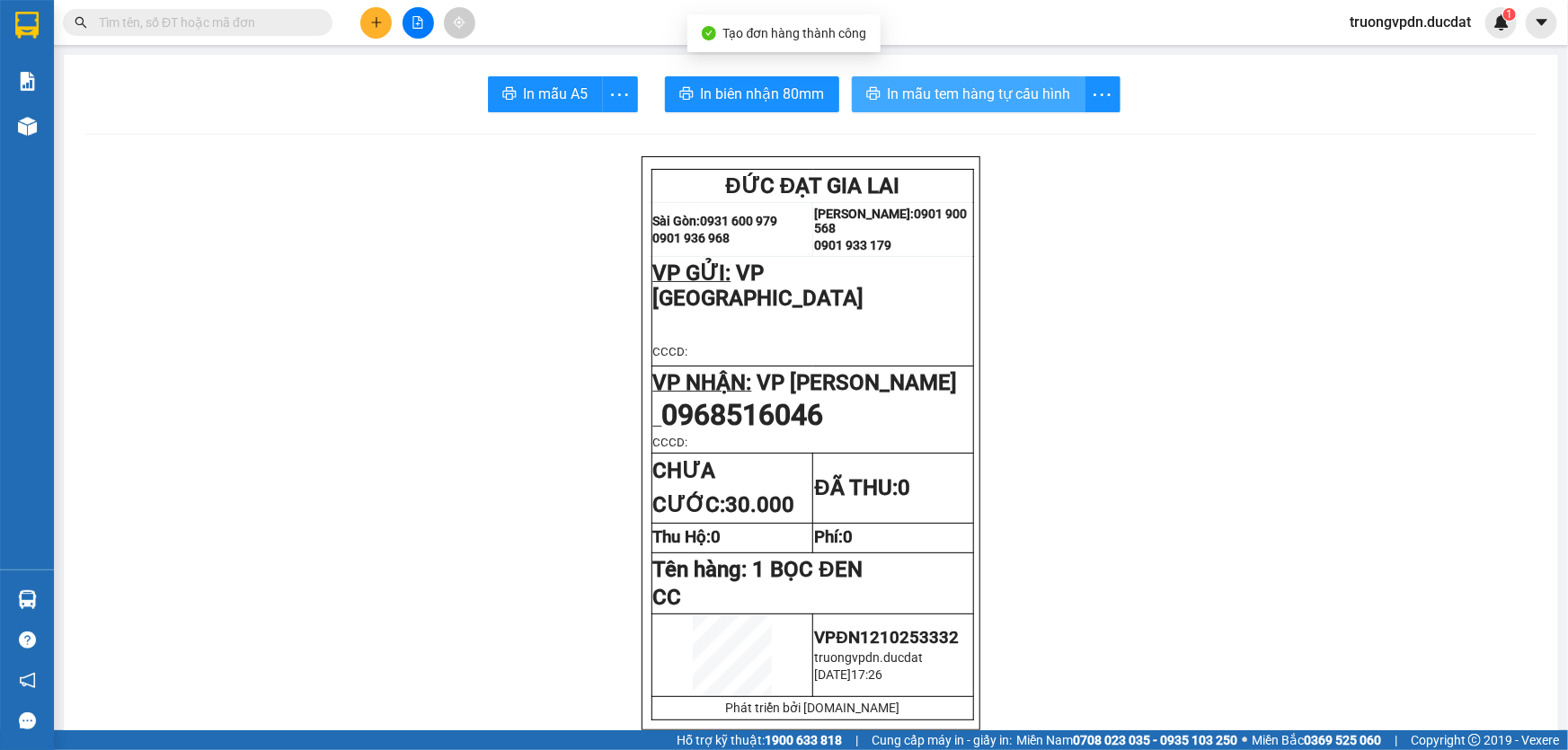
click at [975, 90] on span "In mẫu tem hàng tự cấu hình" at bounding box center [979, 93] width 183 height 23
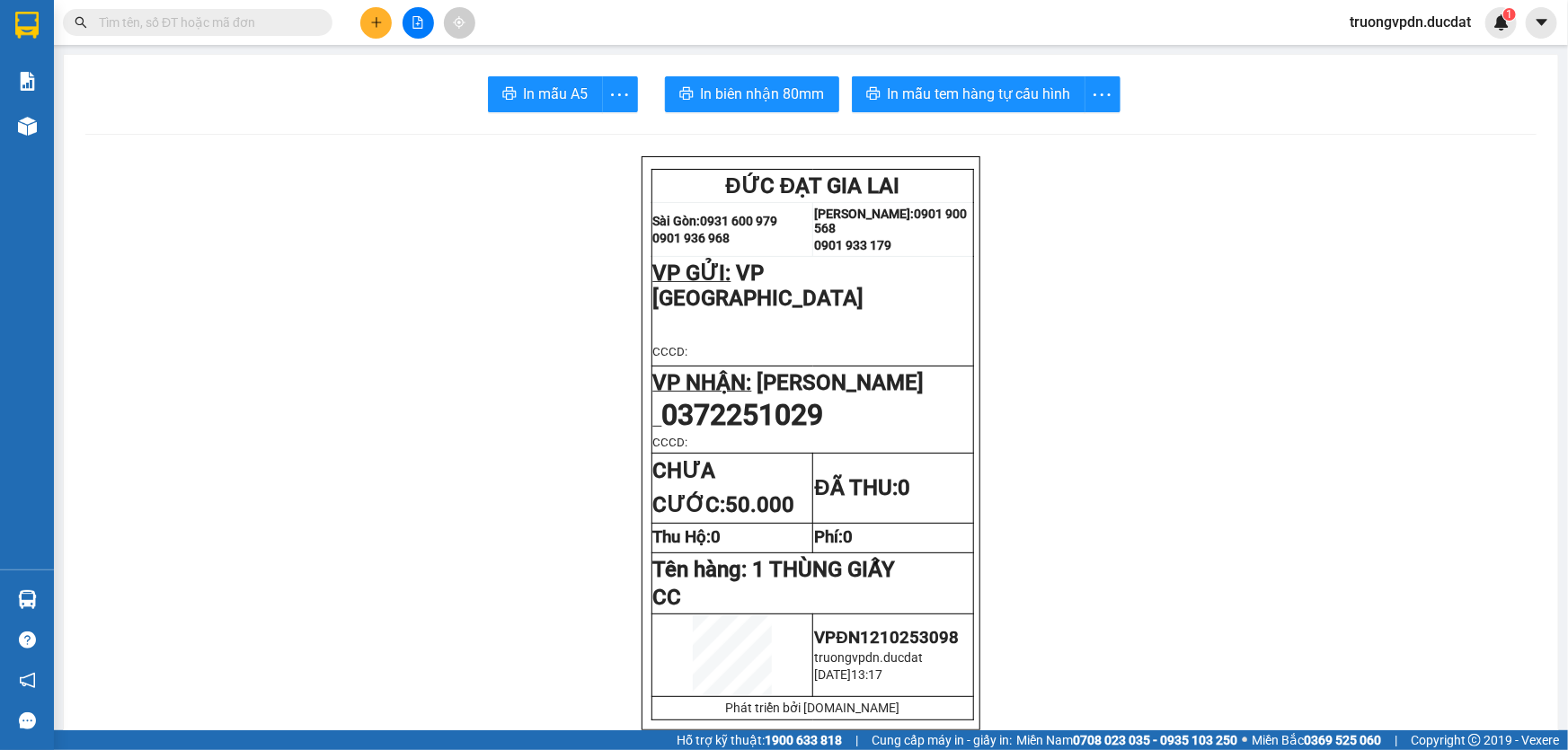
click at [252, 25] on input "text" at bounding box center [205, 23] width 212 height 20
paste input "039436649"
type input "039436649"
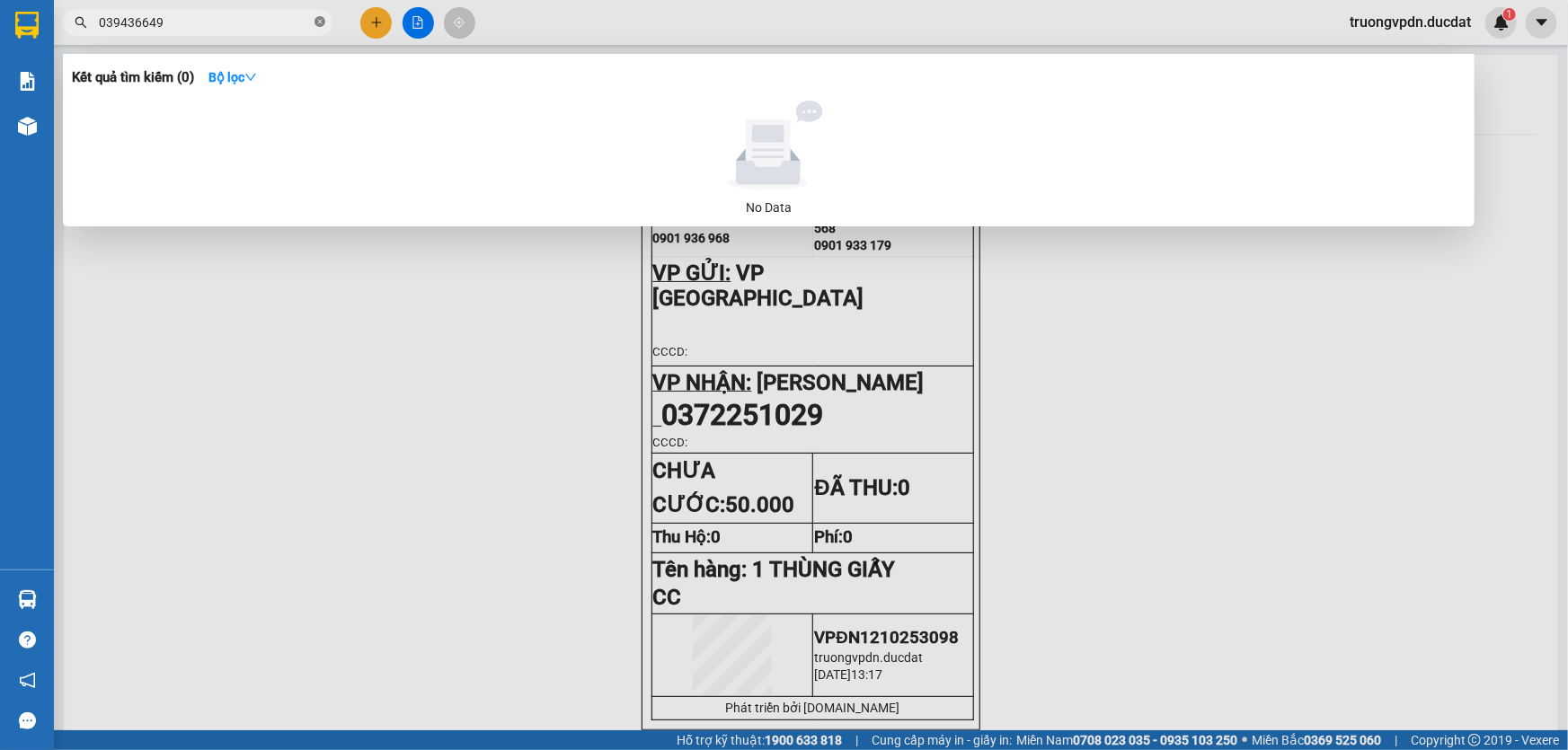
click at [318, 26] on icon "close-circle" at bounding box center [320, 22] width 11 height 11
